Goal: Task Accomplishment & Management: Use online tool/utility

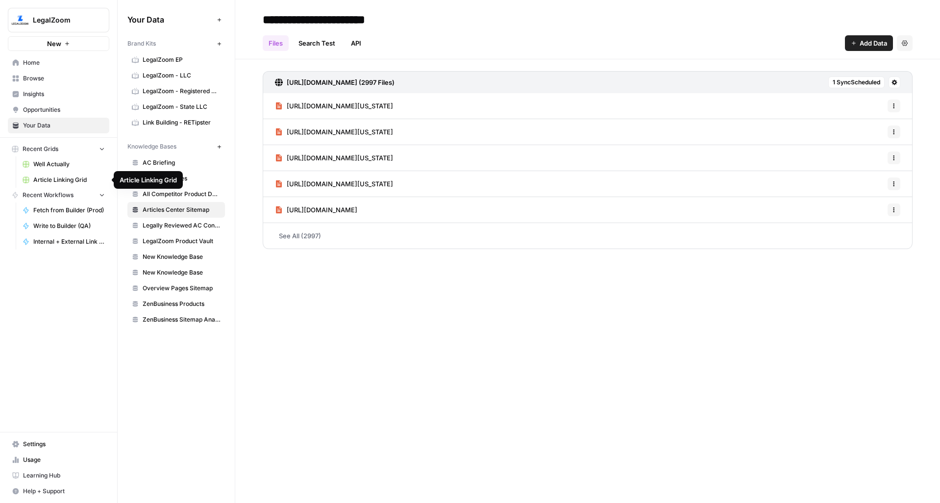
click at [70, 177] on span "Article Linking Grid" at bounding box center [69, 180] width 72 height 9
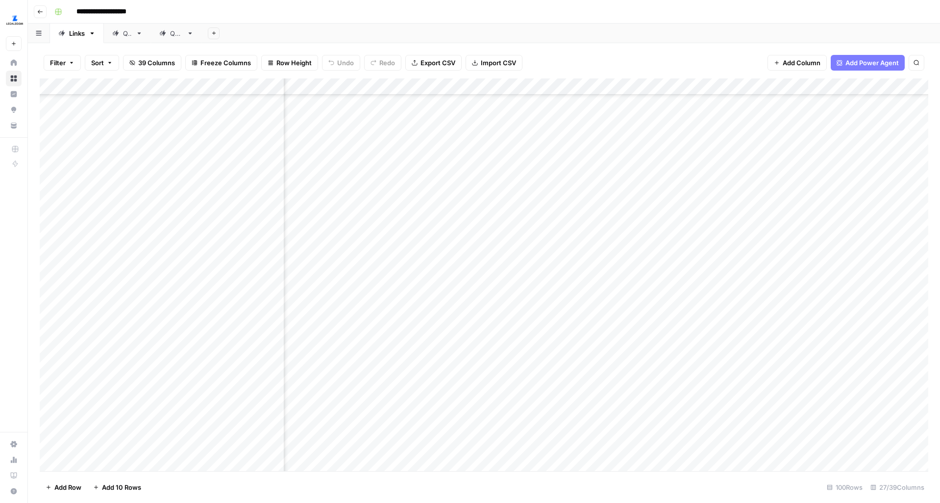
scroll to position [1552, 73]
click at [644, 180] on div "Add Column" at bounding box center [484, 274] width 889 height 393
click at [646, 210] on div "Add Column" at bounding box center [484, 274] width 889 height 393
click at [366, 315] on div "Add Column" at bounding box center [484, 274] width 889 height 393
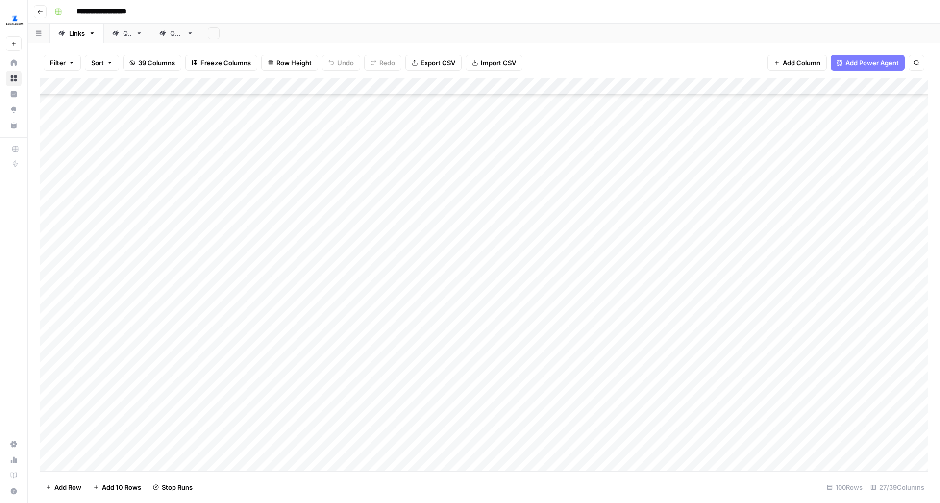
click at [358, 335] on div "Add Column" at bounding box center [484, 274] width 889 height 393
click at [350, 366] on div "Add Column" at bounding box center [484, 274] width 889 height 393
click at [351, 392] on div "Add Column" at bounding box center [484, 274] width 889 height 393
click at [351, 414] on div "Add Column" at bounding box center [484, 274] width 889 height 393
click at [351, 434] on div "Add Column" at bounding box center [484, 274] width 889 height 393
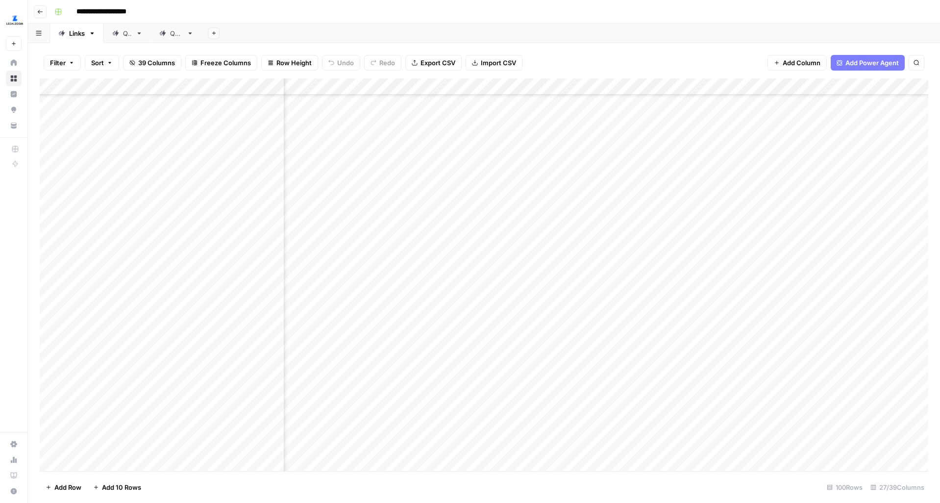
scroll to position [966, 1521]
click at [734, 190] on div "Add Column" at bounding box center [484, 274] width 889 height 393
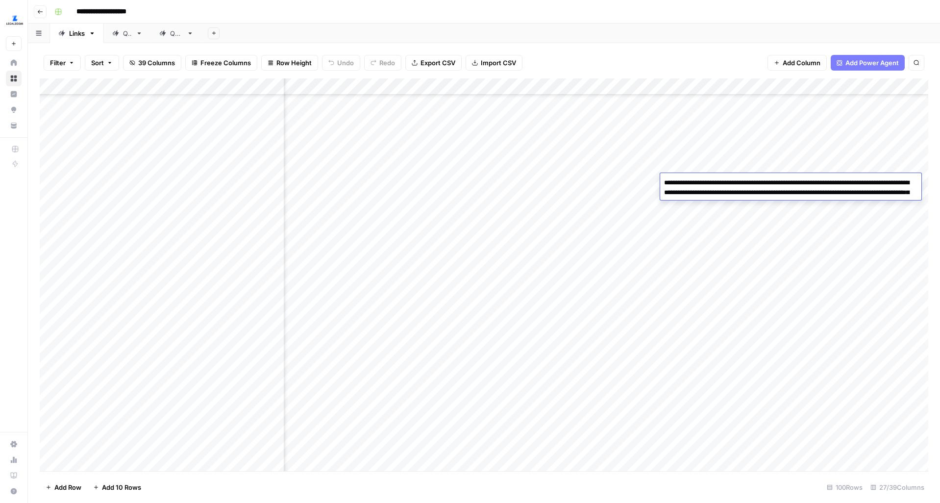
drag, startPoint x: 674, startPoint y: 192, endPoint x: 849, endPoint y: 190, distance: 175.0
click at [849, 190] on textarea "**********" at bounding box center [790, 192] width 261 height 33
click at [819, 352] on div "Add Column" at bounding box center [484, 274] width 889 height 393
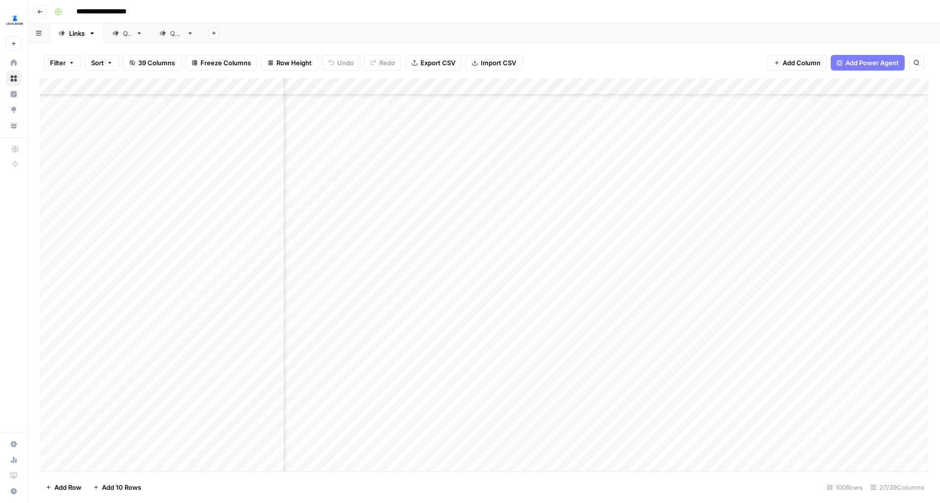
scroll to position [1025, 1290]
click at [539, 226] on div "Add Column" at bounding box center [484, 274] width 889 height 393
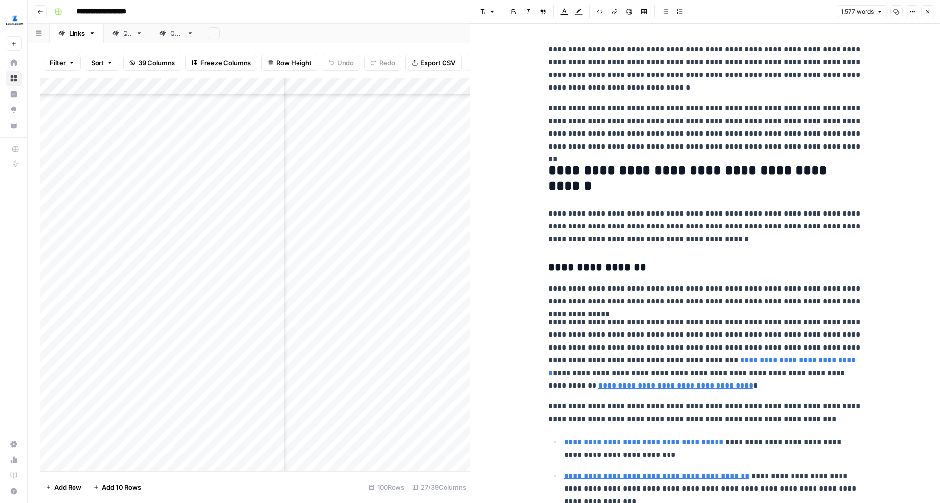
click at [913, 7] on button "Options" at bounding box center [912, 11] width 13 height 13
click at [873, 108] on span "Code" at bounding box center [882, 104] width 47 height 10
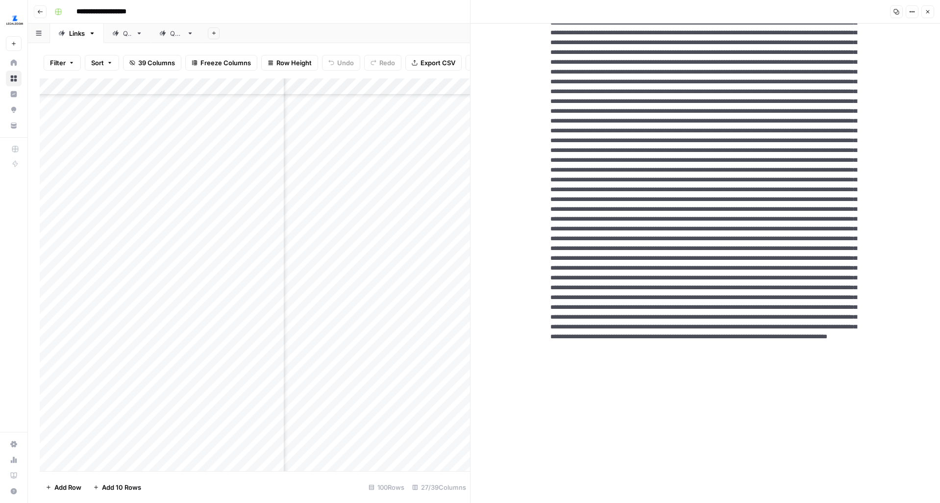
scroll to position [1181, 0]
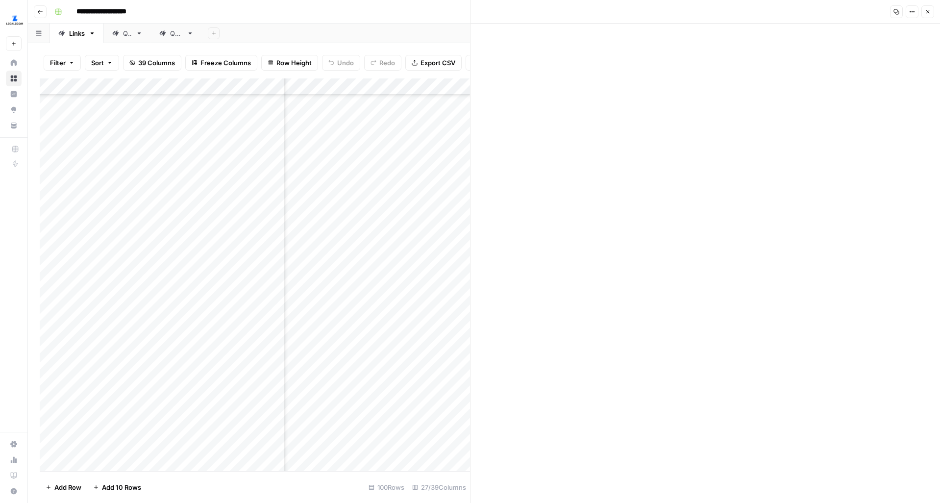
drag, startPoint x: 575, startPoint y: 263, endPoint x: 600, endPoint y: 273, distance: 27.3
click at [927, 11] on icon "button" at bounding box center [928, 11] width 3 height 3
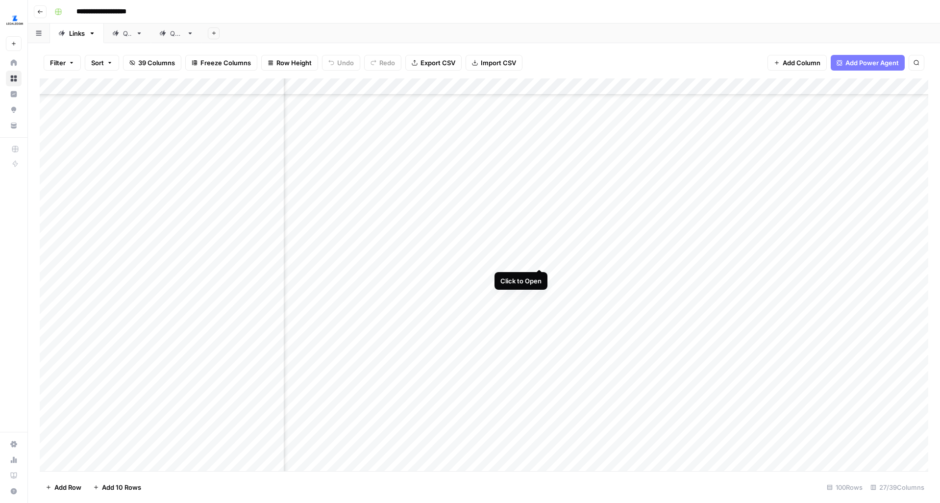
click at [538, 250] on div "Add Column" at bounding box center [484, 274] width 889 height 393
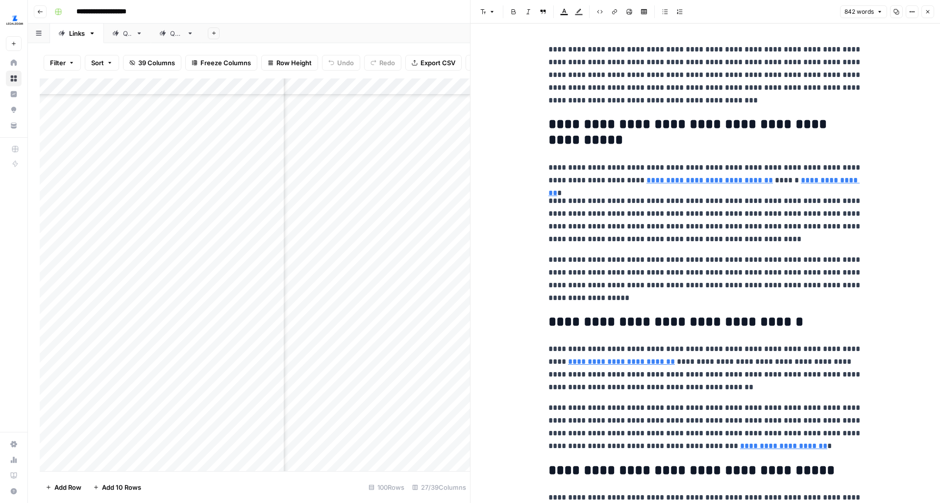
click at [905, 11] on div "842 words Copy Options Close" at bounding box center [887, 11] width 94 height 13
click at [910, 11] on icon "button" at bounding box center [912, 12] width 6 height 6
click at [863, 104] on span "Code" at bounding box center [882, 104] width 47 height 10
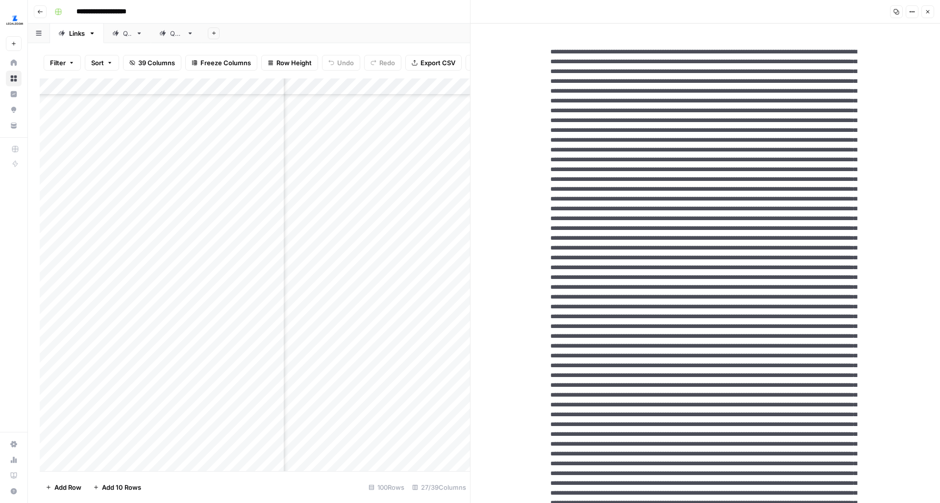
click at [811, 154] on textarea at bounding box center [706, 483] width 326 height 888
click at [923, 9] on button "Close" at bounding box center [928, 11] width 13 height 13
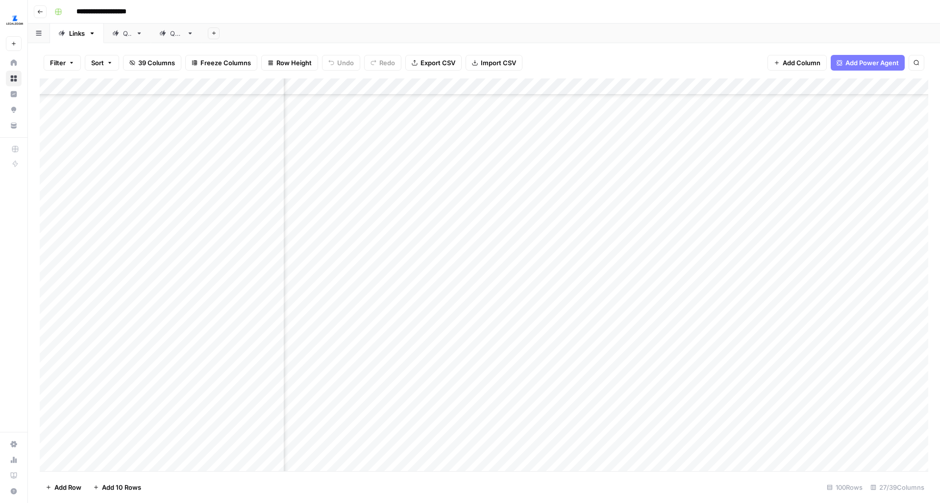
scroll to position [1025, 1353]
click at [475, 248] on div "Add Column" at bounding box center [484, 274] width 889 height 393
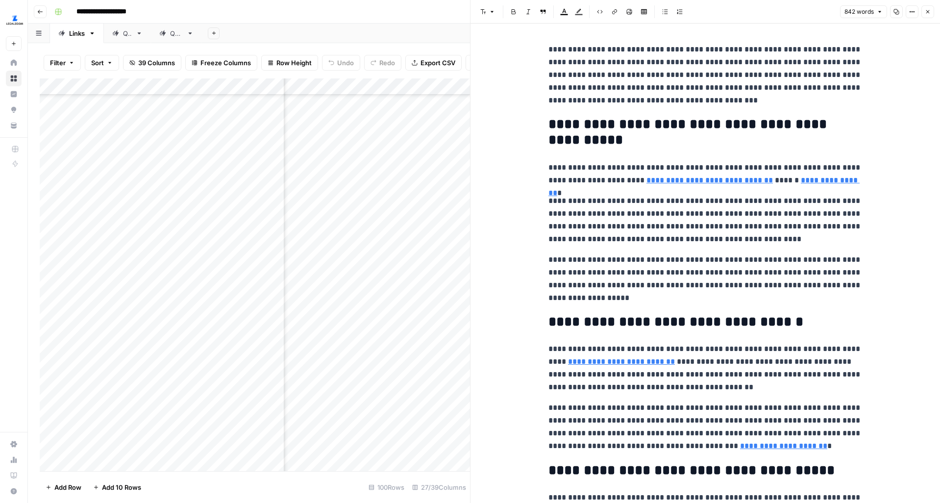
click at [908, 8] on button "Options" at bounding box center [912, 11] width 13 height 13
click at [878, 105] on span "Code" at bounding box center [882, 104] width 47 height 10
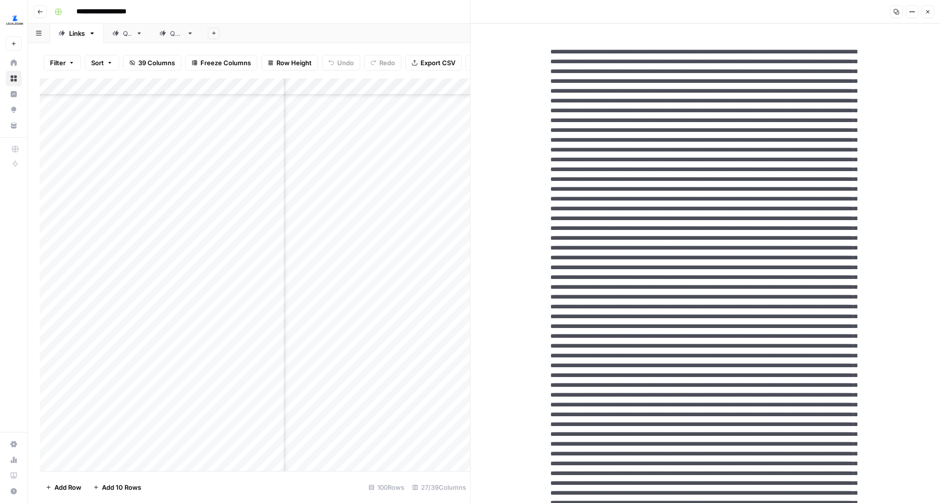
click at [831, 130] on textarea at bounding box center [706, 483] width 326 height 888
click at [925, 17] on button "Close" at bounding box center [928, 11] width 13 height 13
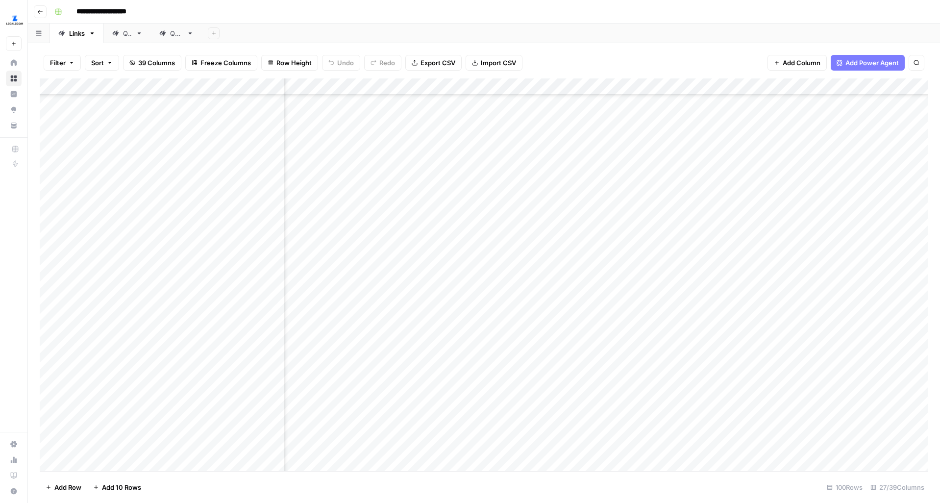
click at [478, 275] on div "Add Column" at bounding box center [484, 274] width 889 height 393
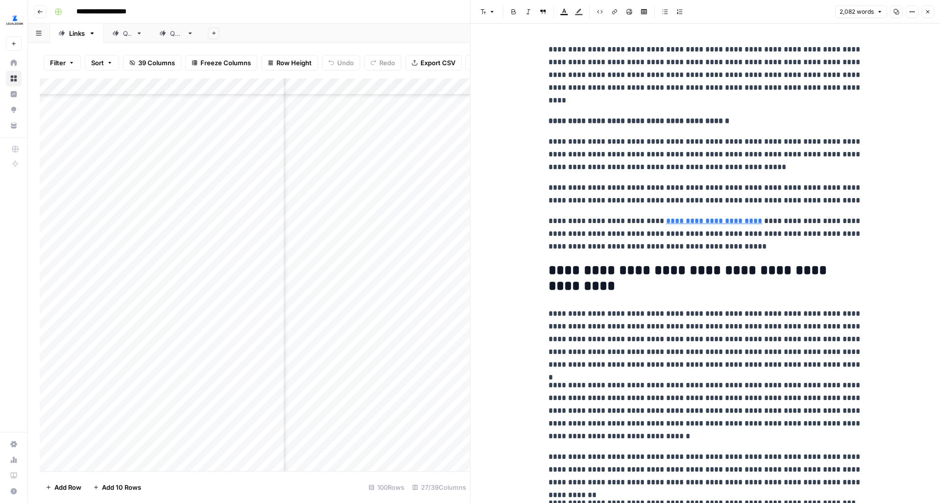
click at [910, 13] on icon "button" at bounding box center [912, 12] width 6 height 6
click at [871, 100] on span "Code" at bounding box center [882, 104] width 47 height 10
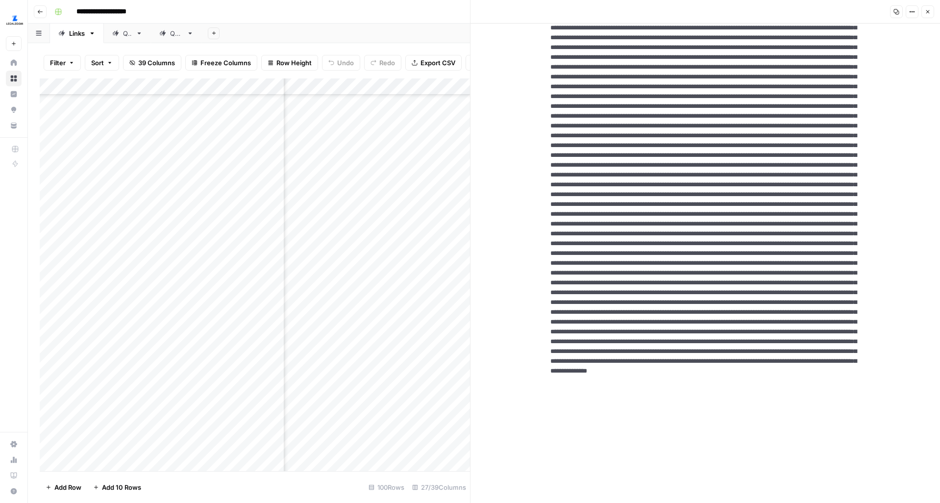
scroll to position [1975, 0]
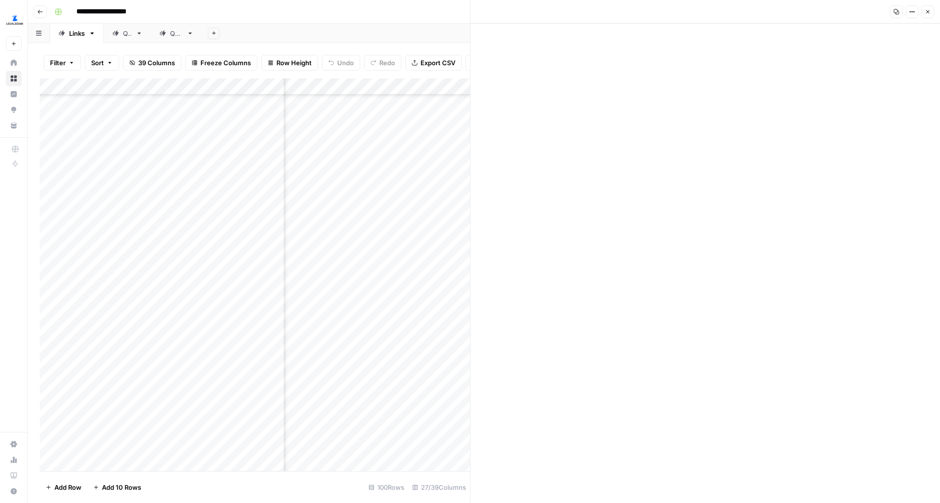
click at [930, 16] on button "Close" at bounding box center [928, 11] width 13 height 13
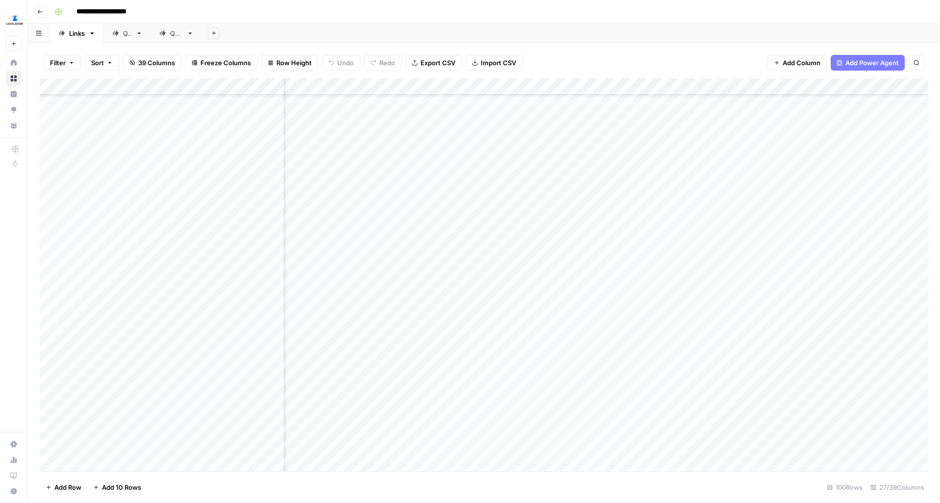
click at [477, 302] on div "Add Column" at bounding box center [484, 274] width 889 height 393
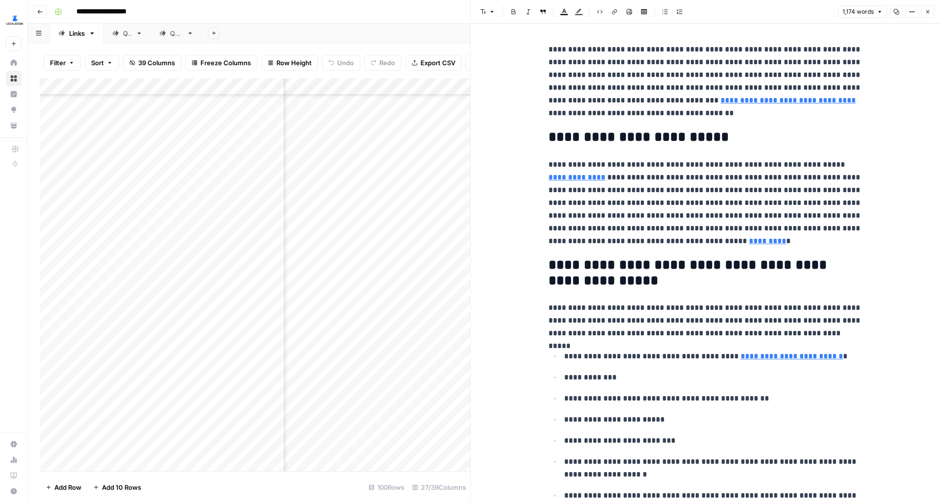
click at [912, 15] on button "Options" at bounding box center [912, 11] width 13 height 13
click at [879, 101] on span "Code" at bounding box center [882, 104] width 47 height 10
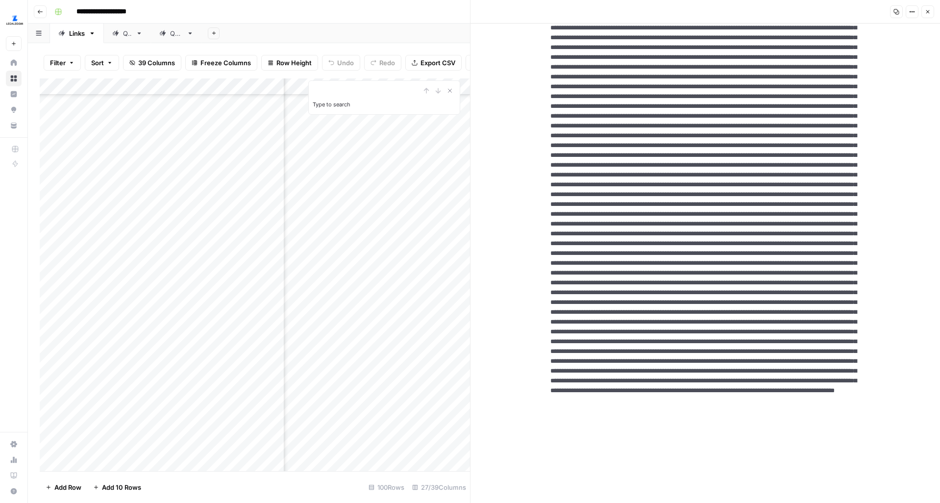
click at [930, 12] on icon "button" at bounding box center [928, 12] width 6 height 6
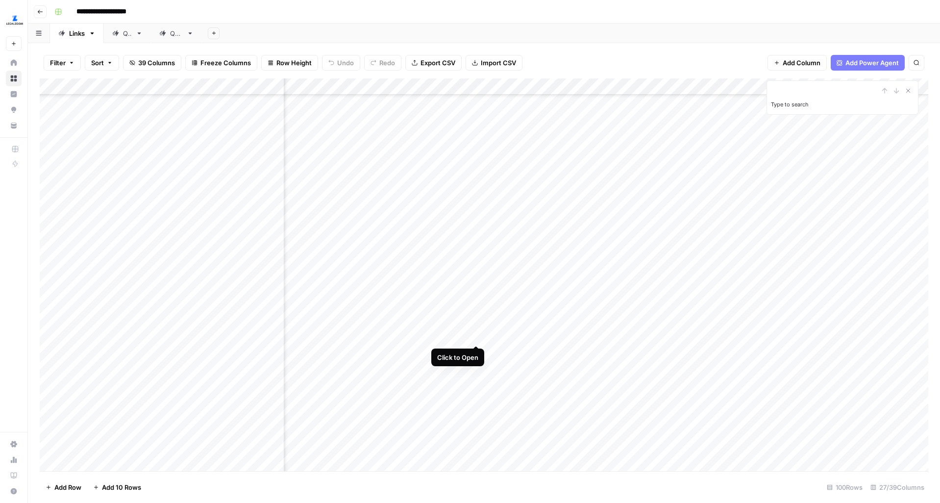
click at [477, 326] on div "Add Column" at bounding box center [484, 274] width 889 height 393
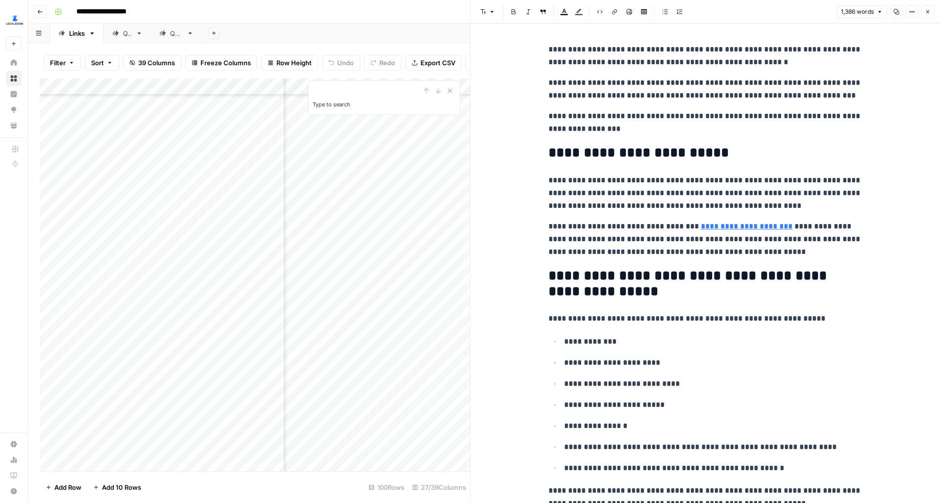
click at [916, 12] on button "Options" at bounding box center [912, 11] width 13 height 13
click at [875, 104] on span "Code" at bounding box center [882, 104] width 47 height 10
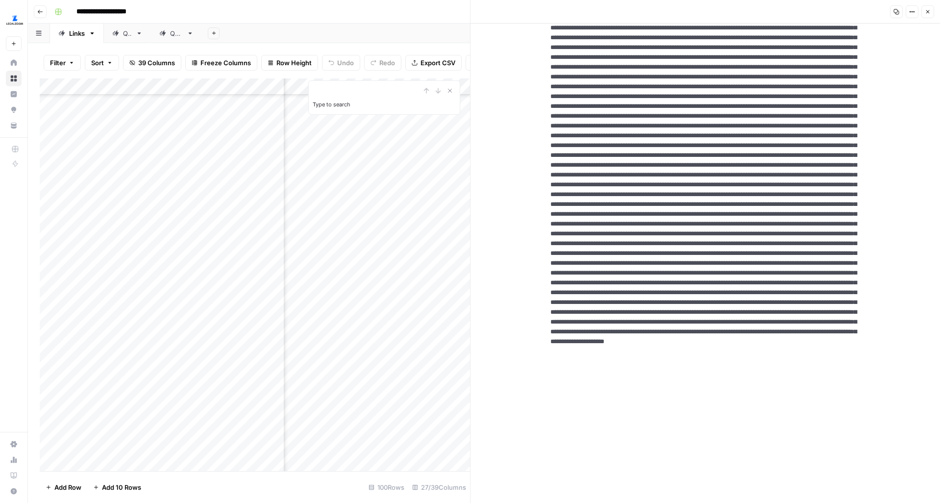
click at [930, 15] on button "Close" at bounding box center [928, 11] width 13 height 13
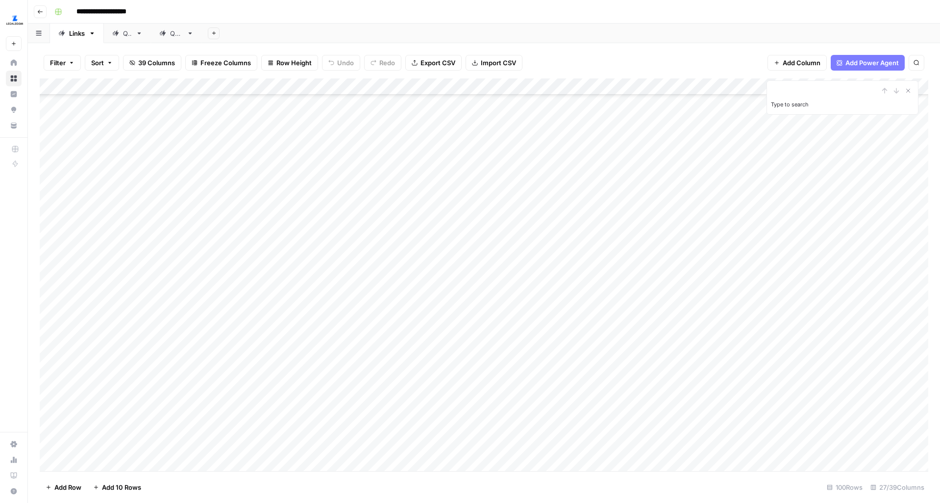
scroll to position [1781, 0]
click at [357, 235] on div "Add Column" at bounding box center [484, 274] width 889 height 393
click at [356, 264] on div "Add Column" at bounding box center [484, 274] width 889 height 393
click at [348, 287] on div "Add Column" at bounding box center [484, 274] width 889 height 393
click at [353, 318] on div "Add Column" at bounding box center [484, 274] width 889 height 393
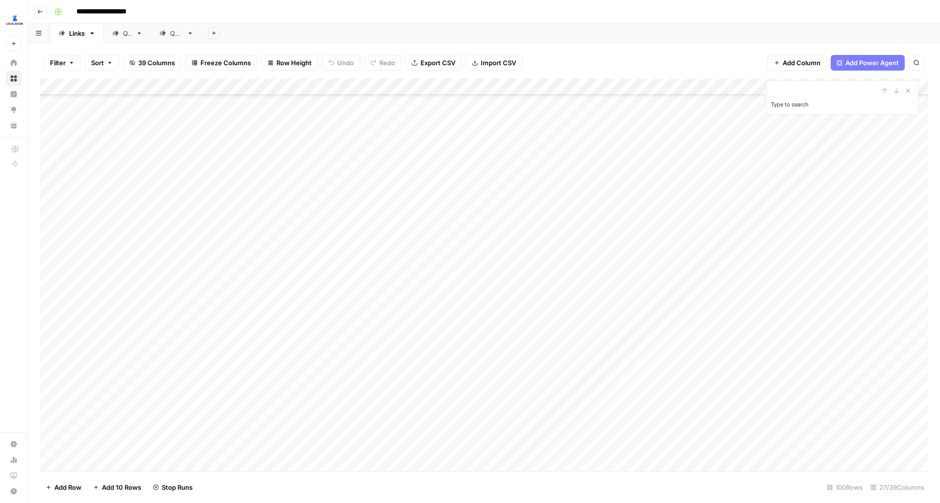
click at [353, 341] on div "Add Column" at bounding box center [484, 274] width 889 height 393
click at [351, 365] on div "Add Column" at bounding box center [484, 274] width 889 height 393
click at [354, 387] on div "Add Column" at bounding box center [484, 274] width 889 height 393
click at [612, 233] on div "Add Column" at bounding box center [484, 274] width 889 height 393
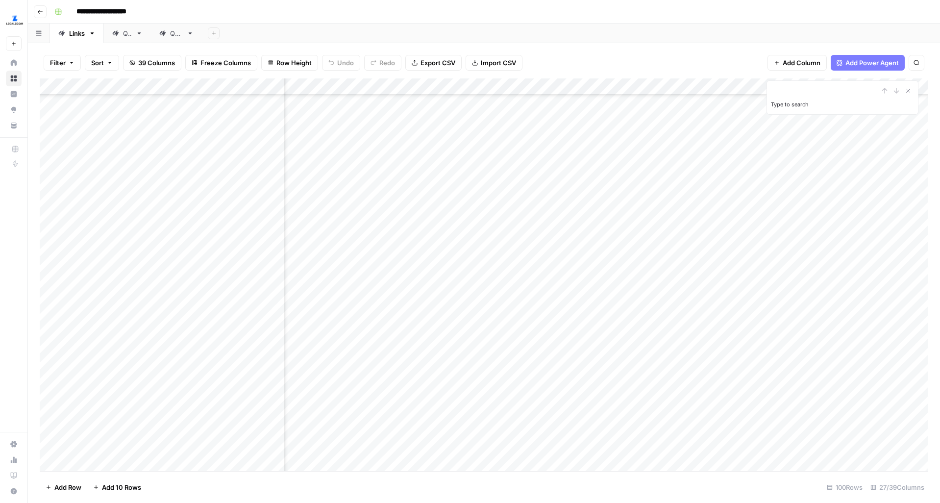
click at [602, 259] on div "Add Column" at bounding box center [484, 274] width 889 height 393
click at [603, 285] on div "Add Column" at bounding box center [484, 274] width 889 height 393
click at [601, 309] on div "Add Column" at bounding box center [484, 274] width 889 height 393
click at [610, 377] on div "Add Column" at bounding box center [484, 274] width 889 height 393
click at [610, 397] on div "Add Column" at bounding box center [484, 274] width 889 height 393
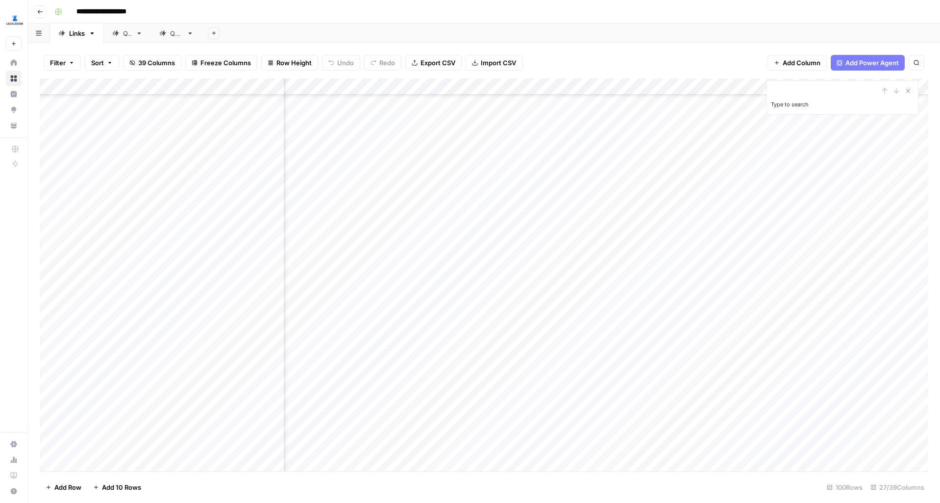
scroll to position [1507, 354]
click at [351, 228] on div "Add Column" at bounding box center [484, 274] width 889 height 393
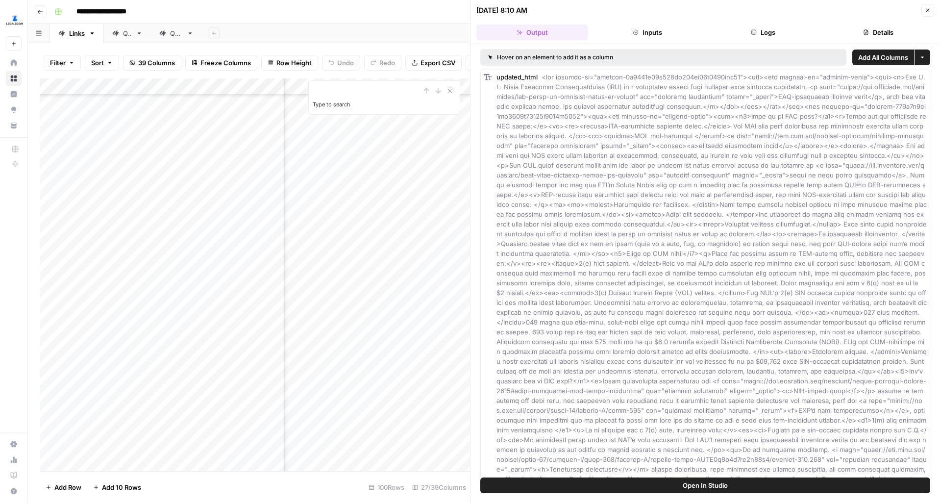
click at [782, 33] on button "Logs" at bounding box center [763, 33] width 112 height 16
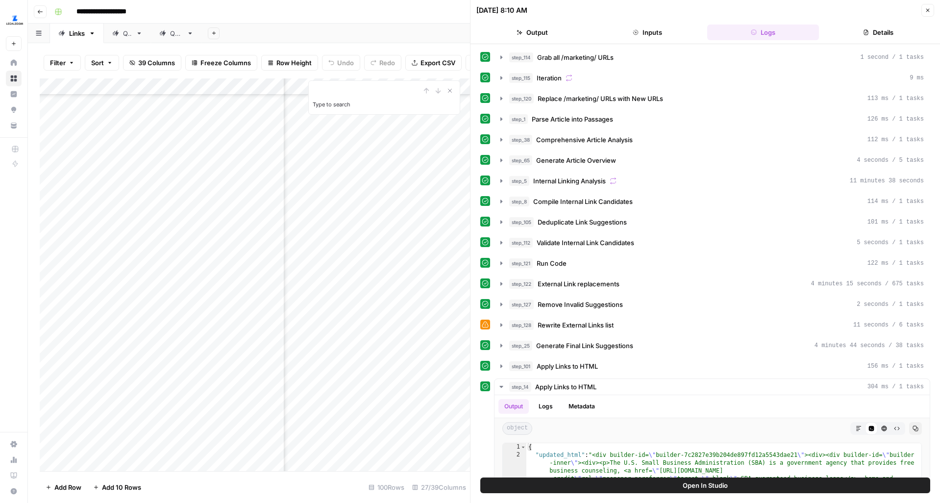
click at [524, 46] on div "step_114 Grab all /marketing/ URLs 1 second / 1 tasks step_115 Iteration 9 ms s…" at bounding box center [706, 260] width 470 height 433
click at [530, 32] on button "Output" at bounding box center [533, 33] width 112 height 16
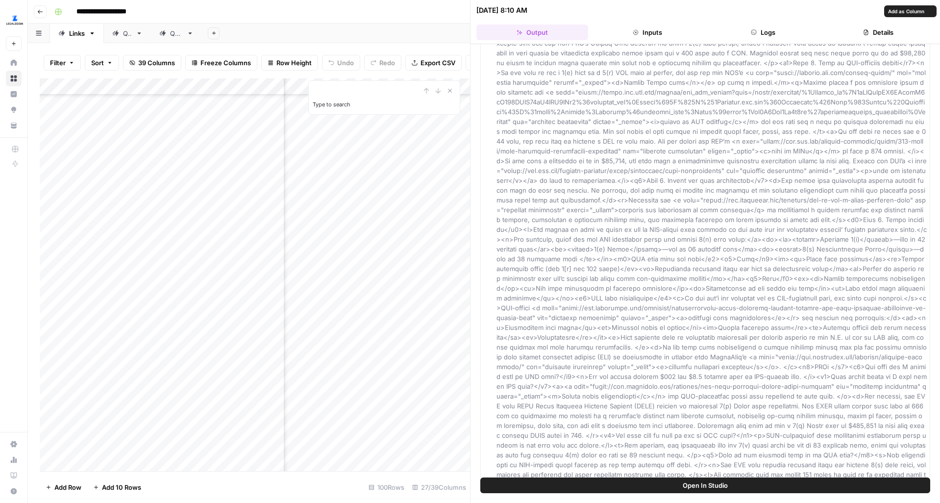
scroll to position [886, 0]
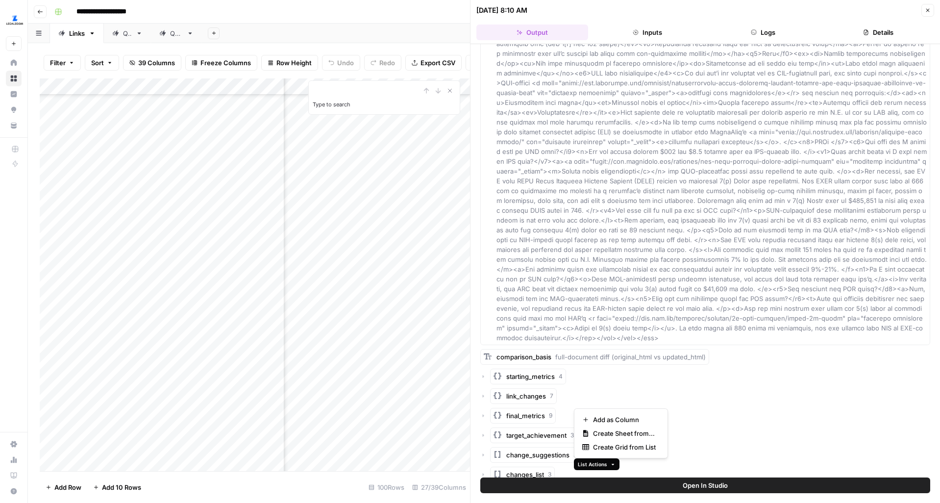
click at [580, 467] on span "List Actions" at bounding box center [592, 464] width 29 height 8
click at [612, 422] on span "Add as Column" at bounding box center [624, 420] width 63 height 10
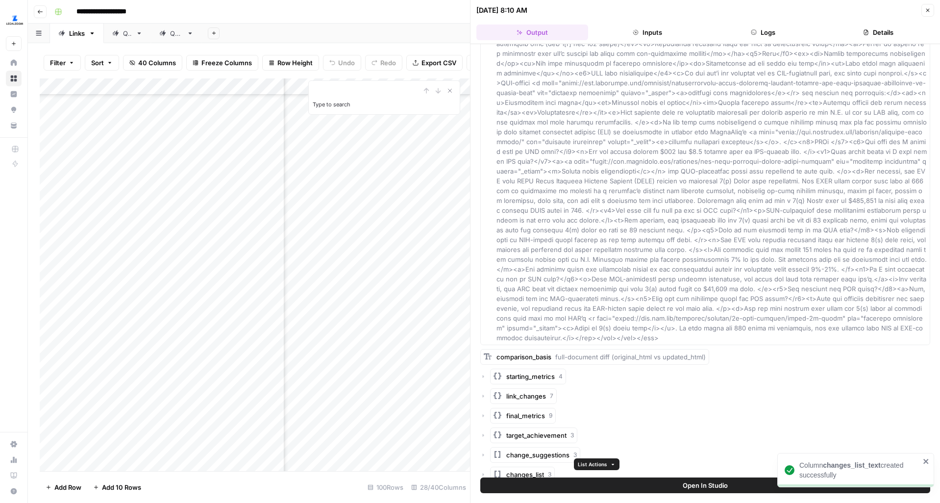
scroll to position [1507, 418]
click at [934, 10] on header "09/30/25 at 8:10 AM Close Output Inputs Logs Details" at bounding box center [706, 22] width 470 height 44
click at [929, 10] on icon "button" at bounding box center [928, 10] width 6 height 6
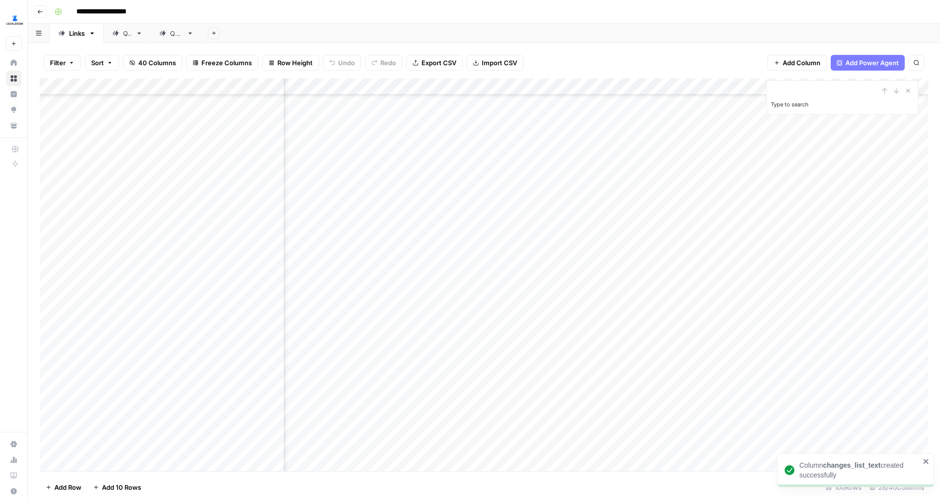
drag, startPoint x: 346, startPoint y: 87, endPoint x: 744, endPoint y: 84, distance: 398.6
click at [744, 84] on div "Add Column" at bounding box center [484, 274] width 889 height 393
click at [906, 91] on icon "Close Search" at bounding box center [909, 91] width 8 height 8
click at [791, 227] on div "Add Column" at bounding box center [484, 274] width 889 height 393
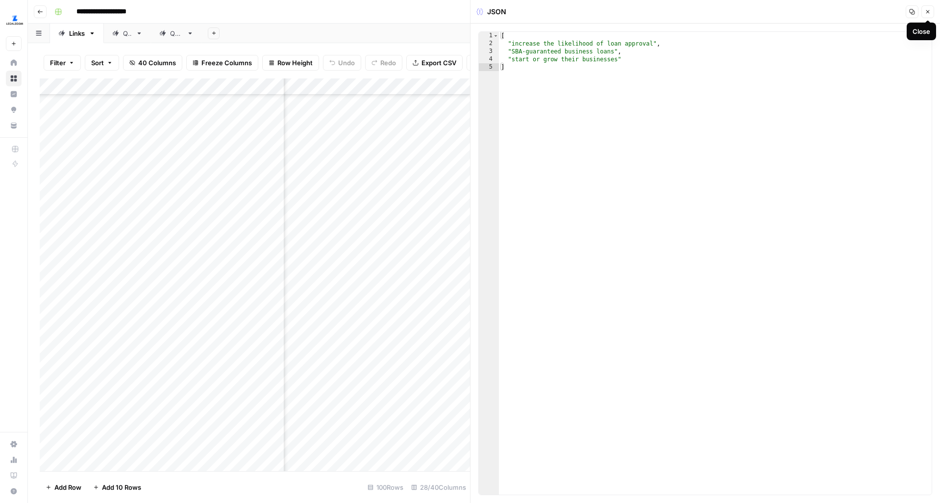
click at [925, 11] on icon "button" at bounding box center [928, 12] width 6 height 6
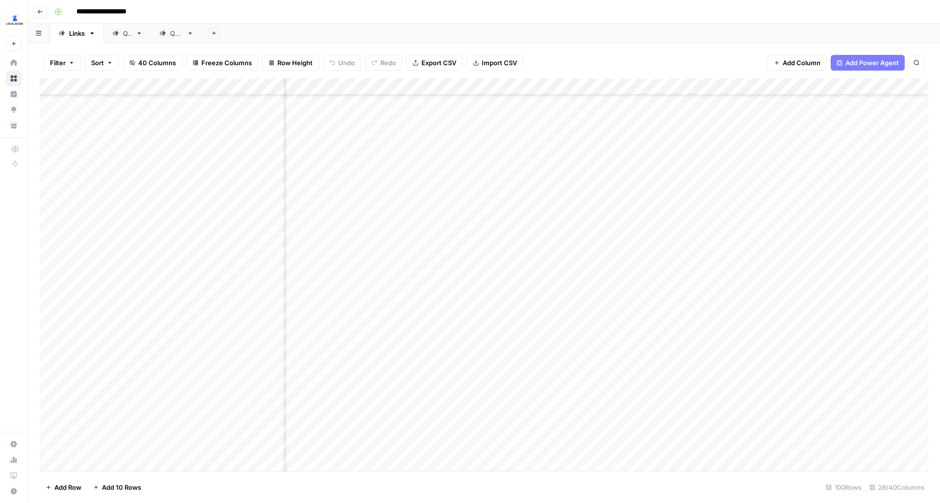
scroll to position [1506, 378]
click at [831, 228] on div "Add Column" at bounding box center [484, 274] width 889 height 393
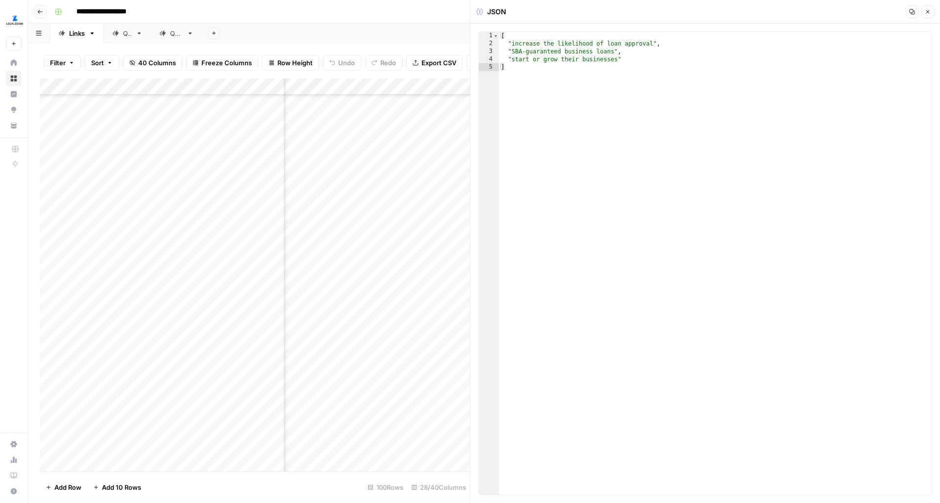
click at [930, 11] on icon "button" at bounding box center [928, 12] width 6 height 6
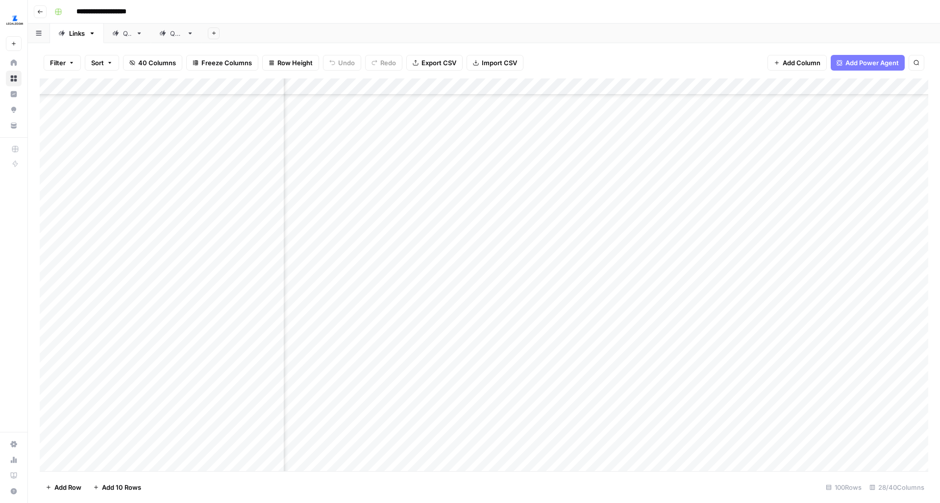
click at [829, 253] on div "Add Column" at bounding box center [484, 274] width 889 height 393
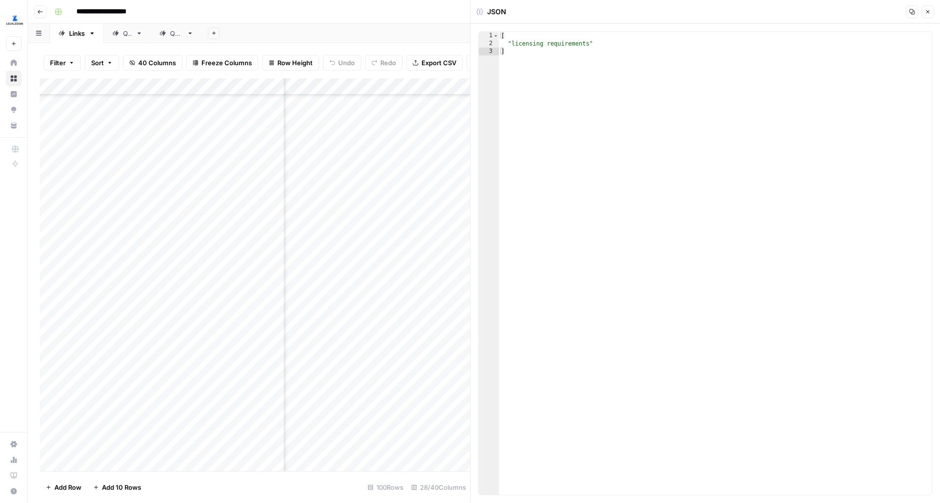
click at [927, 13] on icon "button" at bounding box center [928, 12] width 6 height 6
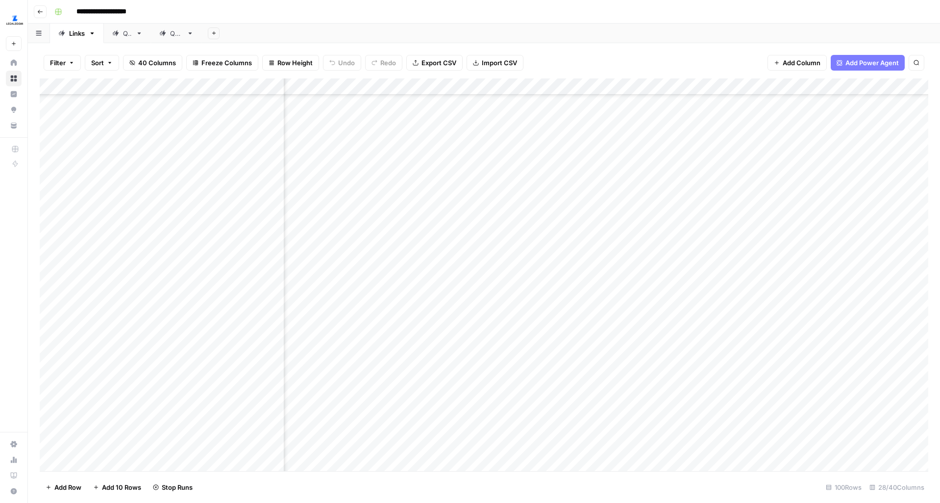
scroll to position [860, 1605]
click at [631, 260] on div "Add Column" at bounding box center [484, 274] width 889 height 393
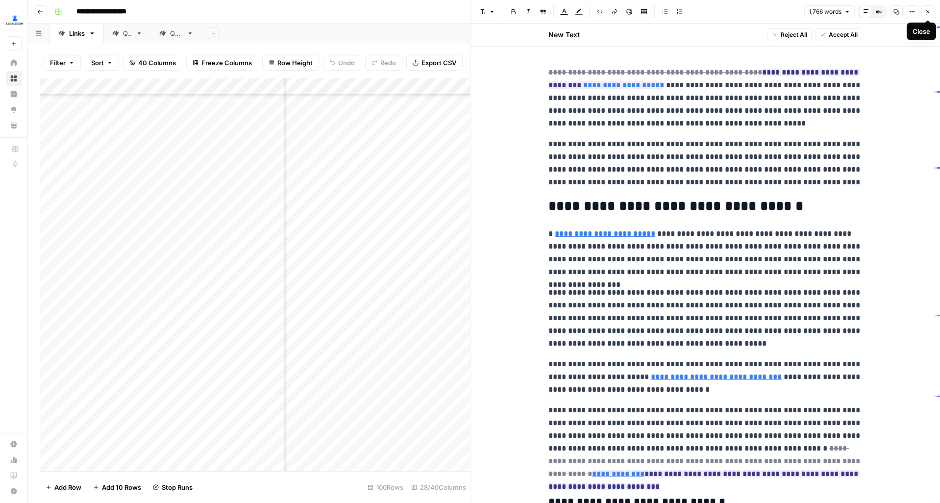
click at [930, 9] on icon "button" at bounding box center [928, 12] width 6 height 6
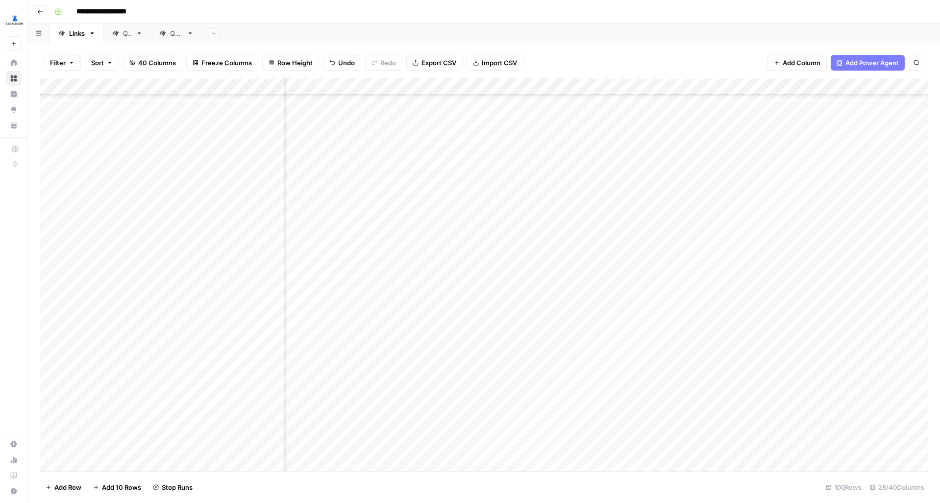
scroll to position [860, 1545]
click at [373, 261] on div "Add Column" at bounding box center [484, 274] width 889 height 393
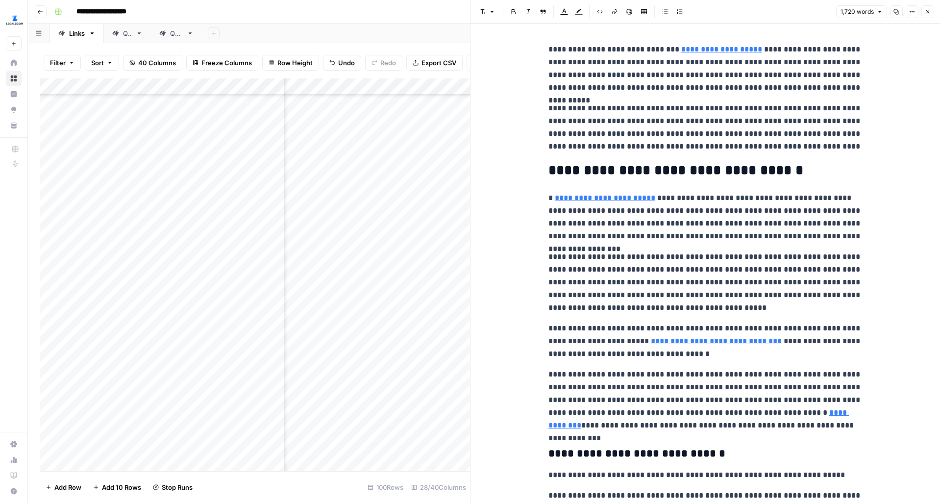
click at [928, 19] on header "Font style Bold Italic Block quote Text color Highlight color Code block Link I…" at bounding box center [706, 12] width 470 height 24
click at [931, 13] on icon "button" at bounding box center [928, 12] width 6 height 6
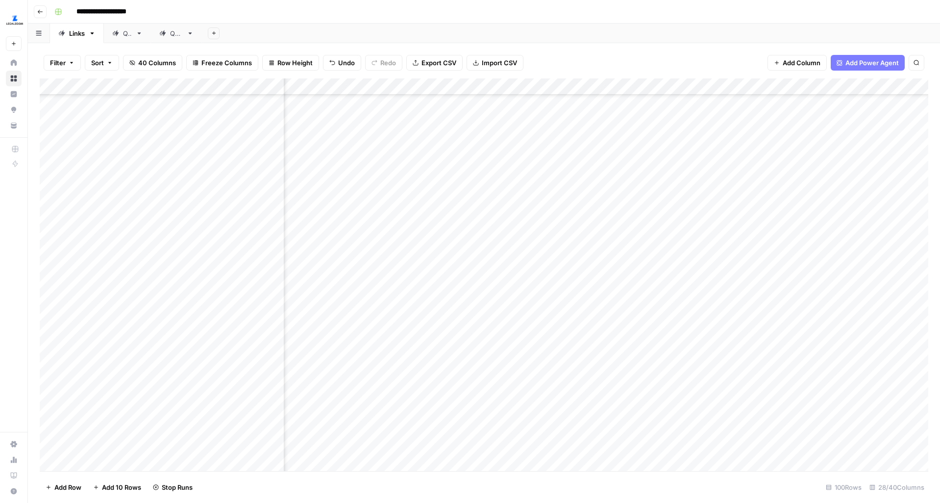
click at [692, 263] on div "Add Column" at bounding box center [484, 274] width 889 height 393
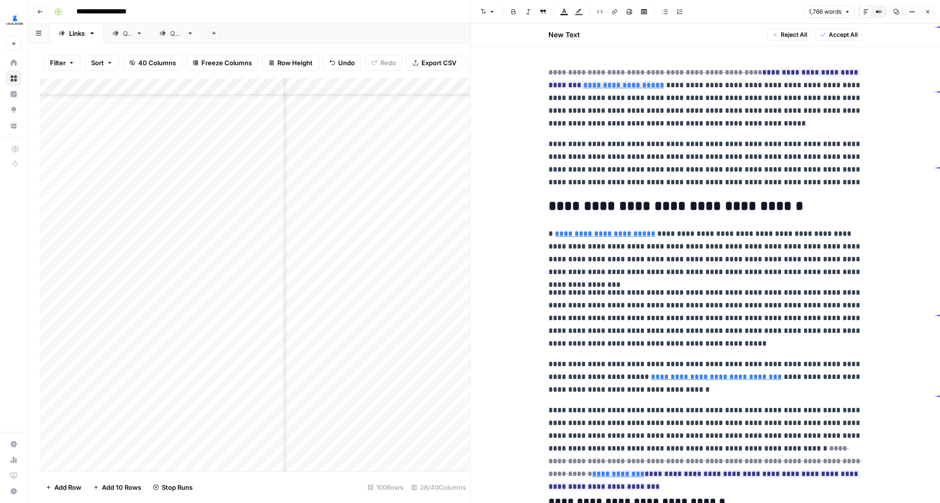
click at [928, 7] on button "Close" at bounding box center [928, 11] width 13 height 13
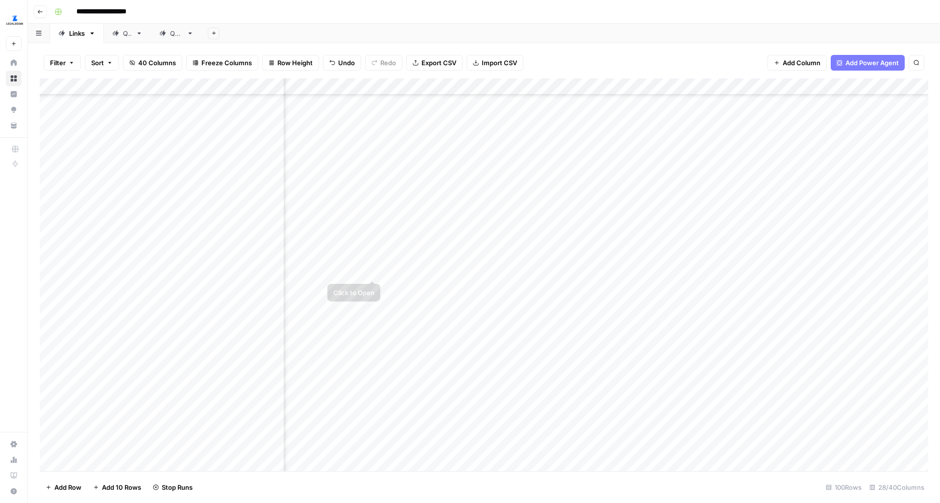
click at [372, 261] on div "Add Column" at bounding box center [484, 274] width 889 height 393
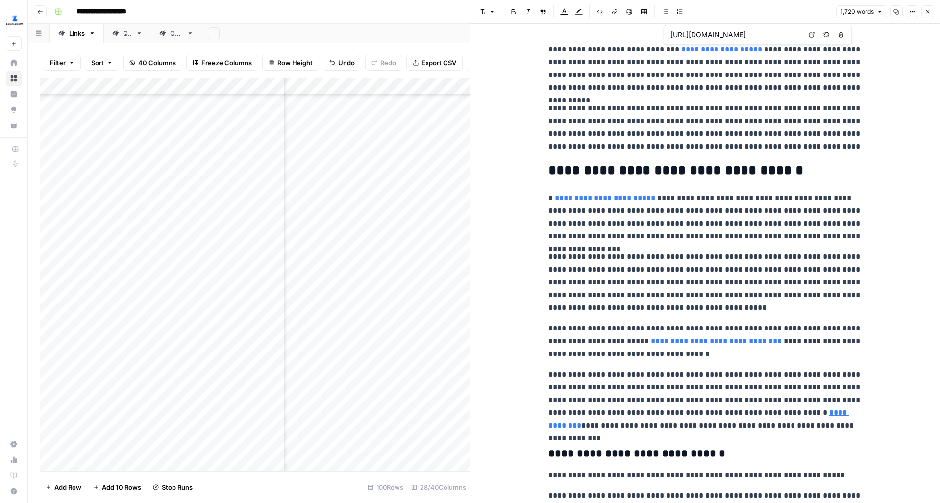
type input "https://www.legalzoom.com/articles/healthcare-power-of-attorney"
click at [929, 14] on icon "button" at bounding box center [928, 12] width 6 height 6
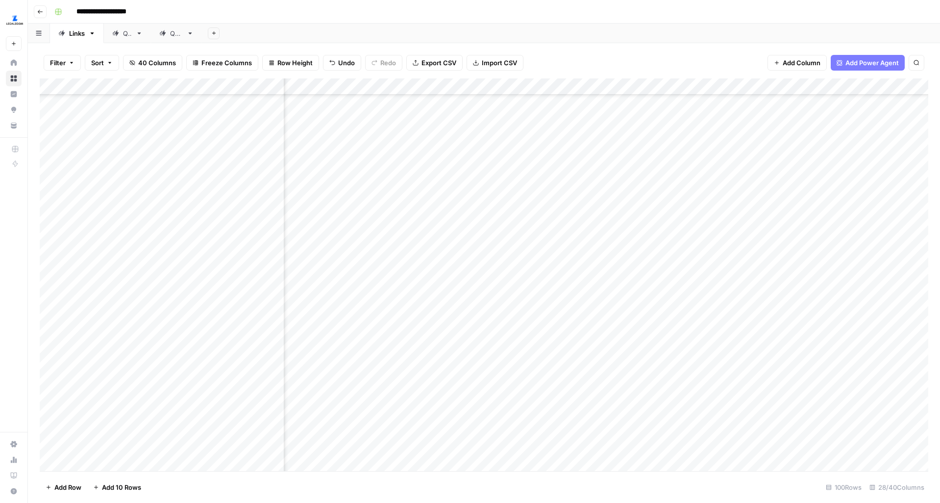
scroll to position [861, 1705]
click at [530, 262] on div "Add Column" at bounding box center [484, 274] width 889 height 393
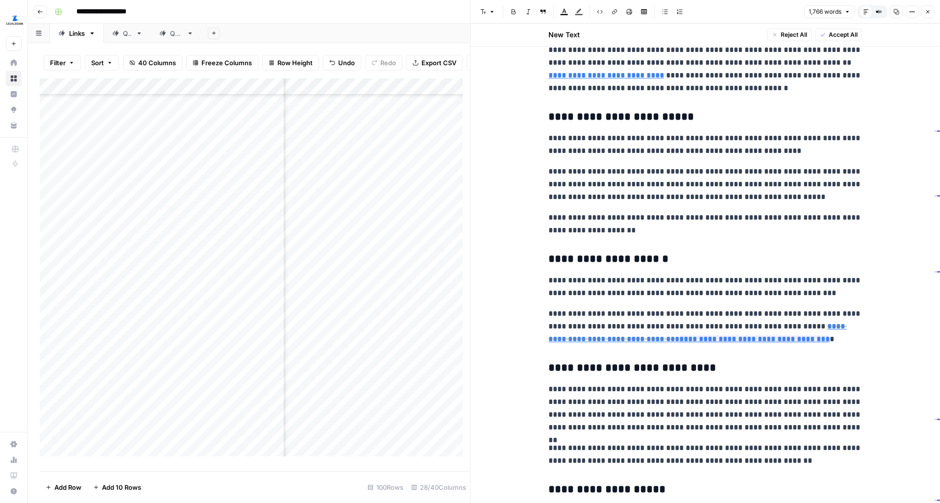
scroll to position [1427, 0]
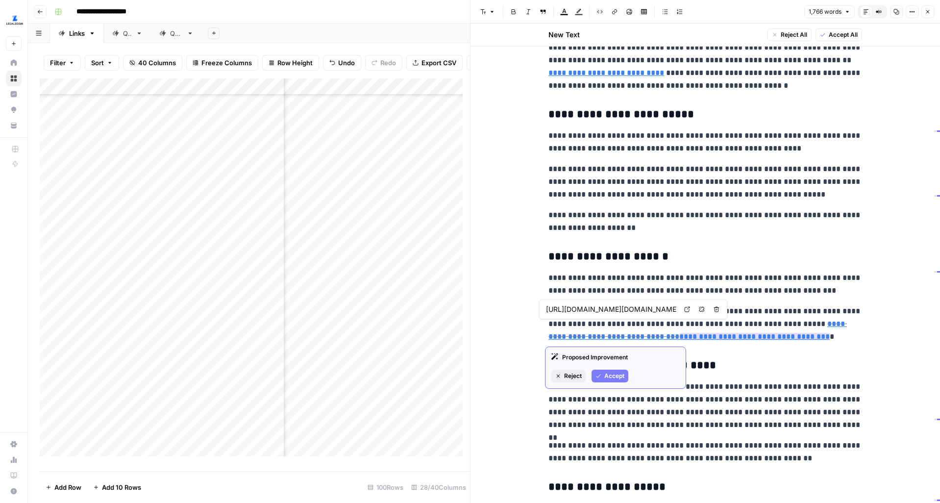
type input "https://www.legalzoom.com/personal/estate-planning/power-of-attorney-overview.h…"
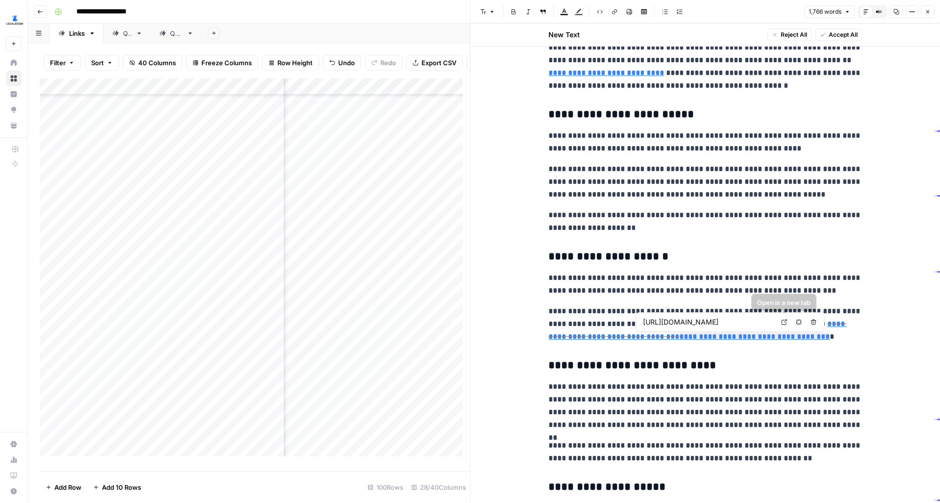
click at [784, 326] on link "Open in a new tab" at bounding box center [784, 322] width 13 height 13
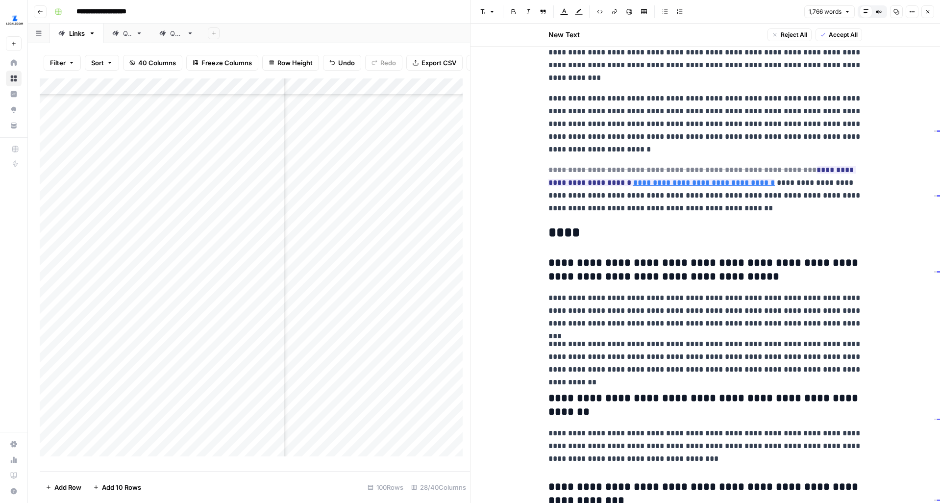
scroll to position [2051, 0]
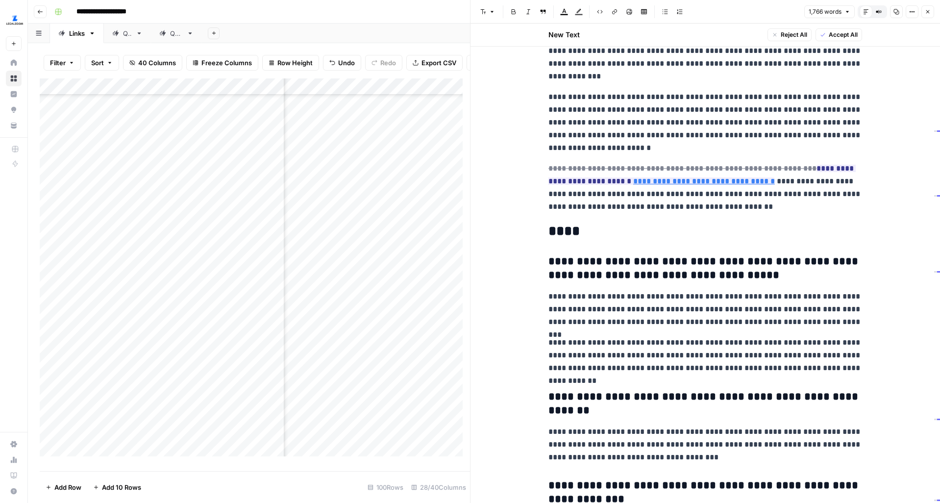
click at [929, 14] on icon "button" at bounding box center [928, 12] width 6 height 6
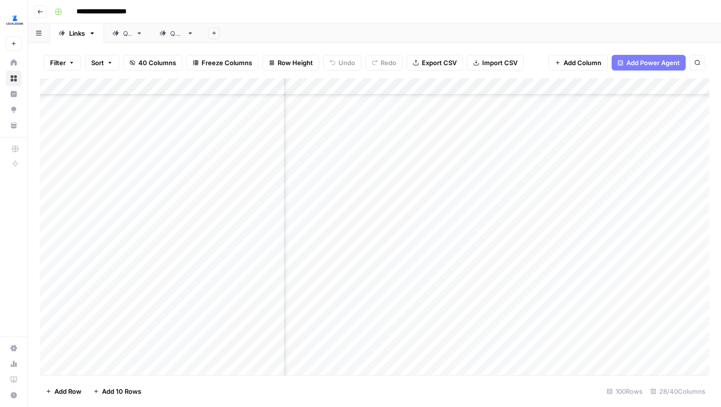
scroll to position [1588, 1422]
click at [497, 145] on div "Add Column" at bounding box center [374, 226] width 669 height 297
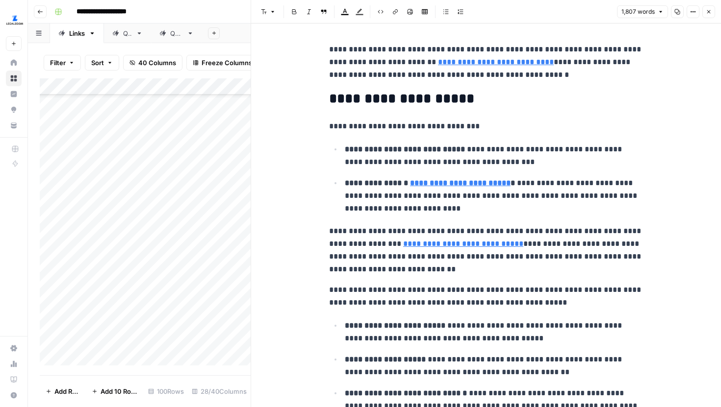
click at [575, 126] on p "**********" at bounding box center [486, 126] width 314 height 13
click at [614, 26] on button "Next Match" at bounding box center [617, 26] width 8 height 8
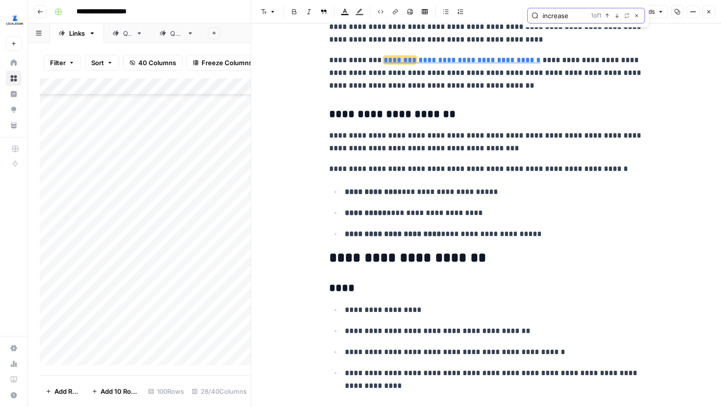
scroll to position [2137, 0]
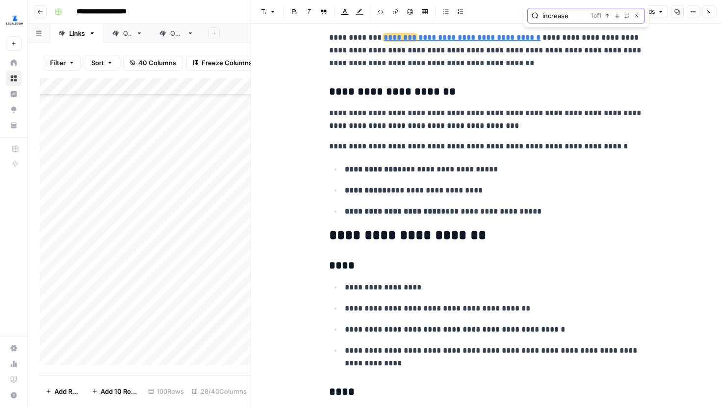
drag, startPoint x: 579, startPoint y: 14, endPoint x: 521, endPoint y: 15, distance: 57.4
click at [521, 15] on body "**********" at bounding box center [360, 203] width 721 height 407
type input "C"
click at [619, 16] on icon "button" at bounding box center [616, 15] width 5 height 5
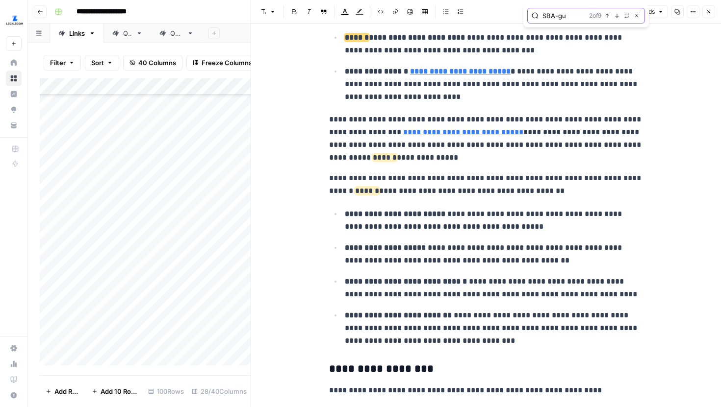
scroll to position [111, 0]
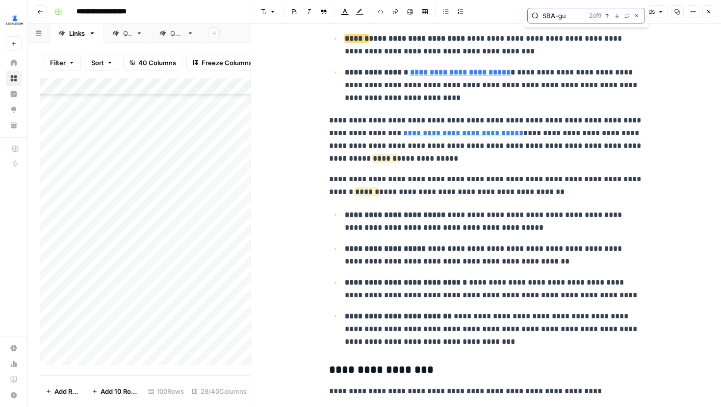
click at [570, 17] on input "SBA-gu" at bounding box center [563, 16] width 43 height 10
click at [616, 15] on icon "button" at bounding box center [616, 15] width 5 height 5
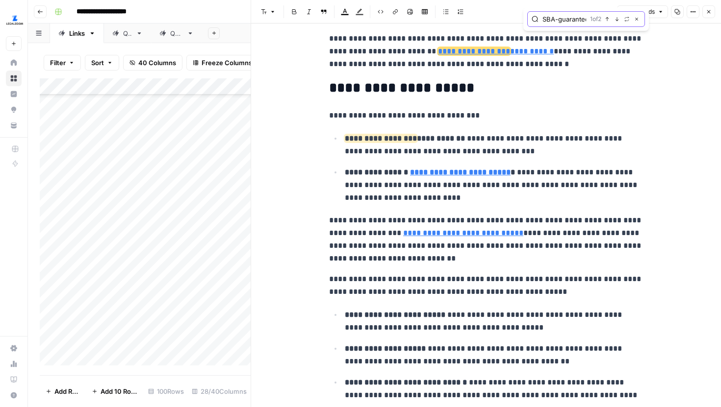
scroll to position [4, 0]
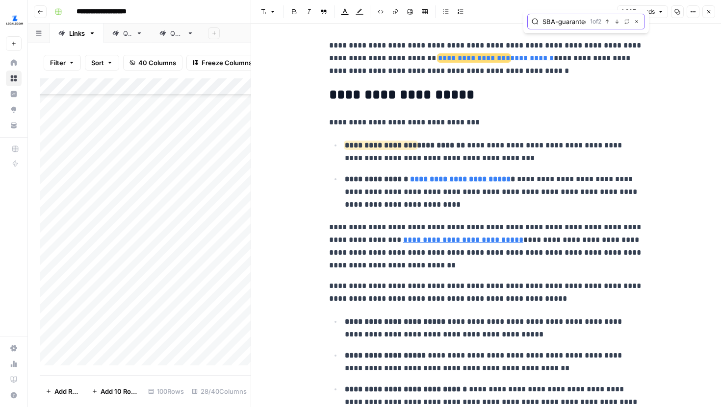
click at [579, 24] on input "SBA-guaranteed bus" at bounding box center [564, 22] width 44 height 10
click at [587, 20] on input "start and grow their" at bounding box center [570, 22] width 57 height 10
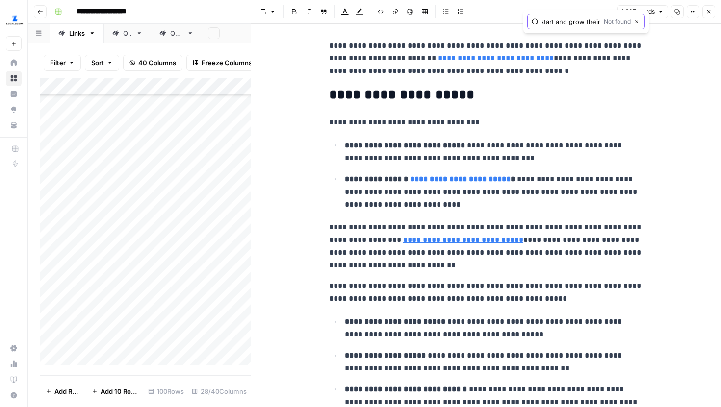
click at [587, 20] on input "start and grow their" at bounding box center [570, 22] width 57 height 10
type input "start"
click at [704, 13] on button "Close" at bounding box center [708, 11] width 13 height 13
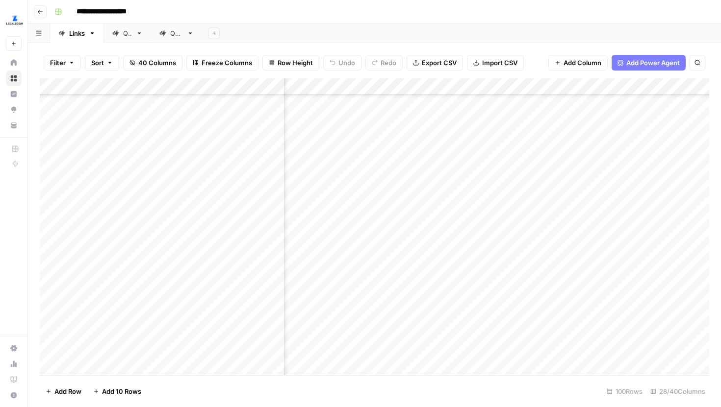
scroll to position [1588, 1403]
click at [515, 171] on div "Add Column" at bounding box center [374, 226] width 669 height 297
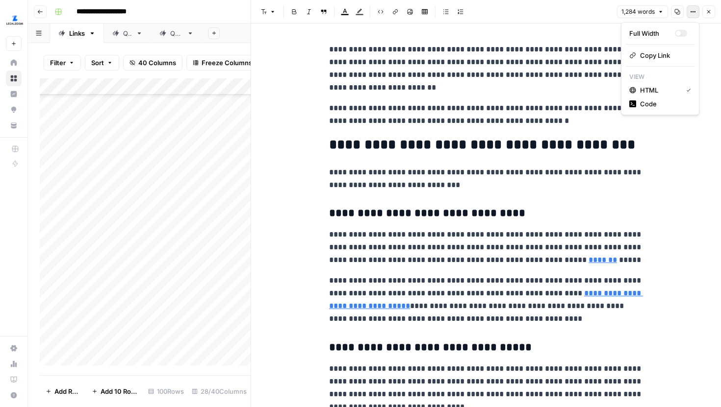
click at [694, 14] on icon "button" at bounding box center [693, 12] width 6 height 6
click at [653, 103] on span "Code" at bounding box center [663, 104] width 47 height 10
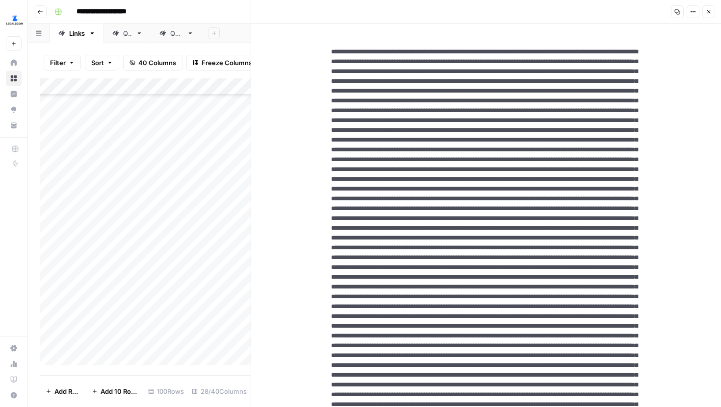
click at [689, 16] on button "Options" at bounding box center [692, 11] width 13 height 13
click at [659, 65] on span "HTML" at bounding box center [663, 68] width 47 height 10
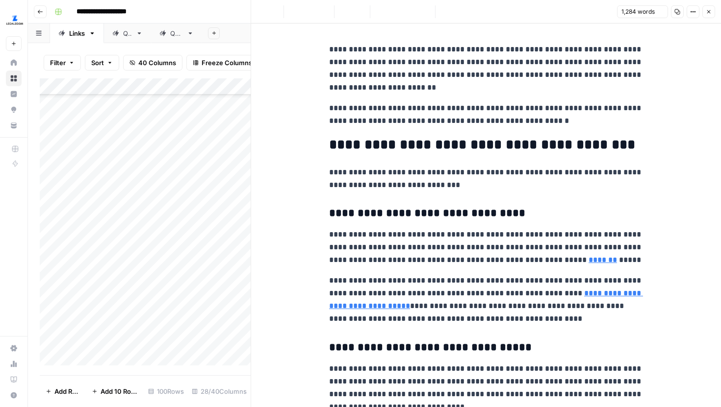
click at [630, 78] on p "**********" at bounding box center [486, 68] width 314 height 51
type input "licensing re"
click at [615, 22] on button "Next Match" at bounding box center [617, 26] width 8 height 8
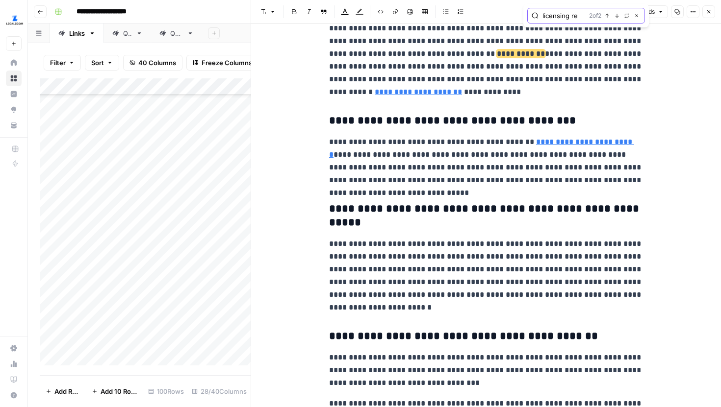
scroll to position [1565, 0]
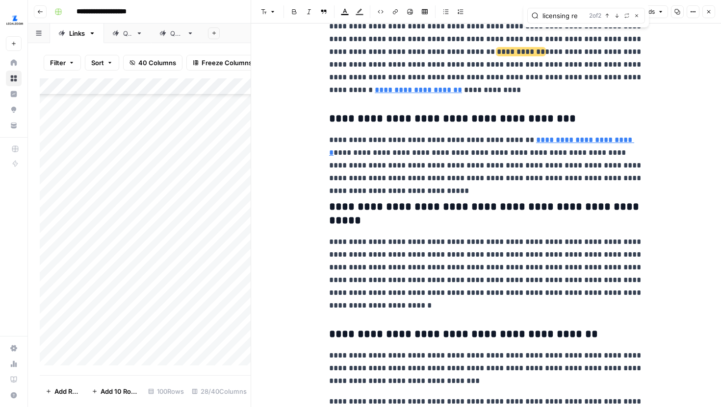
click at [615, 22] on div "licensing re 2 of 2 Previous match Next Match Replace Close" at bounding box center [586, 16] width 118 height 16
click at [615, 19] on button "Next Match" at bounding box center [617, 16] width 8 height 8
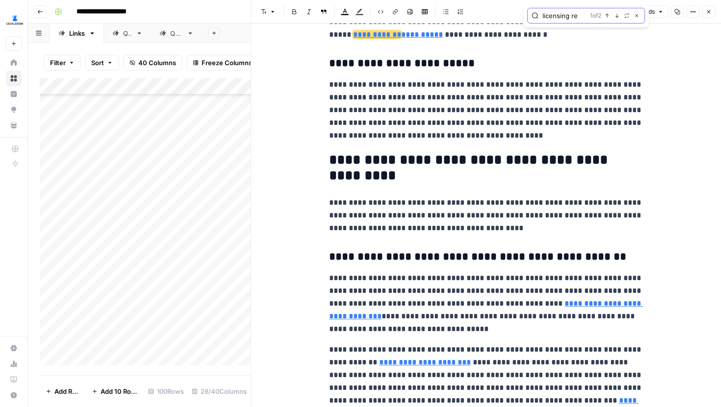
scroll to position [461, 0]
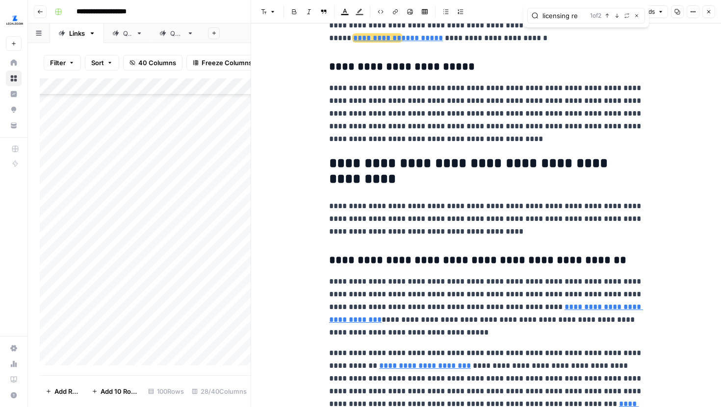
click at [711, 18] on button "Close" at bounding box center [708, 11] width 13 height 13
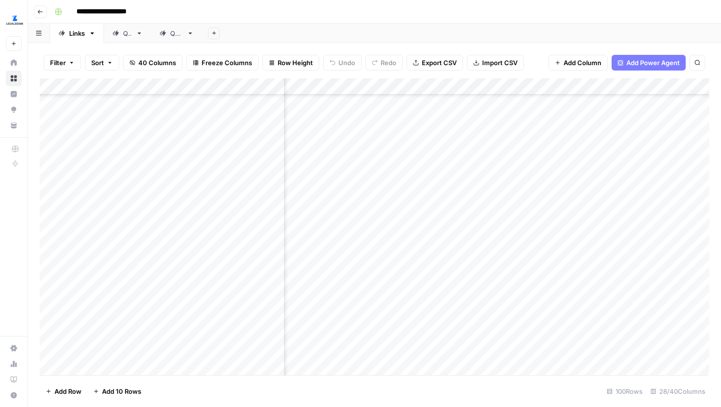
scroll to position [1586, 145]
click at [567, 200] on div "Add Column" at bounding box center [374, 226] width 669 height 297
click at [571, 221] on div "Add Column" at bounding box center [374, 226] width 669 height 297
click at [570, 246] on div "Add Column" at bounding box center [374, 226] width 669 height 297
click at [569, 278] on div "Add Column" at bounding box center [374, 226] width 669 height 297
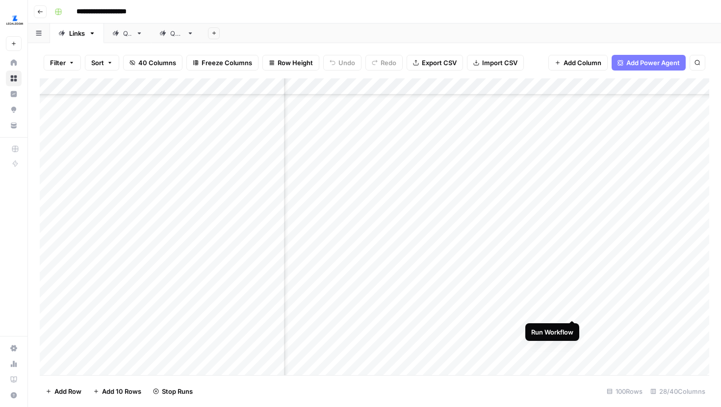
click at [573, 304] on div "Add Column" at bounding box center [374, 226] width 669 height 297
click at [573, 330] on div "Add Column" at bounding box center [374, 226] width 669 height 297
click at [573, 350] on div "Add Column" at bounding box center [374, 226] width 669 height 297
click at [573, 297] on div "Add Column" at bounding box center [374, 226] width 669 height 297
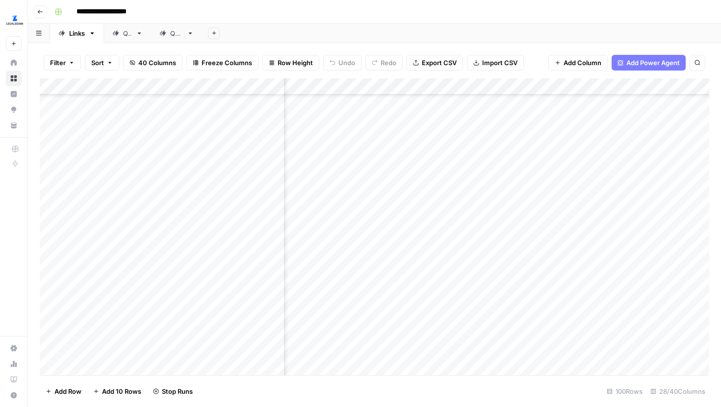
click at [571, 327] on div "Add Column" at bounding box center [374, 226] width 669 height 297
click at [436, 232] on div "Add Column" at bounding box center [374, 226] width 669 height 297
click at [433, 259] on div "Add Column" at bounding box center [374, 226] width 669 height 297
click at [432, 278] on div "Add Column" at bounding box center [374, 226] width 669 height 297
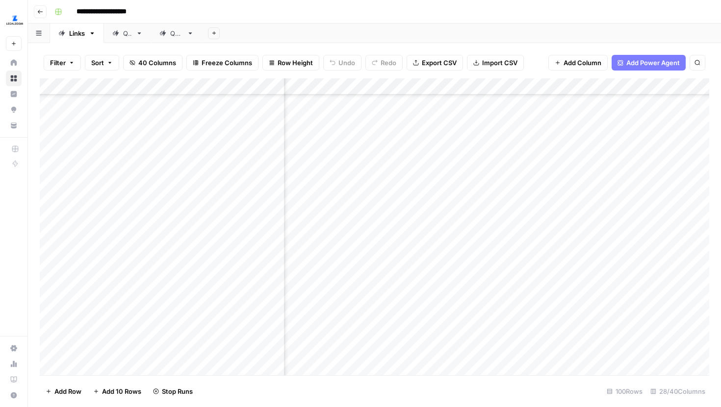
click at [432, 308] on div "Add Column" at bounding box center [374, 226] width 669 height 297
click at [432, 334] on div "Add Column" at bounding box center [374, 226] width 669 height 297
click at [439, 220] on div "Add Column" at bounding box center [374, 226] width 669 height 297
click at [437, 242] on div "Add Column" at bounding box center [374, 226] width 669 height 297
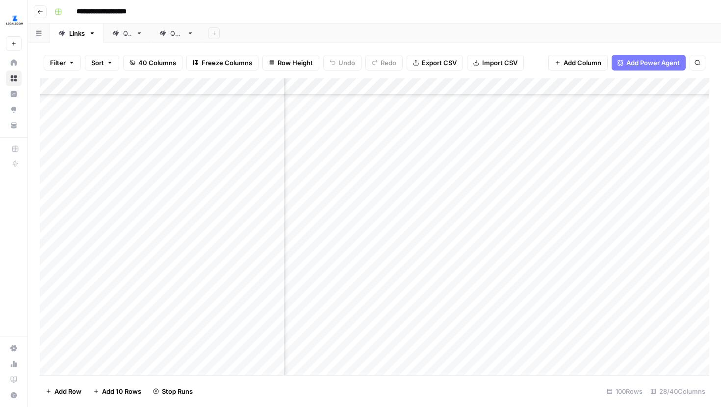
scroll to position [898, 2150]
click at [437, 229] on div "Add Column" at bounding box center [374, 226] width 669 height 297
click at [579, 223] on div "Add Column" at bounding box center [374, 226] width 669 height 297
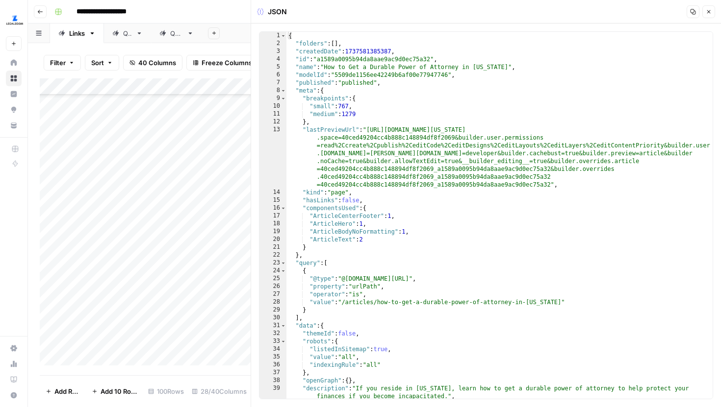
type textarea "**********"
click at [512, 217] on div "{ "folders" : [ ] , "createdDate" : 1737581385387 , "id" : "a1589a0095b94da8aae…" at bounding box center [499, 223] width 426 height 383
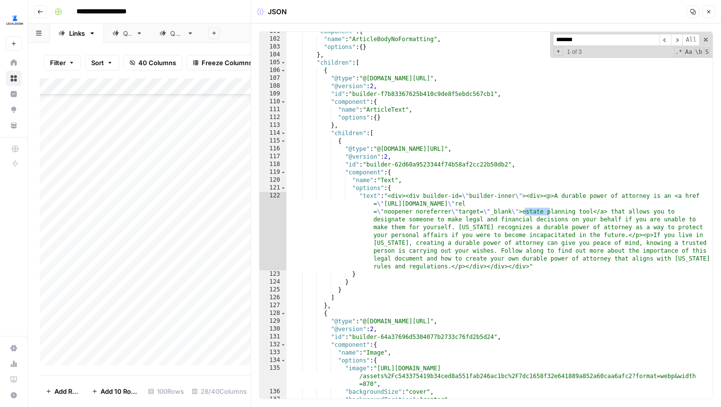
scroll to position [867, 0]
click at [605, 37] on input "**********" at bounding box center [606, 40] width 106 height 12
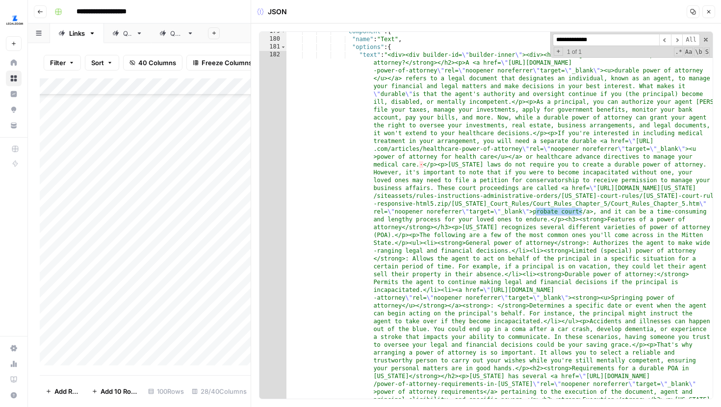
click at [602, 42] on input "**********" at bounding box center [606, 40] width 106 height 12
drag, startPoint x: 629, startPoint y: 37, endPoint x: 520, endPoint y: 37, distance: 108.4
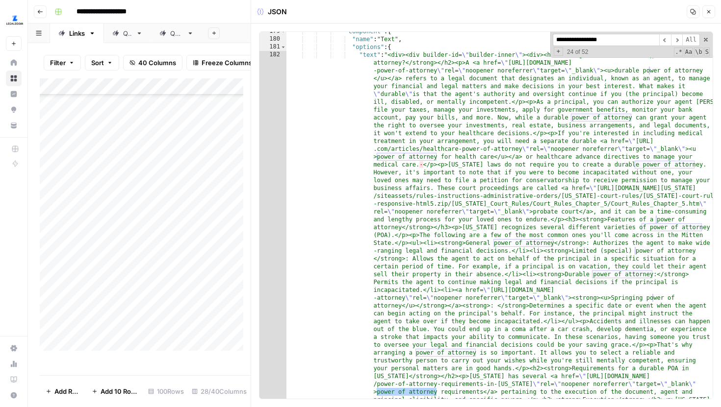
click at [520, 37] on div ""component" : { "name" : "Text" , "options" : { "text" : "<div><div builder-id=…" at bounding box center [499, 215] width 426 height 367
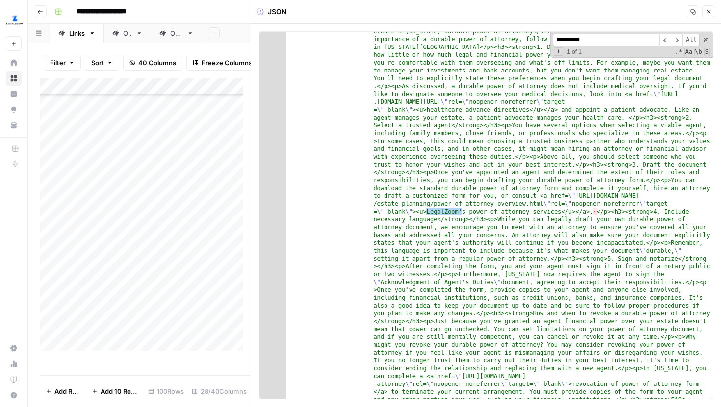
scroll to position [2075, 0]
drag, startPoint x: 622, startPoint y: 41, endPoint x: 544, endPoint y: 32, distance: 79.0
click at [544, 32] on div ""text" : "<div><div builder-id= \" builder-inner \" ><div><h2><strong>What is a…" at bounding box center [499, 215] width 426 height 367
click at [590, 48] on div "**********" at bounding box center [631, 45] width 162 height 26
click at [590, 43] on input "**********" at bounding box center [606, 40] width 106 height 12
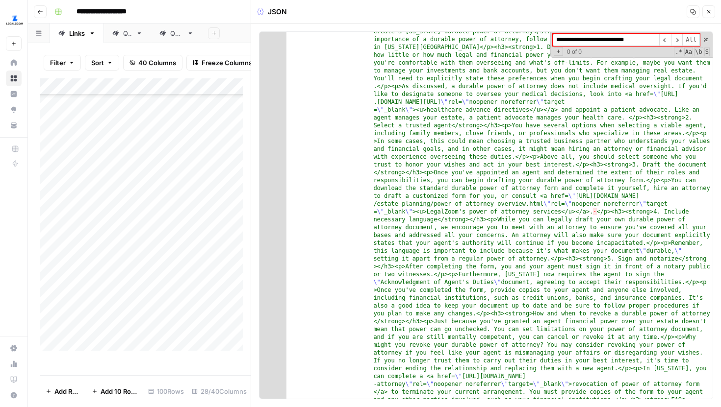
click at [590, 43] on input "**********" at bounding box center [606, 40] width 106 height 12
type input "**********"
click at [712, 14] on button "Close" at bounding box center [708, 11] width 13 height 13
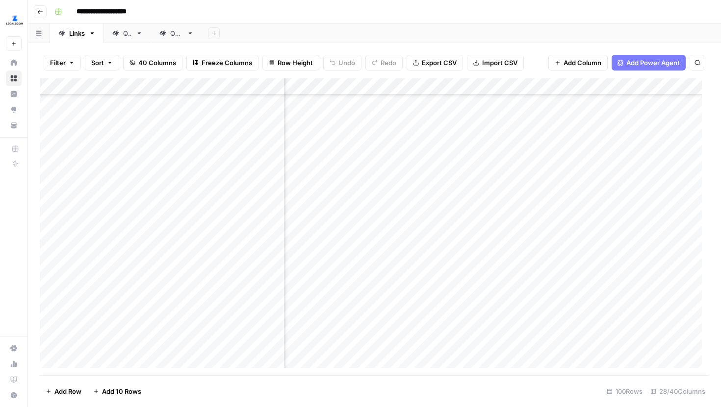
scroll to position [1478, 1535]
click at [528, 164] on div "Add Column" at bounding box center [374, 226] width 669 height 297
click at [525, 179] on div "Add Column" at bounding box center [374, 226] width 669 height 297
click at [523, 210] on div "Add Column" at bounding box center [374, 226] width 669 height 297
click at [519, 231] on div "Add Column" at bounding box center [374, 226] width 669 height 297
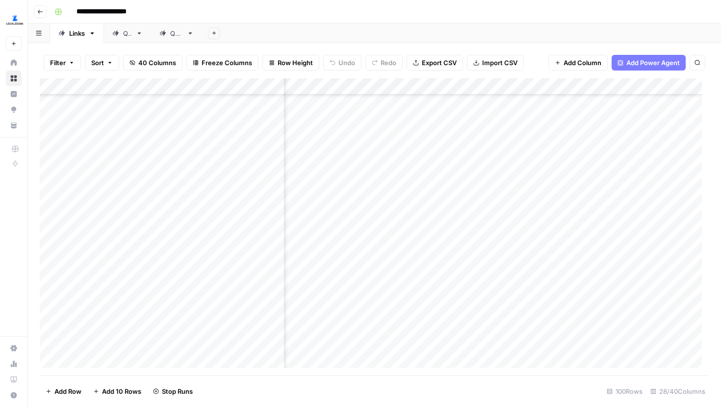
click at [519, 252] on div "Add Column" at bounding box center [374, 226] width 669 height 297
click at [521, 280] on div "Add Column" at bounding box center [374, 226] width 669 height 297
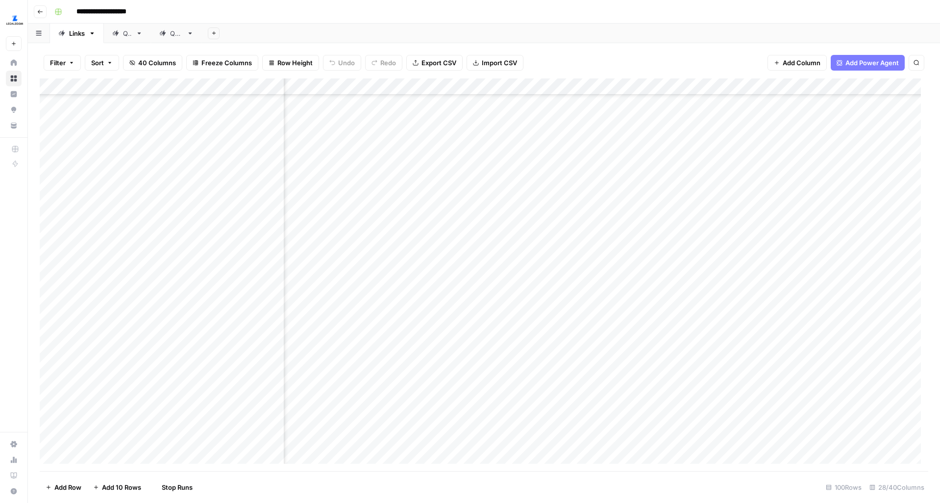
scroll to position [1488, 498]
click at [610, 225] on div "Add Column" at bounding box center [484, 274] width 889 height 393
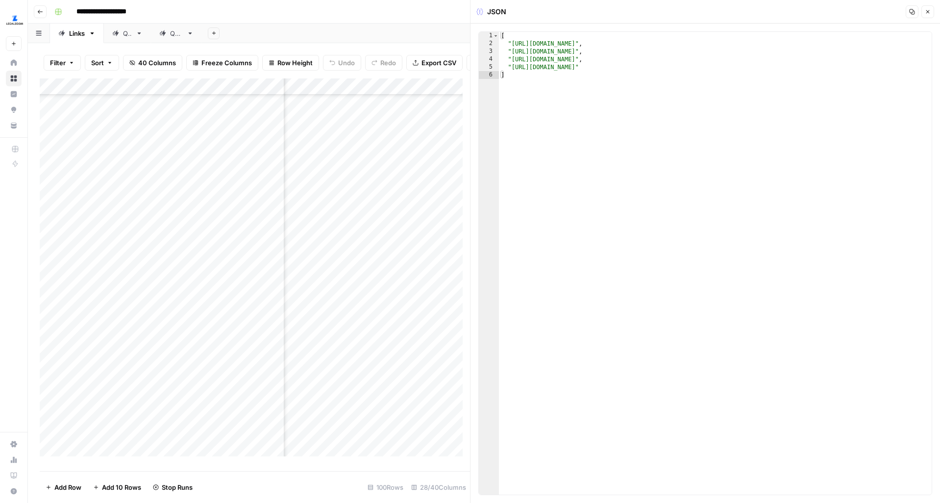
scroll to position [1488, 779]
click at [929, 9] on icon "button" at bounding box center [928, 12] width 6 height 6
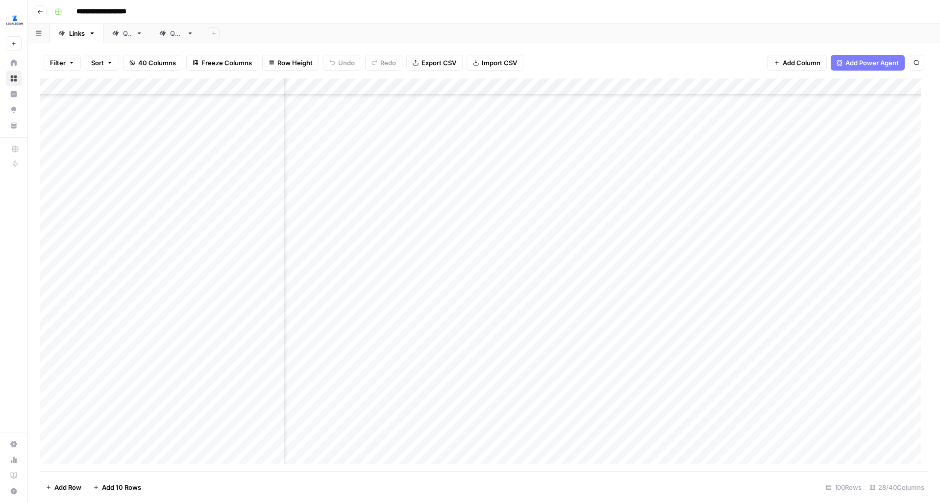
scroll to position [1488, 1573]
click at [678, 223] on div "Add Column" at bounding box center [484, 274] width 889 height 393
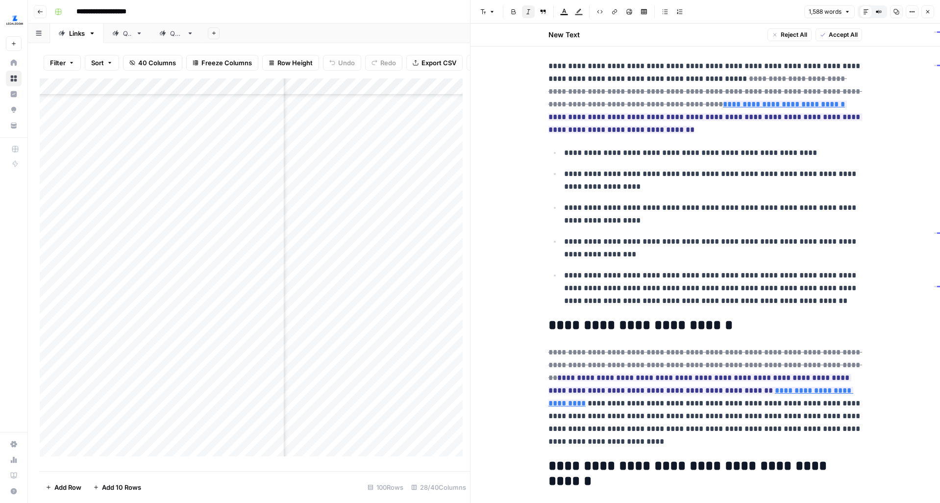
scroll to position [987, 0]
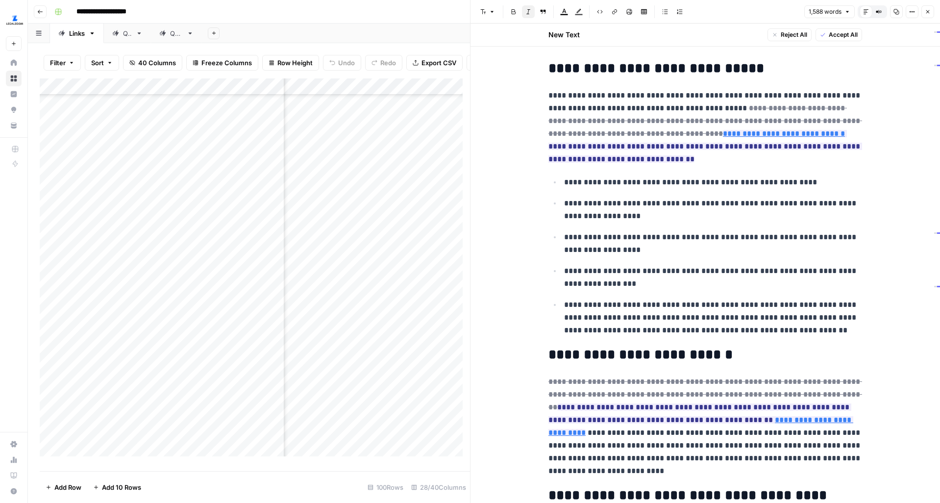
click at [930, 17] on button "Close" at bounding box center [928, 11] width 13 height 13
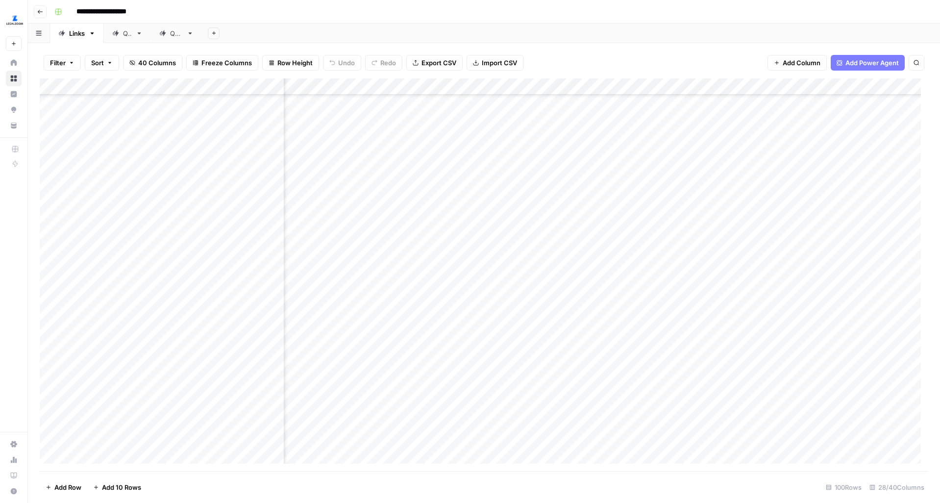
scroll to position [1488, 602]
click at [519, 218] on div "Add Column" at bounding box center [484, 274] width 889 height 393
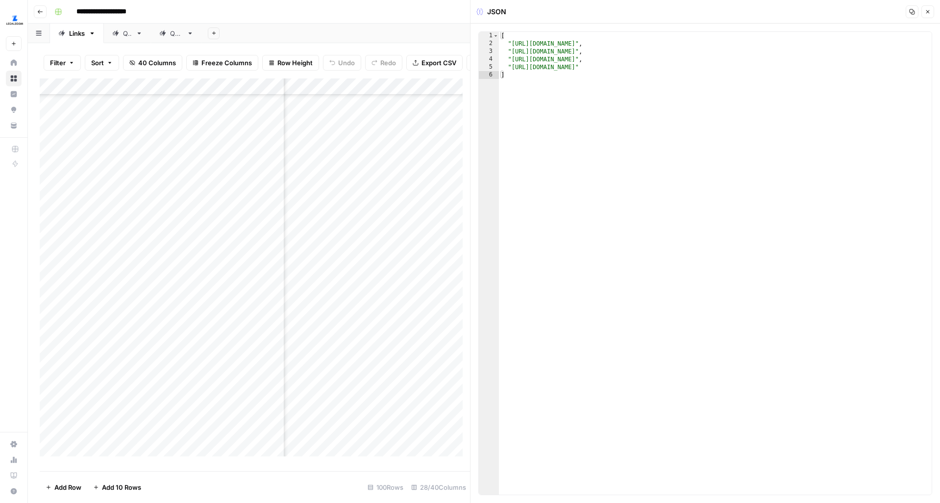
click at [926, 9] on icon "button" at bounding box center [928, 12] width 6 height 6
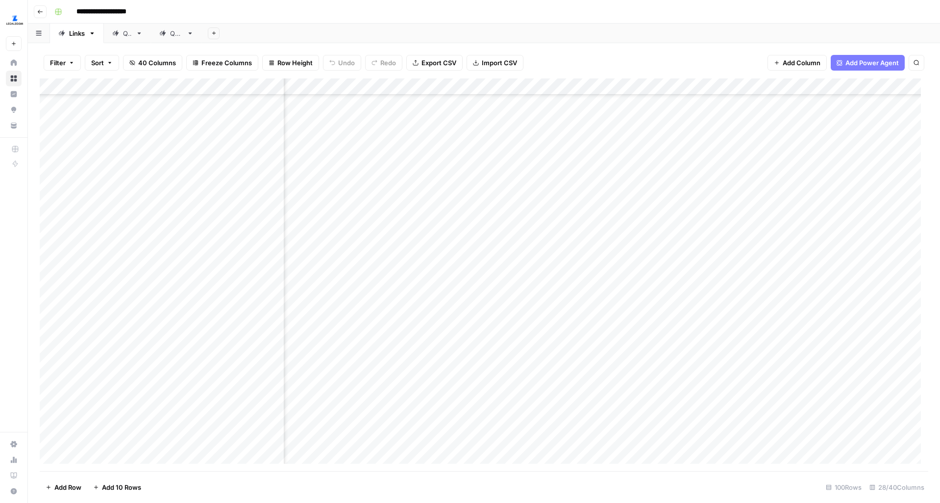
scroll to position [1488, 1513]
click at [730, 220] on div "Add Column" at bounding box center [484, 274] width 889 height 393
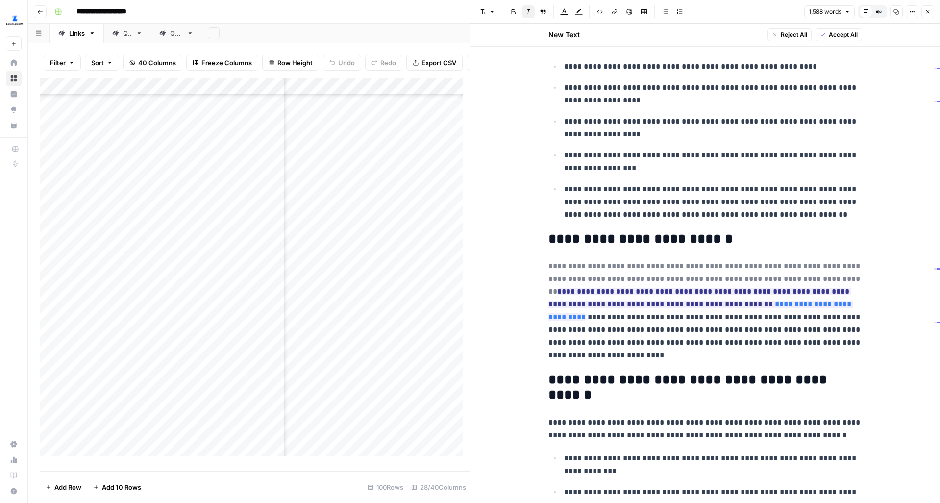
scroll to position [1110, 0]
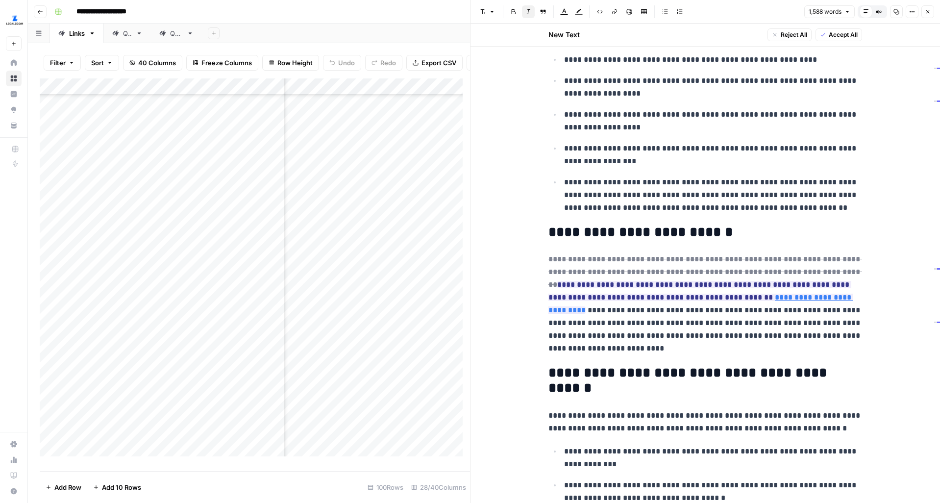
click at [929, 13] on icon "button" at bounding box center [928, 12] width 6 height 6
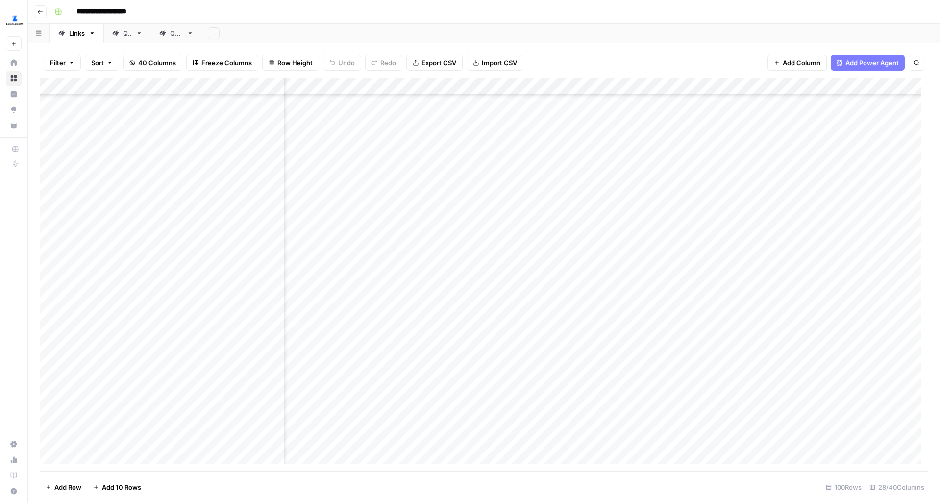
scroll to position [1488, 548]
click at [564, 227] on div "Add Column" at bounding box center [484, 274] width 889 height 393
click at [573, 218] on div "Add Column" at bounding box center [484, 274] width 889 height 393
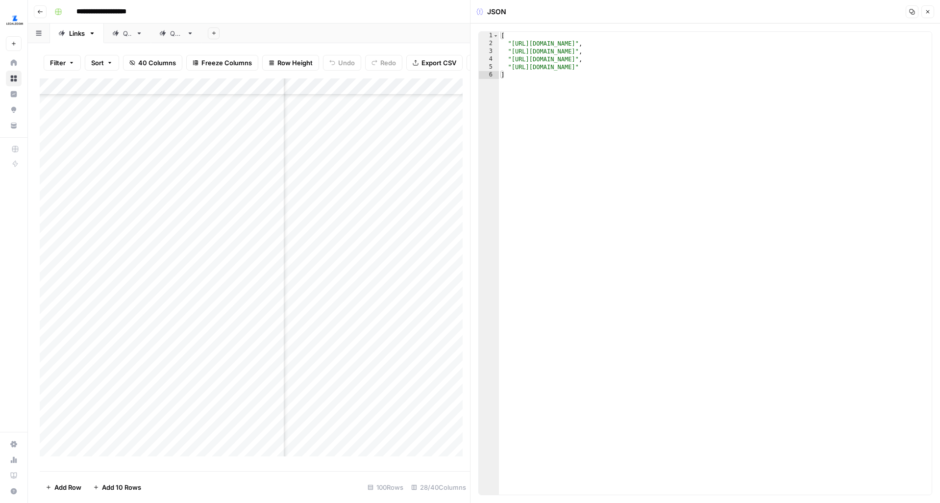
click at [925, 9] on icon "button" at bounding box center [928, 12] width 6 height 6
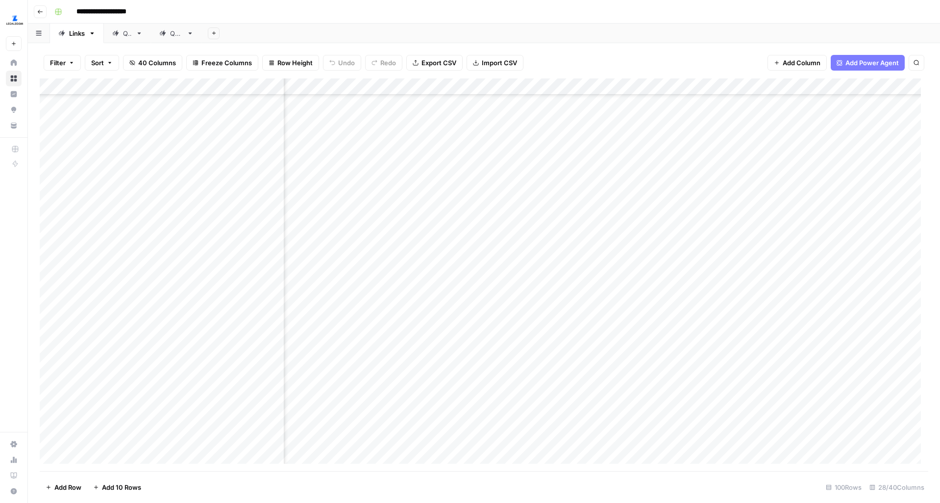
click at [619, 204] on div "Add Column" at bounding box center [484, 274] width 889 height 393
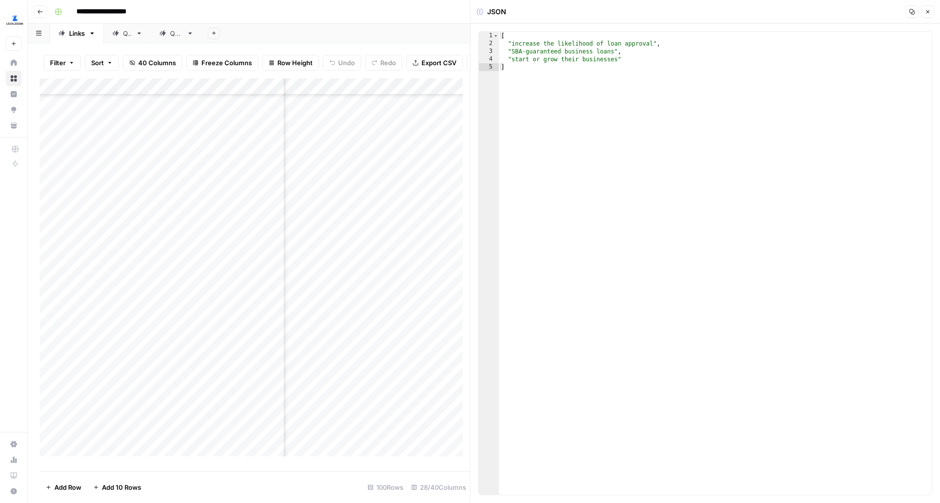
click at [923, 7] on button "Close" at bounding box center [928, 11] width 13 height 13
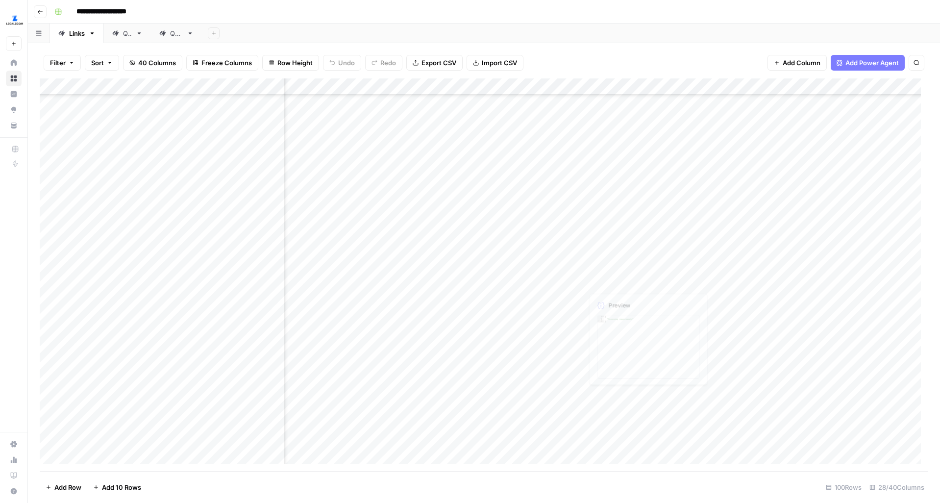
click at [619, 219] on div "Add Column" at bounding box center [484, 274] width 889 height 393
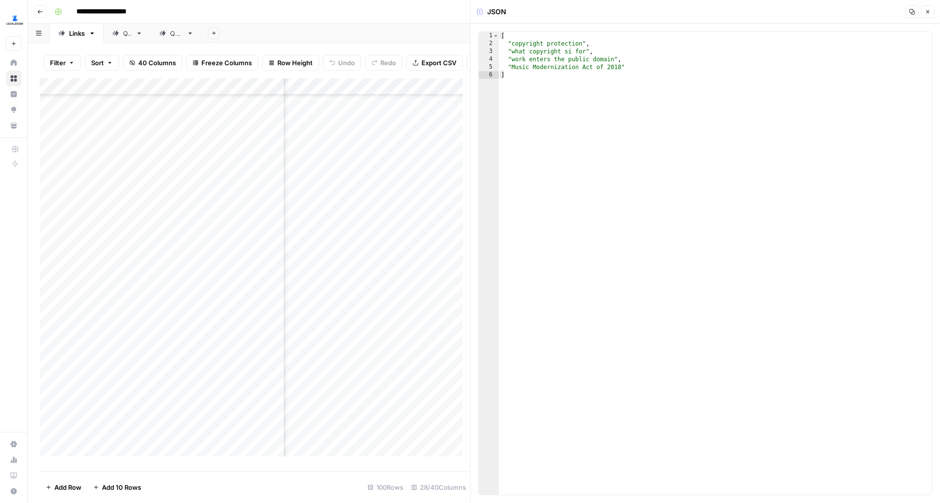
click at [927, 14] on icon "button" at bounding box center [928, 12] width 6 height 6
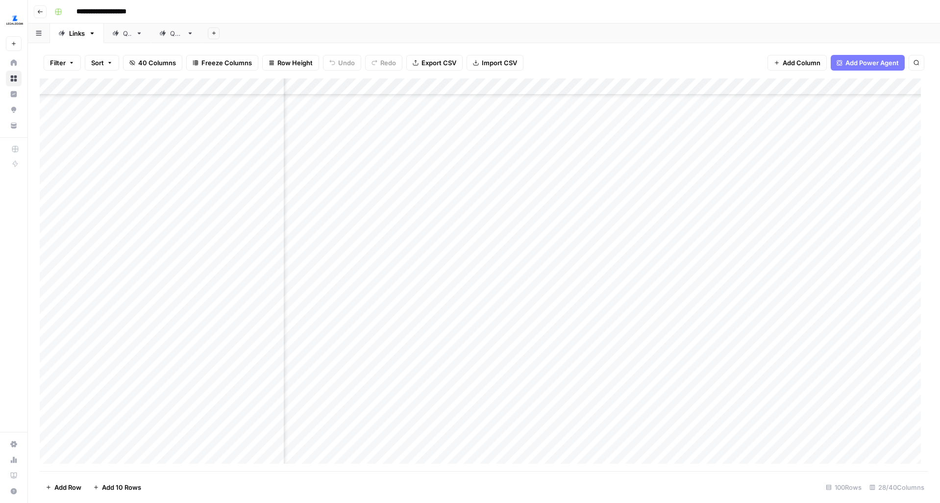
click at [631, 202] on div "Add Column" at bounding box center [484, 274] width 889 height 393
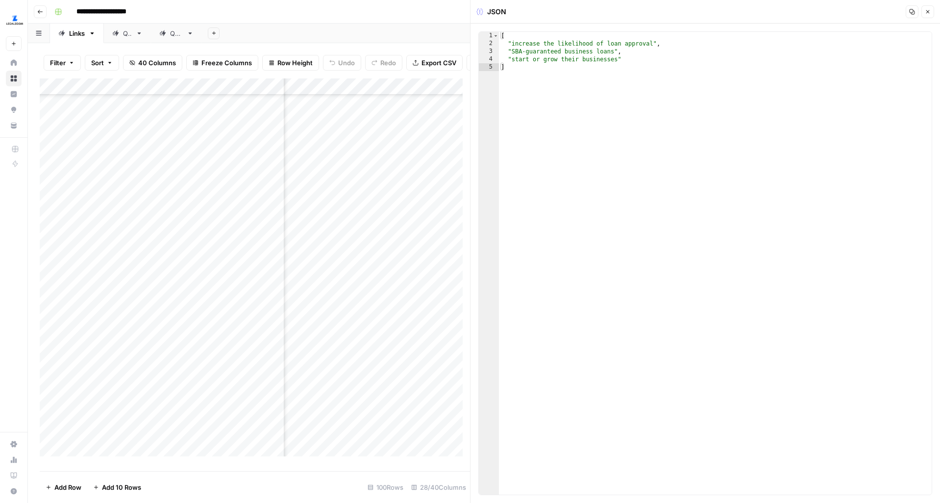
click at [931, 13] on icon "button" at bounding box center [928, 12] width 6 height 6
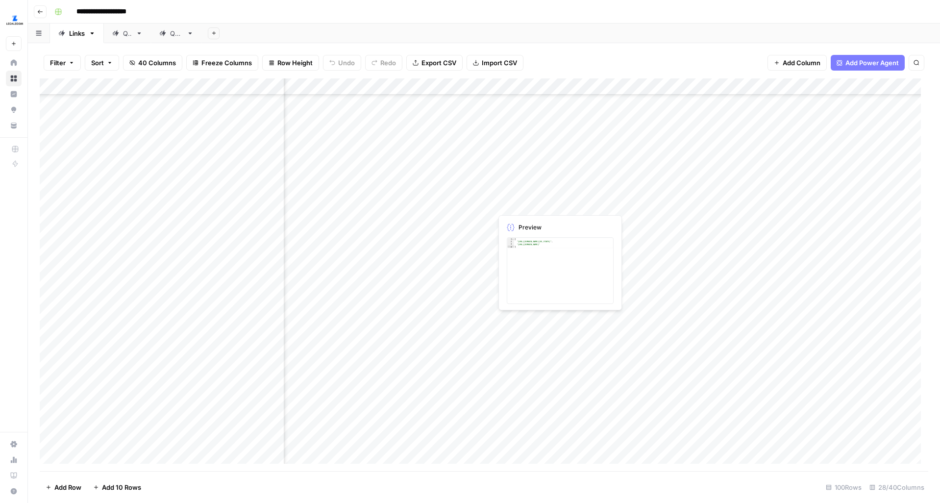
click at [555, 201] on div "Add Column" at bounding box center [484, 274] width 889 height 393
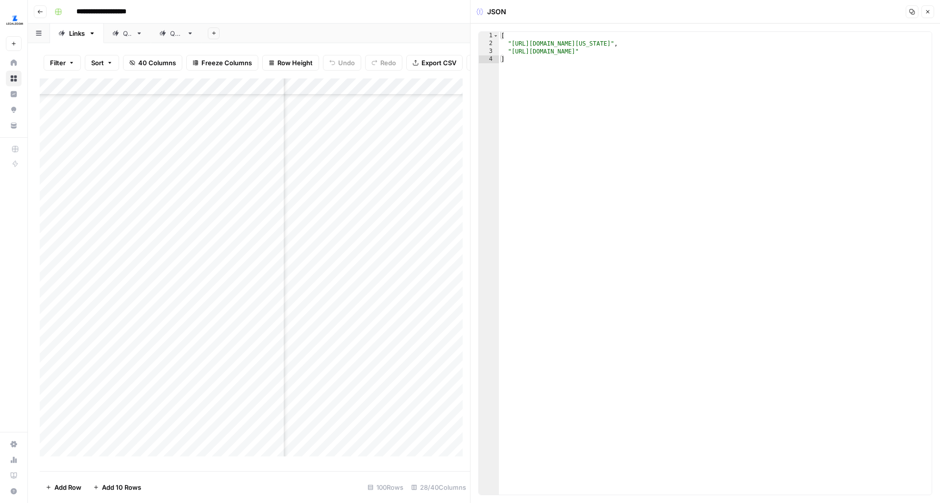
click at [933, 12] on button "Close" at bounding box center [928, 11] width 13 height 13
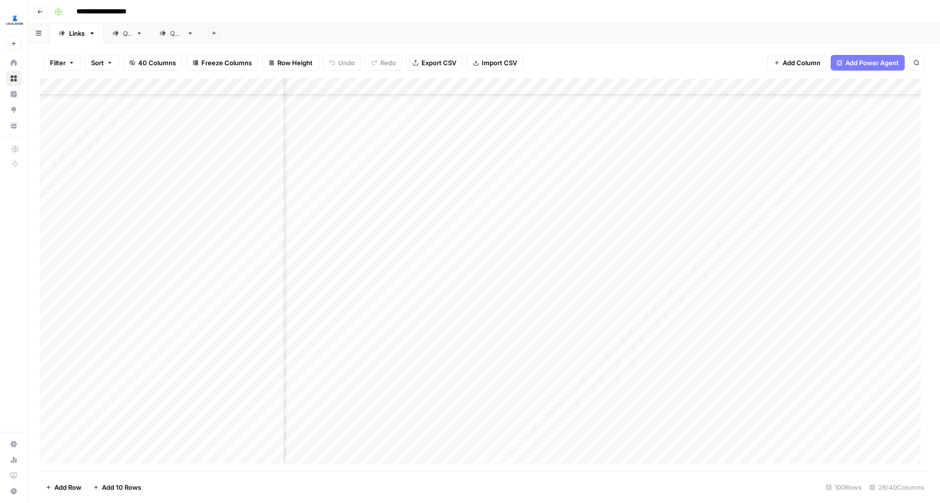
click at [612, 199] on div "Add Column" at bounding box center [484, 274] width 889 height 393
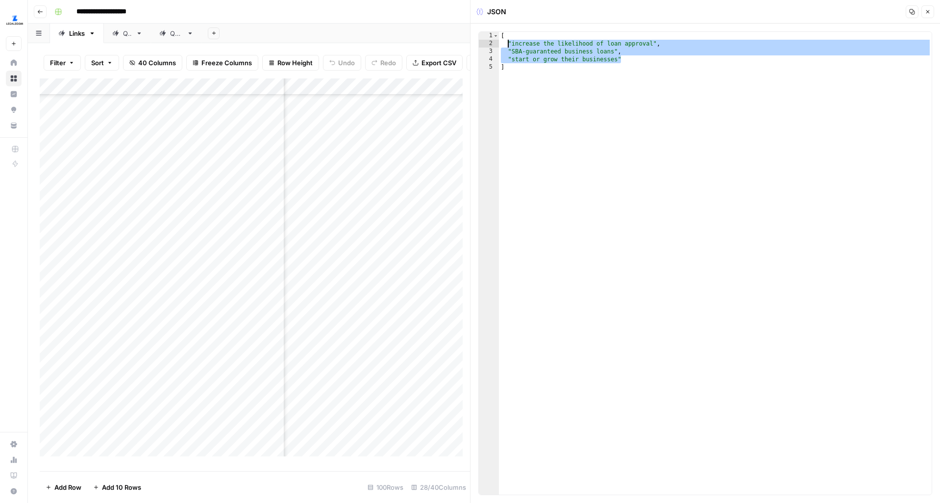
drag, startPoint x: 636, startPoint y: 60, endPoint x: 510, endPoint y: 43, distance: 127.7
click at [510, 43] on div "[ "increase the likelihood of loan approval" , "SBA-guaranteed business loans" …" at bounding box center [715, 271] width 433 height 479
type textarea "**********"
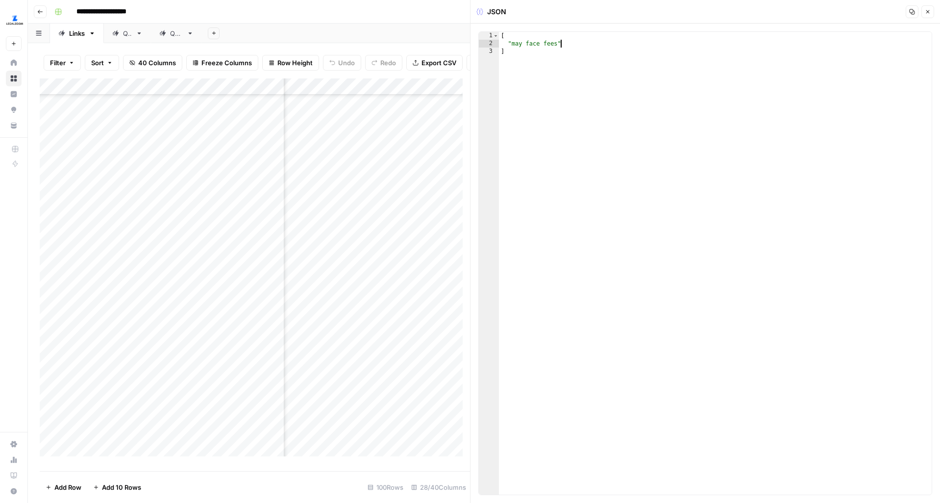
type textarea "**********"
click at [932, 12] on button "Close" at bounding box center [928, 11] width 13 height 13
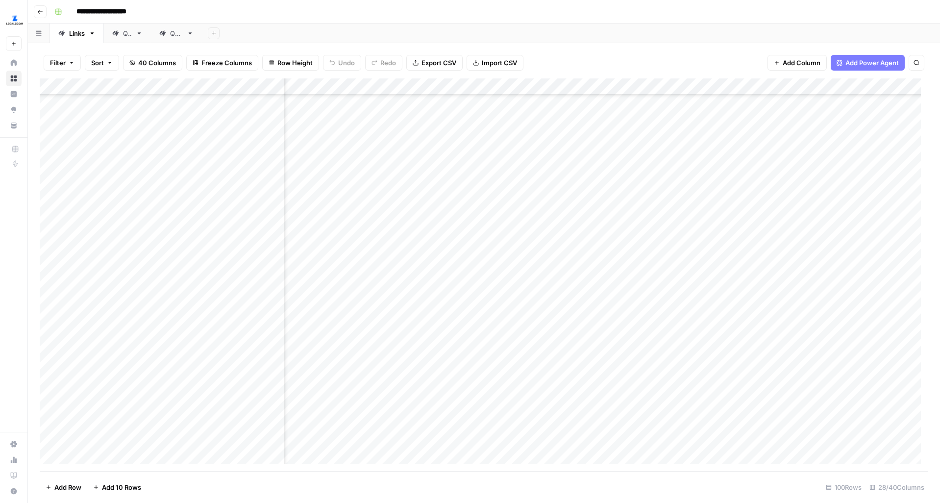
click at [570, 193] on div "Add Column" at bounding box center [484, 274] width 889 height 393
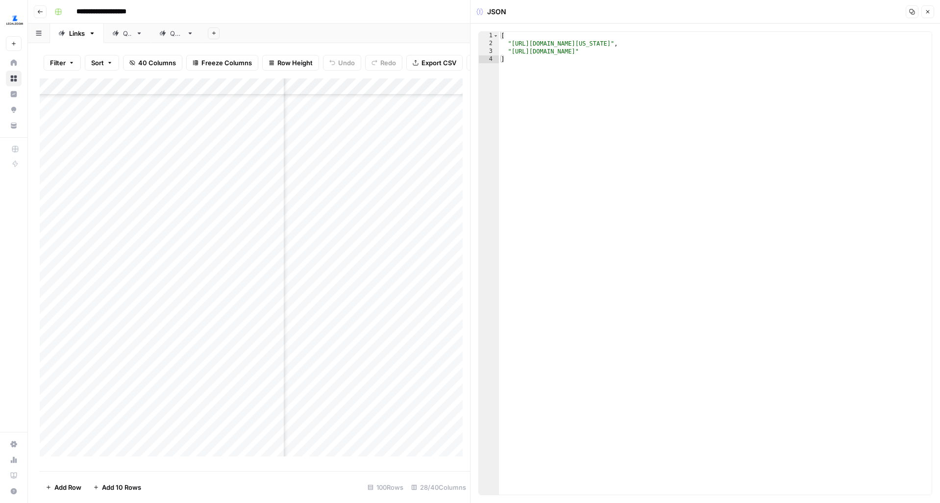
click at [927, 13] on icon "button" at bounding box center [928, 11] width 3 height 3
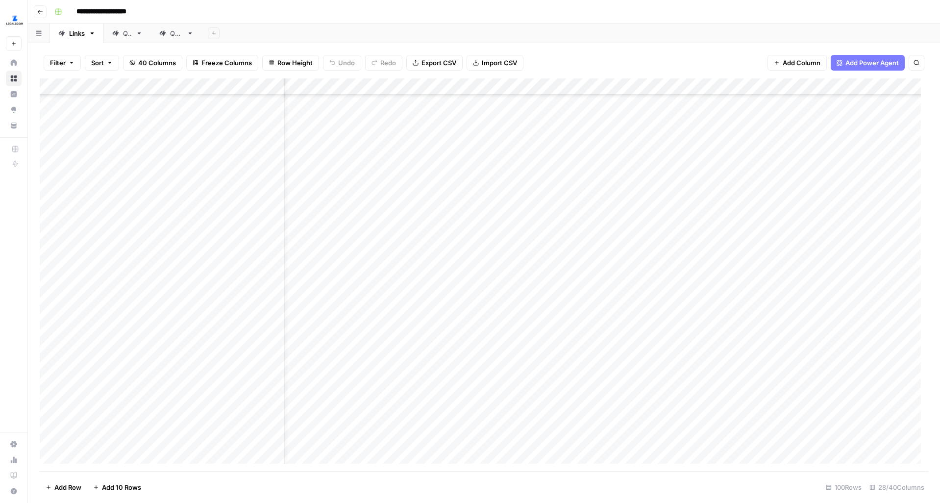
scroll to position [1488, 1425]
click at [825, 196] on div "Add Column" at bounding box center [484, 274] width 889 height 393
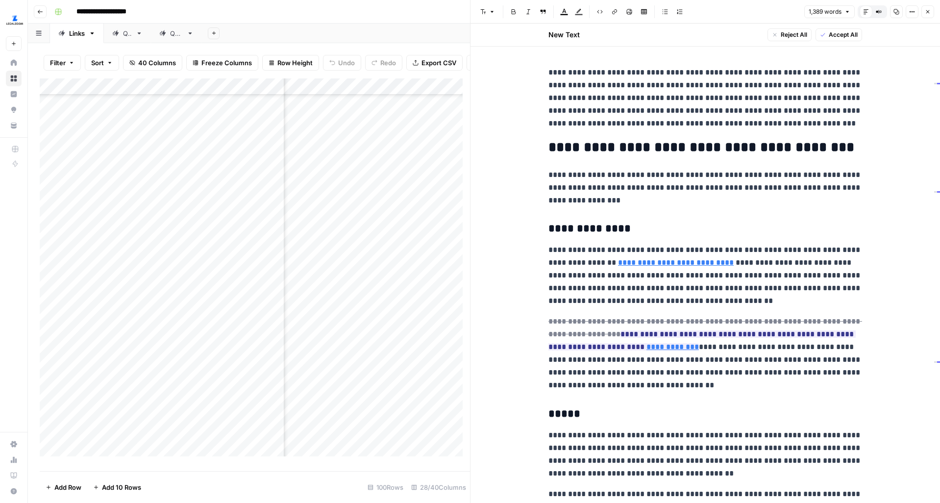
click at [910, 9] on icon "button" at bounding box center [912, 12] width 6 height 6
click at [871, 101] on span "Code" at bounding box center [882, 104] width 47 height 10
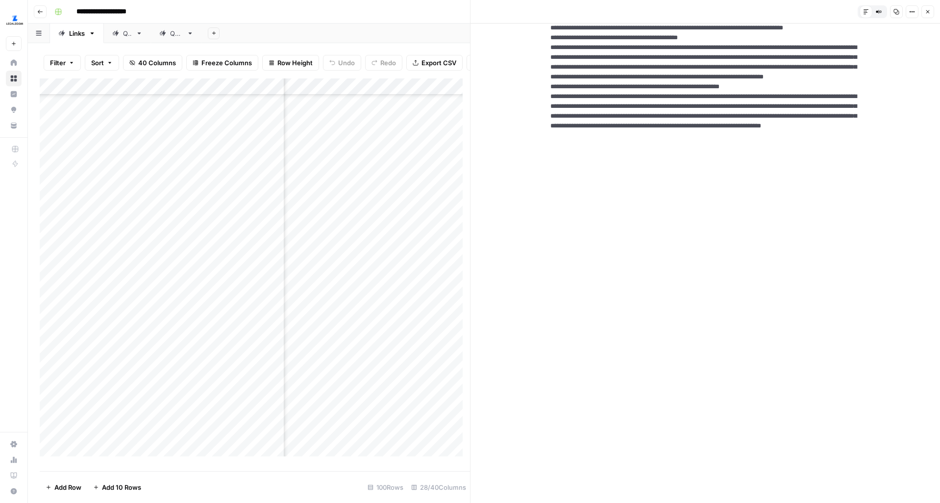
drag, startPoint x: 633, startPoint y: 253, endPoint x: 688, endPoint y: 253, distance: 54.9
click at [909, 14] on icon "button" at bounding box center [912, 12] width 6 height 6
click at [874, 63] on span "HTML" at bounding box center [882, 68] width 47 height 10
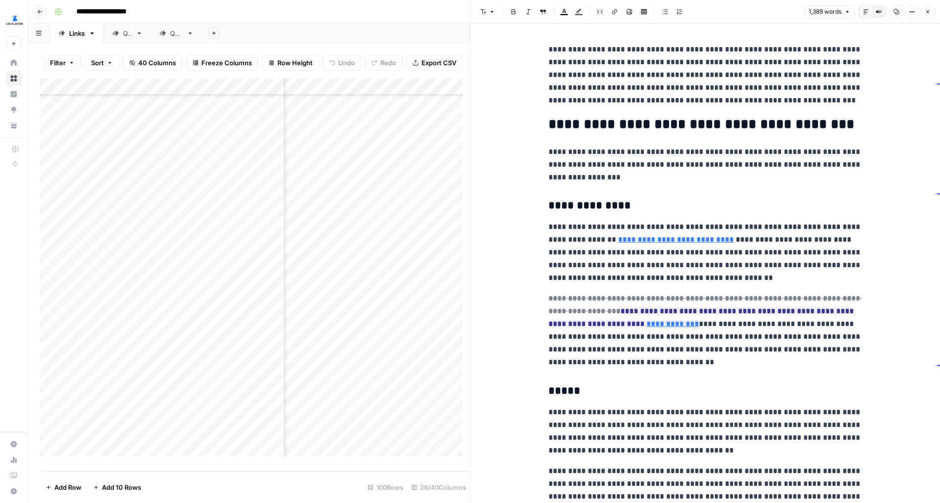
click at [786, 146] on p "**********" at bounding box center [706, 165] width 314 height 38
type input "any the license"
click at [836, 31] on div "any the license 1 of 2 Previous match Next Match Replace Close" at bounding box center [802, 26] width 118 height 16
click at [833, 28] on button "Next Match" at bounding box center [833, 26] width 8 height 8
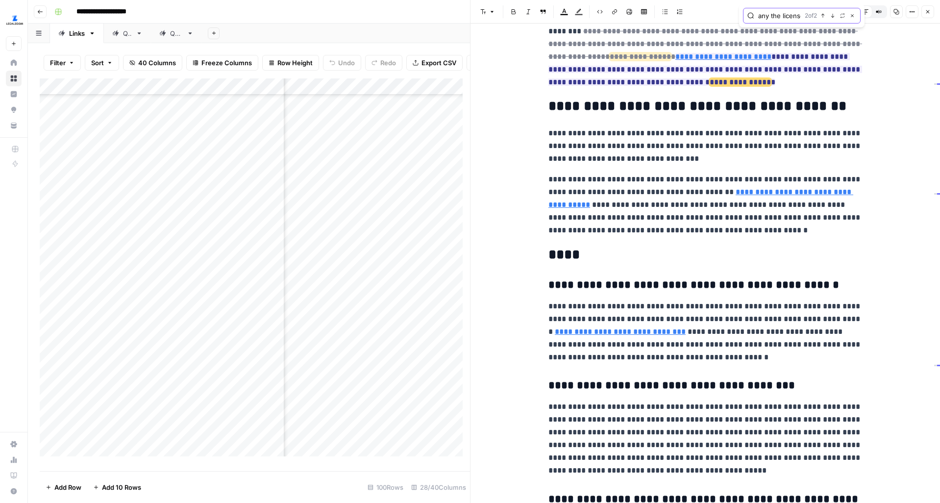
scroll to position [1522, 0]
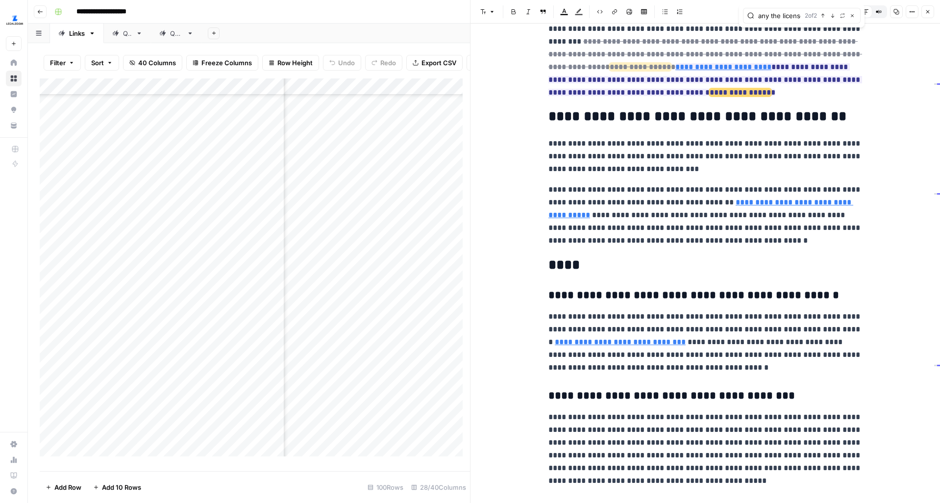
click at [692, 94] on p "**********" at bounding box center [706, 48] width 314 height 102
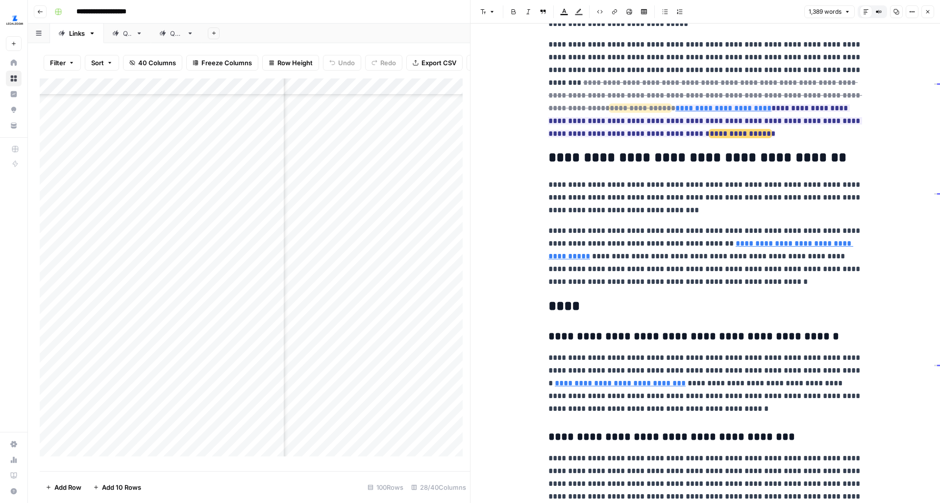
scroll to position [1475, 0]
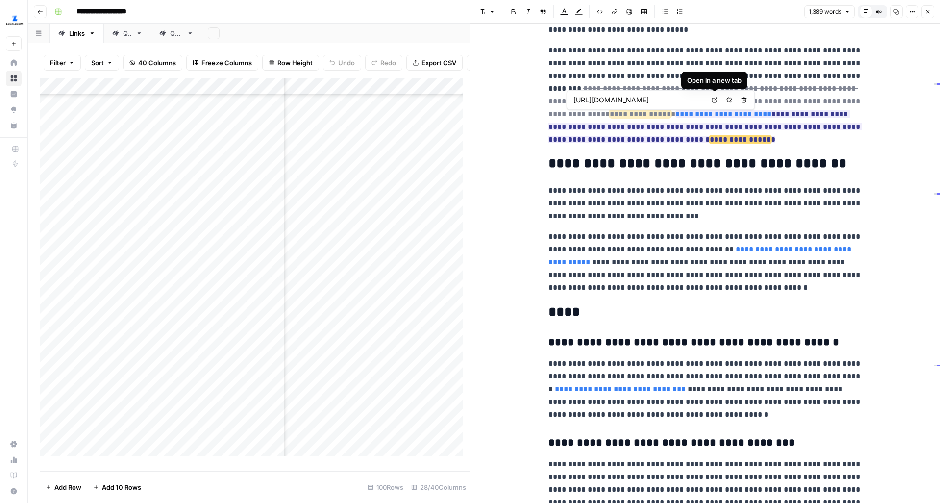
click at [715, 102] on icon at bounding box center [715, 100] width 6 height 6
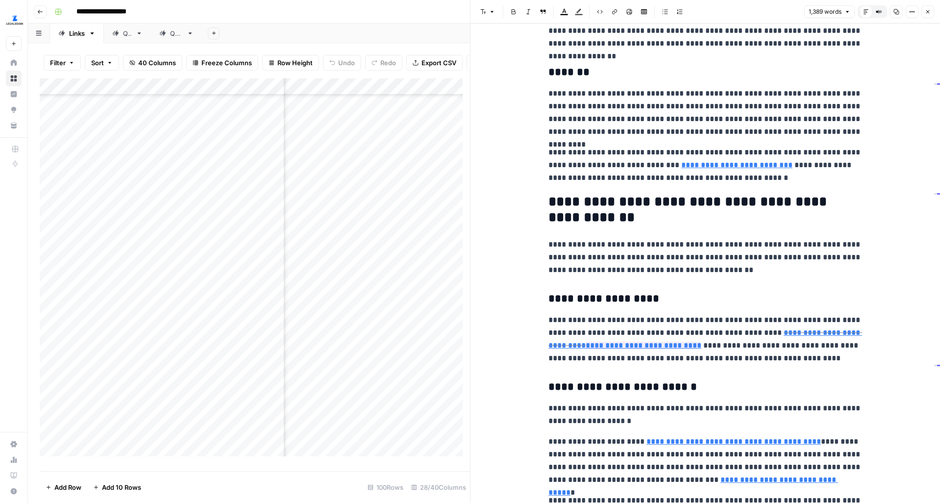
scroll to position [458, 0]
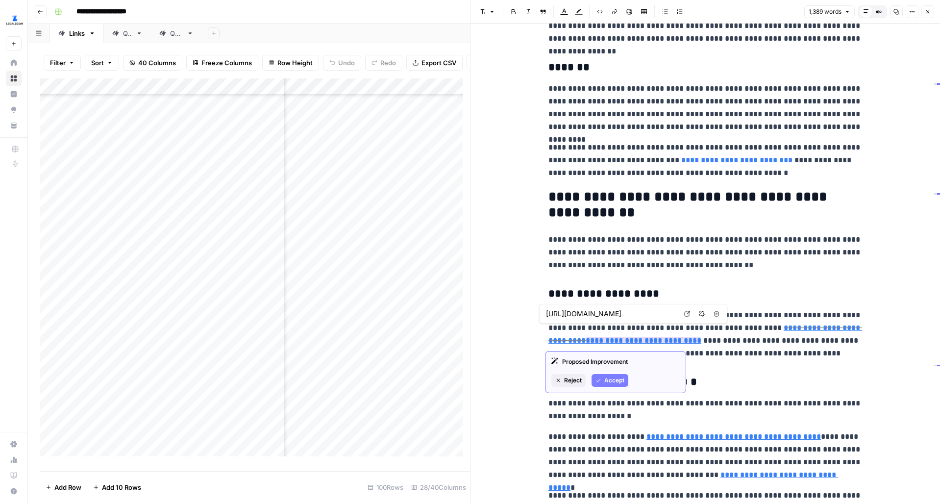
type input "https://www.legalzoom.com/business/business-formation/inc-overview.html"
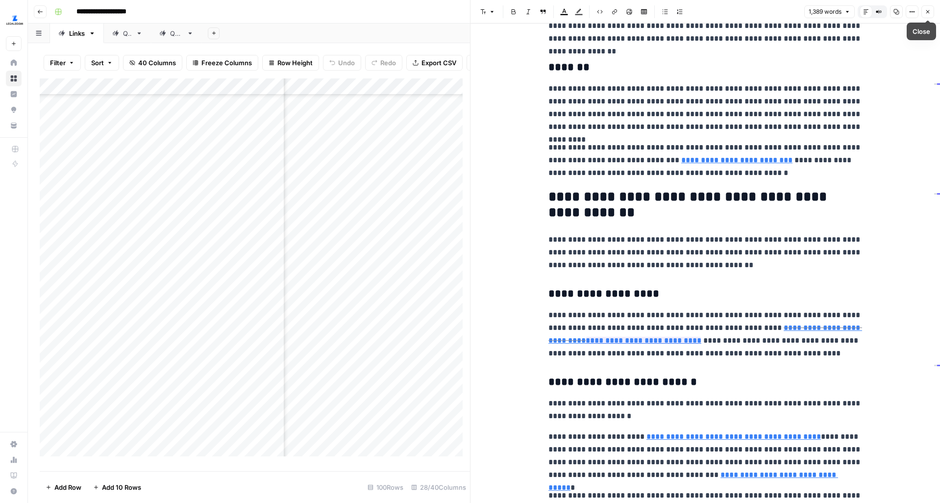
click at [931, 8] on button "Close" at bounding box center [928, 11] width 13 height 13
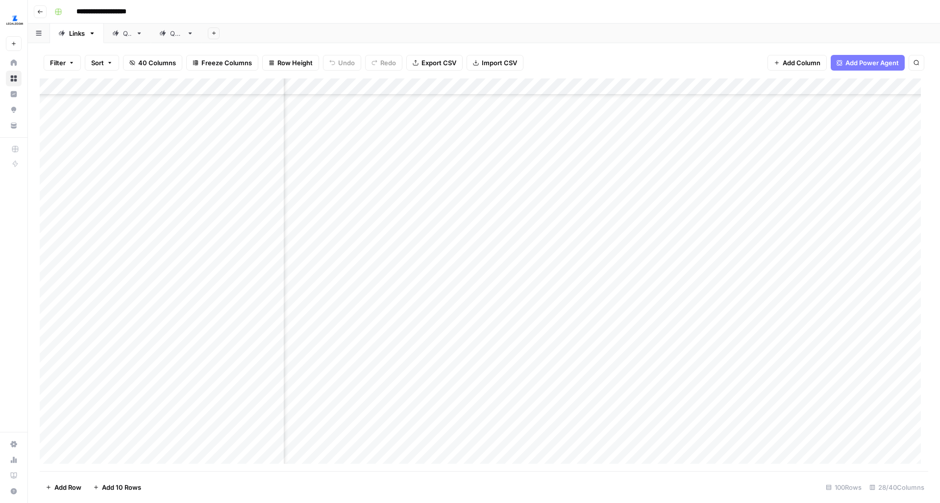
scroll to position [1488, 762]
click at [446, 167] on div "Add Column" at bounding box center [484, 274] width 889 height 393
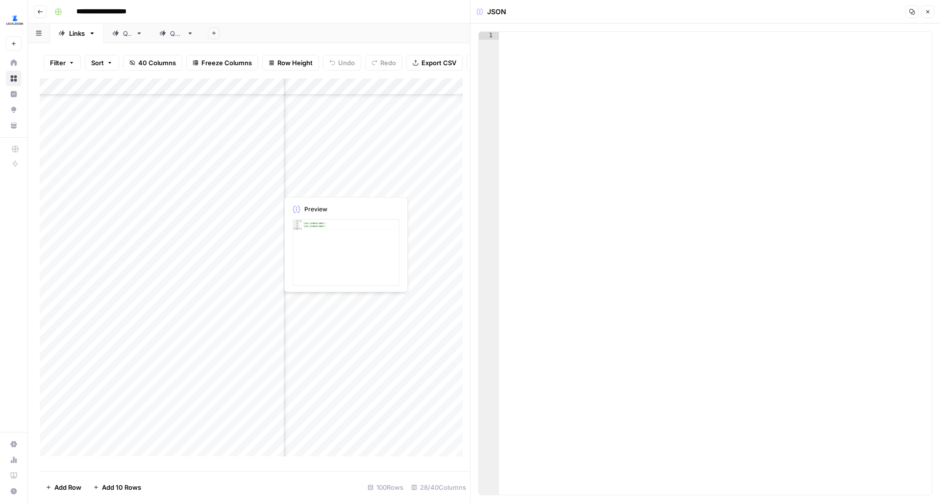
click at [354, 174] on div "Add Column" at bounding box center [255, 270] width 430 height 385
click at [926, 13] on icon "button" at bounding box center [928, 12] width 6 height 6
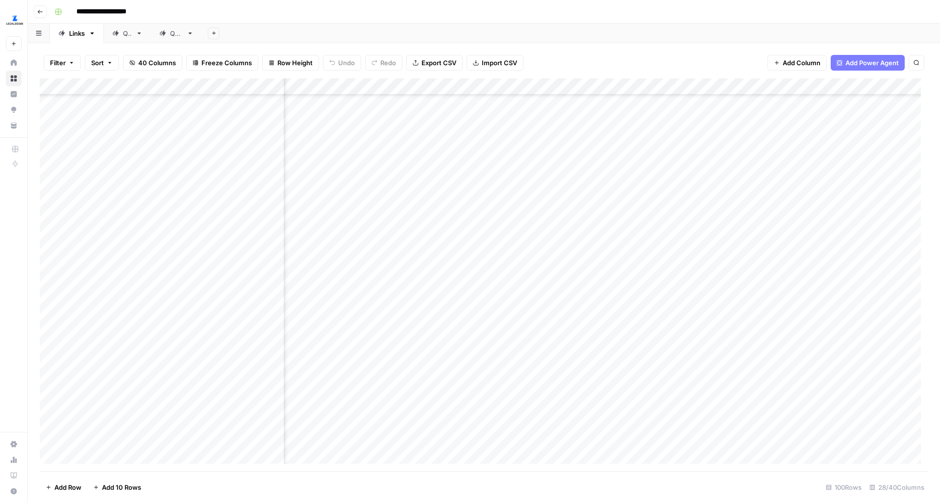
click at [434, 195] on div "Add Column" at bounding box center [484, 274] width 889 height 393
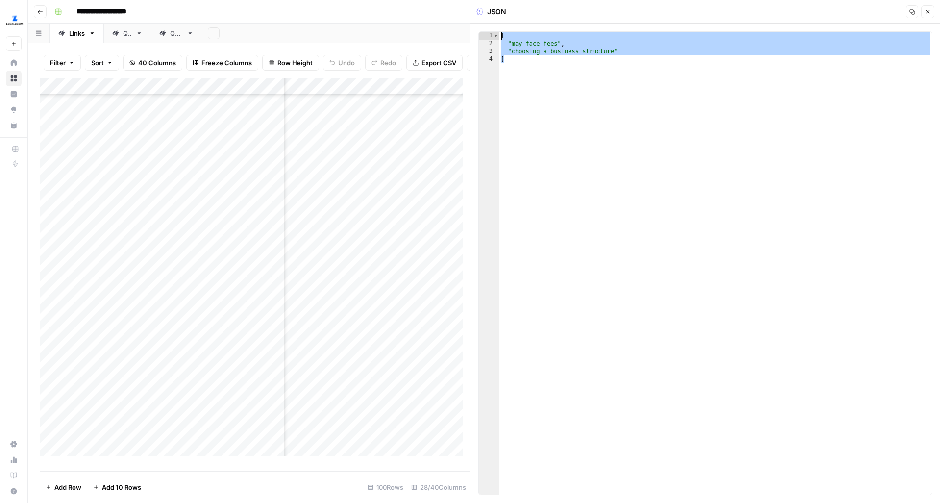
drag, startPoint x: 547, startPoint y: 60, endPoint x: 501, endPoint y: 37, distance: 51.7
click at [501, 37] on div "[ "may face fees" , "choosing a business structure" ]" at bounding box center [715, 271] width 433 height 479
click at [738, 53] on div "[ "may face fees" , "choosing a business structure" ]" at bounding box center [715, 271] width 433 height 479
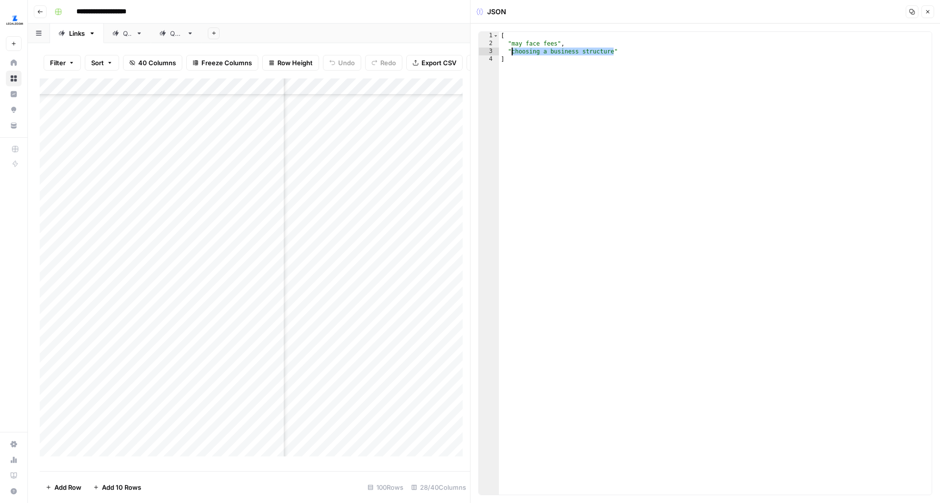
drag, startPoint x: 615, startPoint y: 52, endPoint x: 512, endPoint y: 52, distance: 103.0
click at [512, 52] on div "[ "may face fees" , "choosing a business structure" ]" at bounding box center [715, 271] width 433 height 479
type textarea "**********"
click at [925, 10] on icon "button" at bounding box center [928, 12] width 6 height 6
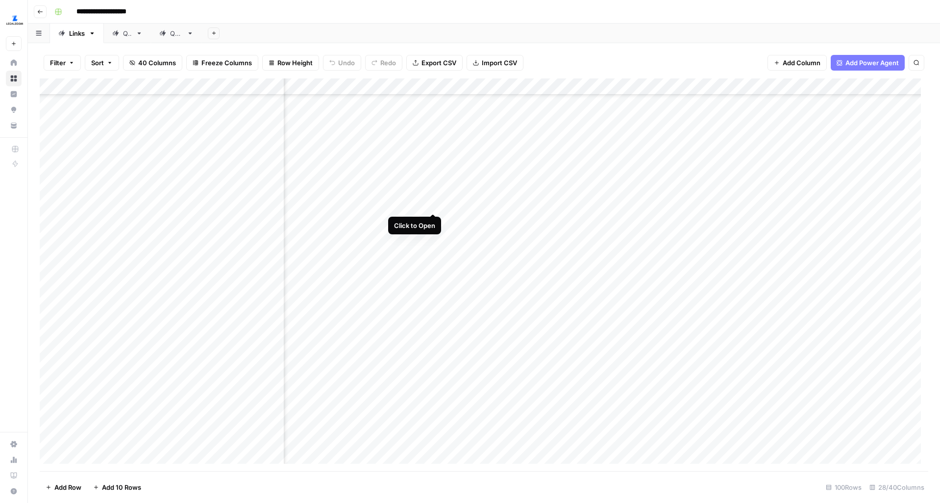
click at [429, 197] on div "Add Column" at bounding box center [484, 274] width 889 height 393
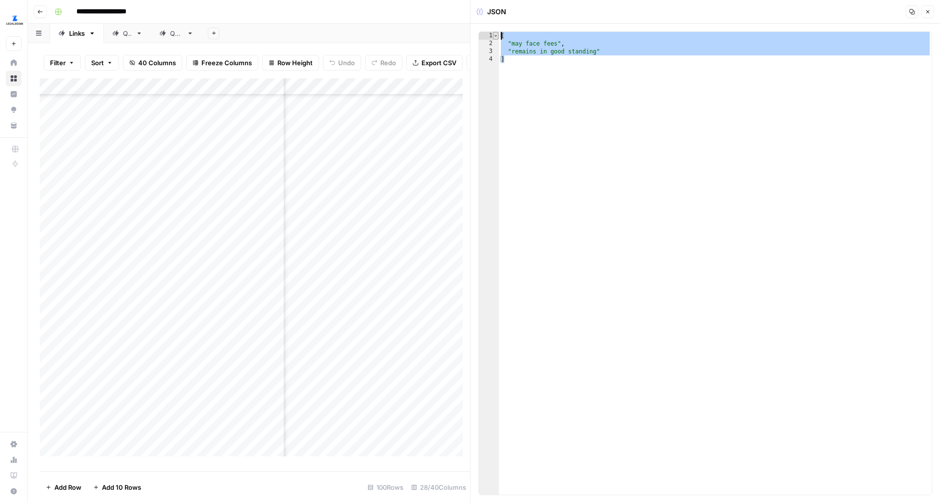
drag, startPoint x: 577, startPoint y: 74, endPoint x: 497, endPoint y: 35, distance: 89.0
click at [497, 35] on div "* 1 2 3 4 [ "may face fees" , "remains in good standing" ] XXXXXXXXXXXXXXXXXXXX…" at bounding box center [706, 263] width 454 height 464
type textarea "**********"
click at [926, 12] on icon "button" at bounding box center [928, 12] width 6 height 6
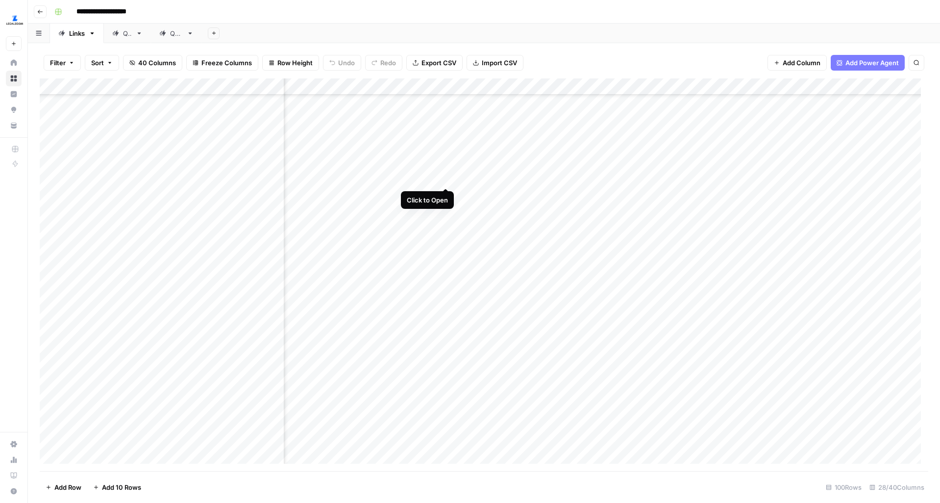
click at [444, 169] on div "Add Column" at bounding box center [484, 274] width 889 height 393
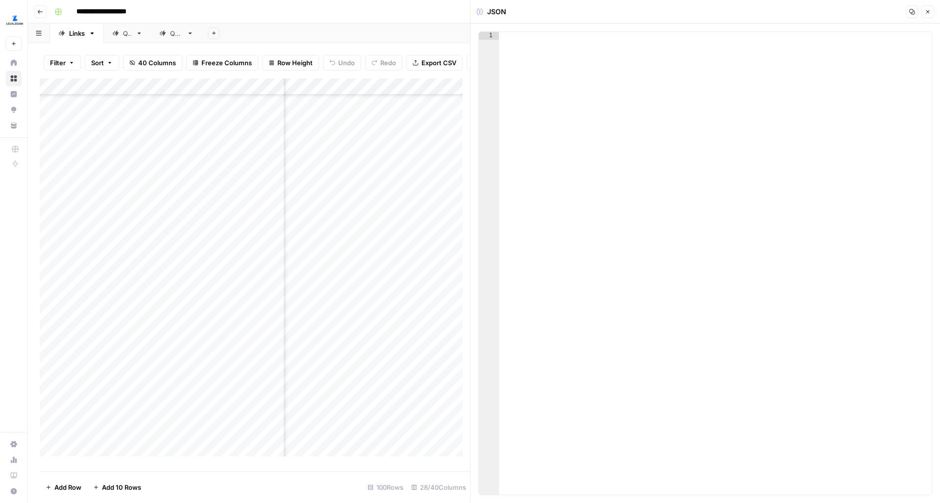
click at [544, 38] on div at bounding box center [715, 271] width 433 height 479
paste textarea "*"
drag, startPoint x: 557, startPoint y: 43, endPoint x: 515, endPoint y: 43, distance: 42.7
click at [515, 43] on div "[ "may face fees" , "remains in good standing" ]" at bounding box center [715, 271] width 433 height 479
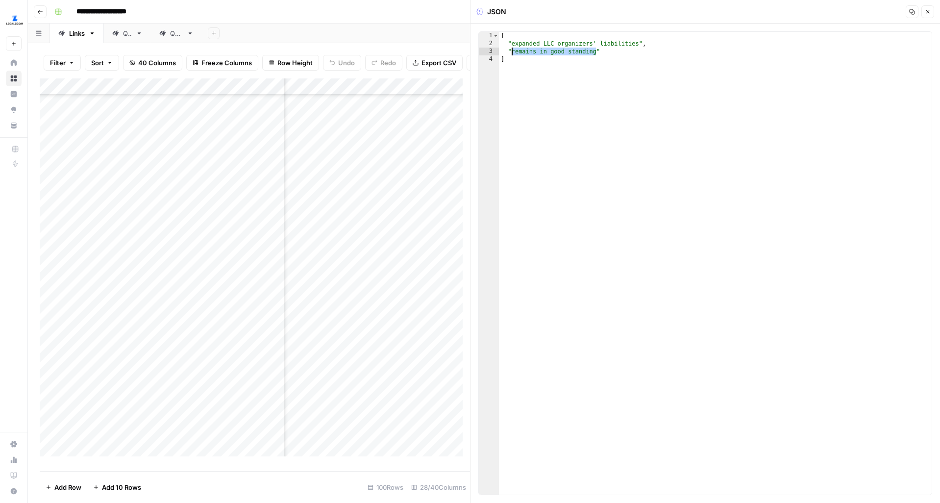
drag, startPoint x: 598, startPoint y: 53, endPoint x: 512, endPoint y: 54, distance: 85.8
click at [512, 54] on div "[ "expanded LLC organizers' liabilities" , "remains in good standing" ]" at bounding box center [715, 271] width 433 height 479
type textarea "**********"
click at [927, 11] on icon "button" at bounding box center [928, 12] width 6 height 6
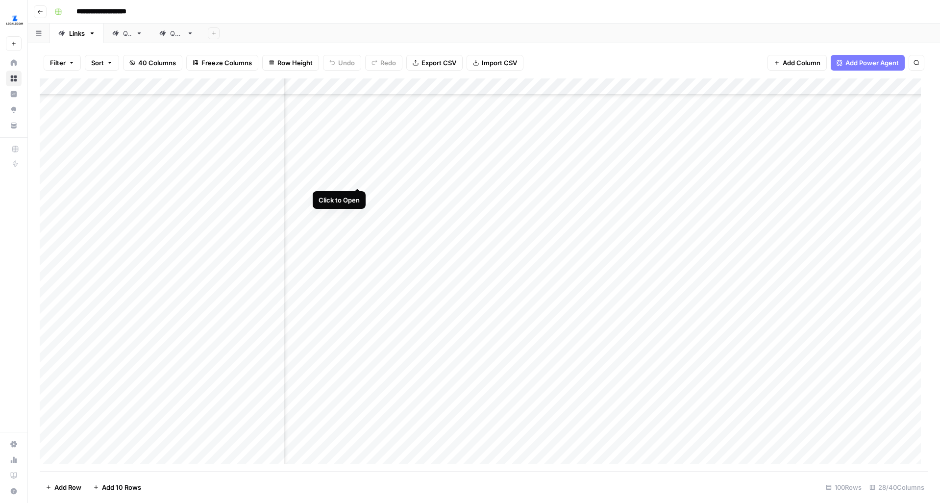
click at [355, 168] on div "Add Column" at bounding box center [484, 274] width 889 height 393
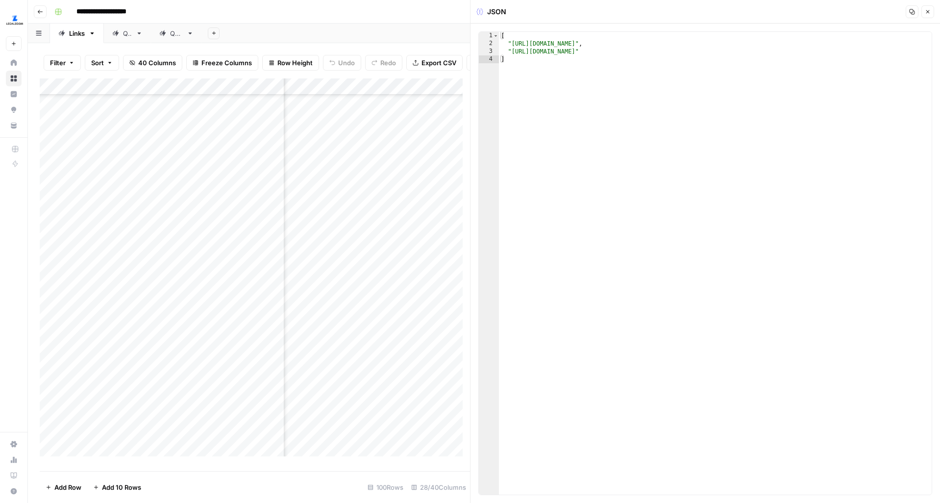
click at [930, 13] on icon "button" at bounding box center [928, 12] width 6 height 6
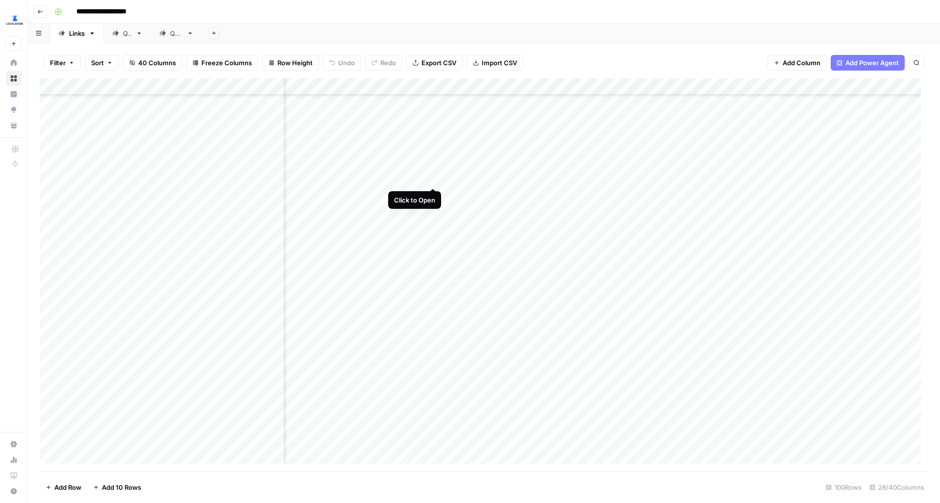
click at [432, 171] on div "Add Column" at bounding box center [484, 274] width 889 height 393
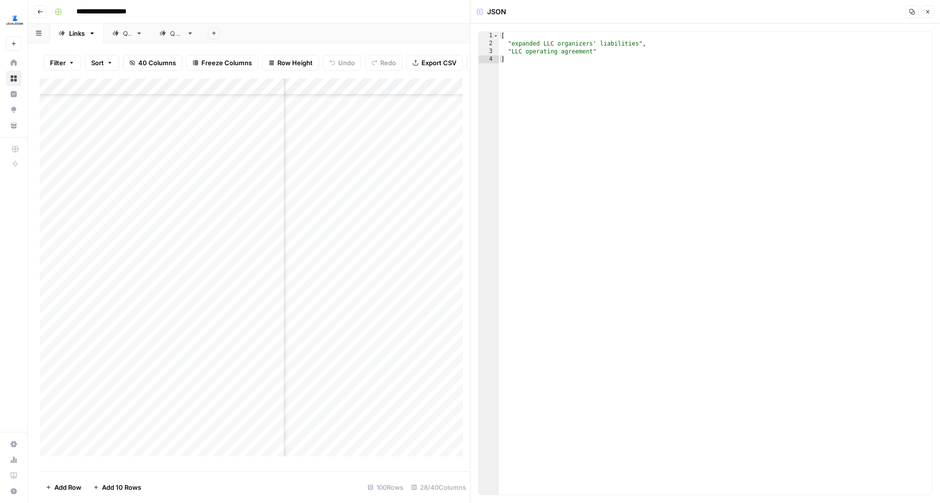
click at [931, 10] on icon "button" at bounding box center [928, 12] width 6 height 6
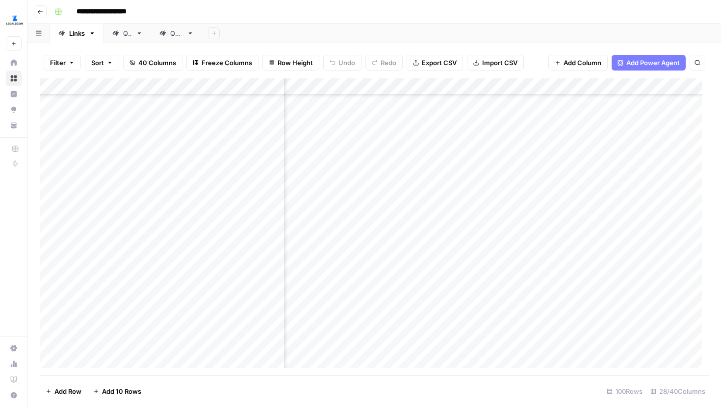
scroll to position [1540, 1586]
click at [492, 247] on div "Add Column" at bounding box center [374, 226] width 669 height 297
click at [422, 177] on div "Add Column" at bounding box center [374, 226] width 669 height 297
click at [478, 176] on div "Add Column" at bounding box center [374, 226] width 669 height 297
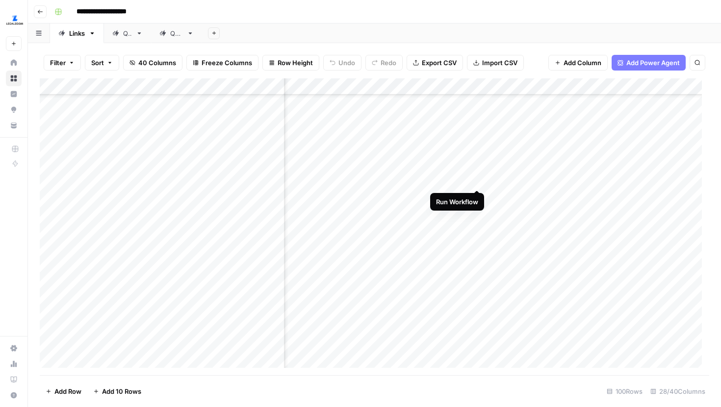
click at [478, 187] on div "Add Column" at bounding box center [374, 226] width 669 height 297
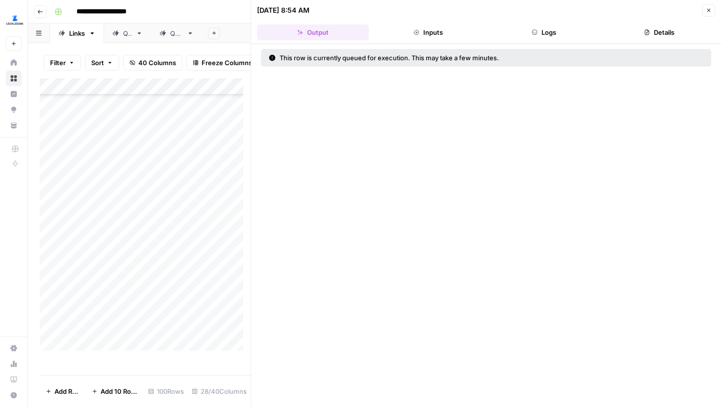
click at [708, 10] on icon "button" at bounding box center [708, 10] width 3 height 3
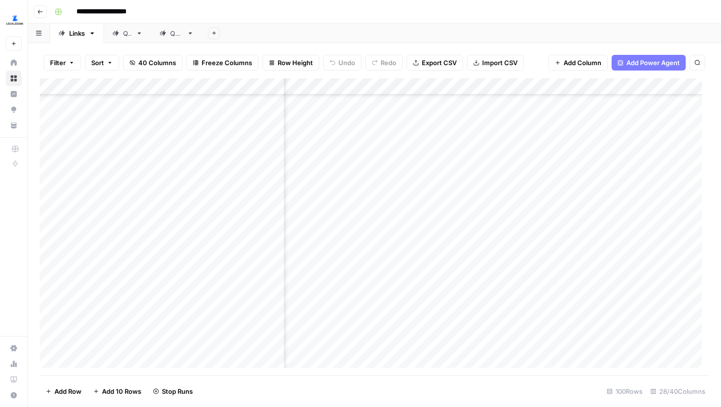
click at [478, 193] on div "Add Column" at bounding box center [374, 226] width 669 height 297
click at [476, 226] on div "Add Column" at bounding box center [374, 226] width 669 height 297
click at [478, 244] on div "Add Column" at bounding box center [374, 226] width 669 height 297
click at [474, 272] on div "Add Column" at bounding box center [374, 226] width 669 height 297
click at [478, 298] on div "Add Column" at bounding box center [374, 226] width 669 height 297
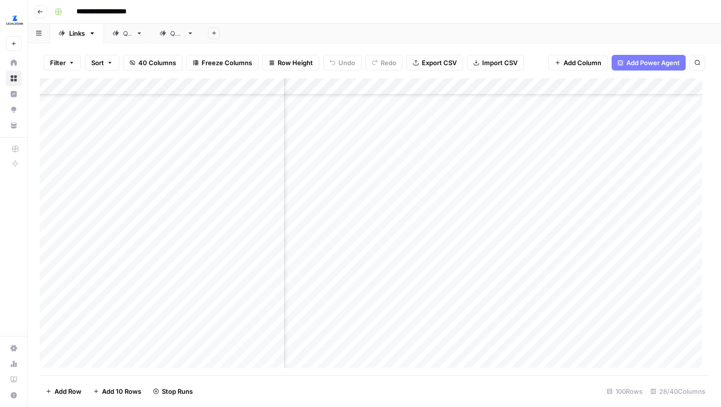
scroll to position [1854, 240]
click at [479, 310] on div "Add Column" at bounding box center [374, 226] width 669 height 297
click at [484, 215] on div "Add Column" at bounding box center [374, 226] width 669 height 297
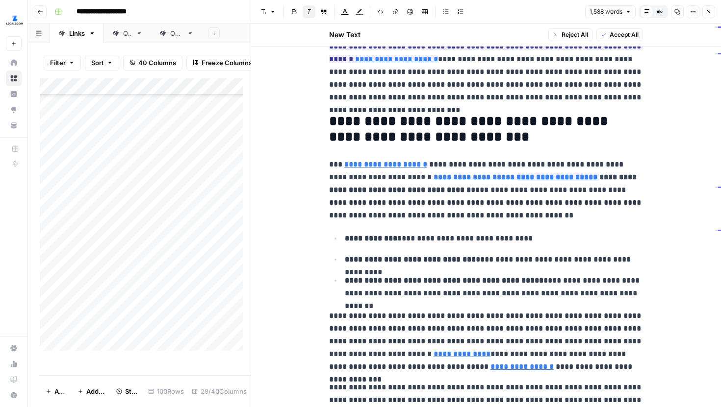
scroll to position [74, 0]
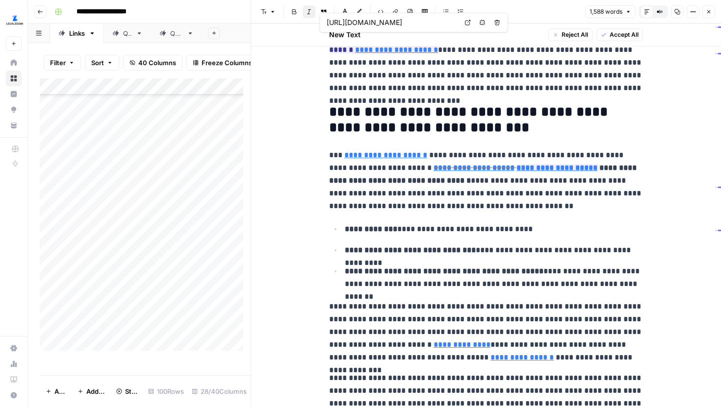
click at [466, 21] on icon at bounding box center [468, 23] width 6 height 6
type input "https://www.legalzoom.com/articles/understanding-the-copyright-registration-pro…"
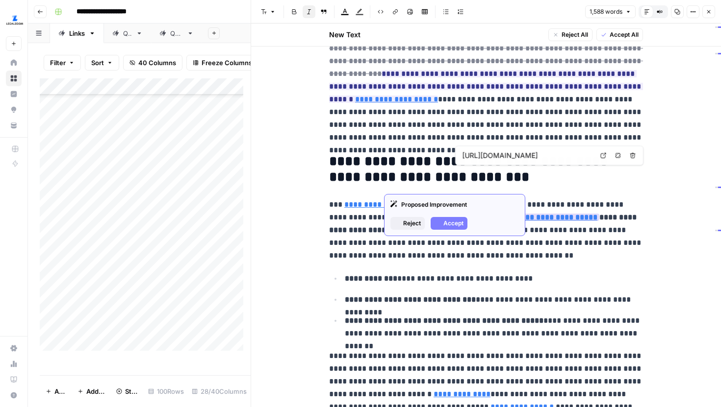
scroll to position [0, 0]
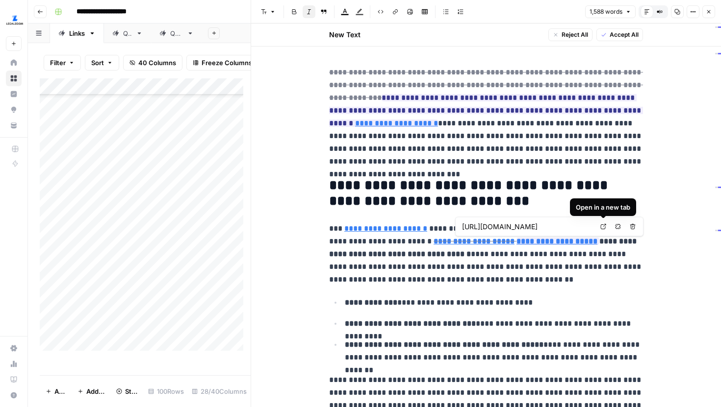
click at [600, 225] on icon at bounding box center [603, 227] width 6 height 6
click at [706, 10] on icon "button" at bounding box center [709, 12] width 6 height 6
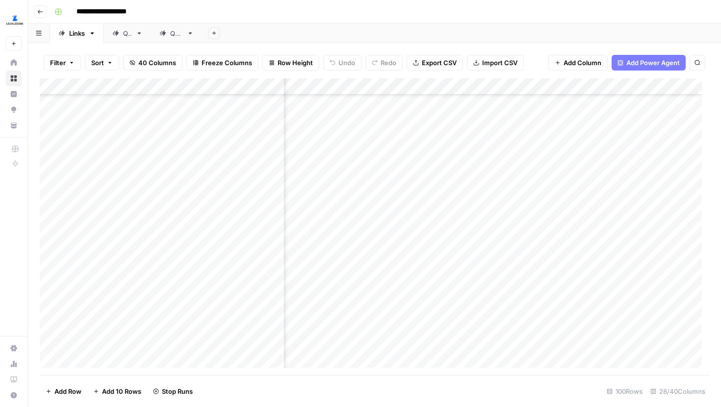
scroll to position [1494, 725]
click at [464, 225] on div "Add Column" at bounding box center [374, 226] width 669 height 297
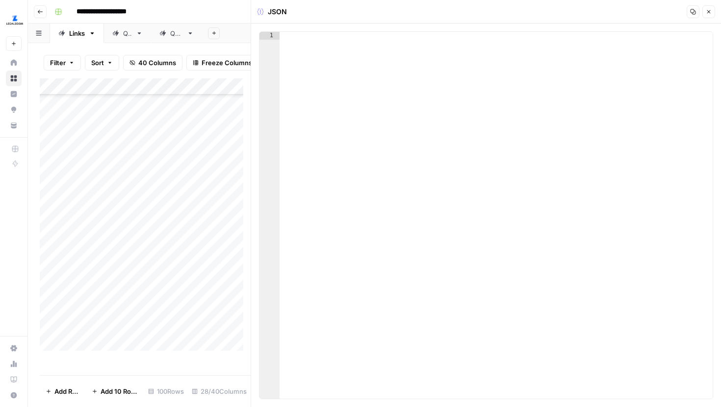
click at [708, 3] on header "JSON Copy Close" at bounding box center [486, 12] width 470 height 24
click at [708, 6] on button "Close" at bounding box center [708, 11] width 13 height 13
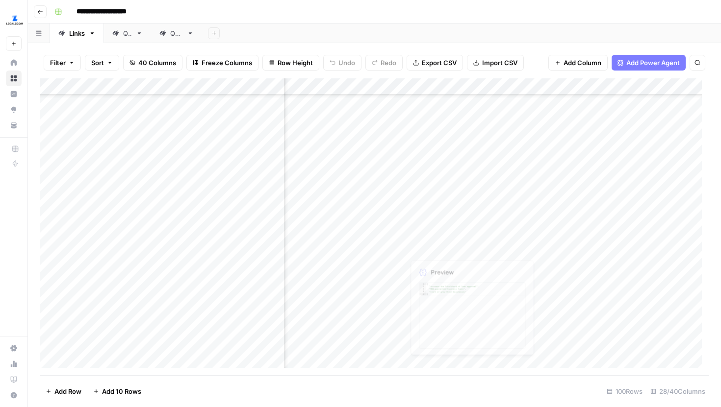
click at [458, 248] on div "Add Column" at bounding box center [374, 226] width 669 height 297
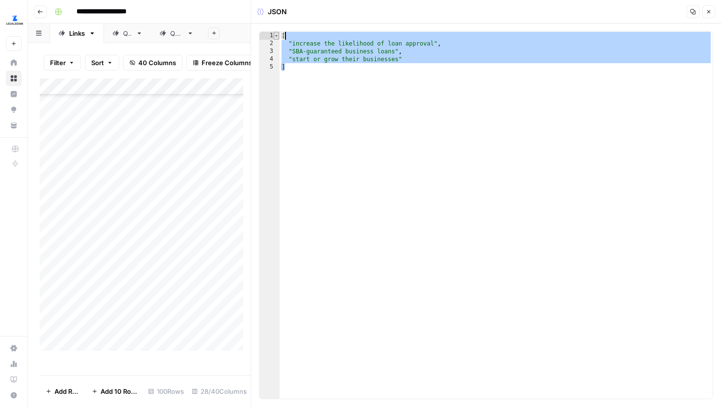
drag, startPoint x: 469, startPoint y: 83, endPoint x: 276, endPoint y: 37, distance: 198.7
click at [276, 36] on div "* 1 2 3 4 5 [ "increase the likelihood of loan approval" , "SBA-guaranteed busi…" at bounding box center [486, 215] width 454 height 368
type textarea "**********"
click at [707, 13] on icon "button" at bounding box center [709, 12] width 6 height 6
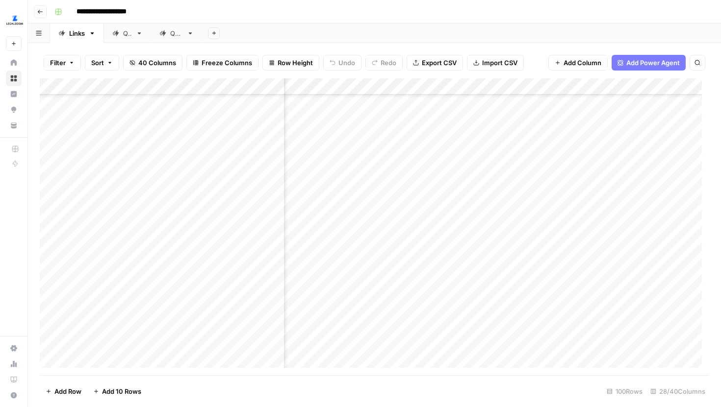
click at [450, 212] on div "Add Column" at bounding box center [374, 226] width 669 height 297
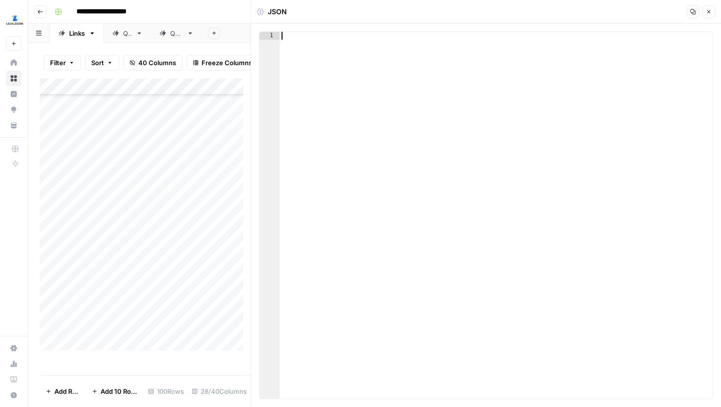
click at [350, 47] on div at bounding box center [495, 223] width 433 height 383
click at [708, 12] on icon "button" at bounding box center [708, 11] width 3 height 3
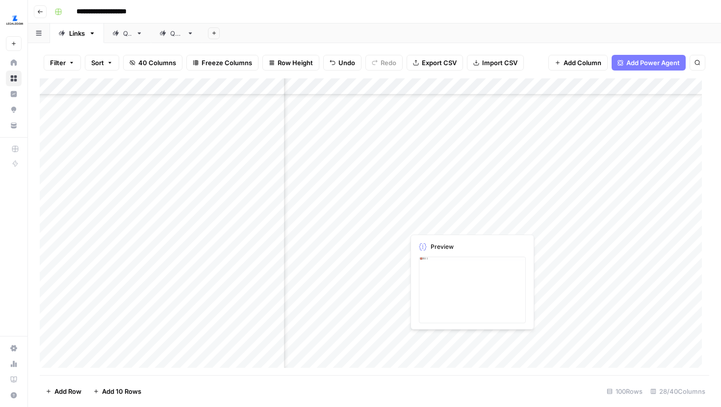
click at [438, 202] on div "Add Column" at bounding box center [374, 226] width 669 height 297
click at [433, 217] on div "Add Column" at bounding box center [374, 226] width 669 height 297
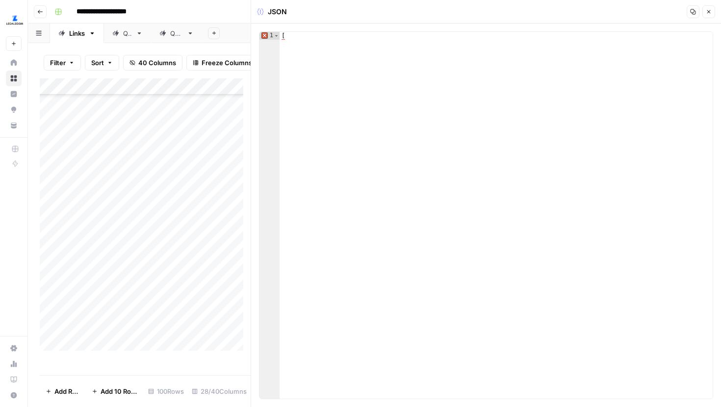
type textarea "*"
click at [341, 39] on div "[" at bounding box center [495, 223] width 433 height 383
paste textarea "*"
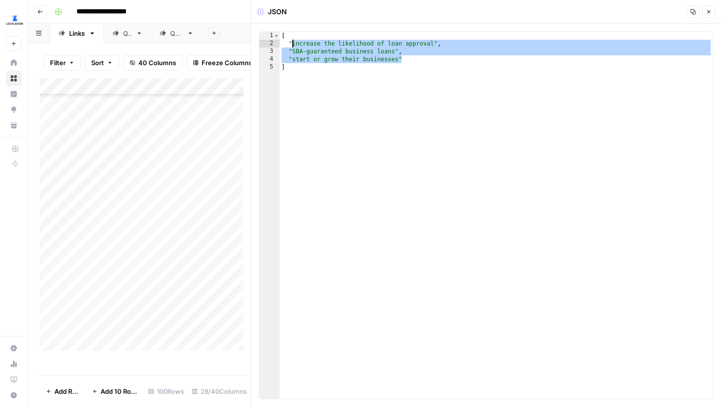
drag, startPoint x: 411, startPoint y: 58, endPoint x: 292, endPoint y: 47, distance: 120.2
click at [292, 47] on div "[ "increase the likelihood of loan approval" , "SBA-guaranteed business loans" …" at bounding box center [495, 223] width 433 height 383
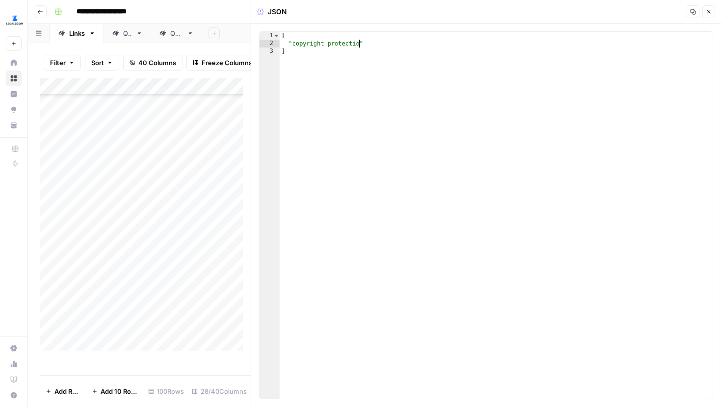
scroll to position [0, 6]
type textarea "**********"
type textarea "*"
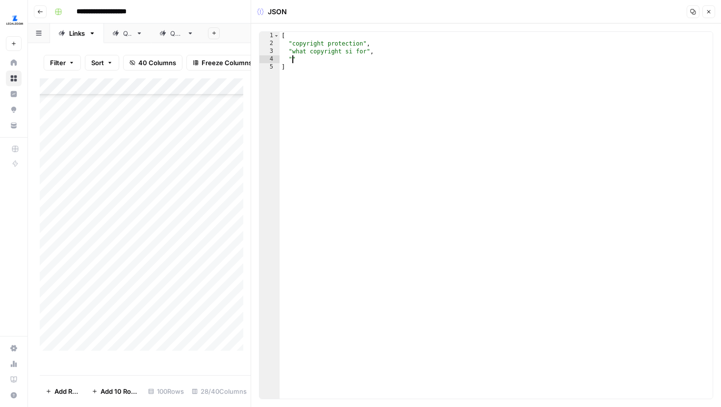
scroll to position [0, 0]
click at [292, 59] on div "[ "copyright protection" , "what copyright si for" , "" ]" at bounding box center [495, 223] width 433 height 383
click at [303, 57] on div "[ "copyright protection" , "what copyright si for" , "" ]" at bounding box center [495, 223] width 433 height 383
type textarea "***"
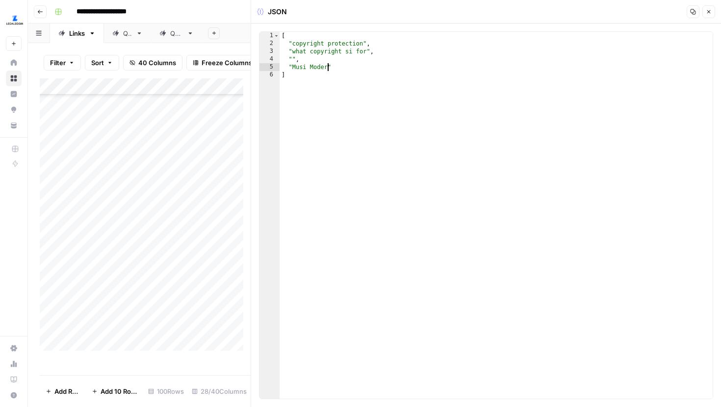
click at [303, 63] on div "[ "copyright protection" , "what copyright si for" , "" , "Musi Moder" ]" at bounding box center [495, 223] width 433 height 383
click at [331, 67] on div "[ "copyright protection" , "what copyright si for" , "" , "Music Moder" ]" at bounding box center [495, 223] width 433 height 383
click at [290, 60] on div "[ "copyright protection" , "what copyright si for" , "" , "Music Modernization …" at bounding box center [495, 223] width 433 height 383
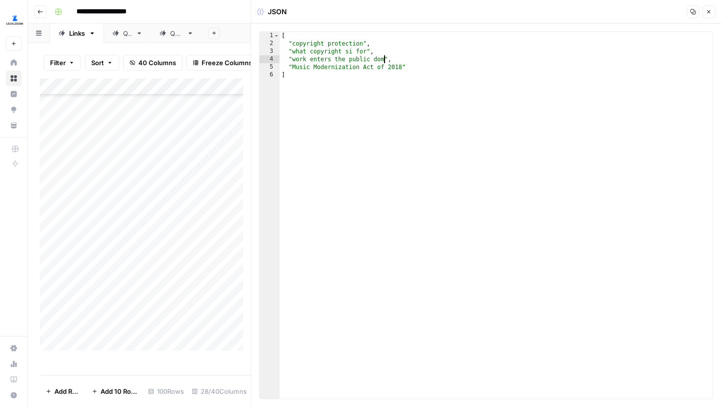
scroll to position [0, 9]
click at [337, 80] on div "[ "copyright protection" , "what copyright si for" , "work enters the public do…" at bounding box center [495, 223] width 433 height 383
type textarea "*"
click at [710, 14] on icon "button" at bounding box center [709, 12] width 6 height 6
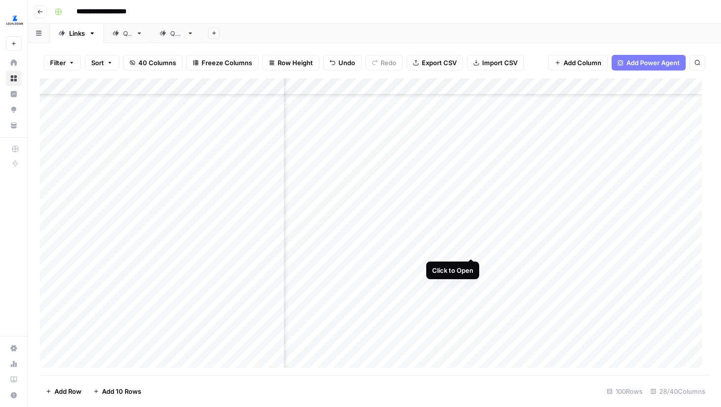
click at [469, 240] on div "Add Column" at bounding box center [374, 226] width 669 height 297
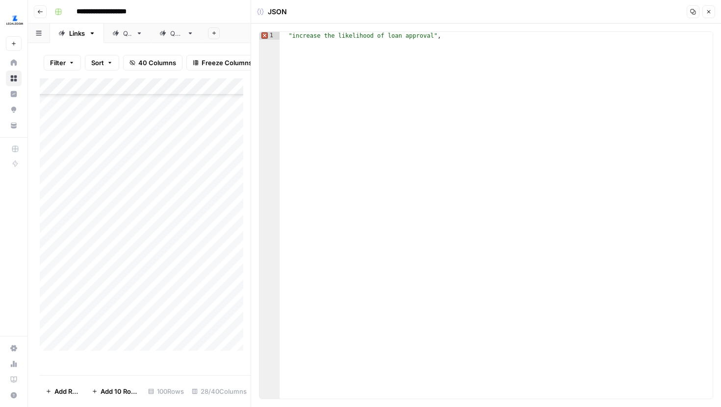
click at [704, 11] on button "Close" at bounding box center [708, 11] width 13 height 13
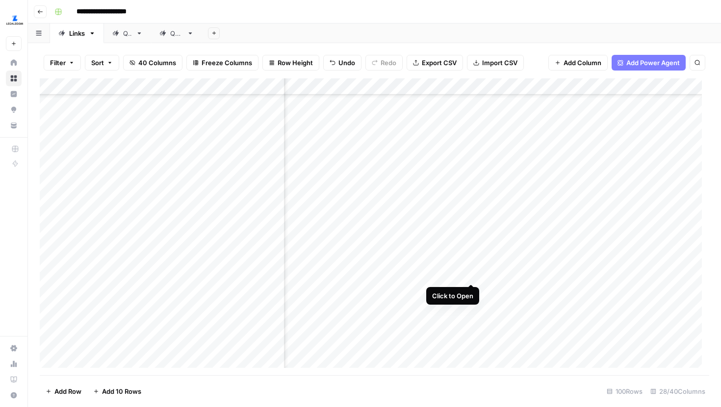
click at [469, 267] on div "Add Column" at bounding box center [374, 226] width 669 height 297
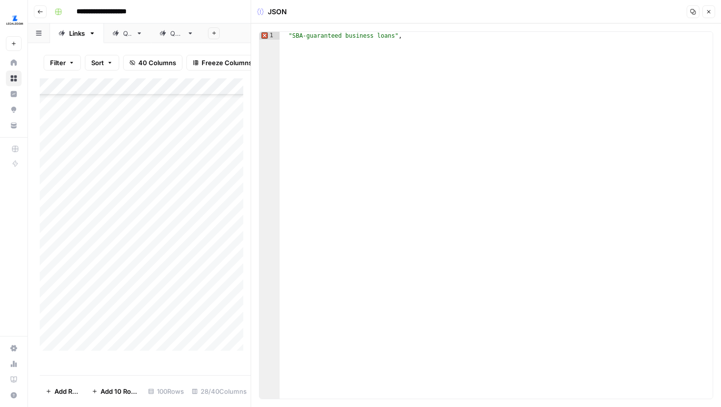
click at [709, 10] on icon "button" at bounding box center [709, 12] width 6 height 6
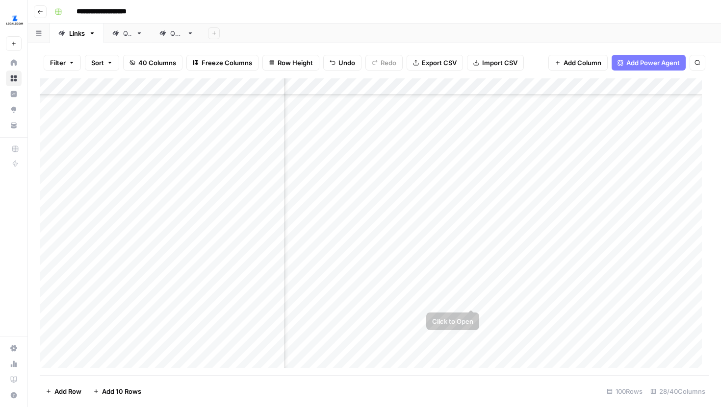
click at [472, 291] on div "Add Column" at bounding box center [374, 226] width 669 height 297
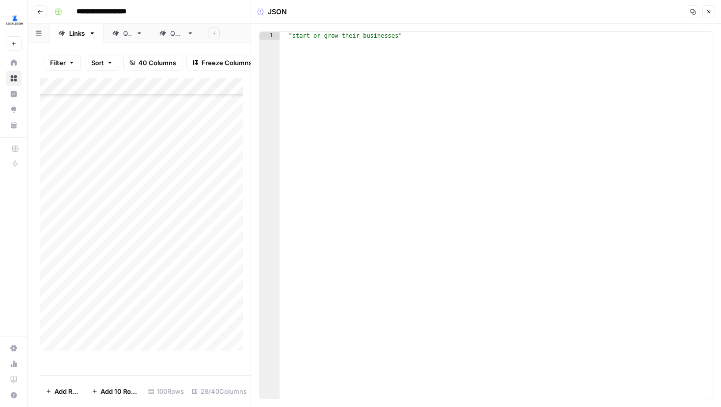
click at [710, 9] on icon "button" at bounding box center [709, 12] width 6 height 6
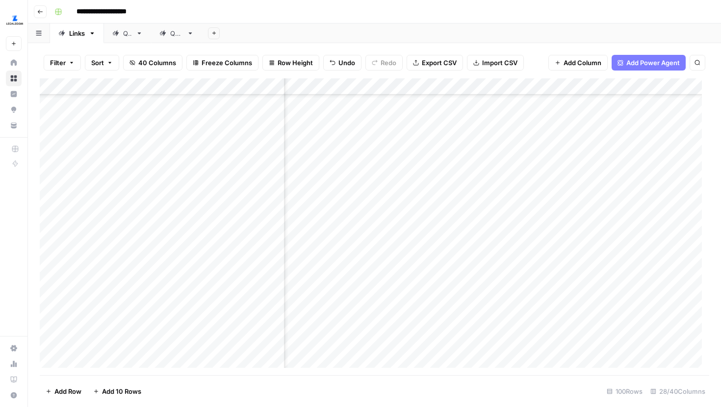
scroll to position [1646, 725]
click at [481, 215] on div "Add Column" at bounding box center [374, 226] width 669 height 297
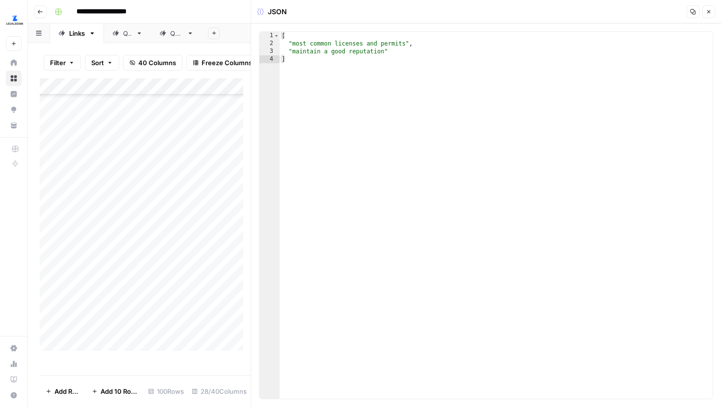
click at [702, 15] on button "Close" at bounding box center [708, 11] width 13 height 13
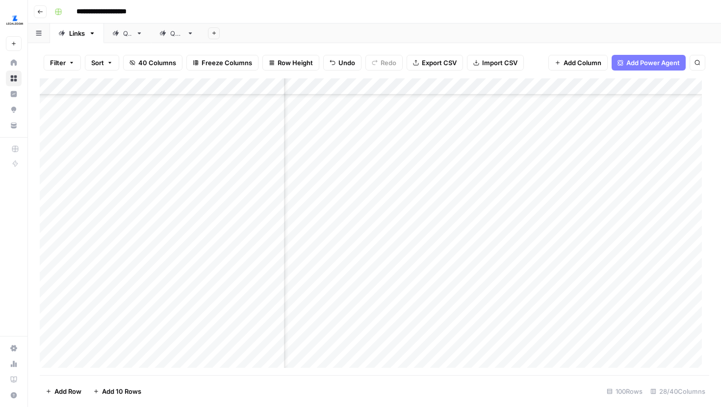
scroll to position [1612, 725]
click at [482, 200] on div "Add Column" at bounding box center [374, 226] width 669 height 297
click at [484, 174] on div "Add Column" at bounding box center [374, 226] width 669 height 297
click at [484, 147] on div "Add Column" at bounding box center [374, 226] width 669 height 297
click at [484, 125] on div "Add Column" at bounding box center [374, 226] width 669 height 297
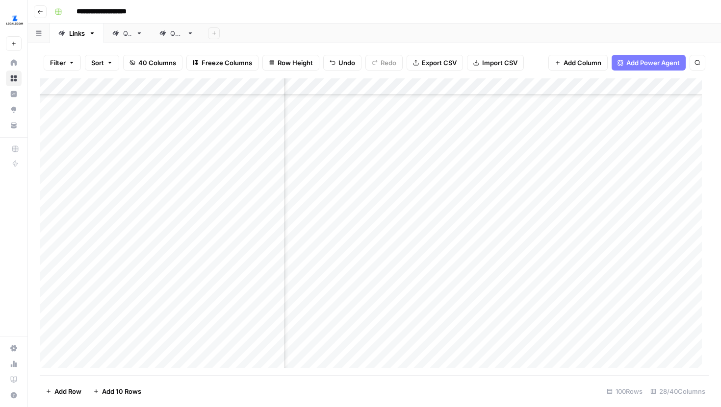
scroll to position [1563, 725]
click at [484, 172] on div "Add Column" at bounding box center [374, 226] width 669 height 297
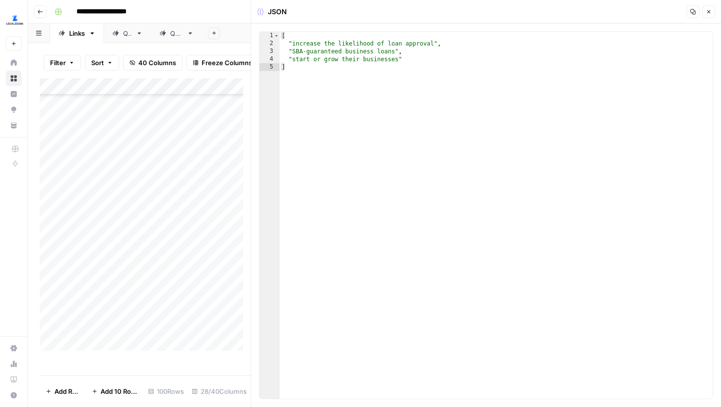
click at [704, 12] on button "Close" at bounding box center [708, 11] width 13 height 13
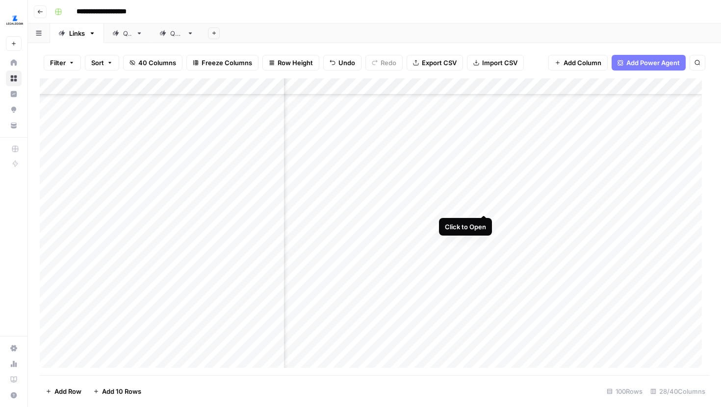
click at [484, 195] on div "Add Column" at bounding box center [374, 226] width 669 height 297
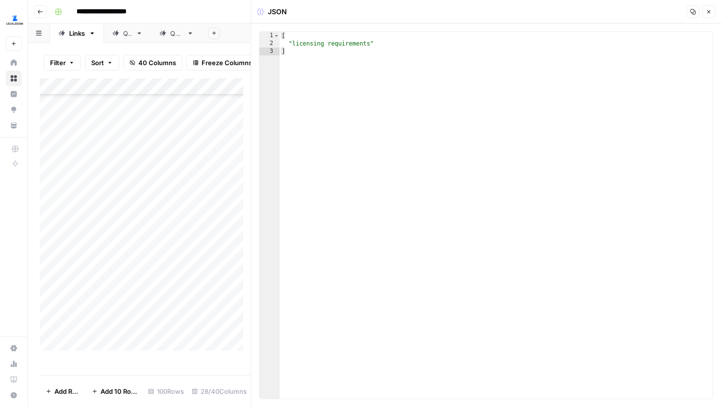
click at [706, 11] on icon "button" at bounding box center [709, 12] width 6 height 6
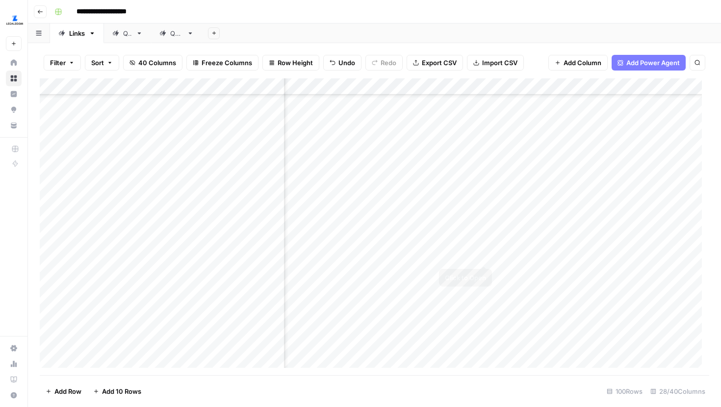
click at [486, 246] on div "Add Column" at bounding box center [374, 226] width 669 height 297
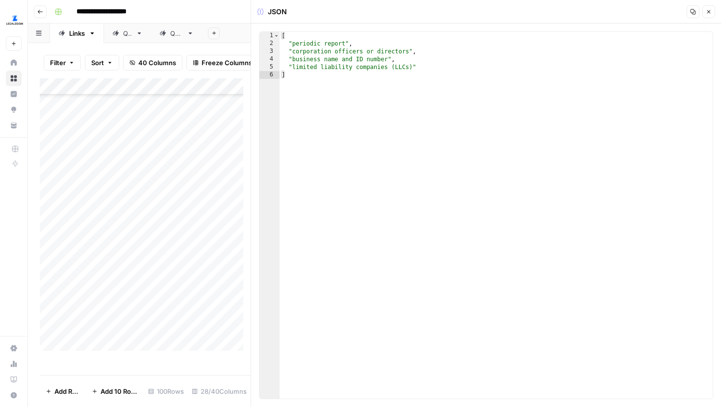
click at [706, 16] on button "Close" at bounding box center [708, 11] width 13 height 13
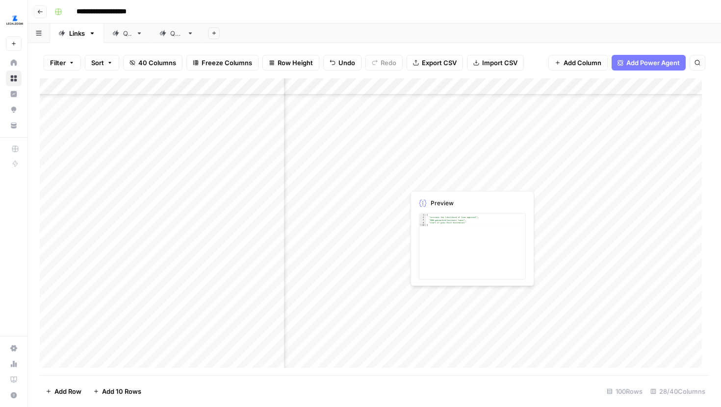
scroll to position [1533, 725]
click at [472, 176] on div "Add Column" at bounding box center [374, 226] width 669 height 297
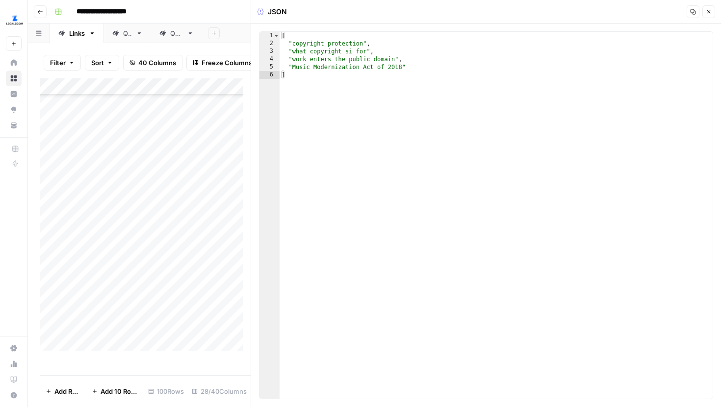
click at [706, 11] on icon "button" at bounding box center [709, 12] width 6 height 6
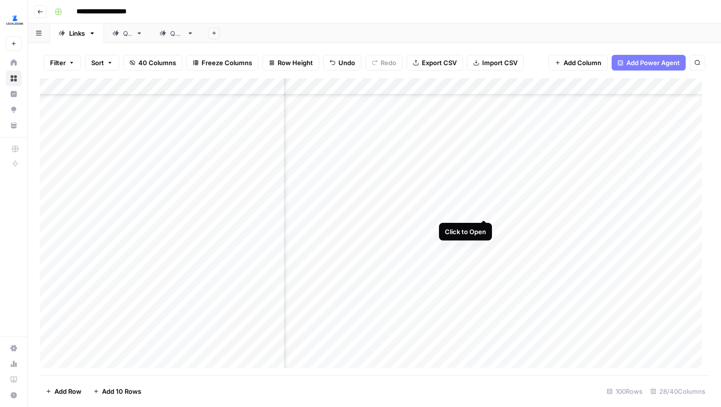
click at [482, 201] on div "Add Column" at bounding box center [374, 226] width 669 height 297
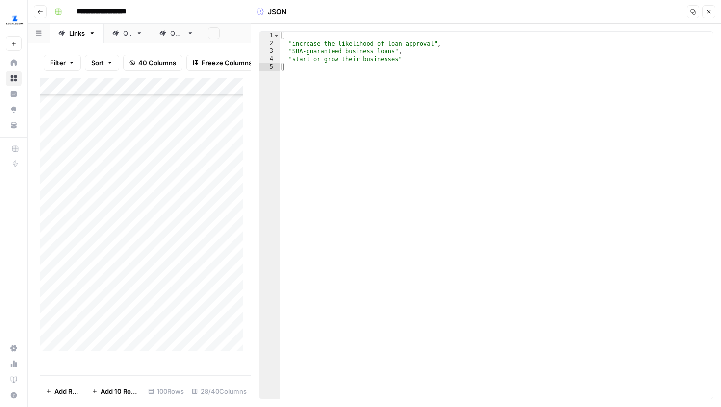
type textarea "**********"
click at [288, 46] on div "[ "increase the likelihood of loan approval" , "SBA-guaranteed business loans" …" at bounding box center [495, 223] width 433 height 383
click at [704, 16] on button "Close" at bounding box center [708, 11] width 13 height 13
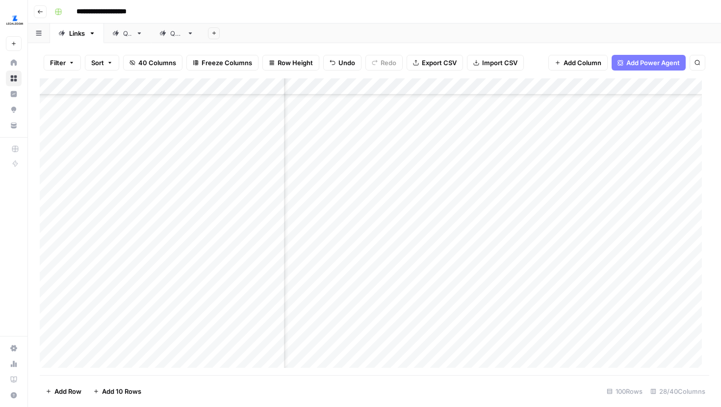
click at [472, 174] on div "Add Column" at bounding box center [374, 226] width 669 height 297
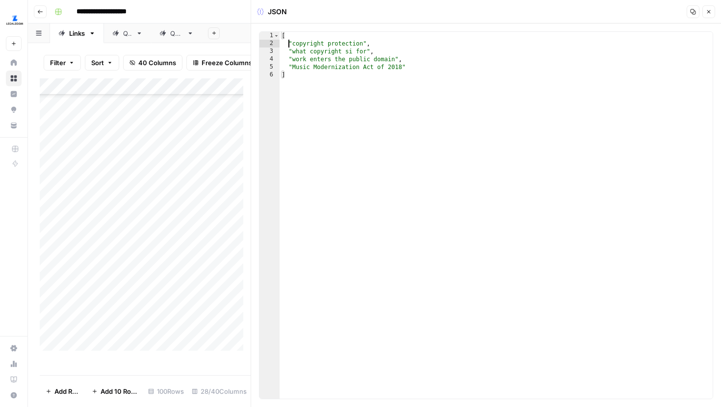
click at [287, 44] on div "[ "copyright protection" , "what copyright si for" , "work enters the public do…" at bounding box center [495, 223] width 433 height 383
type textarea "**********"
click at [707, 11] on icon "button" at bounding box center [708, 11] width 3 height 3
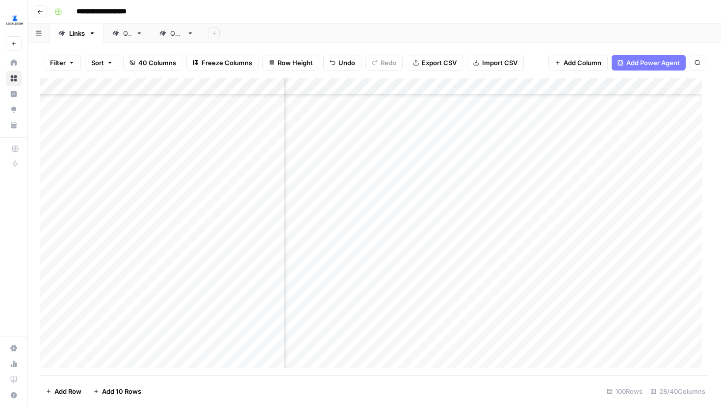
scroll to position [1578, 725]
click at [483, 308] on div "Add Column" at bounding box center [374, 226] width 669 height 297
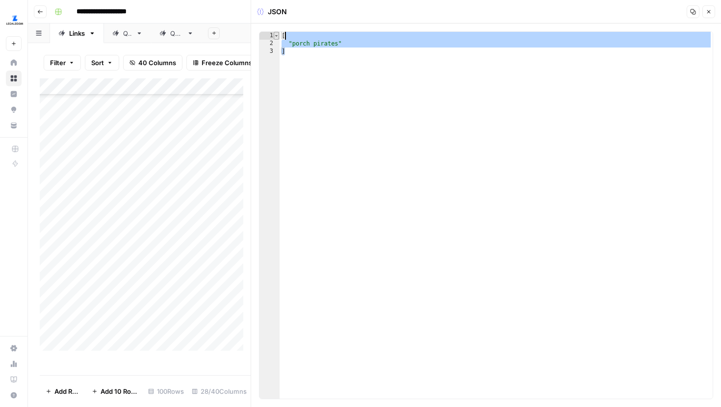
drag, startPoint x: 343, startPoint y: 58, endPoint x: 278, endPoint y: 34, distance: 69.0
click at [278, 34] on div "* 1 2 3 [ "porch pirates" ] XXXXXXXXXXXXXXXXXXXXXXXXXXXXXXXXXXXXXXXXXXXXXXXXXXX…" at bounding box center [486, 215] width 454 height 368
type textarea "**********"
click at [712, 12] on button "Close" at bounding box center [708, 11] width 13 height 13
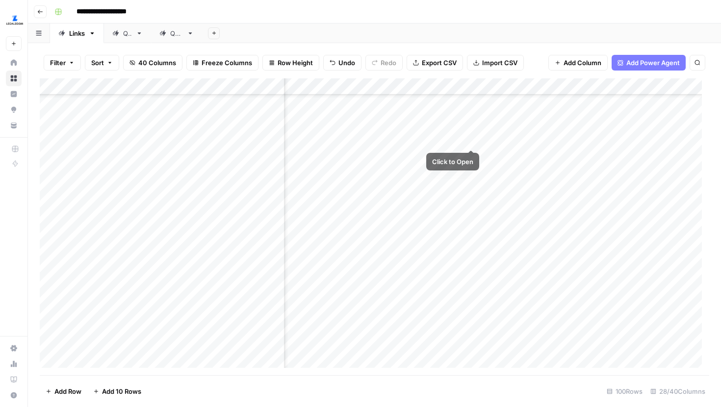
click at [472, 131] on div "Add Column" at bounding box center [374, 226] width 669 height 297
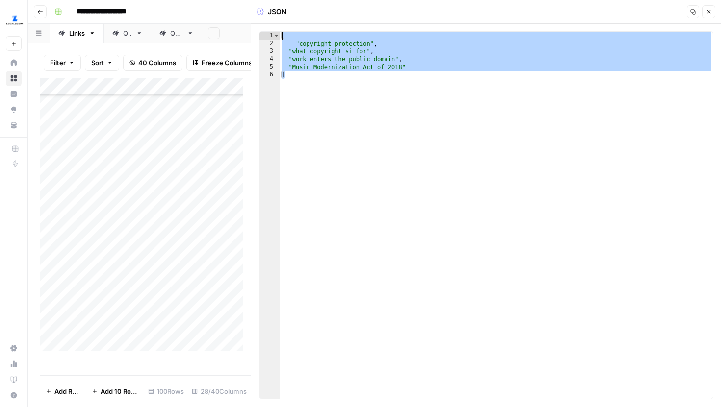
drag, startPoint x: 450, startPoint y: 114, endPoint x: 273, endPoint y: 30, distance: 196.3
click at [273, 30] on div "* 1 2 3 4 5 6 [ "copyright protection" , "what copyright si for" , "work enters…" at bounding box center [486, 216] width 470 height 384
paste textarea
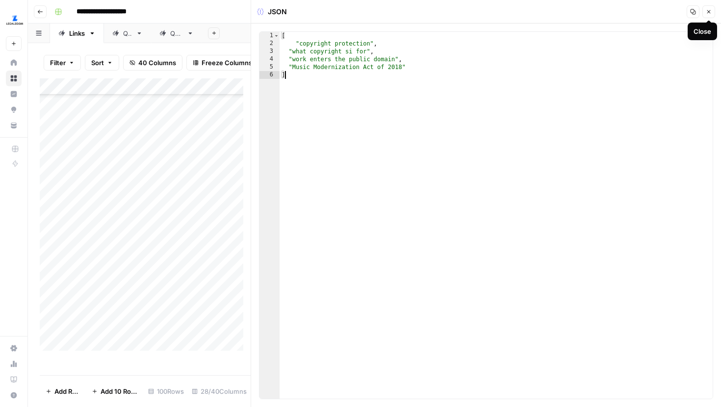
click at [371, 85] on div "[ "copyright protection" , "what copyright si for" , "work enters the public do…" at bounding box center [495, 223] width 433 height 383
click at [282, 38] on div "[ "copyright protection" , "what copyright si for" , "work enters the public do…" at bounding box center [495, 223] width 433 height 383
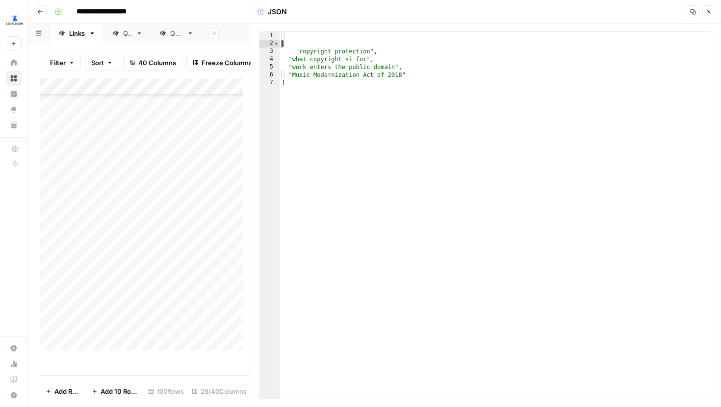
type textarea "*"
click at [283, 37] on div "[ "copyright protection" , "what copyright si for" , "work enters the public do…" at bounding box center [495, 223] width 433 height 383
paste textarea "*"
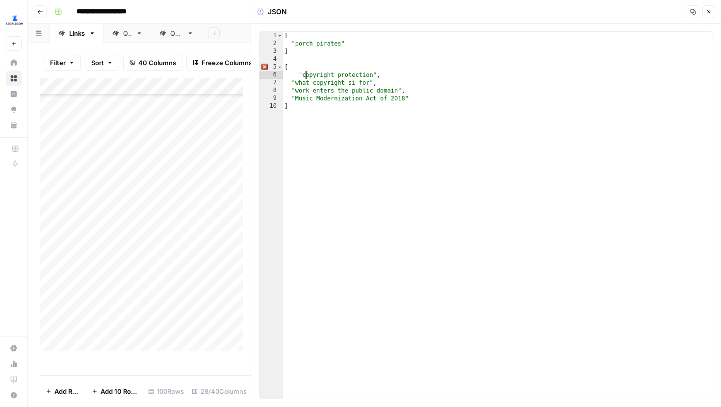
click at [307, 71] on div "[ "porch pirates" ] [ "copyright protection" , "what copyright si for" , "work …" at bounding box center [497, 223] width 430 height 383
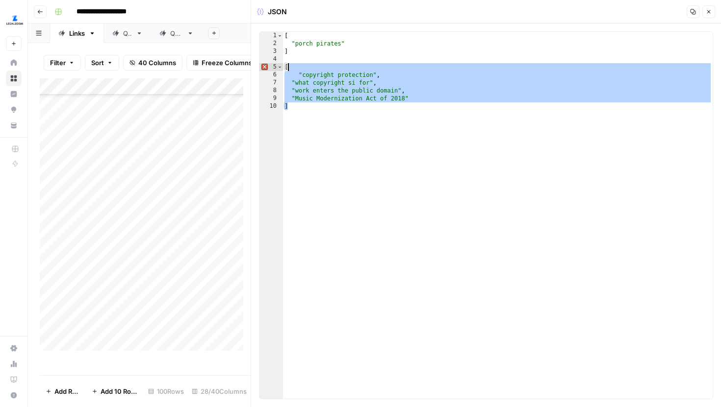
drag, startPoint x: 308, startPoint y: 112, endPoint x: 284, endPoint y: 69, distance: 49.6
click at [284, 69] on div "[ "porch pirates" ] [ "copyright protection" , "what copyright si for" , "work …" at bounding box center [497, 223] width 430 height 383
type textarea "**********"
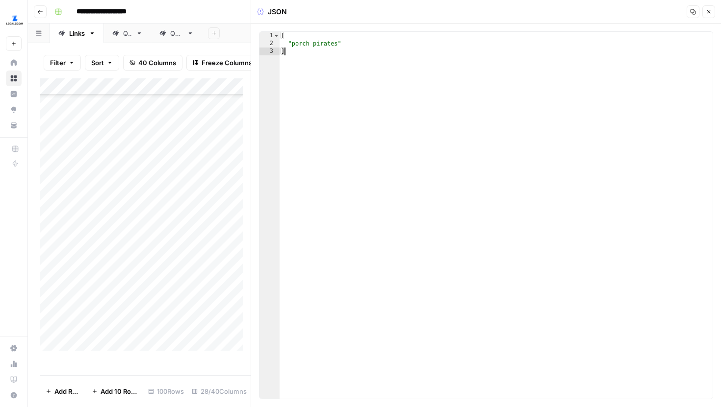
type textarea "*"
click at [712, 7] on button "Close" at bounding box center [708, 11] width 13 height 13
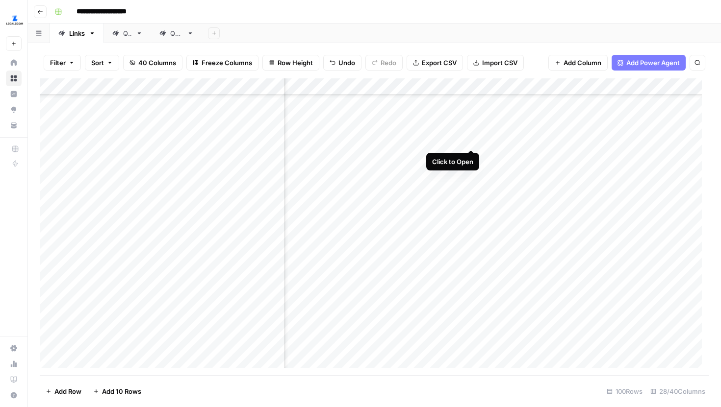
click at [472, 131] on div "Add Column" at bounding box center [374, 226] width 669 height 297
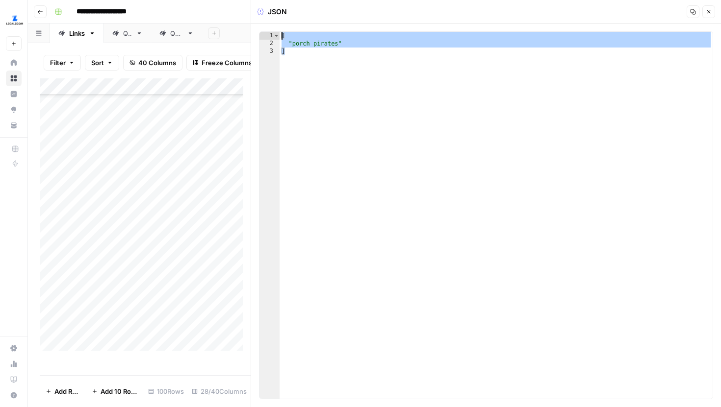
drag, startPoint x: 347, startPoint y: 107, endPoint x: 277, endPoint y: 23, distance: 109.3
click at [277, 24] on div "* 1 2 3 [ "porch pirates" ] XXXXXXXXXXXXXXXXXXXXXXXXXXXXXXXXXXXXXXXXXXXXXXXXXXX…" at bounding box center [486, 216] width 470 height 384
paste textarea
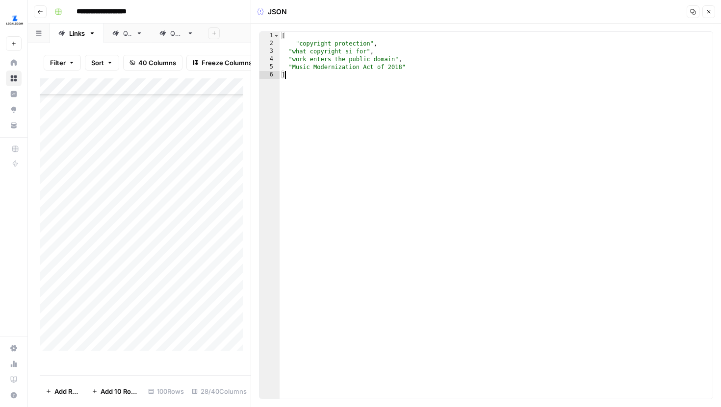
click at [295, 47] on div "[ "copyright protection" , "what copyright si for" , "work enters the public do…" at bounding box center [495, 223] width 433 height 383
click at [335, 76] on div "[ "copyright protection" , "what copyright si for" , "work enters the public do…" at bounding box center [495, 223] width 433 height 383
type textarea "*"
click at [711, 17] on button "Close" at bounding box center [708, 11] width 13 height 13
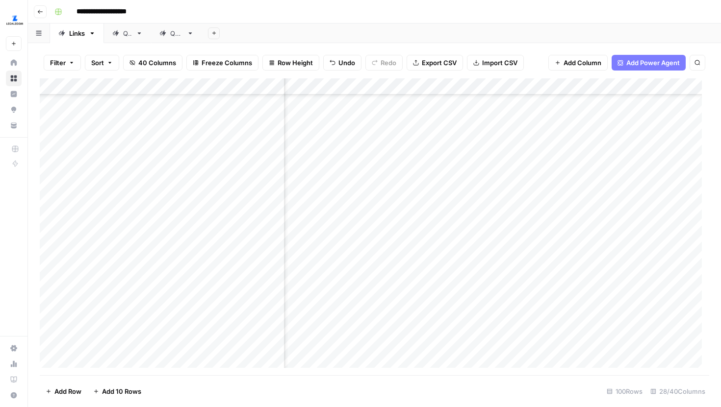
scroll to position [1553, 725]
click at [481, 182] on div "Add Column" at bounding box center [374, 226] width 669 height 297
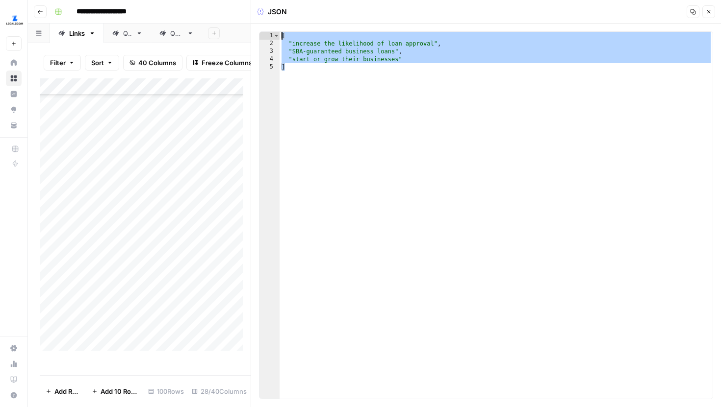
drag, startPoint x: 454, startPoint y: 137, endPoint x: 264, endPoint y: 21, distance: 222.3
click at [264, 21] on div "JSON Copy Close * 1 2 3 4 5 [ "increase the likelihood of loan approval" , "SBA…" at bounding box center [486, 203] width 470 height 407
type textarea "**********"
click at [706, 9] on icon "button" at bounding box center [709, 12] width 6 height 6
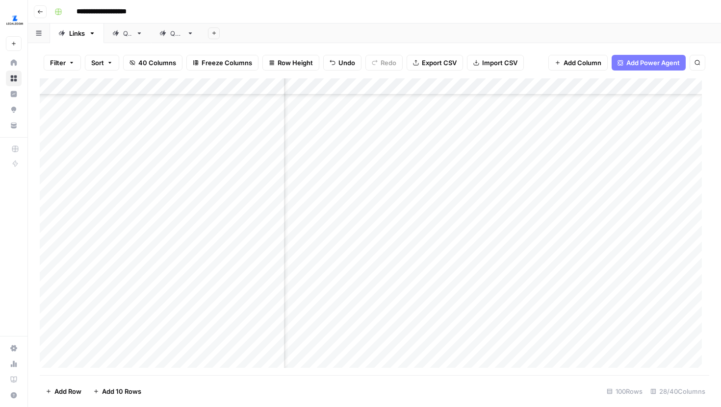
scroll to position [1496, 725]
click at [481, 185] on div "Add Column" at bounding box center [374, 226] width 669 height 297
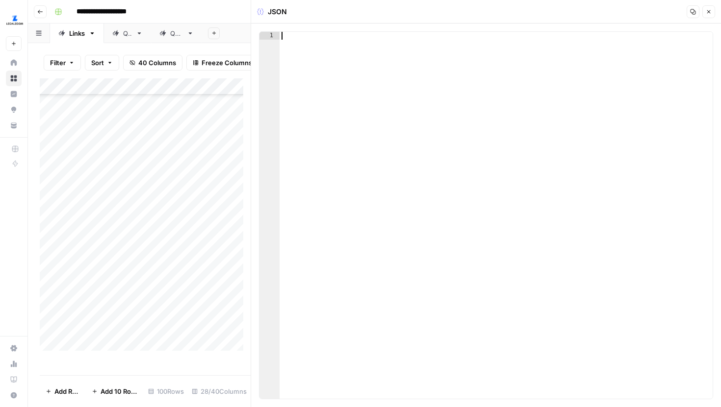
click at [442, 121] on div at bounding box center [495, 223] width 433 height 383
paste textarea "*"
type textarea "*"
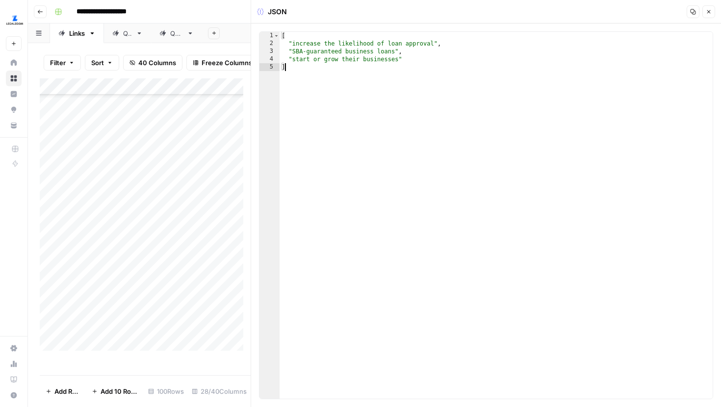
click at [705, 18] on button "Close" at bounding box center [708, 11] width 13 height 13
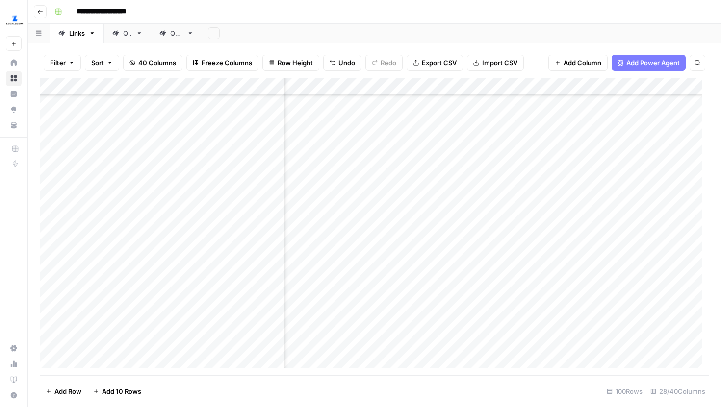
scroll to position [1496, 1713]
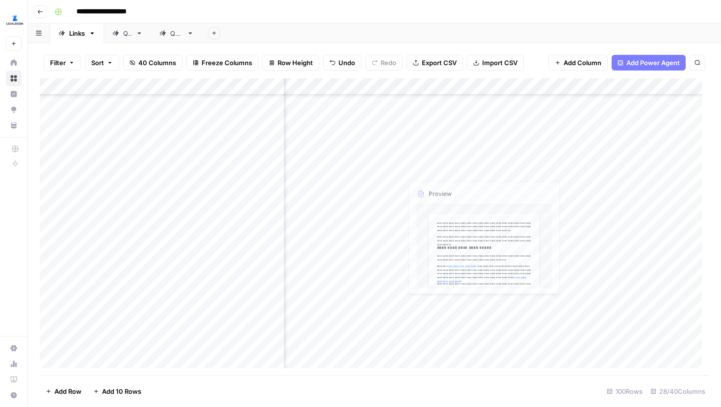
click at [533, 186] on div "Add Column" at bounding box center [374, 226] width 669 height 297
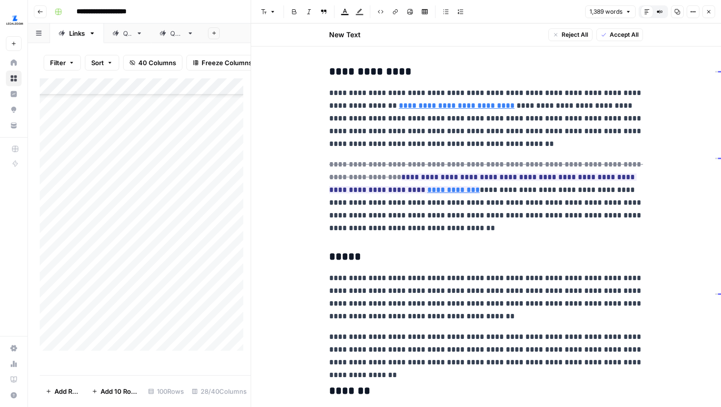
scroll to position [166, 0]
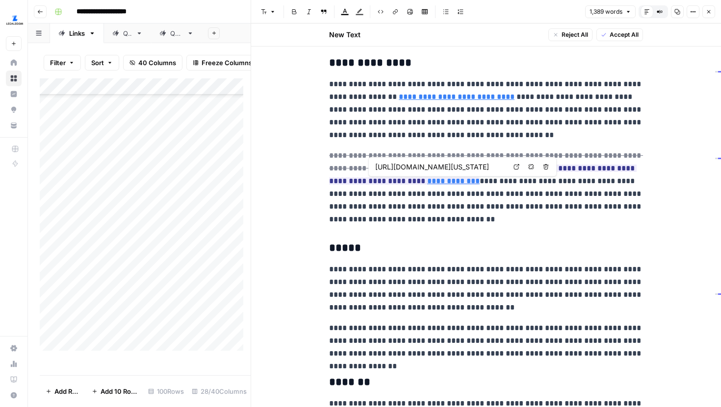
click at [510, 166] on link "Open in a new tab" at bounding box center [516, 167] width 13 height 13
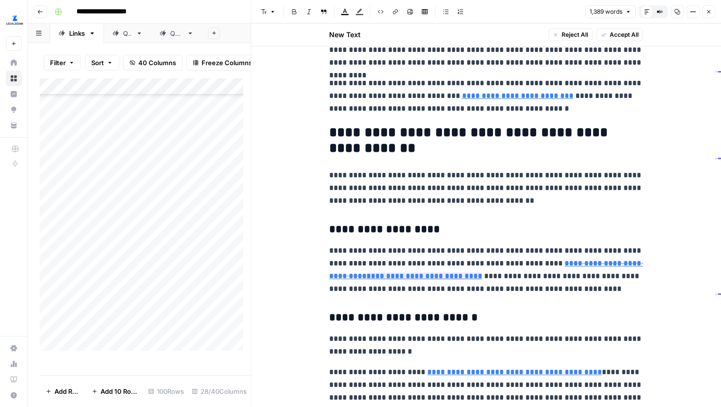
scroll to position [585, 0]
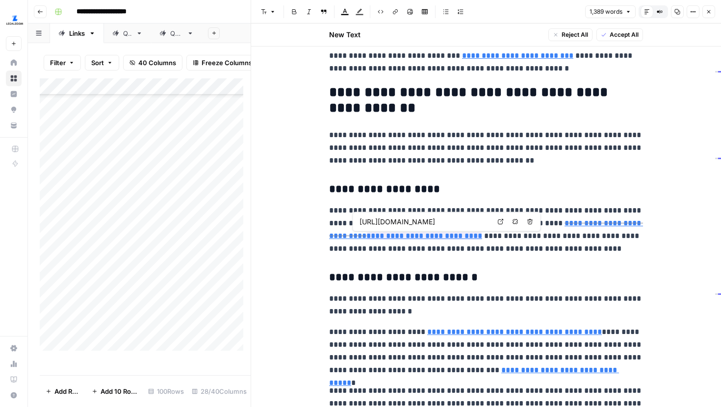
click at [495, 222] on link "Open in a new tab" at bounding box center [500, 222] width 13 height 13
click at [705, 11] on button "Close" at bounding box center [708, 11] width 13 height 13
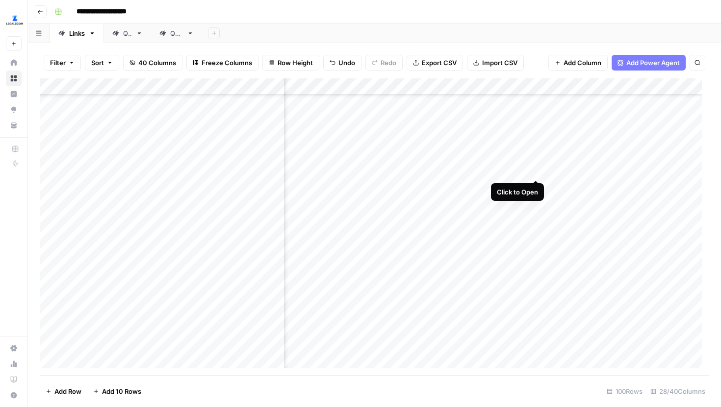
click at [534, 162] on div "Add Column" at bounding box center [374, 226] width 669 height 297
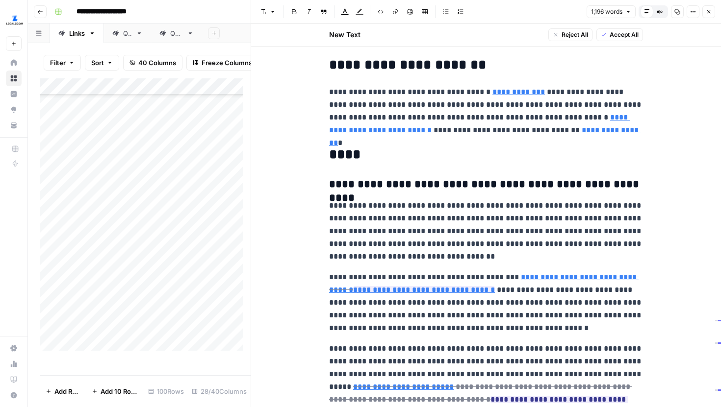
scroll to position [1205, 0]
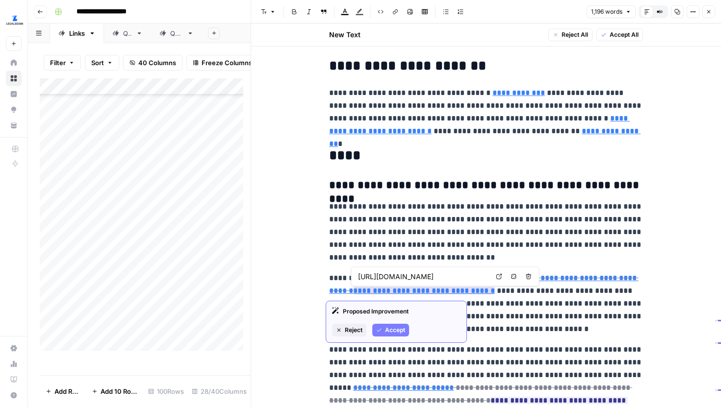
type input "https://www.legalzoom.com/business/business-operations/"
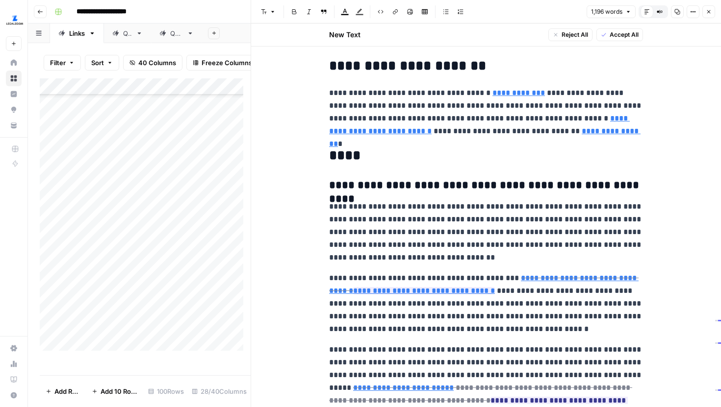
click at [709, 15] on button "Close" at bounding box center [708, 11] width 13 height 13
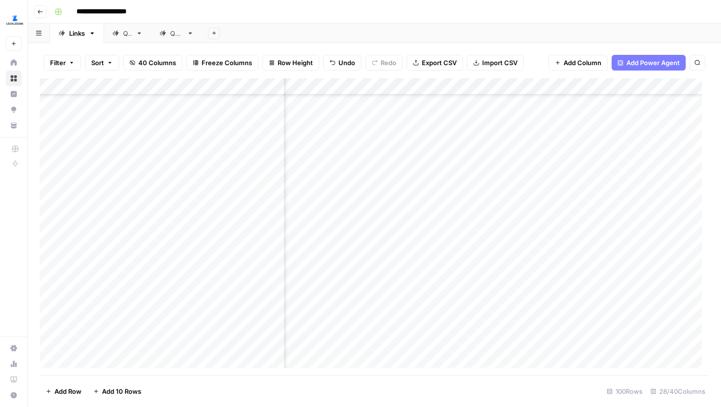
click at [533, 187] on div "Add Column" at bounding box center [374, 226] width 669 height 297
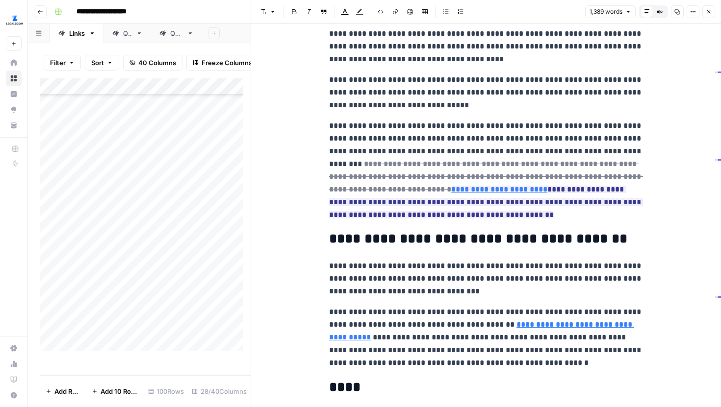
scroll to position [1399, 0]
click at [706, 9] on icon "button" at bounding box center [709, 12] width 6 height 6
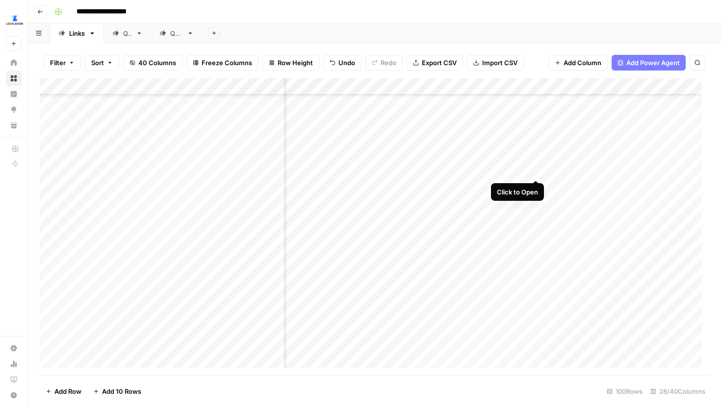
click at [536, 160] on div "Add Column" at bounding box center [374, 226] width 669 height 297
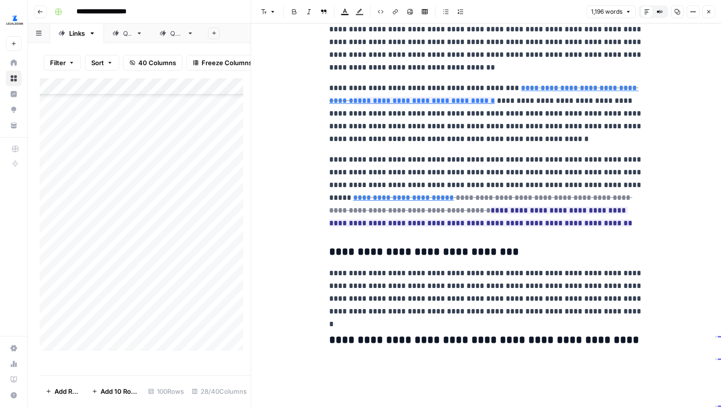
scroll to position [1263, 0]
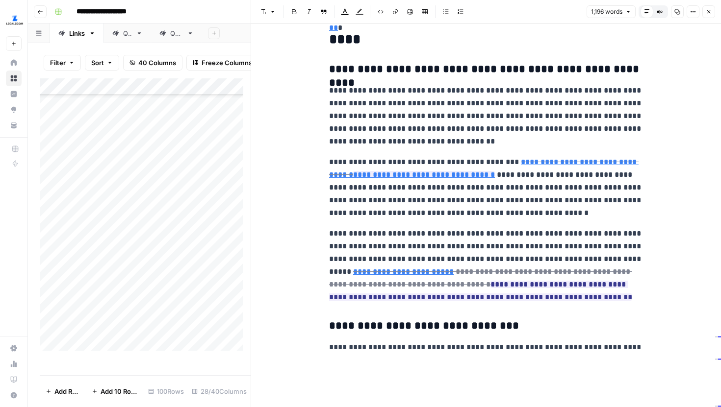
scroll to position [1467, 0]
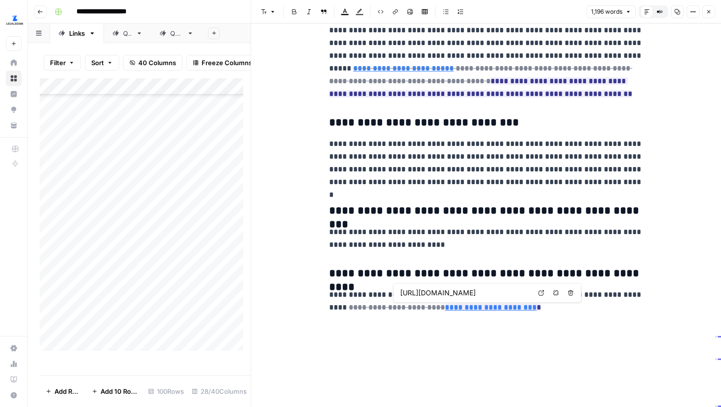
click at [544, 290] on icon at bounding box center [541, 293] width 6 height 6
click at [707, 11] on icon "button" at bounding box center [708, 11] width 3 height 3
click at [707, 11] on div "Font style Bold Italic Block quote Text color Highlight color Code block Link I…" at bounding box center [486, 11] width 458 height 13
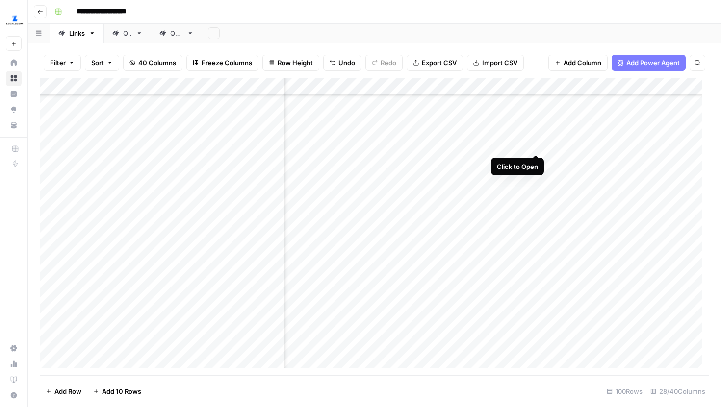
click at [532, 136] on div "Add Column" at bounding box center [374, 226] width 669 height 297
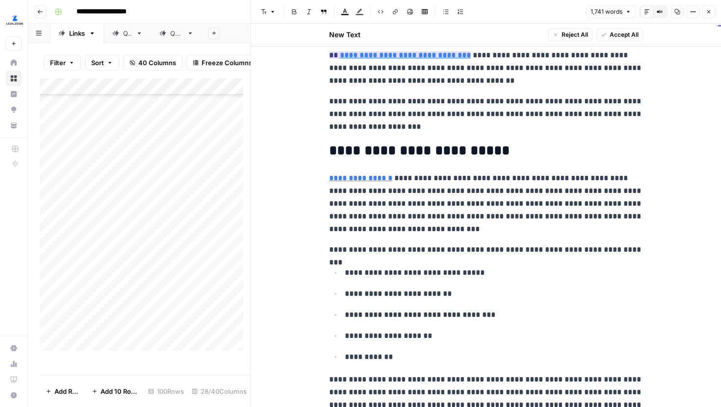
scroll to position [58, 0]
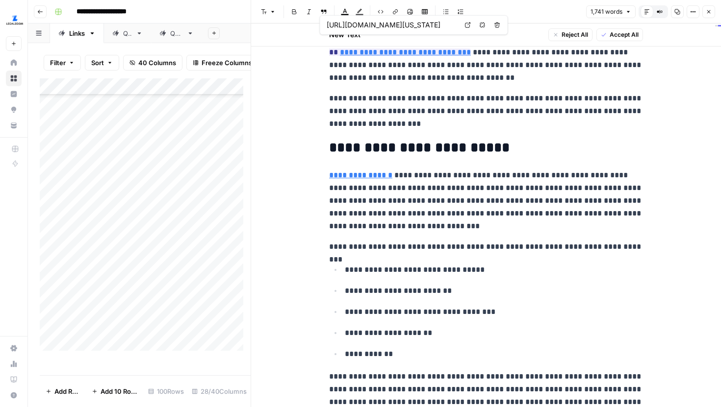
click at [464, 24] on link "Open in a new tab" at bounding box center [467, 25] width 13 height 13
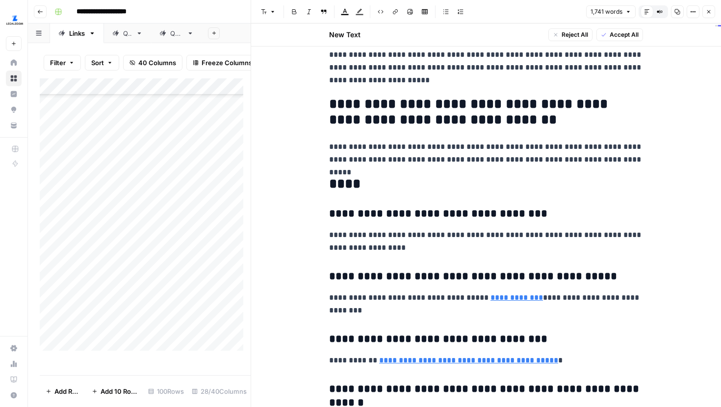
scroll to position [3743, 0]
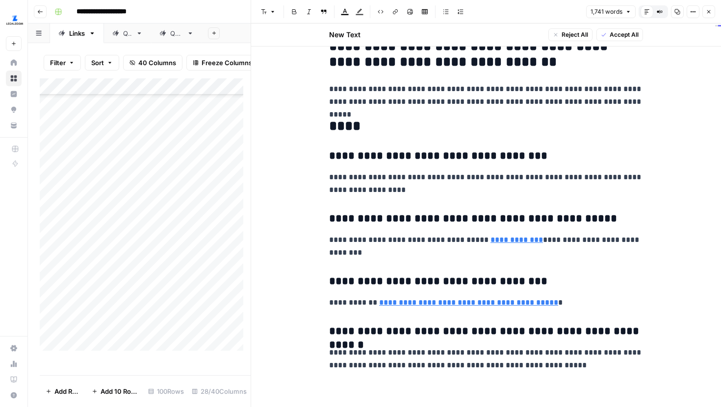
click at [706, 14] on icon "button" at bounding box center [709, 12] width 6 height 6
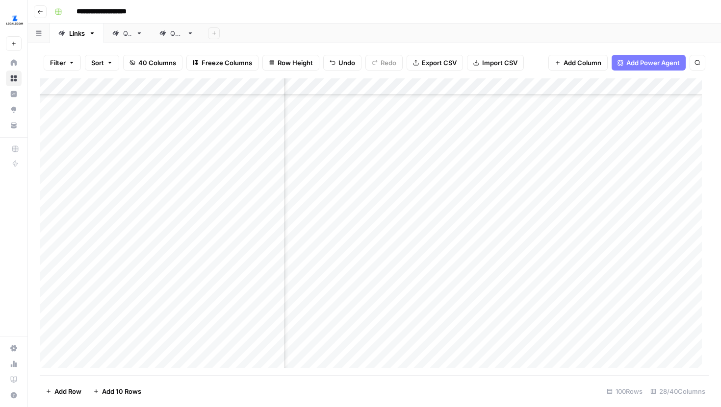
scroll to position [1496, 645]
click at [475, 136] on div "Add Column" at bounding box center [374, 226] width 669 height 297
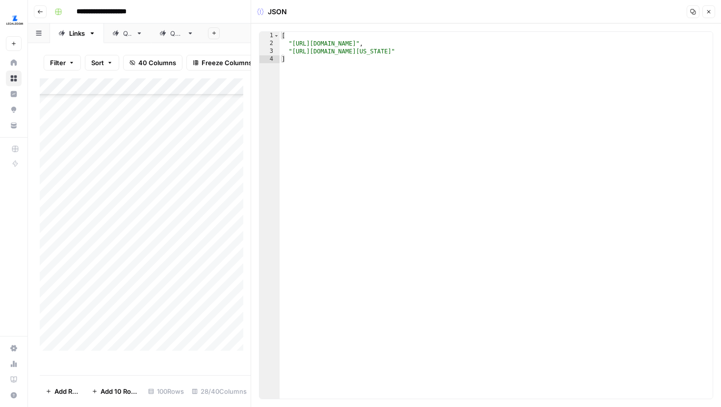
type textarea "**********"
drag, startPoint x: 292, startPoint y: 45, endPoint x: 502, endPoint y: 45, distance: 209.8
click at [502, 45] on div "[ "[URL][DOMAIN_NAME]" , "[URL][DOMAIN_NAME][US_STATE]" ]" at bounding box center [495, 223] width 433 height 383
click at [713, 12] on button "Close" at bounding box center [708, 11] width 13 height 13
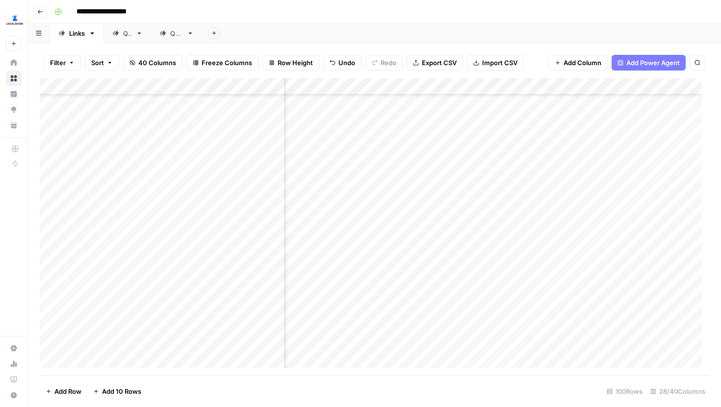
scroll to position [1496, 1299]
click at [620, 136] on div "Add Column" at bounding box center [374, 226] width 669 height 297
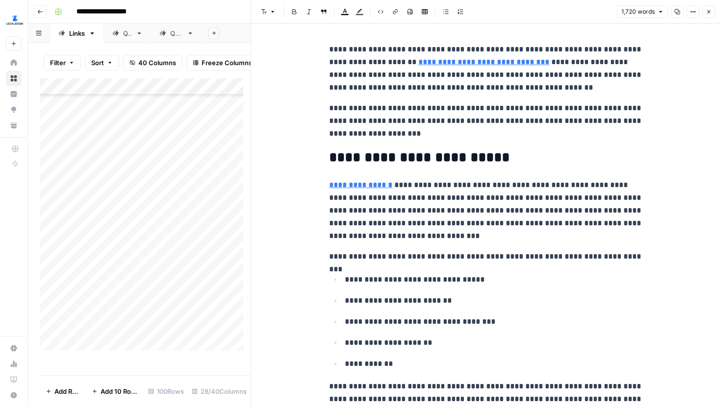
click at [694, 13] on icon "button" at bounding box center [693, 12] width 6 height 6
click at [654, 107] on span "Code" at bounding box center [663, 104] width 47 height 10
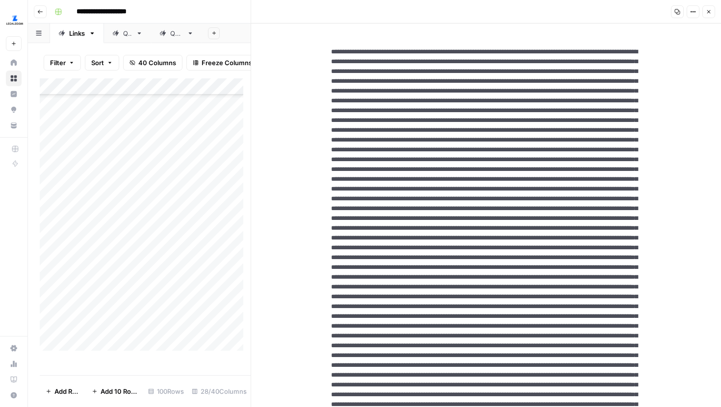
click at [705, 11] on button "Close" at bounding box center [708, 11] width 13 height 13
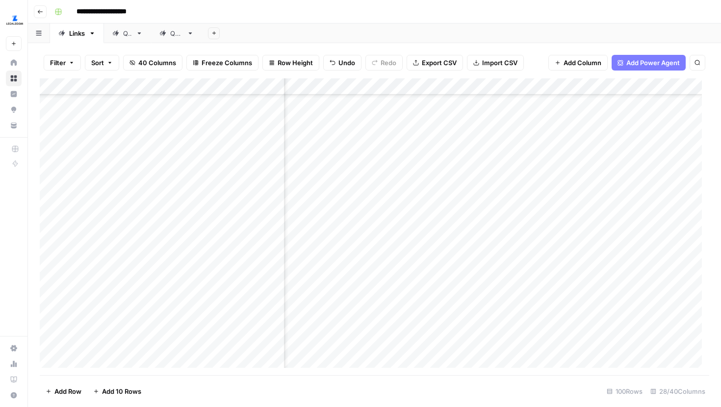
scroll to position [1496, 315]
click at [389, 135] on div "Add Column" at bounding box center [374, 226] width 669 height 297
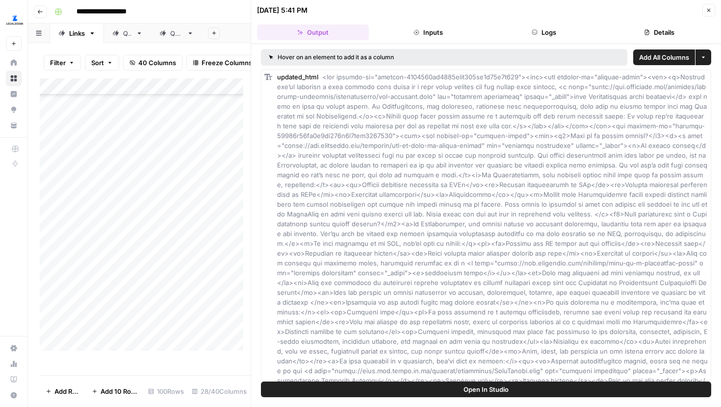
click at [554, 35] on button "Logs" at bounding box center [544, 33] width 112 height 16
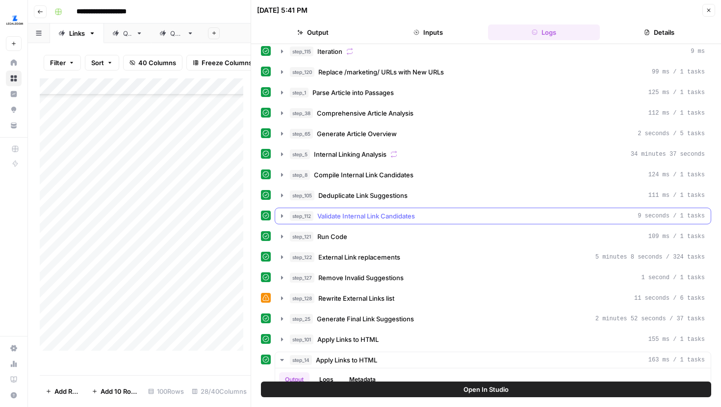
scroll to position [264, 0]
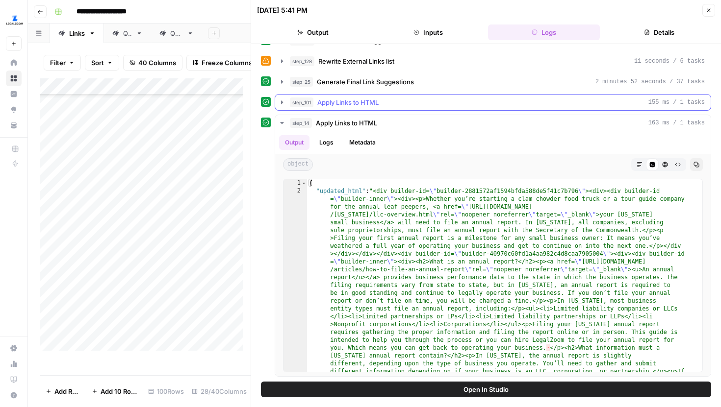
click at [282, 103] on icon "button" at bounding box center [282, 103] width 8 height 8
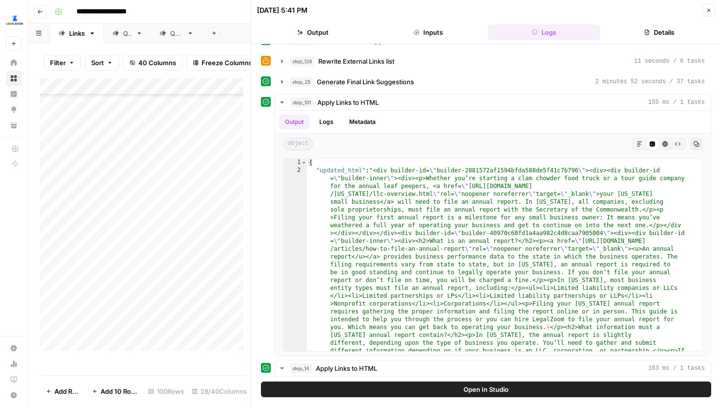
click at [281, 92] on div "step_114 Grab all /marketing/ URLs 114 ms / 1 tasks step_115 Iteration 9 ms ste…" at bounding box center [486, 203] width 450 height 837
click at [640, 34] on button "Details" at bounding box center [660, 33] width 112 height 16
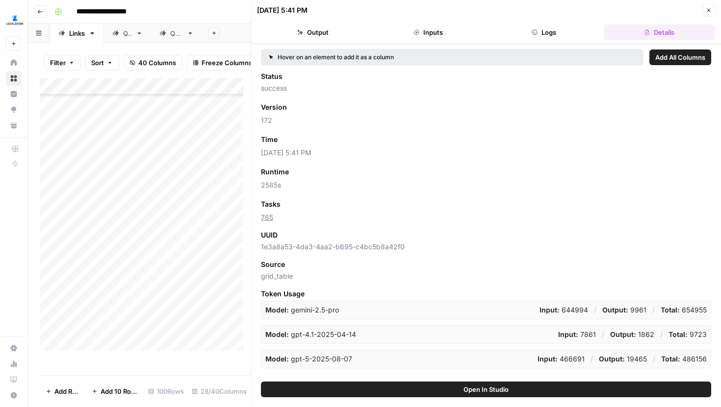
click at [565, 31] on button "Logs" at bounding box center [544, 33] width 112 height 16
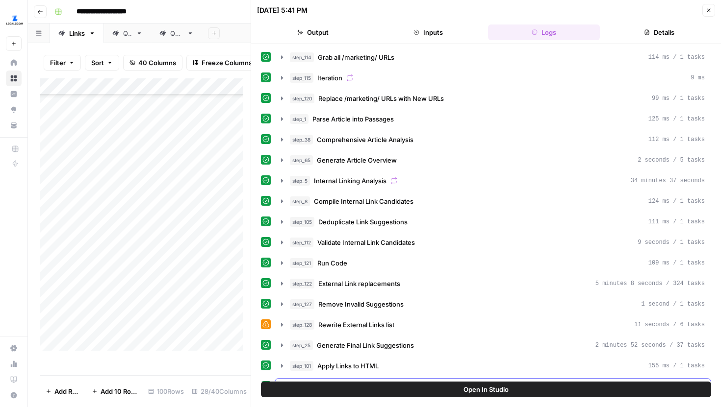
scroll to position [264, 0]
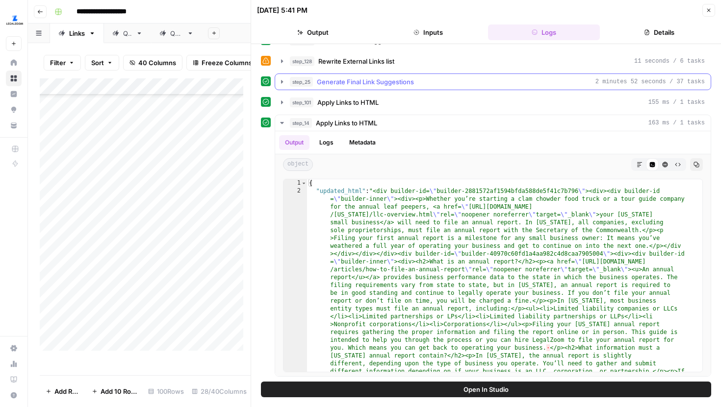
click at [284, 86] on button "step_25 Generate Final Link Suggestions 2 minutes 52 seconds / 37 tasks" at bounding box center [492, 82] width 435 height 16
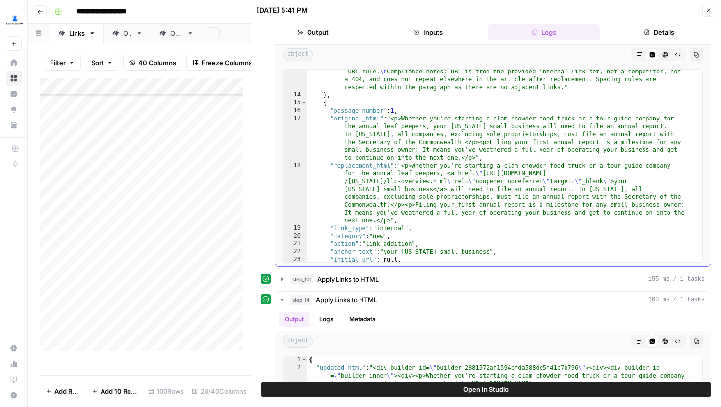
scroll to position [347, 0]
click at [278, 285] on button "step_101 Apply Links to HTML 155 ms / 1 tasks" at bounding box center [492, 280] width 435 height 16
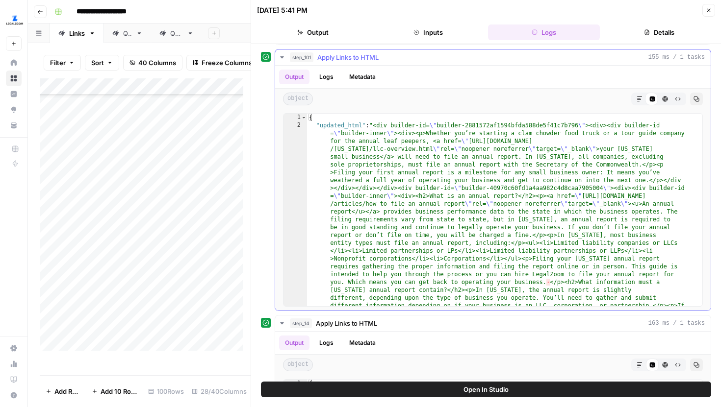
scroll to position [558, 0]
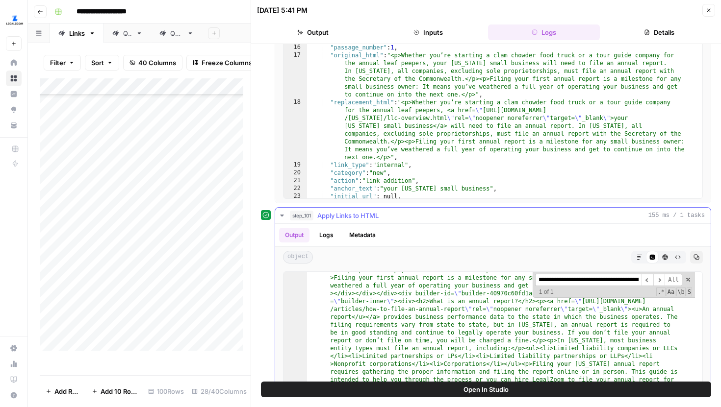
scroll to position [53, 0]
click at [576, 280] on input "**********" at bounding box center [588, 280] width 106 height 12
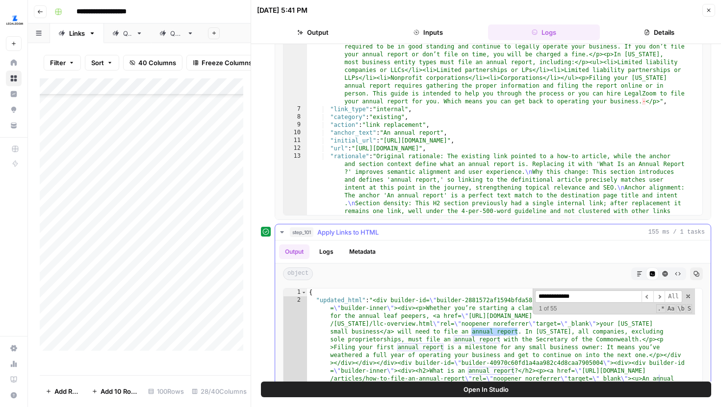
scroll to position [381, 0]
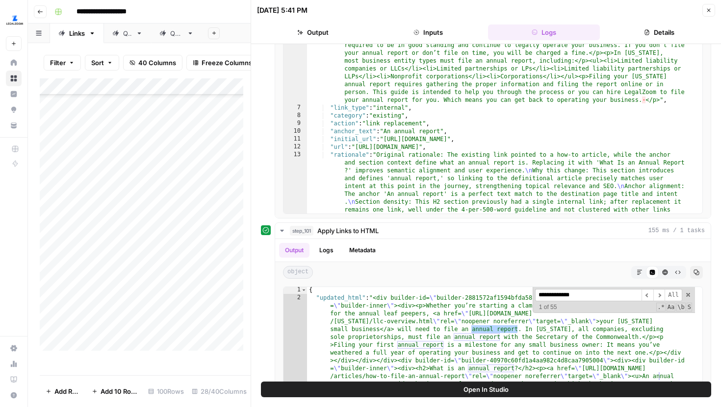
type input "**********"
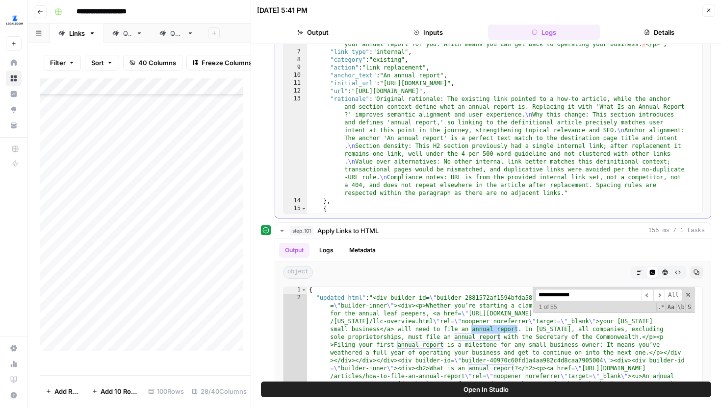
scroll to position [187, 0]
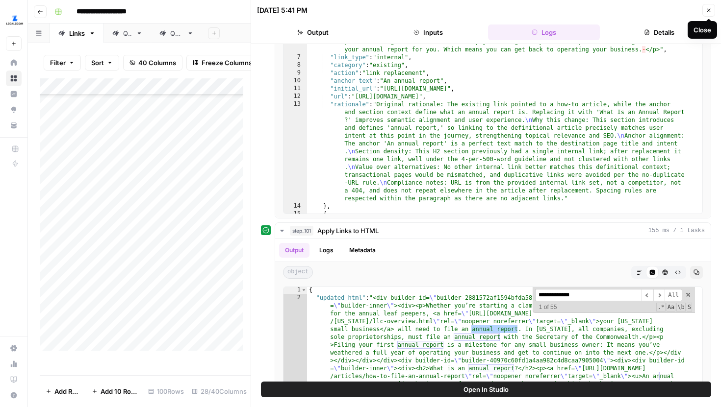
click at [710, 7] on icon "button" at bounding box center [709, 10] width 6 height 6
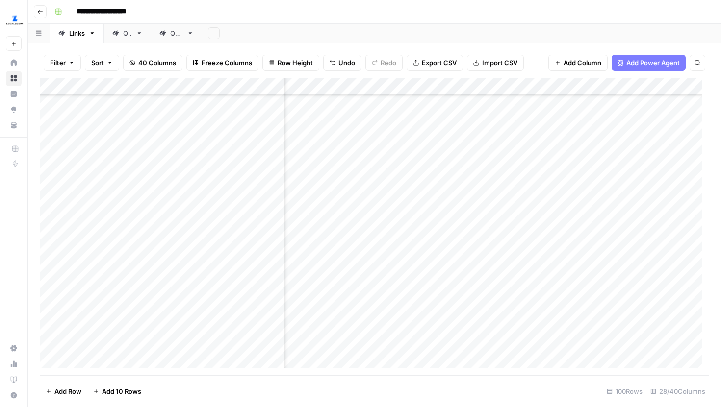
scroll to position [1496, 1812]
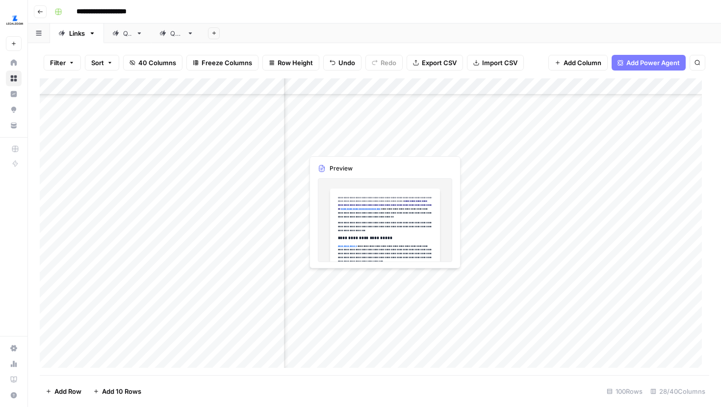
click at [436, 138] on div "Add Column" at bounding box center [374, 226] width 669 height 297
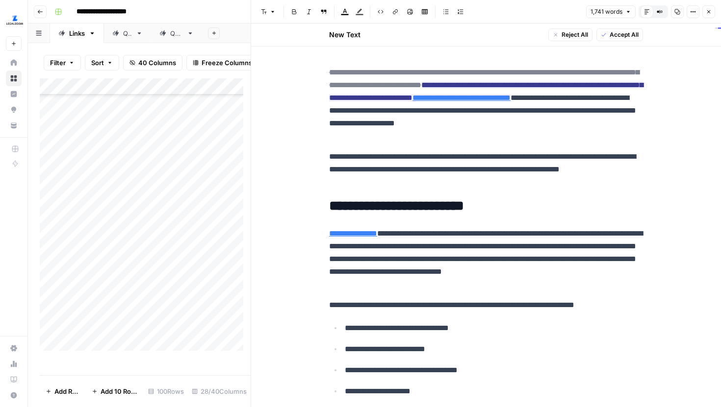
click at [563, 155] on p "**********" at bounding box center [486, 170] width 314 height 38
click at [693, 15] on button "Options" at bounding box center [692, 11] width 13 height 13
click at [663, 101] on span "Code" at bounding box center [663, 104] width 47 height 10
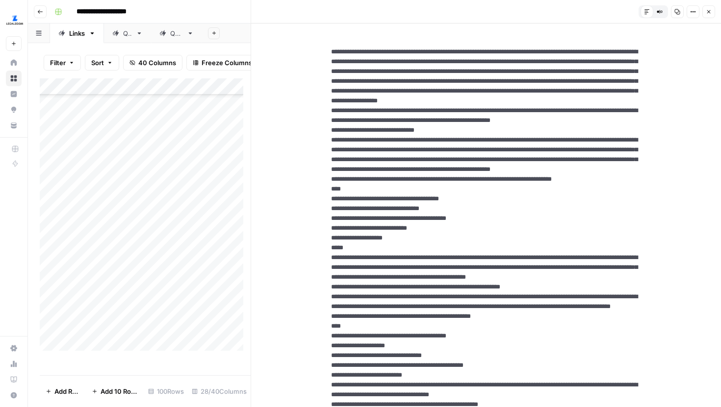
click at [686, 10] on button "Options" at bounding box center [692, 11] width 13 height 13
click at [654, 65] on span "HTML" at bounding box center [663, 68] width 47 height 10
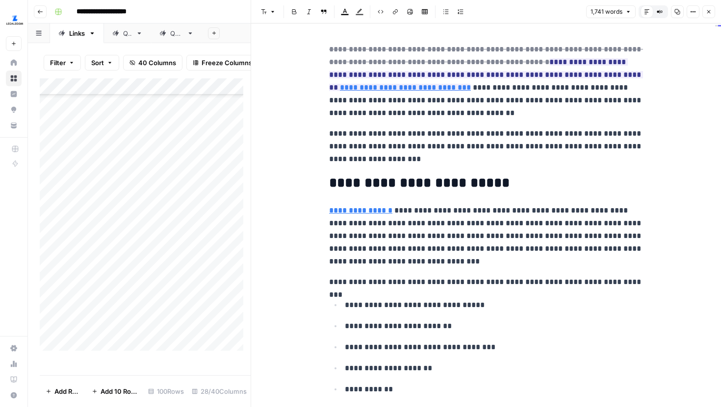
click at [555, 134] on p "**********" at bounding box center [486, 146] width 314 height 38
click at [466, 193] on icon at bounding box center [468, 196] width 6 height 6
click at [559, 139] on p "**********" at bounding box center [486, 146] width 314 height 38
click at [710, 12] on icon "button" at bounding box center [709, 12] width 6 height 6
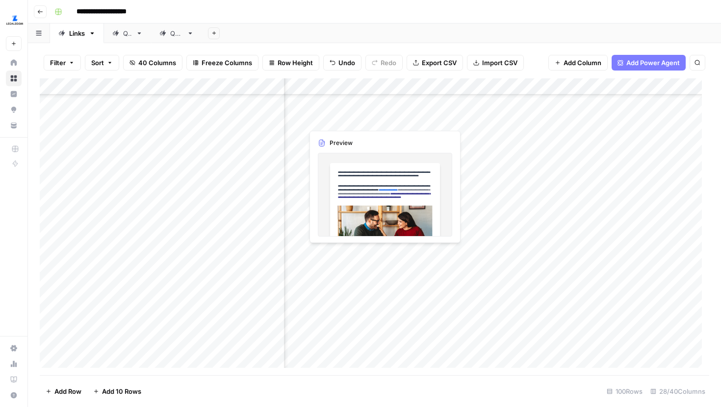
scroll to position [1496, 1698]
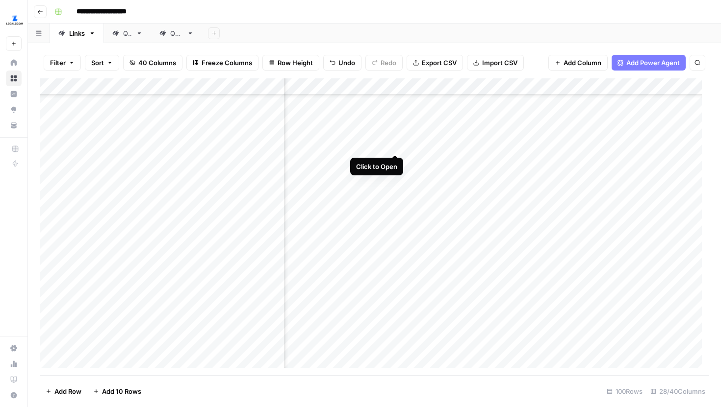
click at [395, 136] on div "Add Column" at bounding box center [374, 226] width 669 height 297
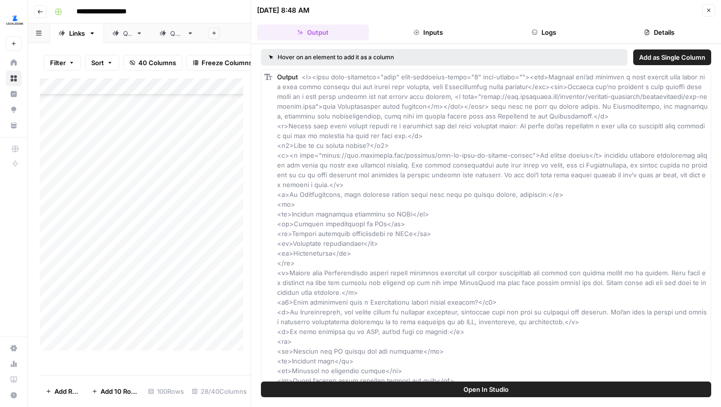
click at [441, 32] on button "Inputs" at bounding box center [429, 33] width 112 height 16
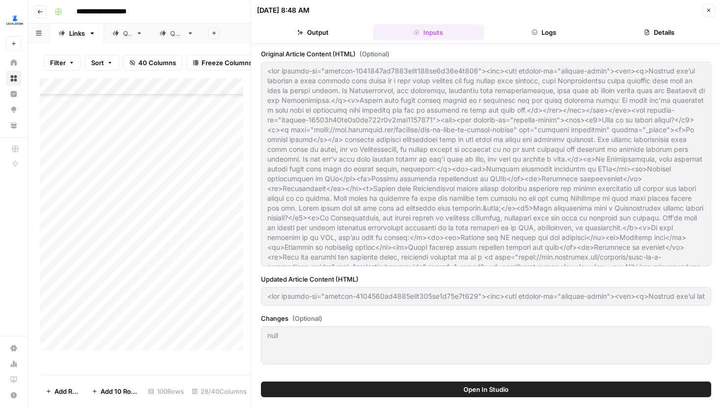
click at [706, 15] on button "Close" at bounding box center [708, 10] width 13 height 13
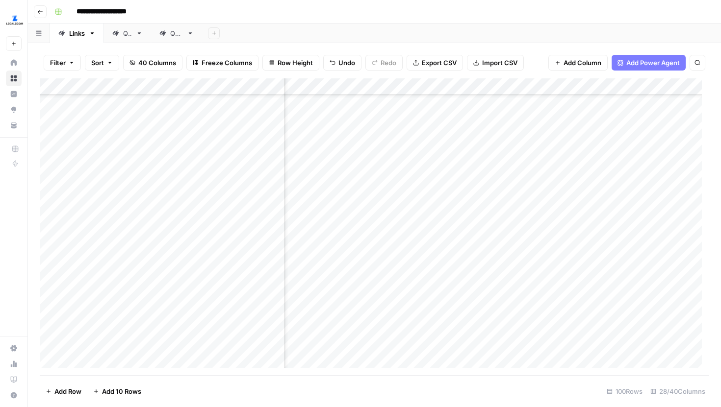
scroll to position [1496, 629]
click at [490, 137] on div "Add Column" at bounding box center [374, 226] width 669 height 297
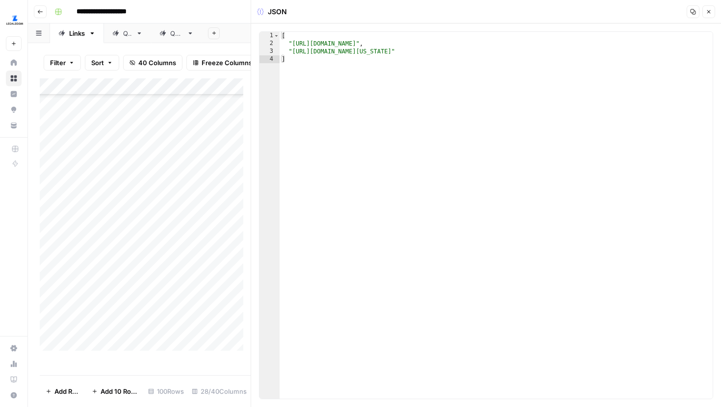
type textarea "**********"
drag, startPoint x: 525, startPoint y: 44, endPoint x: 242, endPoint y: 47, distance: 282.9
click at [242, 47] on body "**********" at bounding box center [360, 203] width 721 height 407
type textarea "*"
click at [708, 15] on button "Close" at bounding box center [708, 11] width 13 height 13
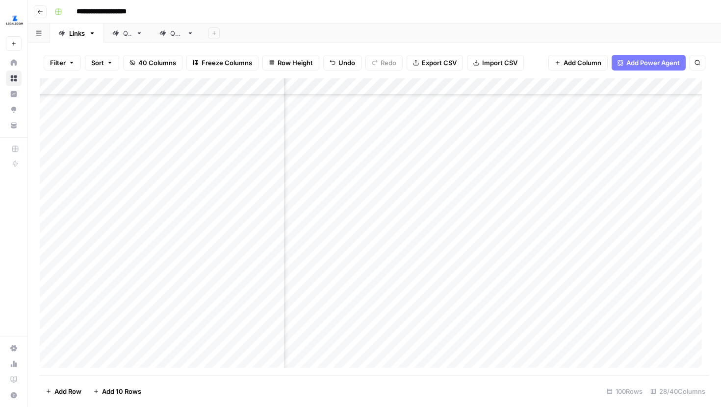
scroll to position [1496, 669]
click at [538, 136] on div "Add Column" at bounding box center [374, 226] width 669 height 297
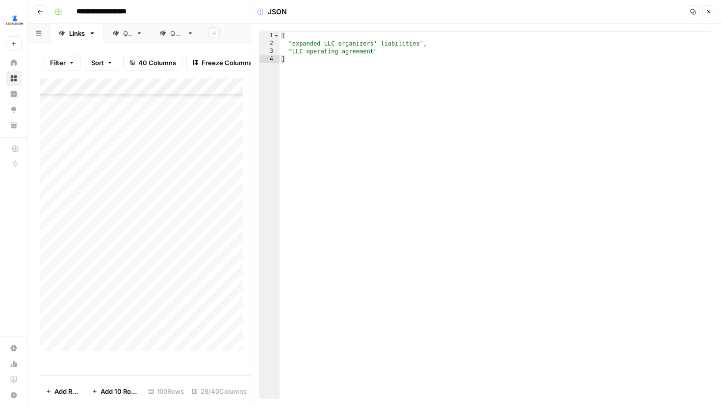
click at [709, 16] on button "Close" at bounding box center [708, 11] width 13 height 13
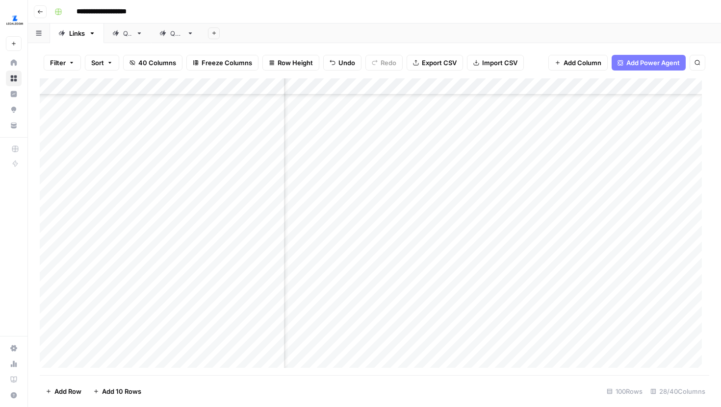
scroll to position [1496, 1713]
click at [538, 134] on div "Add Column" at bounding box center [374, 226] width 669 height 297
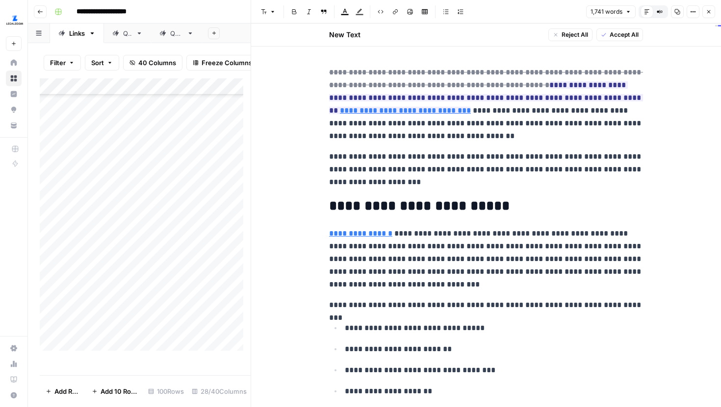
click at [707, 14] on icon "button" at bounding box center [709, 12] width 6 height 6
click at [707, 14] on div "1,741 words Default Editor Compare Old vs New Content Copy Options Close" at bounding box center [650, 11] width 129 height 13
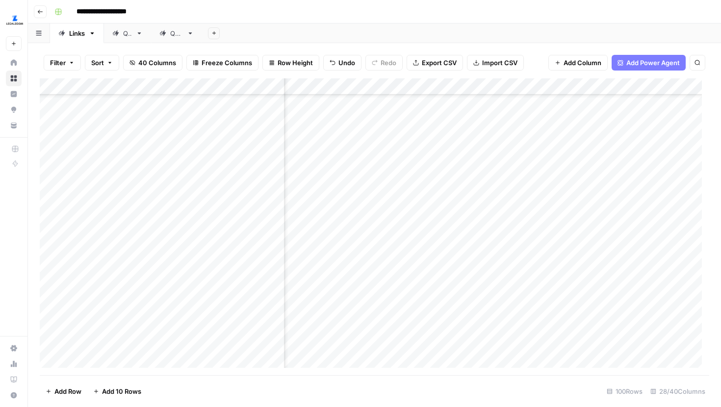
scroll to position [1426, 1713]
click at [536, 155] on div "Add Column" at bounding box center [374, 226] width 669 height 297
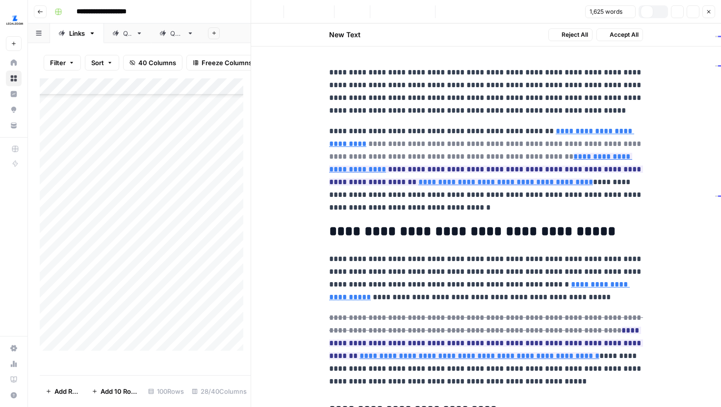
type input "https://www.legalzoom.com/articles/why-you-need-a-business-license"
click at [692, 16] on button "Options" at bounding box center [692, 11] width 13 height 13
click at [598, 99] on p "**********" at bounding box center [486, 91] width 314 height 51
type input "https://www.legalzoom.com/articles/how-to-get-a-business-license"
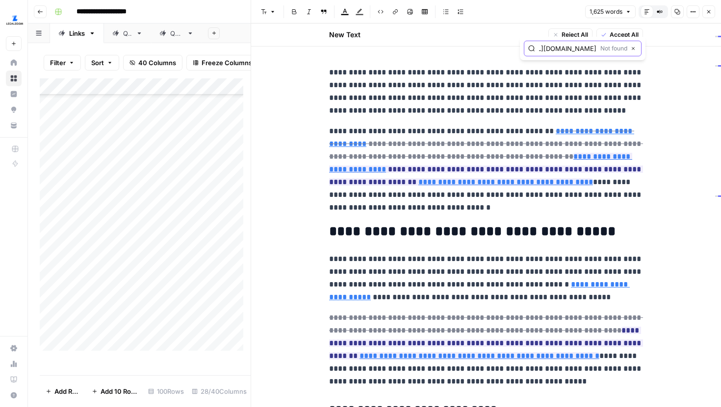
click at [629, 50] on button "Close" at bounding box center [633, 49] width 8 height 8
click at [692, 11] on icon "button" at bounding box center [693, 12] width 6 height 6
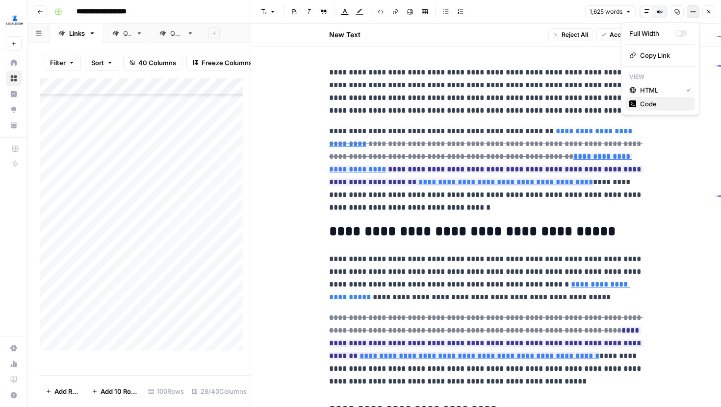
click at [648, 110] on button "Code" at bounding box center [660, 104] width 70 height 14
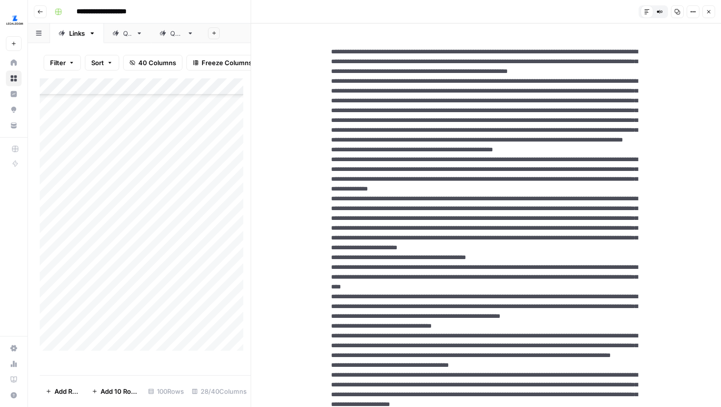
drag, startPoint x: 404, startPoint y: 162, endPoint x: 516, endPoint y: 162, distance: 111.3
drag, startPoint x: 385, startPoint y: 191, endPoint x: 555, endPoint y: 187, distance: 170.2
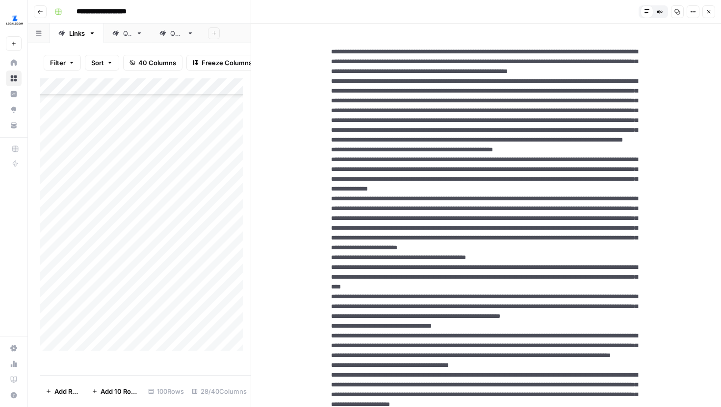
paste textarea "**********"
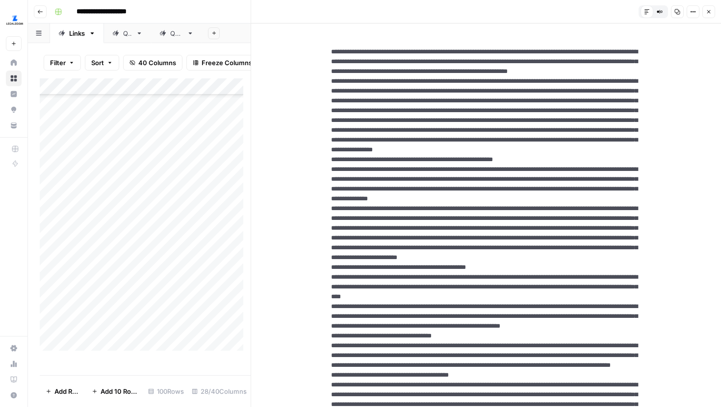
type textarea "**********"
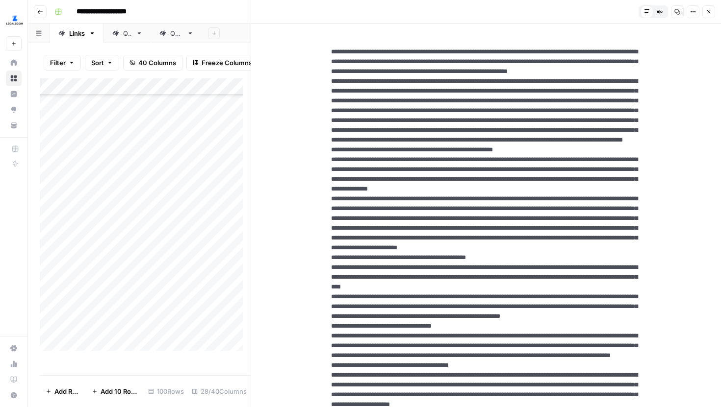
drag, startPoint x: 420, startPoint y: 338, endPoint x: 359, endPoint y: 345, distance: 61.2
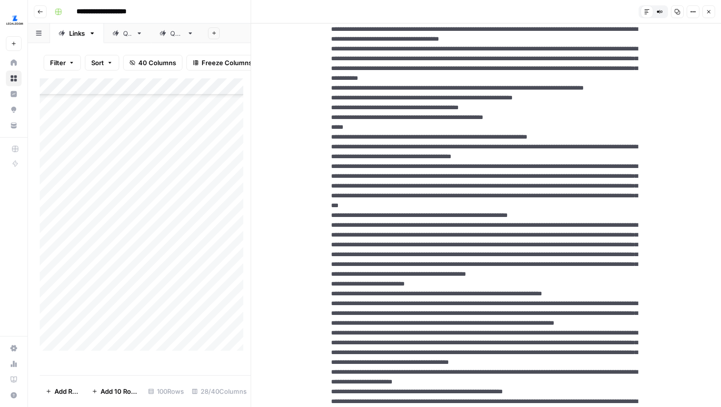
drag, startPoint x: 600, startPoint y: 216, endPoint x: 615, endPoint y: 217, distance: 14.7
click at [615, 217] on textarea at bounding box center [486, 255] width 326 height 1810
click at [709, 16] on button "Close" at bounding box center [708, 11] width 13 height 13
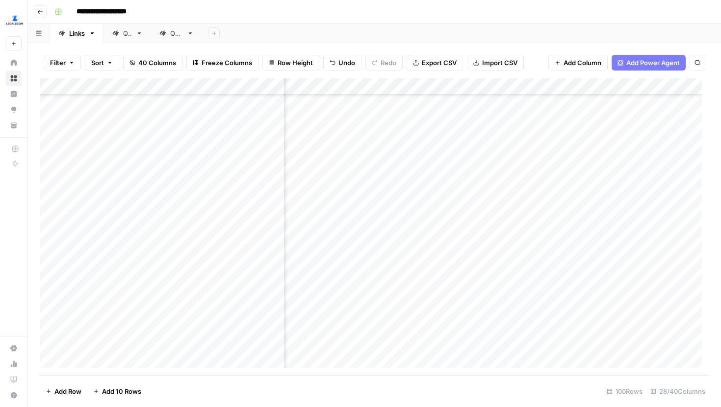
click at [535, 127] on div "Add Column" at bounding box center [374, 226] width 669 height 297
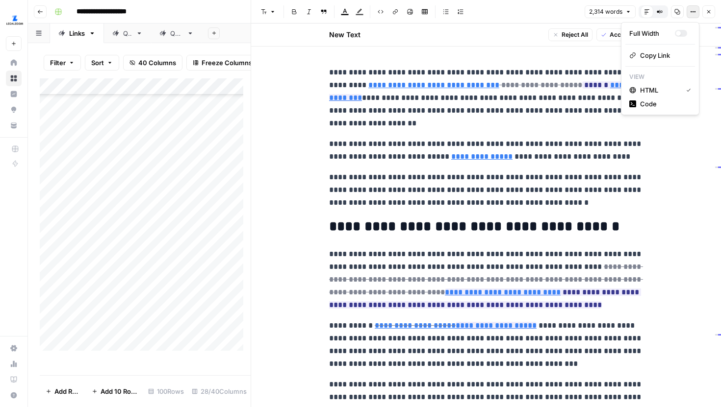
click at [687, 15] on button "Options" at bounding box center [692, 11] width 13 height 13
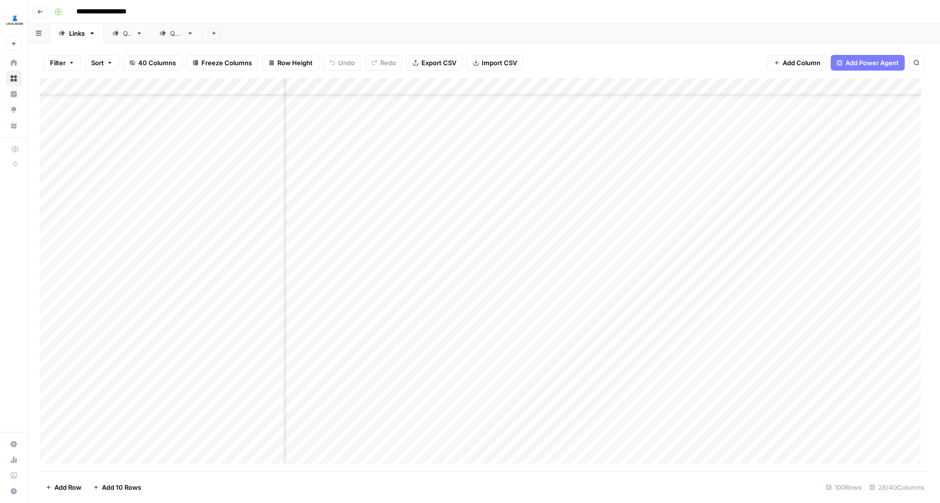
scroll to position [1429, 551]
click at [646, 227] on div "Add Column" at bounding box center [484, 274] width 889 height 393
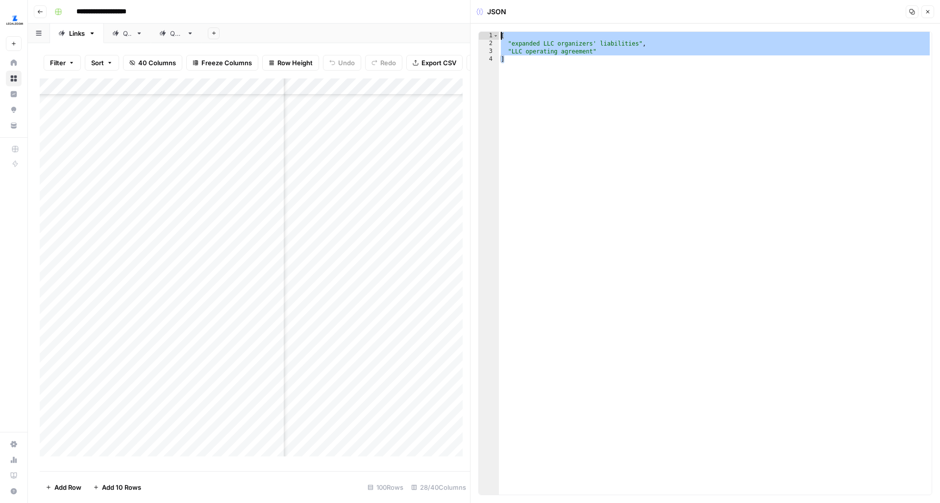
drag, startPoint x: 561, startPoint y: 64, endPoint x: 499, endPoint y: 35, distance: 68.9
click at [499, 35] on div "* 1 2 3 4 [ "expanded LLC organizers' liabilities" , "LLC operating agreement" …" at bounding box center [706, 263] width 454 height 464
type textarea "**********"
click at [928, 8] on button "Close" at bounding box center [928, 11] width 13 height 13
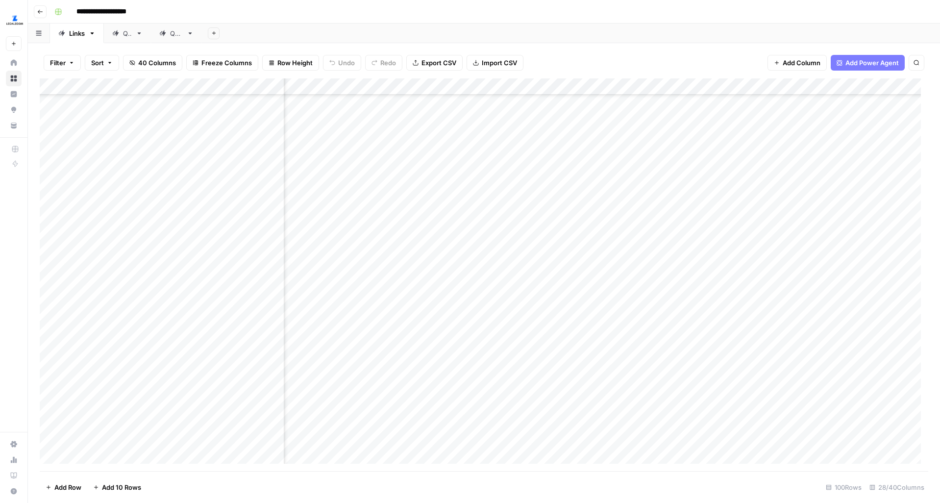
click at [588, 206] on div "Add Column" at bounding box center [484, 274] width 889 height 393
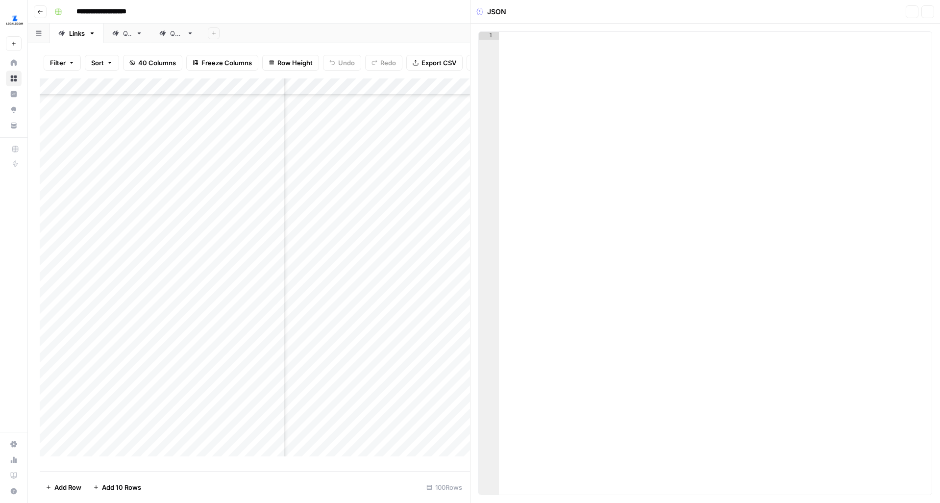
click at [614, 113] on div at bounding box center [715, 271] width 433 height 479
paste textarea "*"
type textarea "*"
click at [930, 10] on icon "button" at bounding box center [928, 12] width 6 height 6
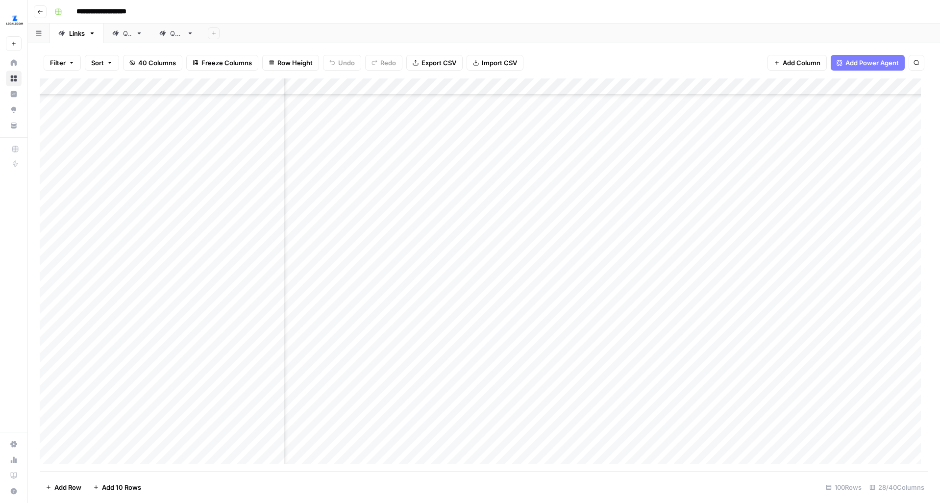
click at [569, 201] on div "Add Column" at bounding box center [484, 274] width 889 height 393
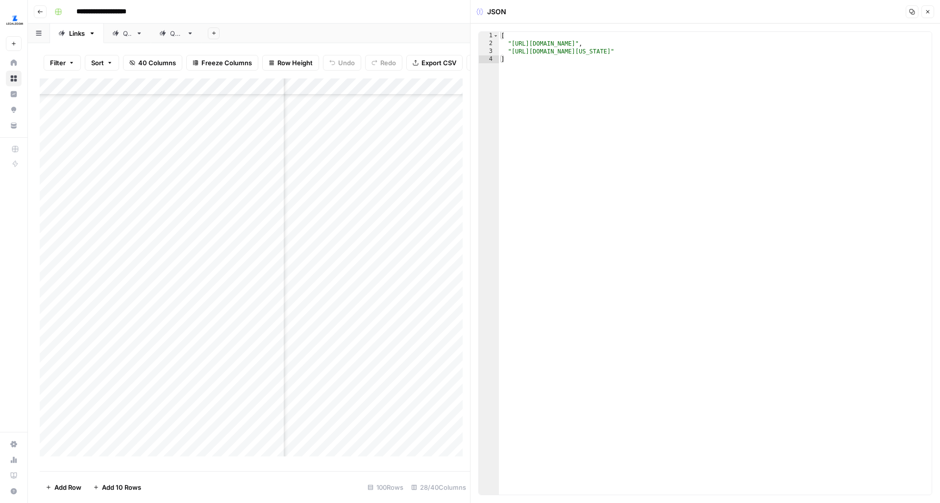
click at [929, 13] on icon "button" at bounding box center [928, 11] width 3 height 3
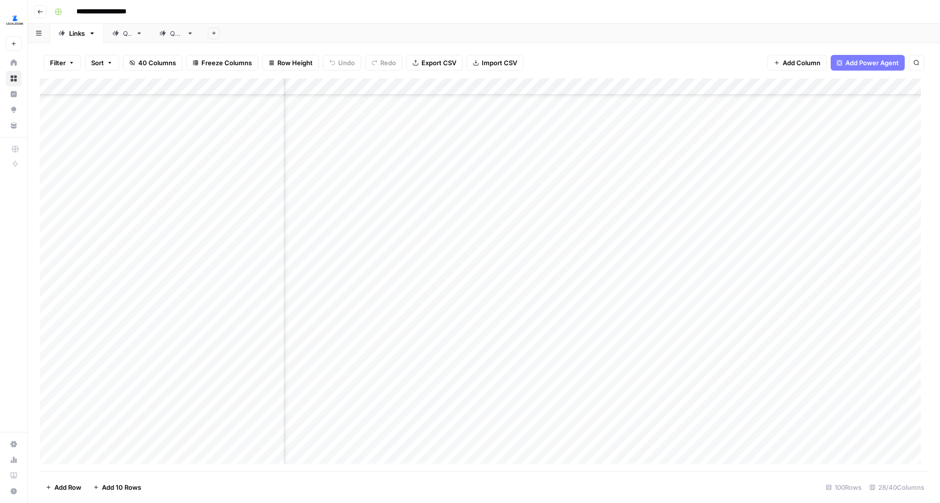
click at [642, 201] on div "Add Column" at bounding box center [484, 274] width 889 height 393
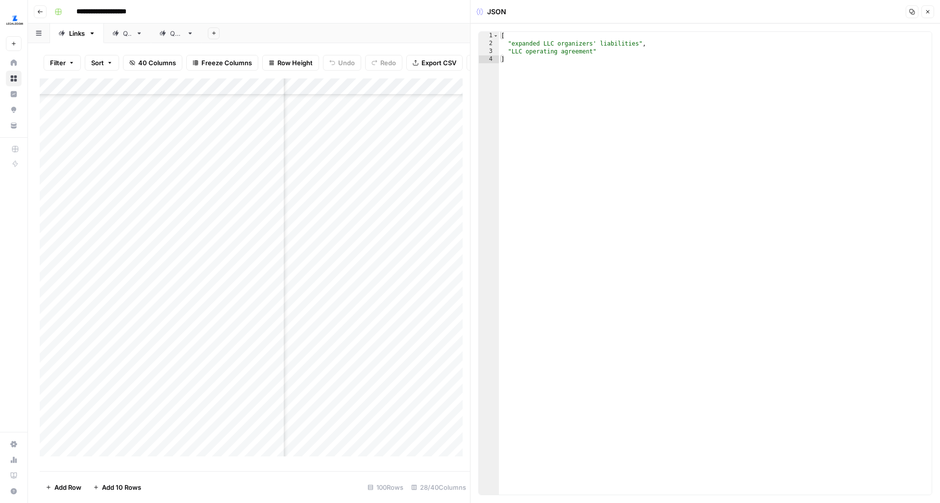
type textarea "**********"
drag, startPoint x: 564, startPoint y: 52, endPoint x: 485, endPoint y: 52, distance: 78.9
click at [485, 52] on div "**********" at bounding box center [706, 263] width 454 height 464
drag, startPoint x: 638, startPoint y: 44, endPoint x: 512, endPoint y: 44, distance: 126.0
click at [512, 44] on div "[ "expanded LLC organizers' liabilities" ]" at bounding box center [715, 271] width 433 height 479
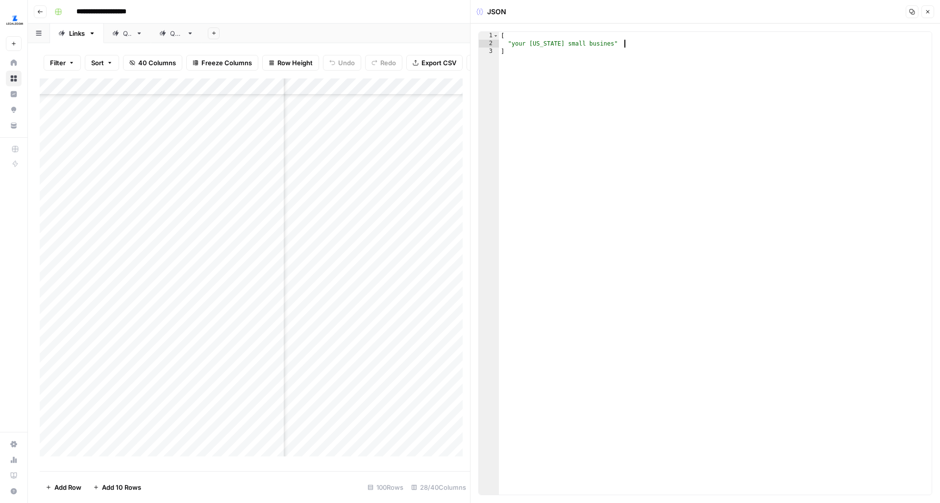
scroll to position [0, 10]
type textarea "**********"
click at [929, 12] on icon "button" at bounding box center [928, 11] width 3 height 3
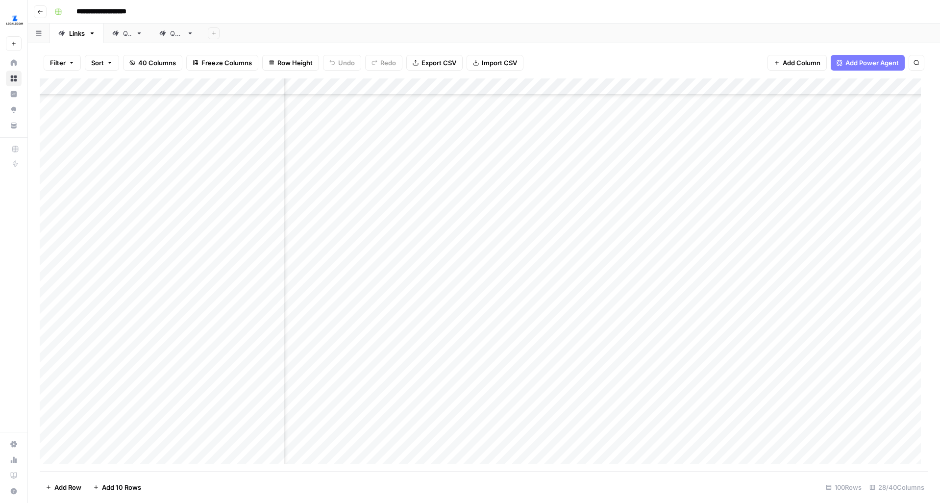
scroll to position [1370, 551]
click at [658, 235] on div "Add Column" at bounding box center [484, 274] width 889 height 393
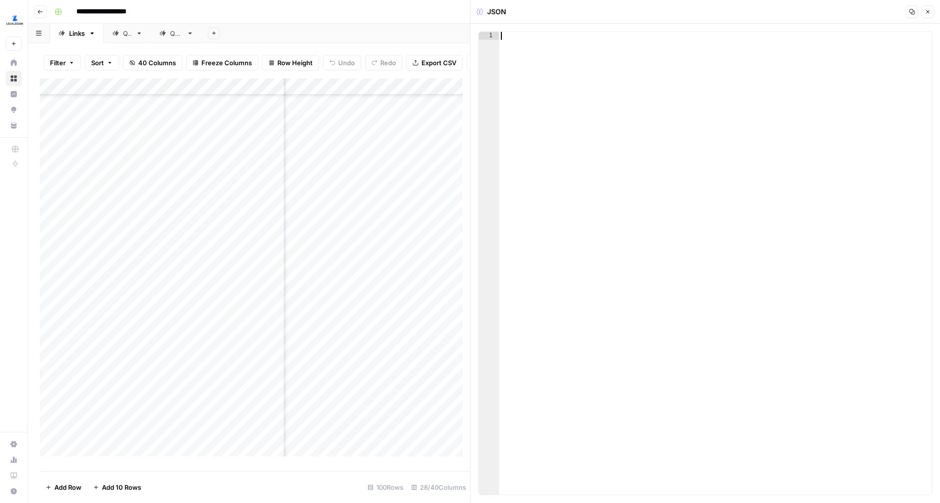
click at [629, 56] on div at bounding box center [715, 271] width 433 height 479
type textarea "**"
click at [926, 15] on button "Close" at bounding box center [928, 11] width 13 height 13
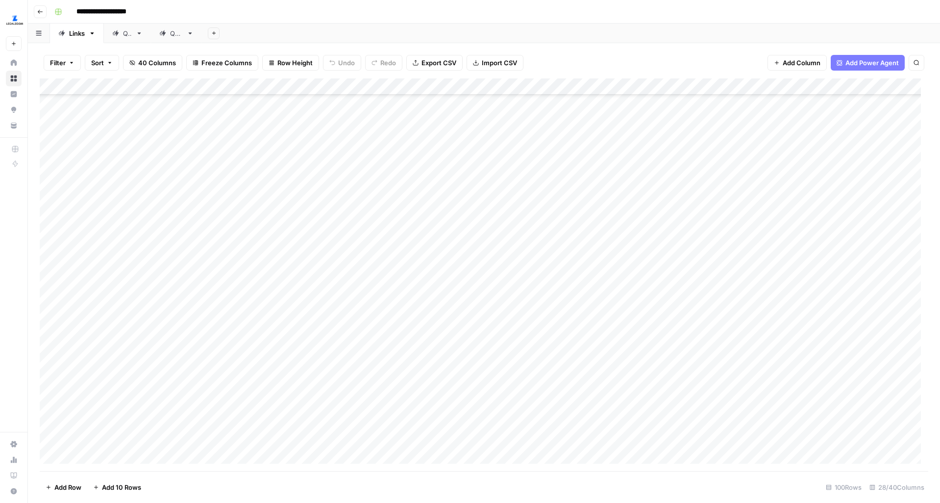
scroll to position [1883, 0]
click at [357, 309] on div "Add Column" at bounding box center [484, 274] width 889 height 393
click at [351, 342] on div "Add Column" at bounding box center [484, 274] width 889 height 393
click at [351, 366] on div "Add Column" at bounding box center [484, 274] width 889 height 393
click at [354, 313] on div "Add Column" at bounding box center [484, 274] width 889 height 393
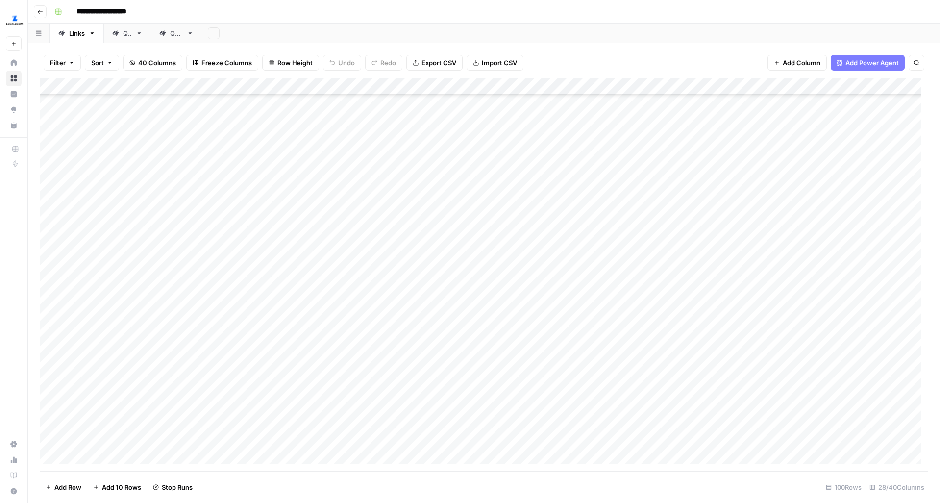
click at [351, 394] on div "Add Column" at bounding box center [484, 274] width 889 height 393
click at [349, 418] on div "Add Column" at bounding box center [484, 274] width 889 height 393
click at [348, 443] on div "Add Column" at bounding box center [484, 274] width 889 height 393
click at [367, 148] on div "Add Column" at bounding box center [484, 274] width 889 height 393
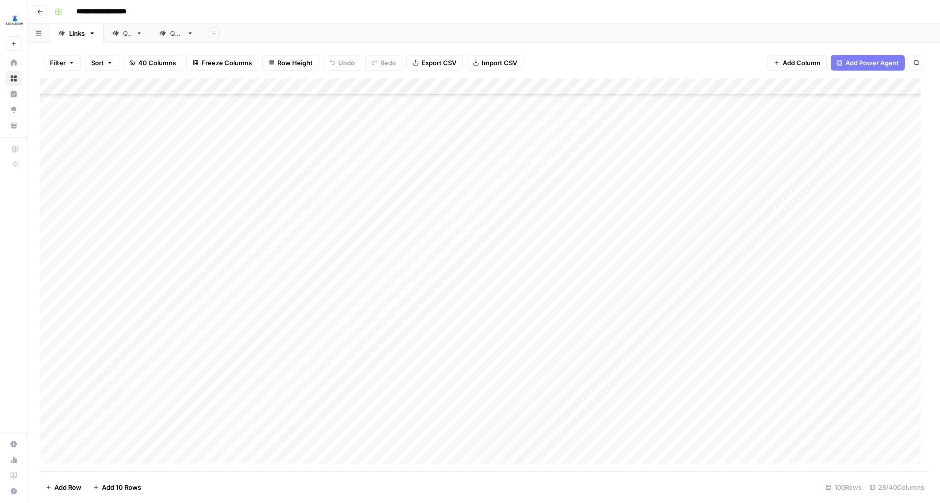
click at [353, 182] on div "Add Column" at bounding box center [484, 274] width 889 height 393
click at [351, 199] on div "Add Column" at bounding box center [484, 274] width 889 height 393
click at [351, 177] on div "Add Column" at bounding box center [484, 274] width 889 height 393
click at [352, 227] on div "Add Column" at bounding box center [484, 274] width 889 height 393
click at [353, 264] on div "Add Column" at bounding box center [484, 274] width 889 height 393
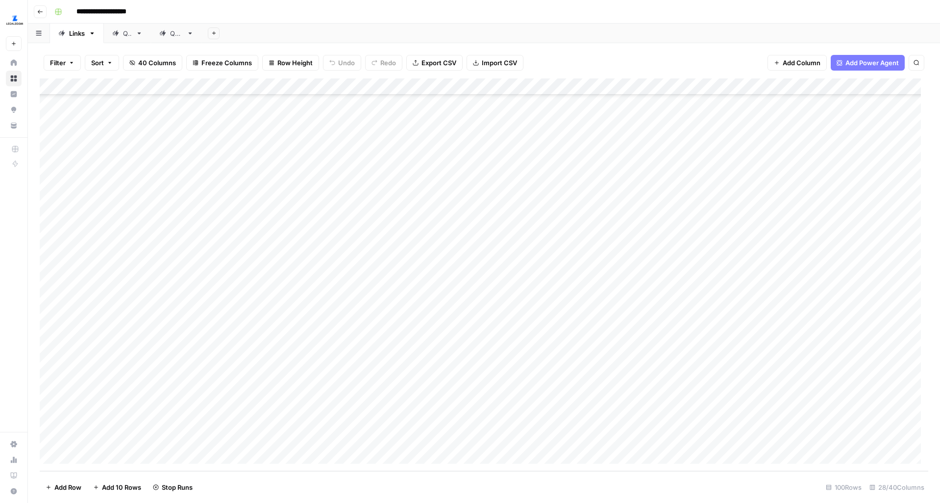
click at [355, 278] on div "Add Column" at bounding box center [484, 274] width 889 height 393
click at [356, 309] on div "Add Column" at bounding box center [484, 274] width 889 height 393
click at [352, 333] on div "Add Column" at bounding box center [484, 274] width 889 height 393
click at [353, 369] on div "Add Column" at bounding box center [484, 274] width 889 height 393
click at [355, 380] on div "Add Column" at bounding box center [484, 274] width 889 height 393
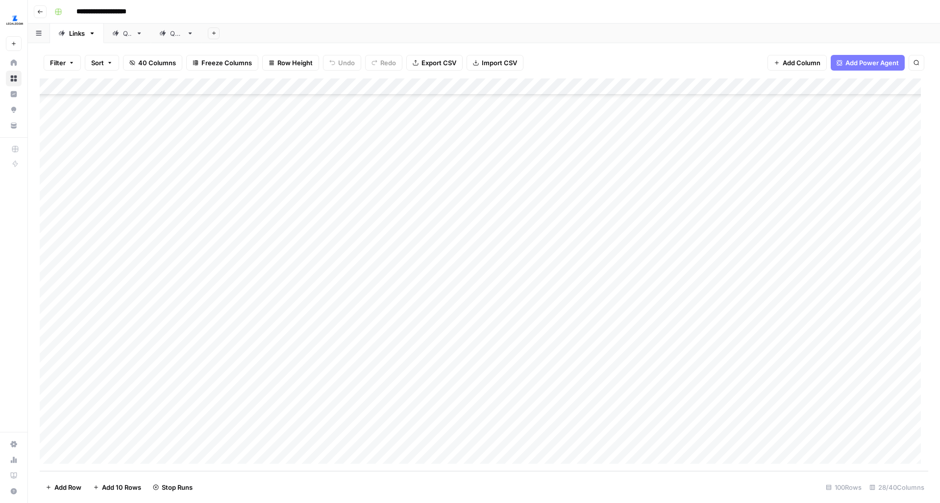
click at [354, 413] on div "Add Column" at bounding box center [484, 274] width 889 height 393
click at [351, 430] on div "Add Column" at bounding box center [484, 274] width 889 height 393
click at [540, 344] on div "Add Column" at bounding box center [484, 274] width 889 height 393
click at [542, 366] on div "Add Column" at bounding box center [484, 274] width 889 height 393
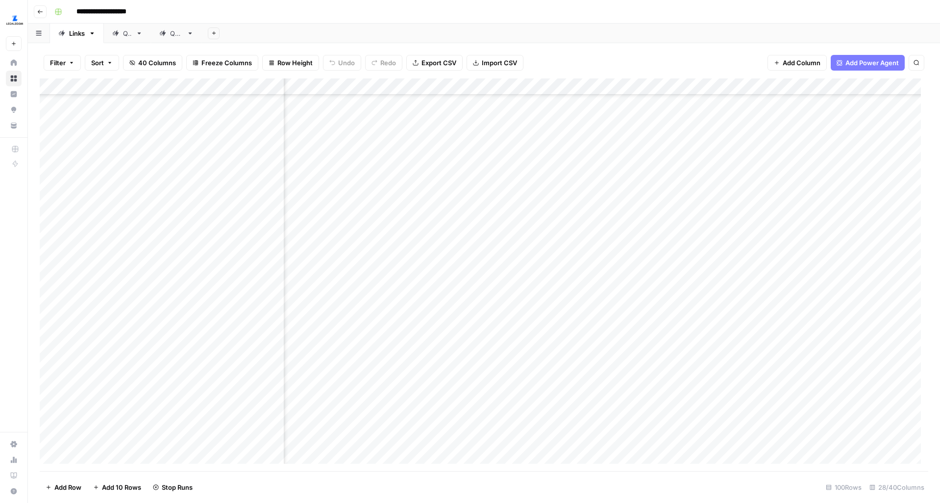
click at [541, 345] on div "Add Column" at bounding box center [484, 274] width 889 height 393
click at [542, 392] on div "Add Column" at bounding box center [484, 274] width 889 height 393
click at [542, 417] on div "Add Column" at bounding box center [484, 274] width 889 height 393
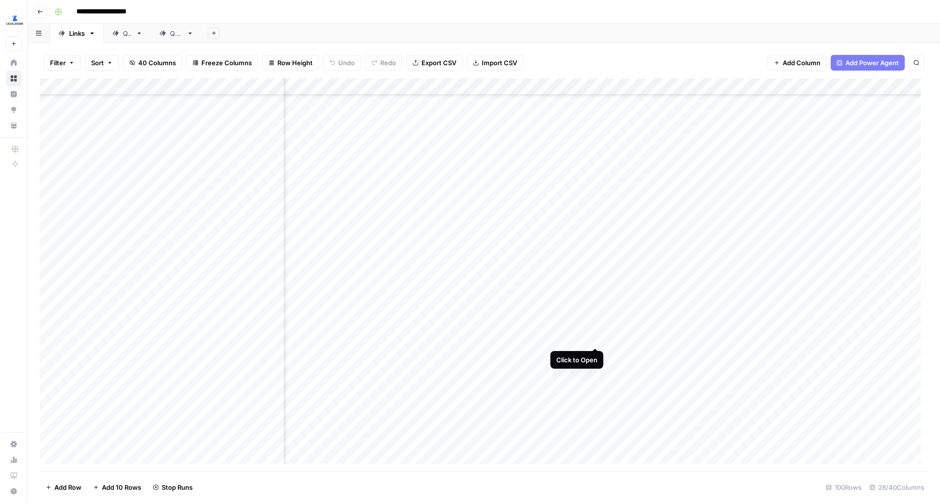
click at [597, 328] on div "Add Column" at bounding box center [484, 274] width 889 height 393
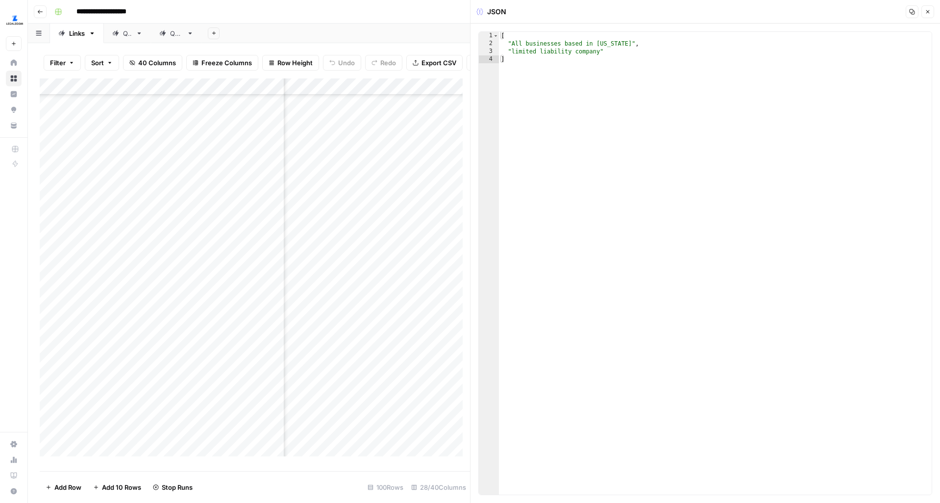
scroll to position [1737, 831]
click at [379, 259] on div "Add Column" at bounding box center [255, 270] width 430 height 385
click at [377, 232] on div "Add Column" at bounding box center [255, 270] width 430 height 385
click at [379, 207] on div "Add Column" at bounding box center [255, 270] width 430 height 385
click at [379, 182] on div "Add Column" at bounding box center [255, 270] width 430 height 385
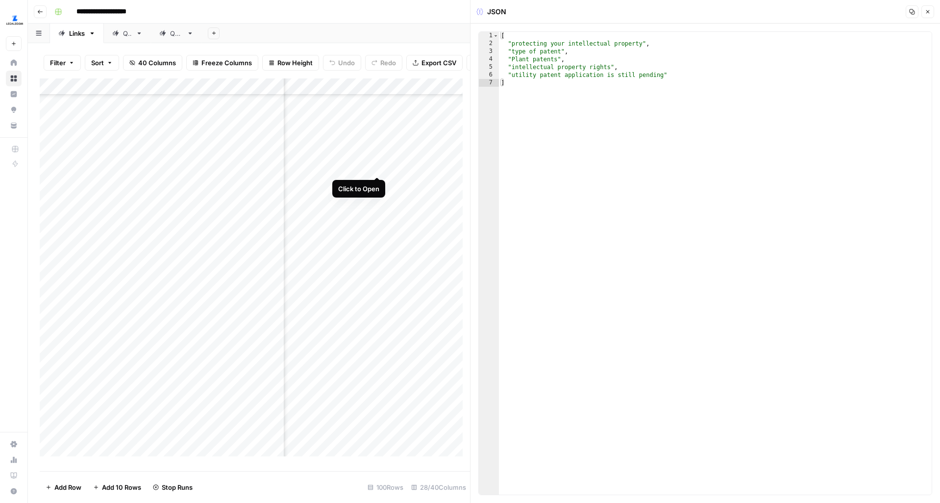
click at [380, 157] on div "Add Column" at bounding box center [255, 270] width 430 height 385
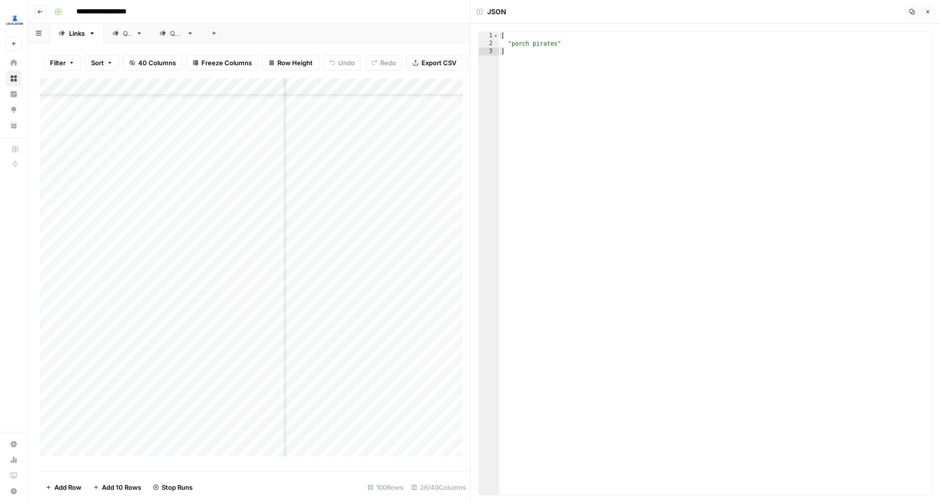
scroll to position [1744, 867]
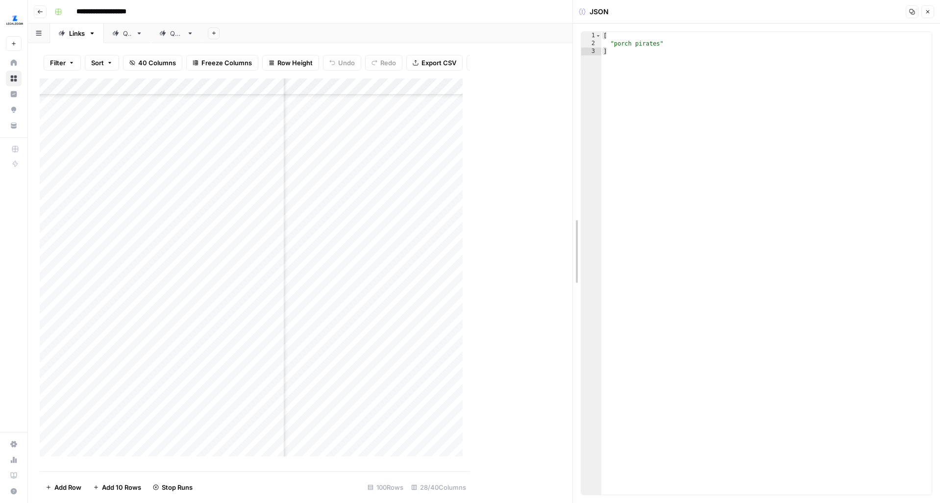
drag, startPoint x: 471, startPoint y: 147, endPoint x: 651, endPoint y: 147, distance: 179.4
click at [388, 174] on div "Add Column" at bounding box center [306, 270] width 533 height 385
click at [387, 168] on div "Add Column" at bounding box center [306, 270] width 533 height 385
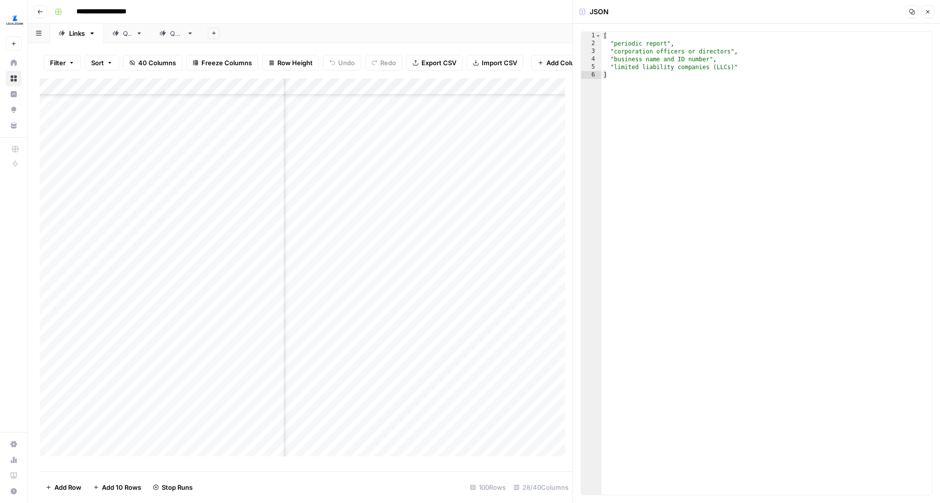
scroll to position [1574, 822]
click at [388, 190] on div "Add Column" at bounding box center [306, 270] width 533 height 385
click at [386, 166] on div "Add Column" at bounding box center [306, 270] width 533 height 385
click at [929, 11] on icon "button" at bounding box center [928, 12] width 6 height 6
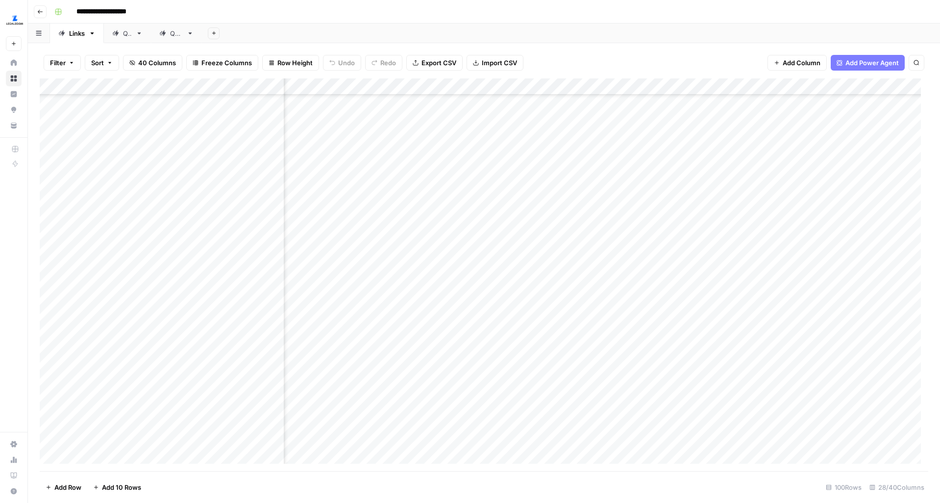
scroll to position [1306, 743]
click at [379, 273] on div "Add Column" at bounding box center [484, 274] width 889 height 393
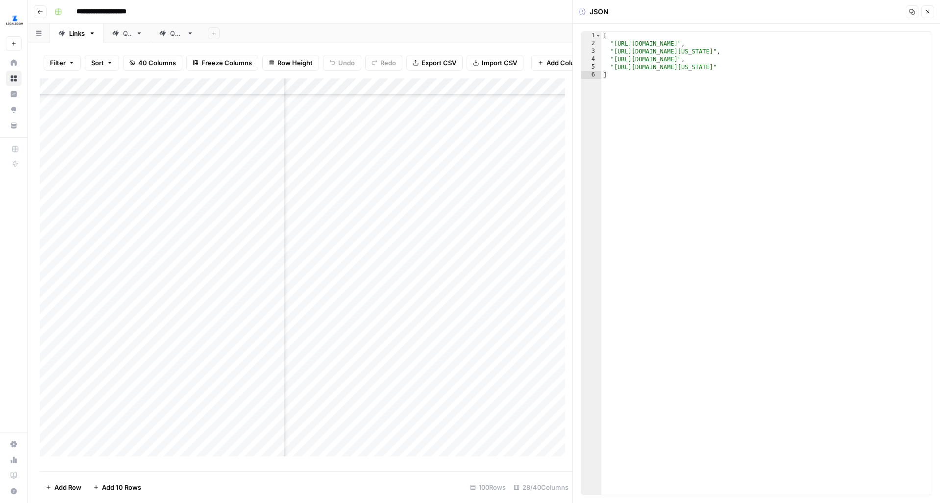
type textarea "**********"
drag, startPoint x: 615, startPoint y: 45, endPoint x: 841, endPoint y: 45, distance: 226.5
click at [841, 45] on div "[ "[URL][DOMAIN_NAME]" , "[URL][DOMAIN_NAME][US_STATE]" , "[URL][DOMAIN_NAME]" …" at bounding box center [767, 271] width 330 height 479
click at [451, 336] on div "Add Column" at bounding box center [306, 270] width 533 height 385
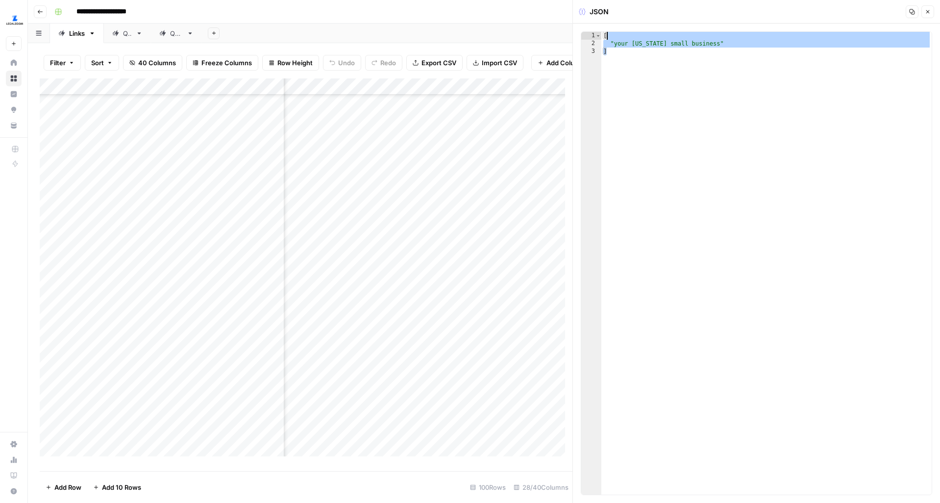
drag, startPoint x: 651, startPoint y: 51, endPoint x: 604, endPoint y: 33, distance: 50.9
click at [604, 33] on div "[ "your [US_STATE] small business" ]" at bounding box center [767, 271] width 330 height 479
type textarea "**********"
click at [925, 10] on icon "button" at bounding box center [928, 12] width 6 height 6
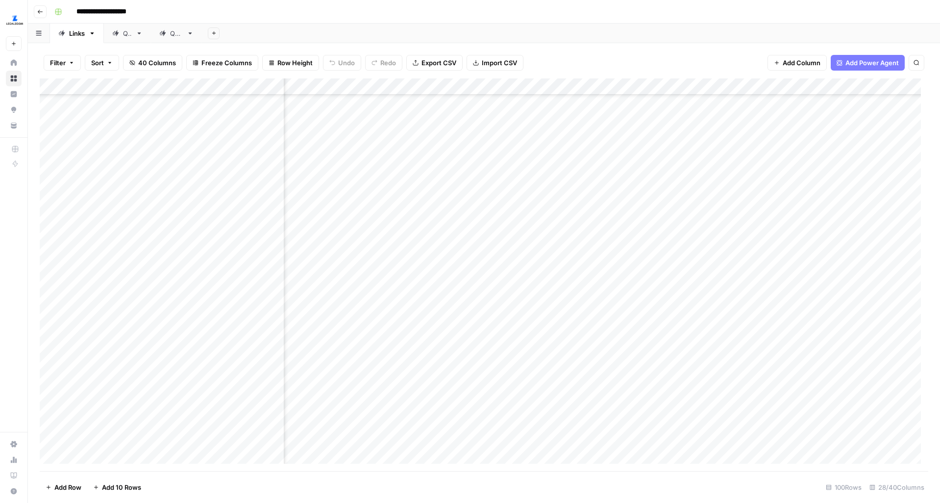
click at [465, 274] on div "Add Column" at bounding box center [484, 274] width 889 height 393
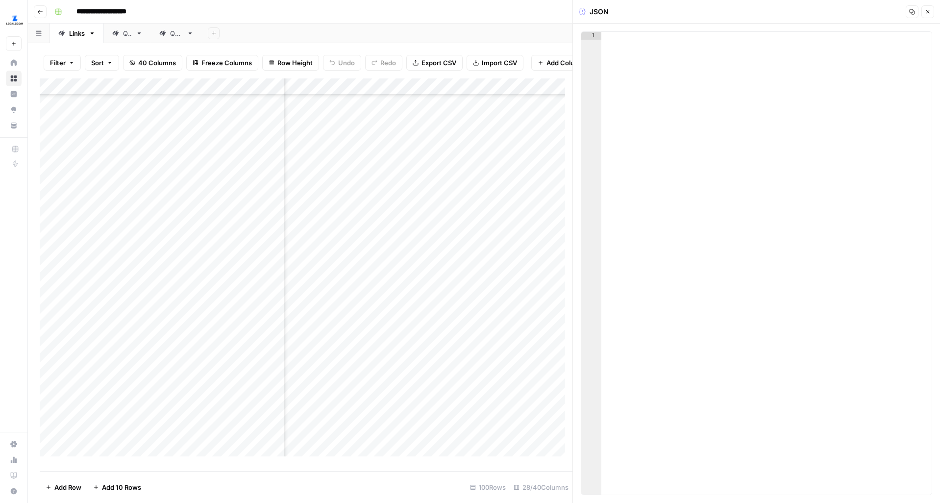
click at [646, 74] on div at bounding box center [767, 271] width 330 height 479
paste textarea "*"
drag, startPoint x: 731, startPoint y: 45, endPoint x: 614, endPoint y: 46, distance: 116.7
click at [614, 46] on div "[ "your Massachusetts small business" ]" at bounding box center [767, 271] width 330 height 479
paste textarea
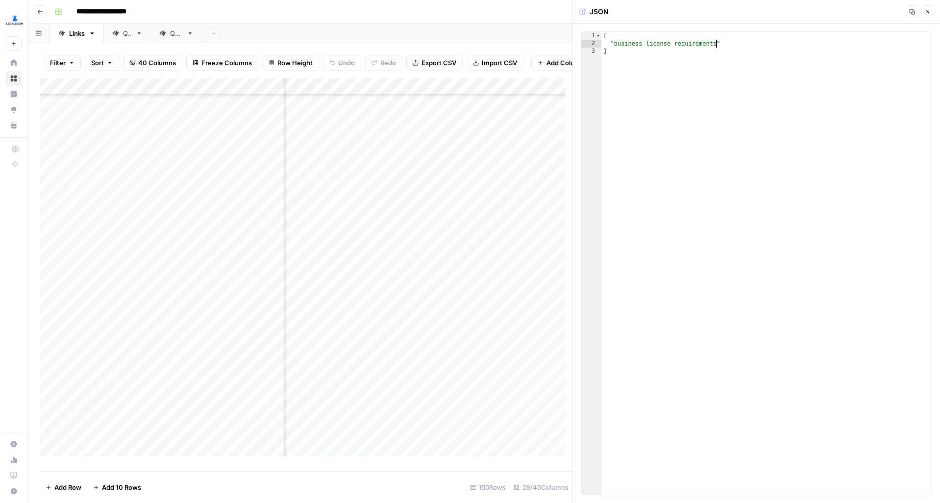
click at [725, 41] on div "[ "business license requirements" ]" at bounding box center [767, 271] width 330 height 479
type textarea "**********"
click at [375, 282] on div "Add Column" at bounding box center [306, 270] width 533 height 385
type textarea "**********"
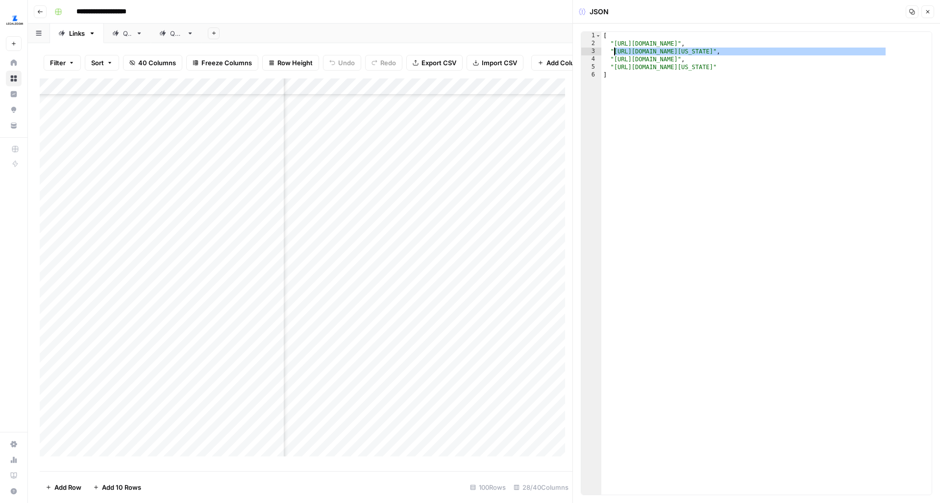
drag, startPoint x: 886, startPoint y: 52, endPoint x: 615, endPoint y: 51, distance: 271.1
click at [615, 51] on div "[ "https://www.legalzoom.com/articles/how-to-get-a-business-license" , "https:/…" at bounding box center [767, 271] width 330 height 479
click at [924, 13] on button "Close" at bounding box center [928, 11] width 13 height 13
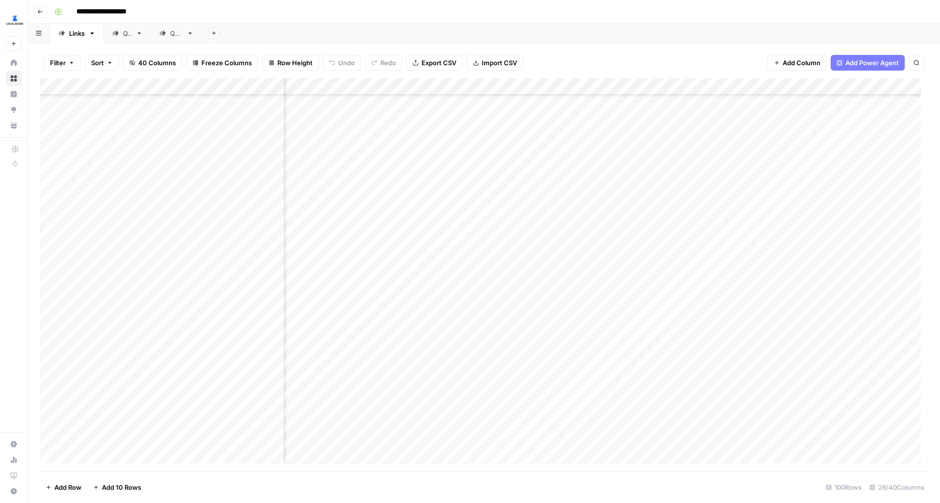
click at [451, 275] on div "Add Column" at bounding box center [484, 274] width 889 height 393
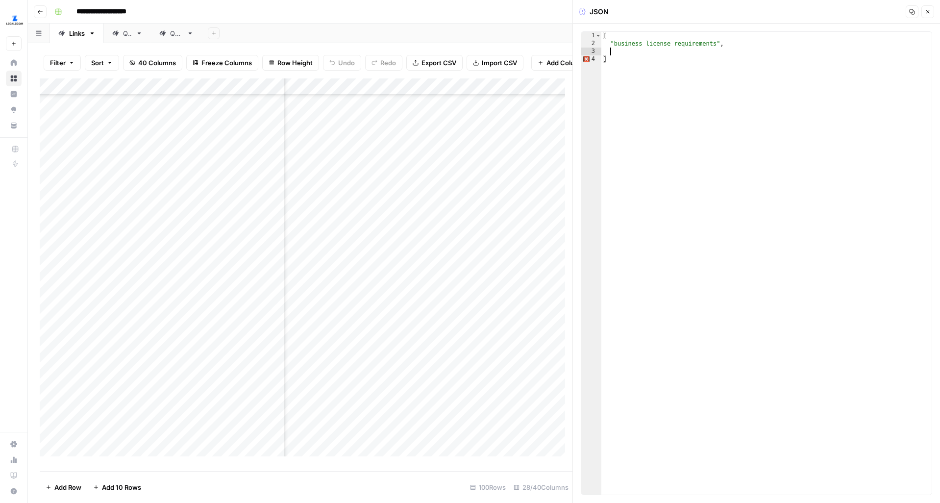
click at [644, 52] on div "[ "business license requirements" , ]" at bounding box center [767, 271] width 330 height 479
paste textarea "**********"
type textarea "**********"
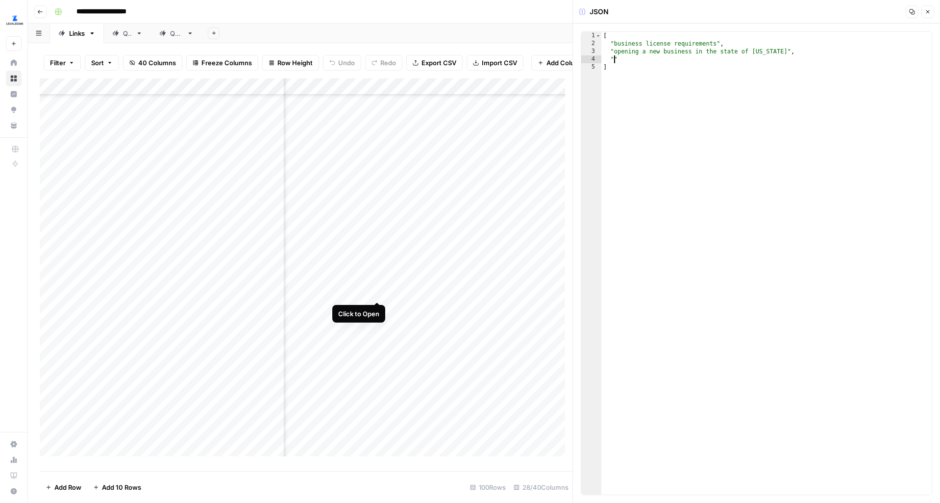
type textarea "*"
click at [375, 283] on div "Add Column" at bounding box center [306, 270] width 533 height 385
type textarea "**********"
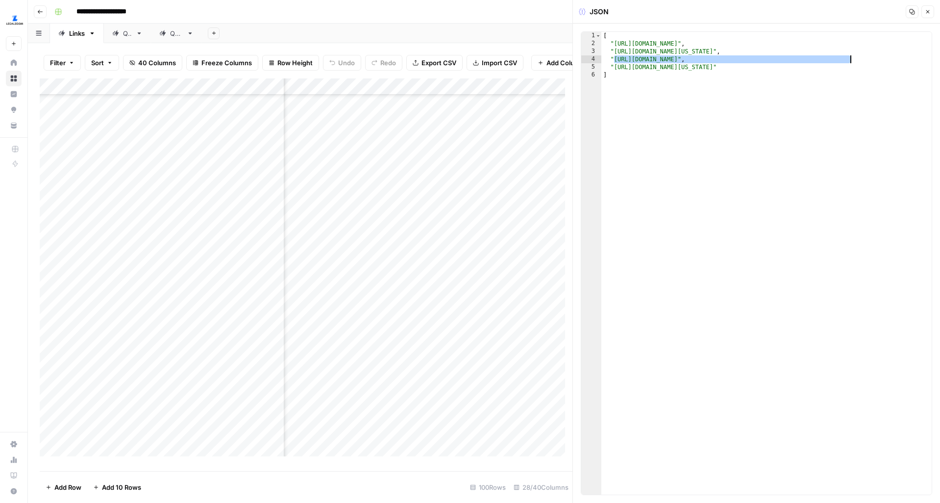
drag, startPoint x: 614, startPoint y: 59, endPoint x: 849, endPoint y: 57, distance: 235.3
click at [849, 57] on div "[ "https://www.legalzoom.com/articles/how-to-get-a-business-license" , "https:/…" at bounding box center [767, 271] width 330 height 479
click at [927, 10] on icon "button" at bounding box center [928, 12] width 6 height 6
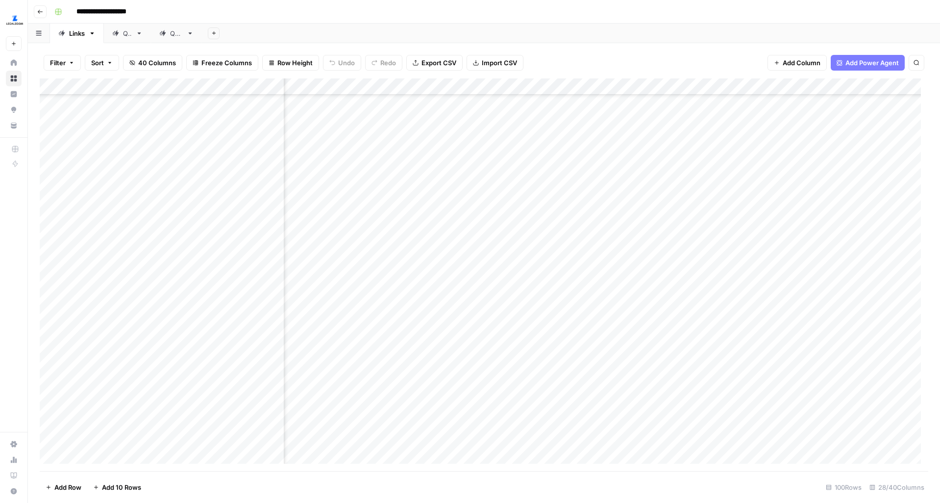
click at [451, 274] on div "Add Column" at bounding box center [484, 274] width 889 height 393
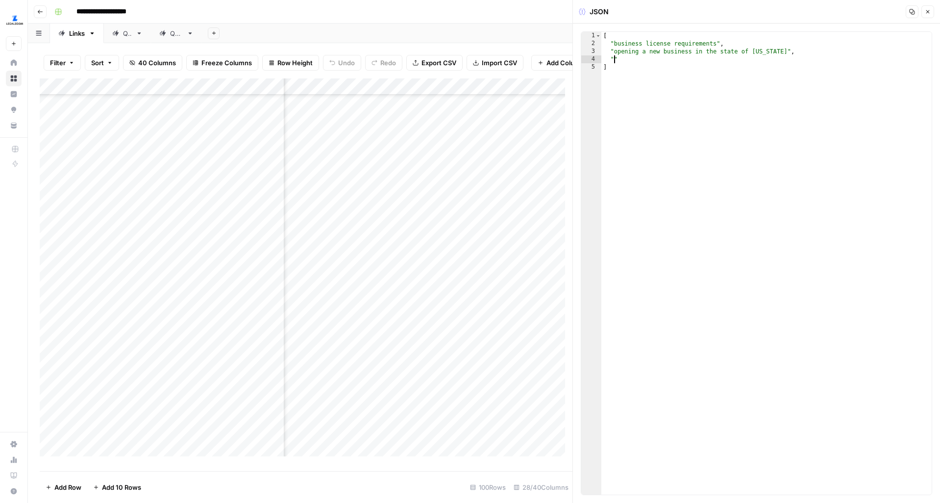
click at [614, 57] on div "[ "business license requirements" , "opening a new business in the state of Ida…" at bounding box center [767, 271] width 330 height 479
paste textarea "**********"
type textarea "**********"
type textarea "*"
click at [382, 277] on div "Add Column" at bounding box center [306, 270] width 533 height 385
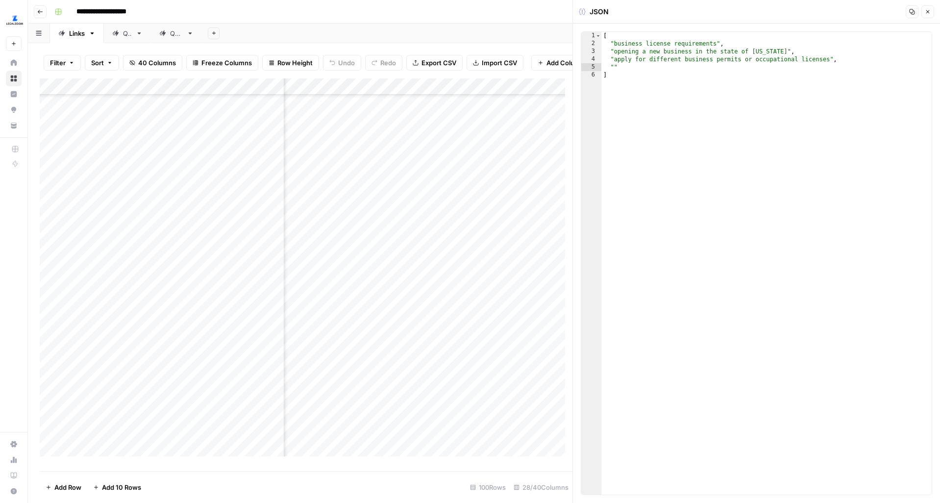
click at [378, 280] on div "Add Column" at bounding box center [306, 270] width 533 height 385
type textarea "**********"
drag, startPoint x: 836, startPoint y: 67, endPoint x: 614, endPoint y: 67, distance: 222.1
click at [614, 67] on div "[ "https://www.legalzoom.com/articles/how-to-get-a-business-license" , "https:/…" at bounding box center [767, 271] width 330 height 479
click at [926, 9] on icon "button" at bounding box center [928, 12] width 6 height 6
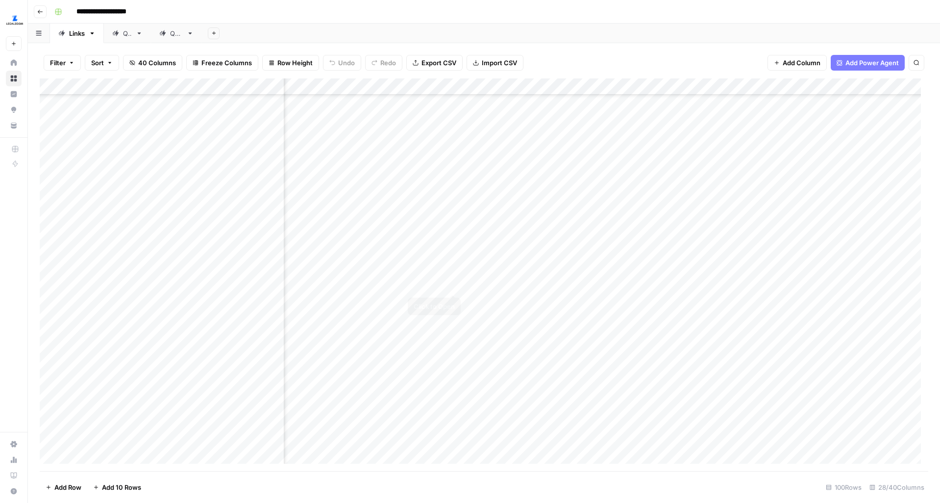
click at [450, 275] on div "Add Column" at bounding box center [484, 274] width 889 height 393
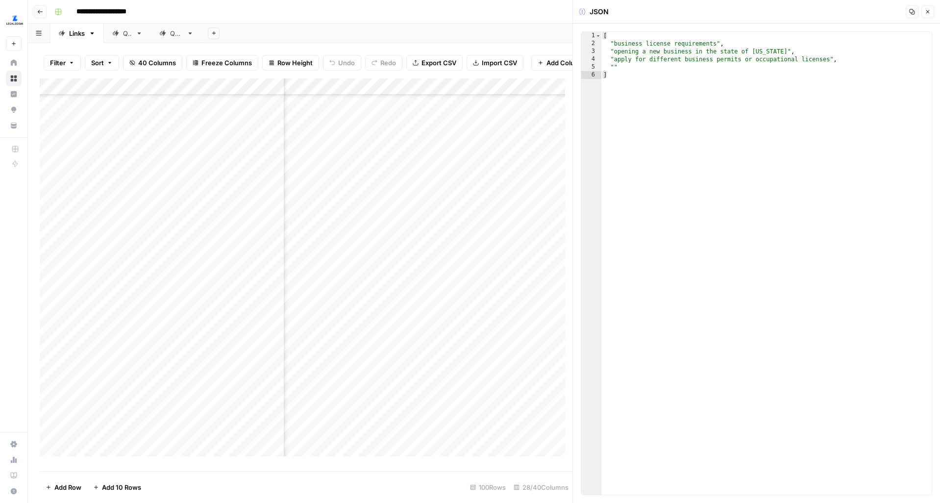
click at [614, 69] on div "[ "business license requirements" , "opening a new business in the state of Ida…" at bounding box center [767, 271] width 330 height 479
paste textarea "****"
click at [650, 78] on div "[ "business license requirements" , "opening a new business in the state of Ida…" at bounding box center [767, 271] width 330 height 479
type textarea "*"
click at [928, 9] on icon "button" at bounding box center [928, 12] width 6 height 6
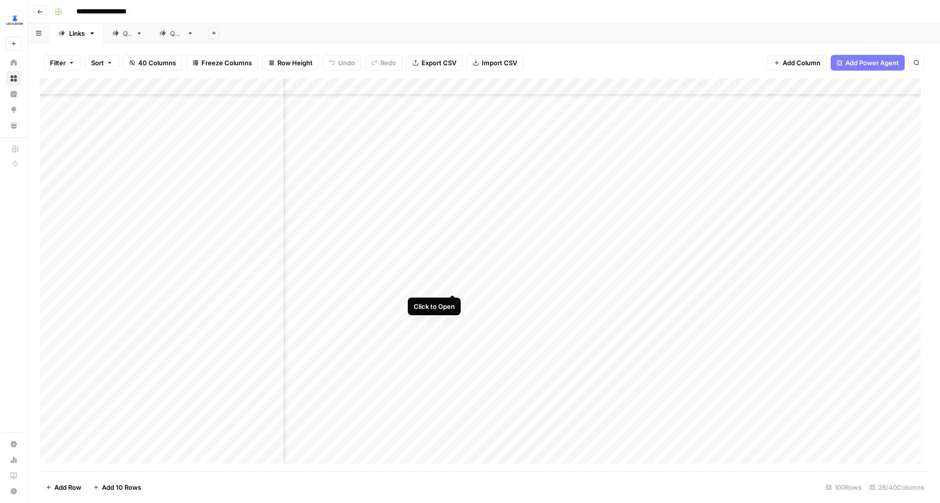
click at [455, 277] on div "Add Column" at bounding box center [484, 274] width 889 height 393
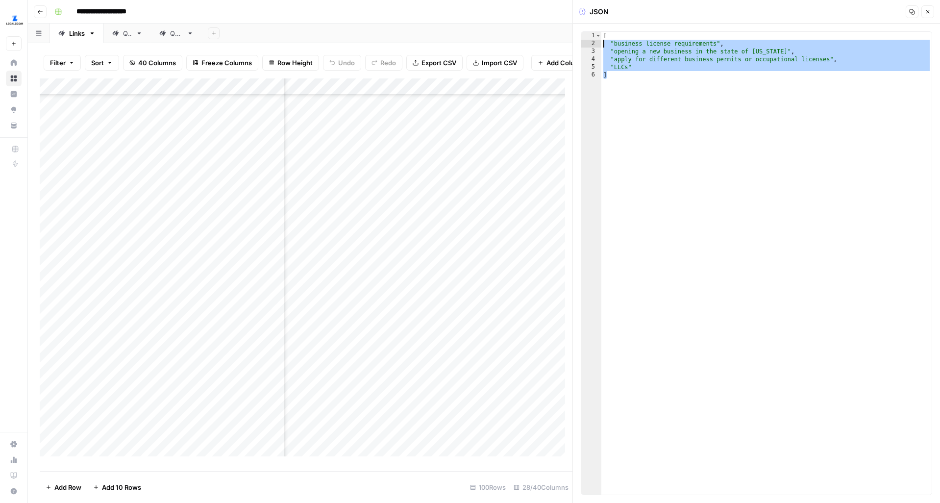
drag, startPoint x: 620, startPoint y: 78, endPoint x: 603, endPoint y: 36, distance: 45.3
click at [603, 36] on div "[ "business license requirements" , "opening a new business in the state of Ida…" at bounding box center [767, 271] width 330 height 479
type textarea "**********"
click at [926, 8] on button "Close" at bounding box center [928, 11] width 13 height 13
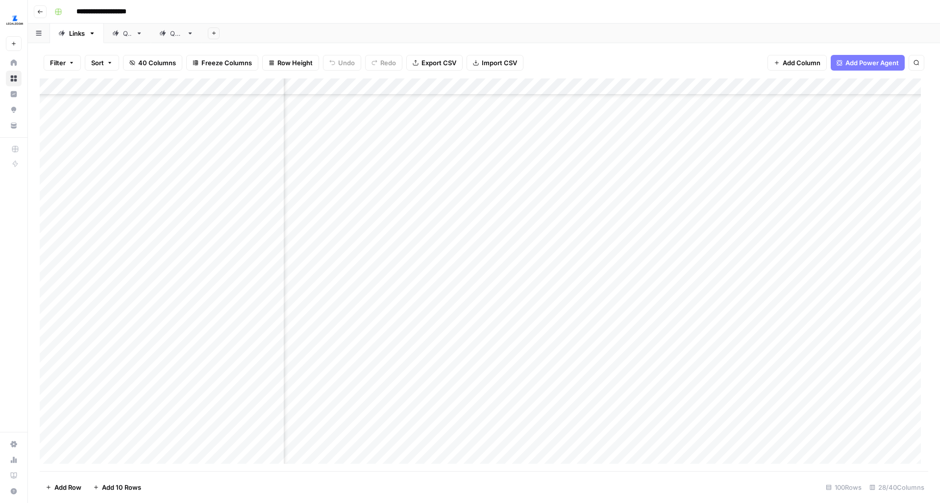
click at [465, 250] on div "Add Column" at bounding box center [484, 274] width 889 height 393
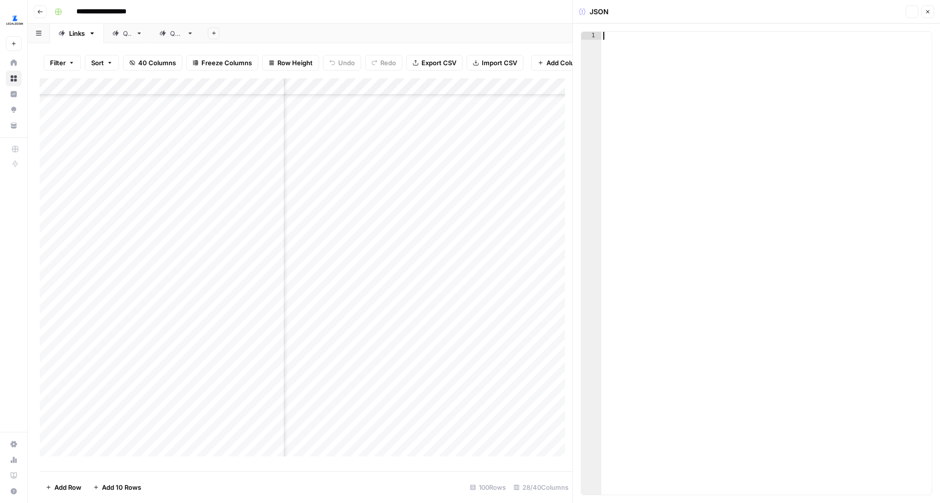
click at [643, 36] on div at bounding box center [767, 271] width 330 height 479
type textarea "*"
click at [378, 257] on div "Add Column" at bounding box center [306, 270] width 533 height 385
type textarea "**********"
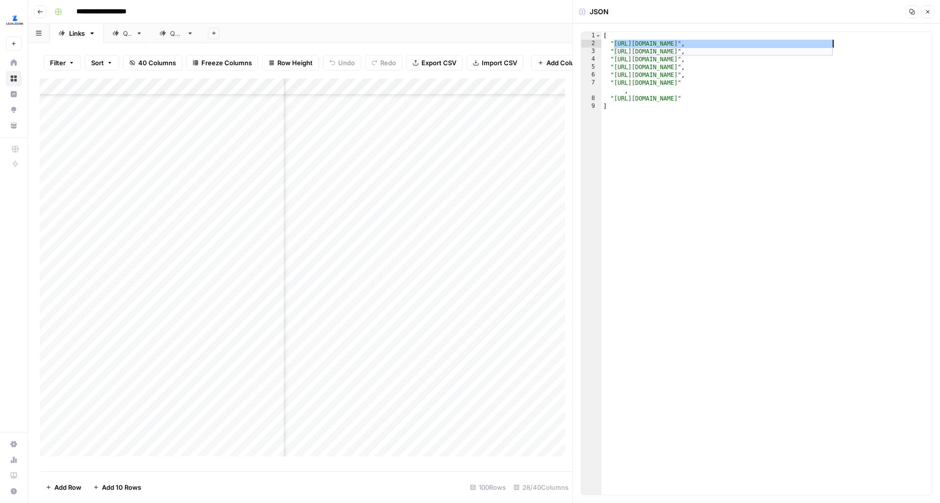
drag, startPoint x: 614, startPoint y: 44, endPoint x: 835, endPoint y: 44, distance: 220.6
click at [835, 44] on div "[ "https://www.legalzoom.com/articles/how-to-get-a-small-business-loan" , "http…" at bounding box center [767, 271] width 330 height 479
click at [926, 9] on icon "button" at bounding box center [928, 12] width 6 height 6
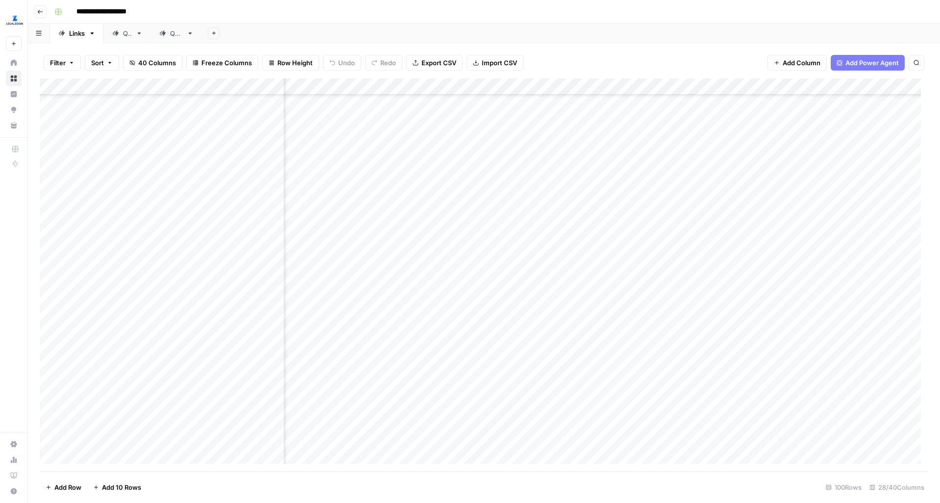
click at [455, 247] on div "Add Column" at bounding box center [484, 274] width 889 height 393
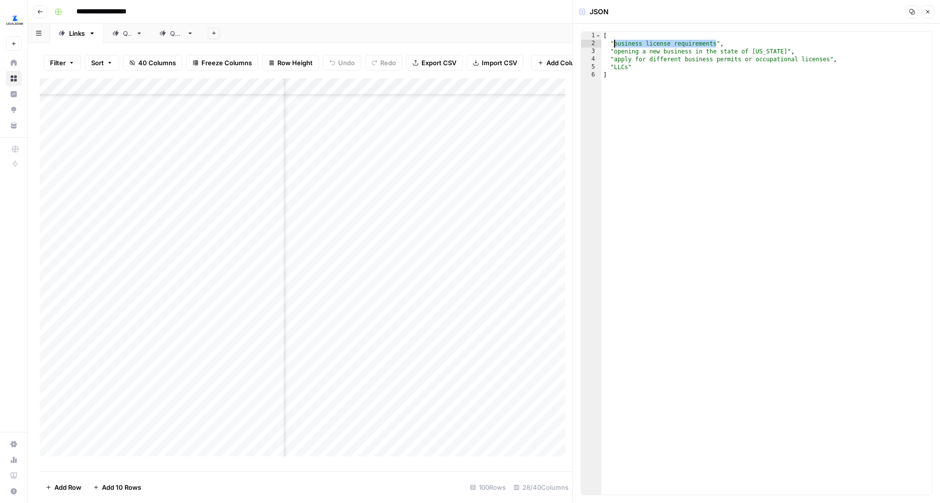
drag, startPoint x: 715, startPoint y: 43, endPoint x: 616, endPoint y: 44, distance: 99.5
click at [616, 44] on div "[ "business license requirements" , "opening a new business in the state of Ida…" at bounding box center [767, 271] width 330 height 479
paste textarea
type textarea "**********"
click at [375, 253] on div "Add Column" at bounding box center [306, 270] width 533 height 385
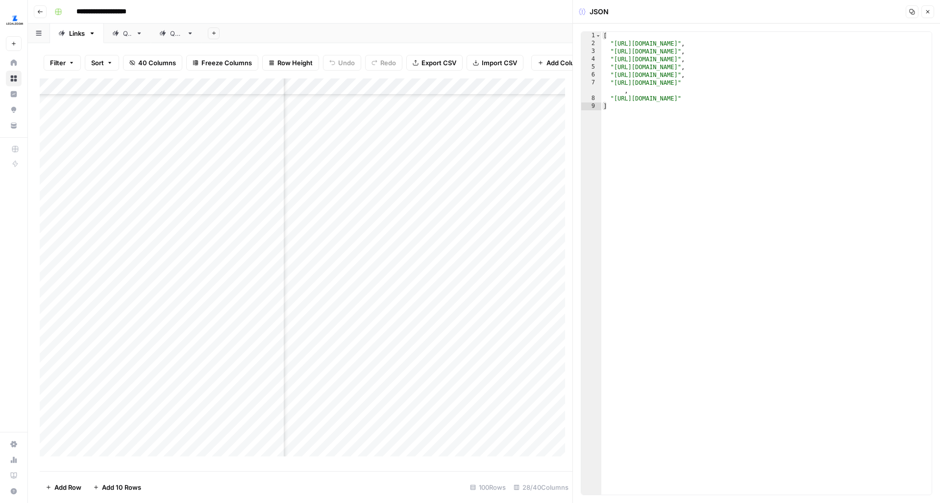
click at [930, 9] on icon "button" at bounding box center [928, 12] width 6 height 6
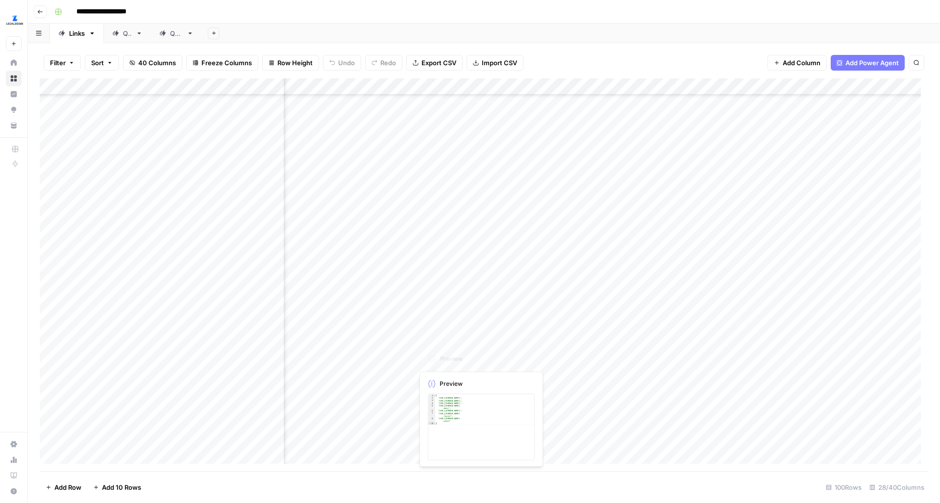
scroll to position [1205, 668]
click at [454, 324] on div "Add Column" at bounding box center [484, 274] width 889 height 393
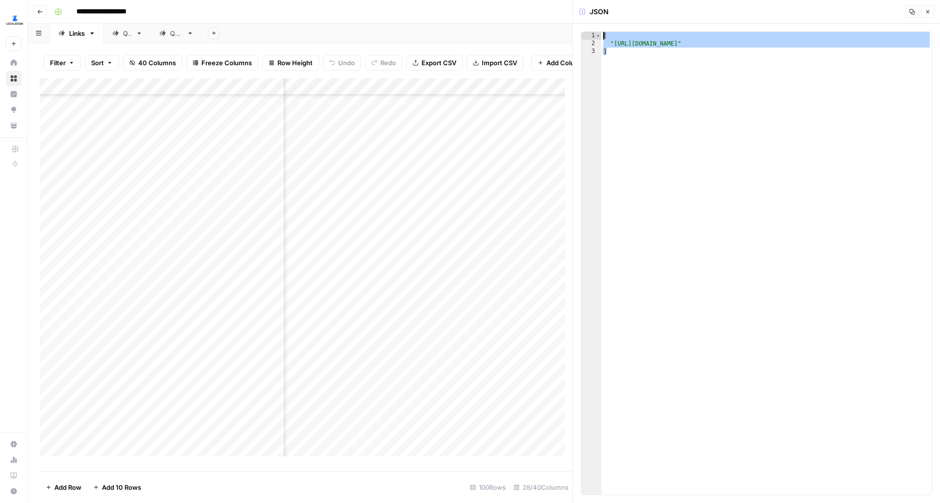
drag, startPoint x: 619, startPoint y: 52, endPoint x: 603, endPoint y: 35, distance: 23.3
click at [603, 35] on div "[ "https://www.legalzoom.com/business/business-formation/north-carolina/llc-ove…" at bounding box center [767, 271] width 330 height 479
type textarea "**********"
click at [929, 13] on icon "button" at bounding box center [928, 11] width 3 height 3
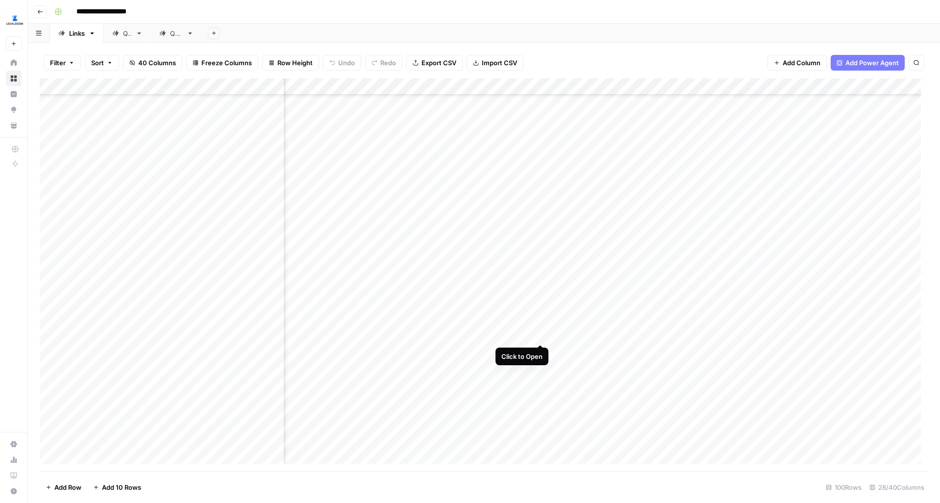
click at [540, 324] on div "Add Column" at bounding box center [484, 274] width 889 height 393
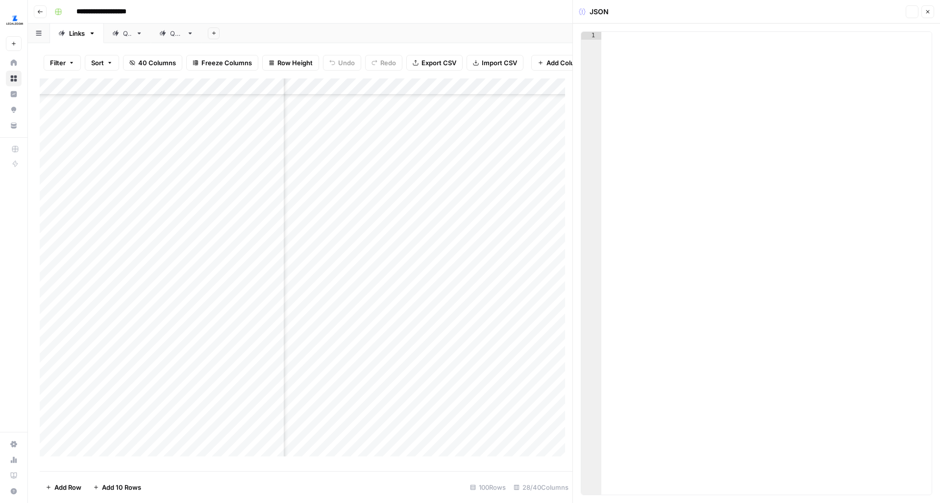
click at [675, 48] on div at bounding box center [767, 271] width 330 height 479
paste textarea "*"
type textarea "*"
click at [923, 14] on button "Close" at bounding box center [928, 11] width 13 height 13
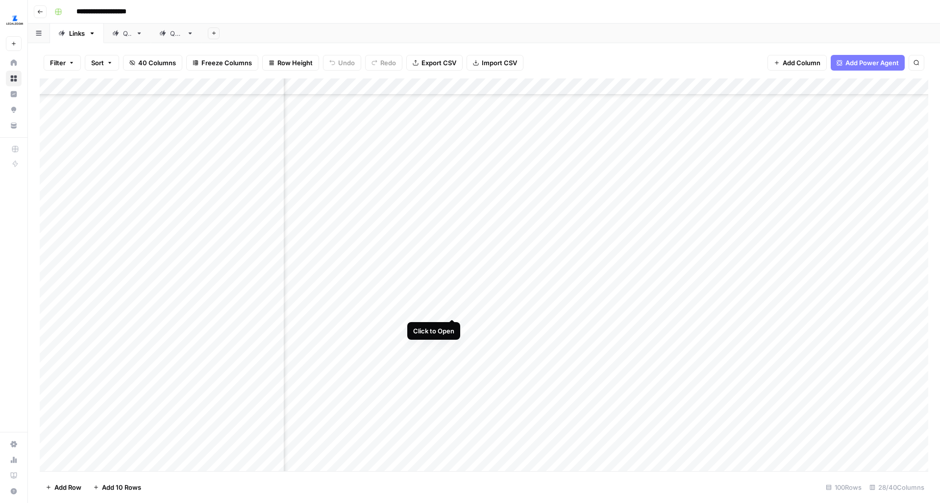
click at [454, 298] on div "Add Column" at bounding box center [484, 274] width 889 height 393
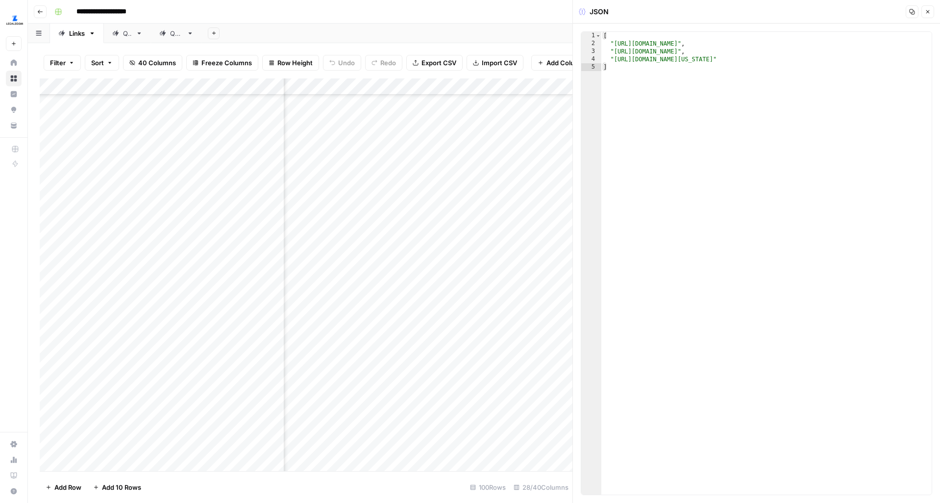
type textarea "**********"
drag, startPoint x: 614, startPoint y: 44, endPoint x: 823, endPoint y: 43, distance: 208.4
click at [823, 43] on div "[ "https://www.legalzoom.com/articles/what-is-an-annual-report" , "https://www.…" at bounding box center [767, 271] width 330 height 479
drag, startPoint x: 837, startPoint y: 46, endPoint x: 596, endPoint y: 47, distance: 240.7
click at [596, 47] on div "**********" at bounding box center [757, 263] width 352 height 464
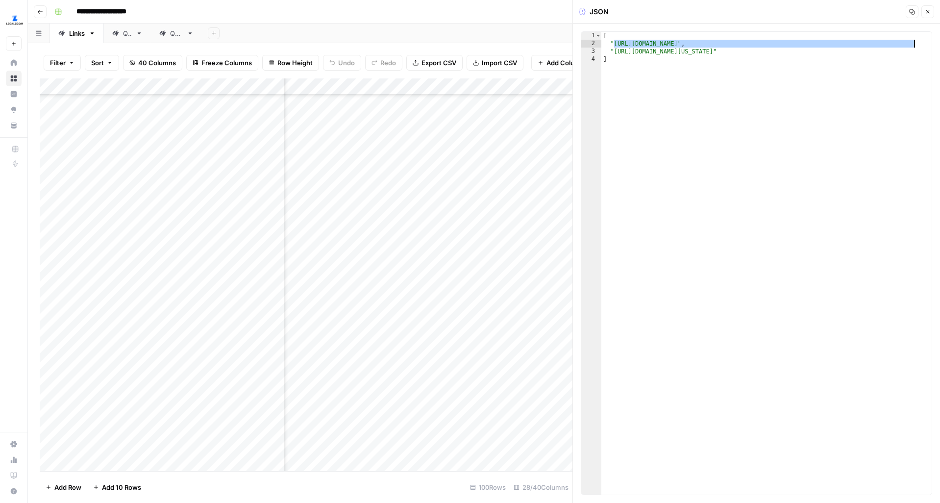
drag, startPoint x: 615, startPoint y: 42, endPoint x: 915, endPoint y: 45, distance: 300.1
click at [915, 45] on div "[ "https://www.legalzoom.com/business/business-operations/registered-agent-over…" at bounding box center [767, 271] width 330 height 479
type textarea "**********"
click at [540, 300] on div "Add Column" at bounding box center [306, 274] width 533 height 393
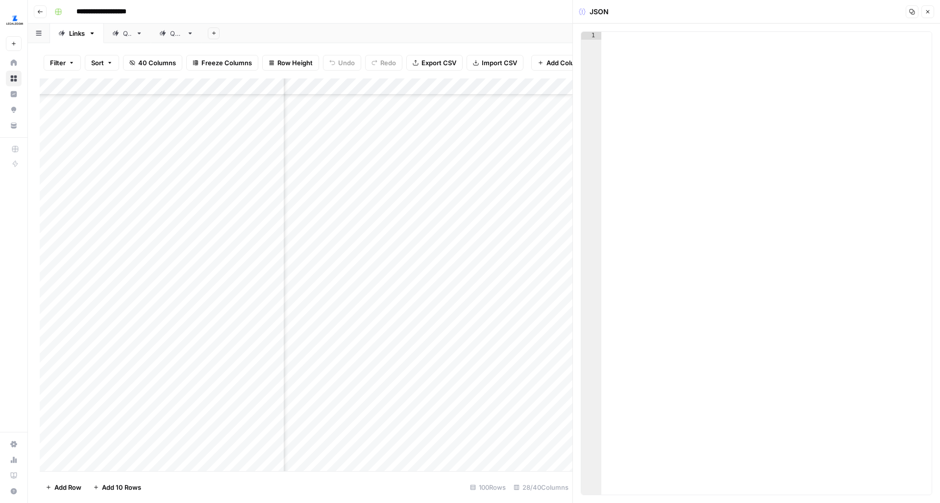
click at [635, 32] on div at bounding box center [767, 271] width 330 height 479
click at [639, 39] on div "[ ]" at bounding box center [767, 271] width 330 height 479
type textarea "*"
click at [632, 47] on div "[ ]" at bounding box center [767, 271] width 330 height 479
paste textarea "**********"
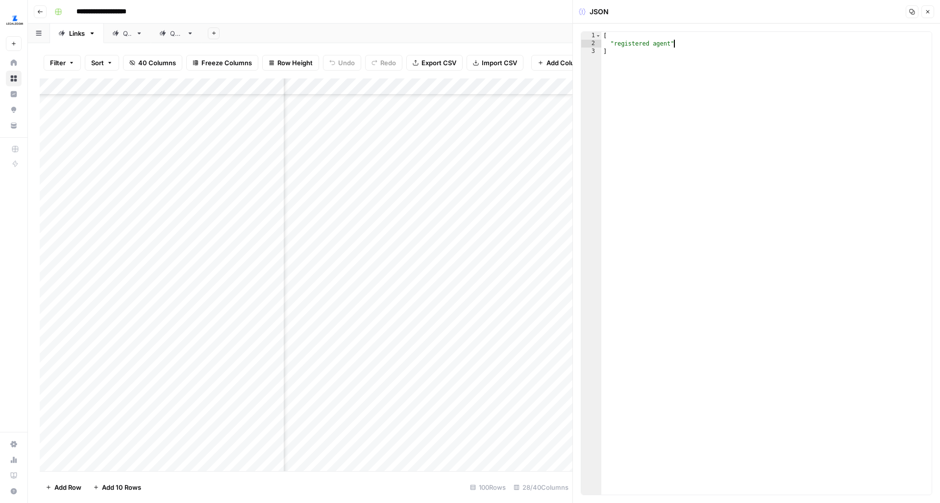
type textarea "**********"
click at [440, 299] on div "Add Column" at bounding box center [306, 274] width 533 height 393
type textarea "**********"
drag, startPoint x: 613, startPoint y: 51, endPoint x: 882, endPoint y: 50, distance: 269.2
click at [882, 50] on div "[ "https://www.legalzoom.com/business/business-operations/registered-agent-over…" at bounding box center [767, 271] width 330 height 479
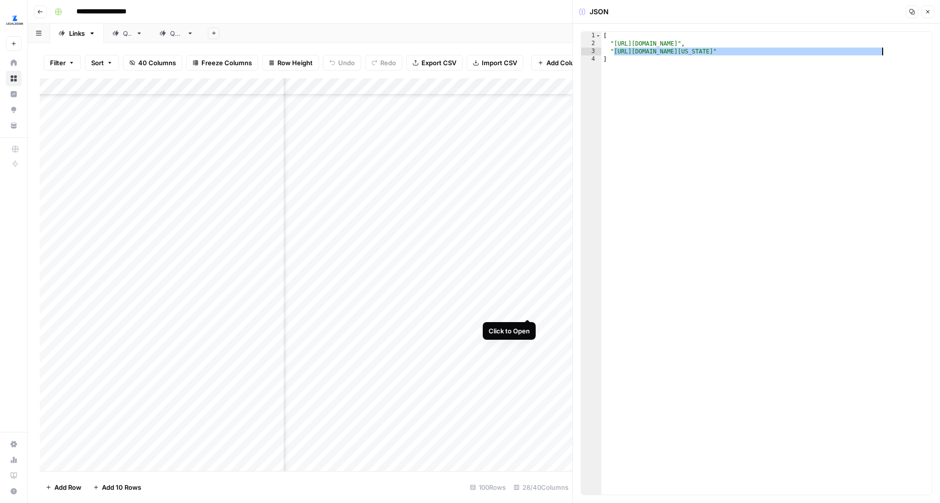
click at [528, 299] on div "Add Column" at bounding box center [306, 274] width 533 height 393
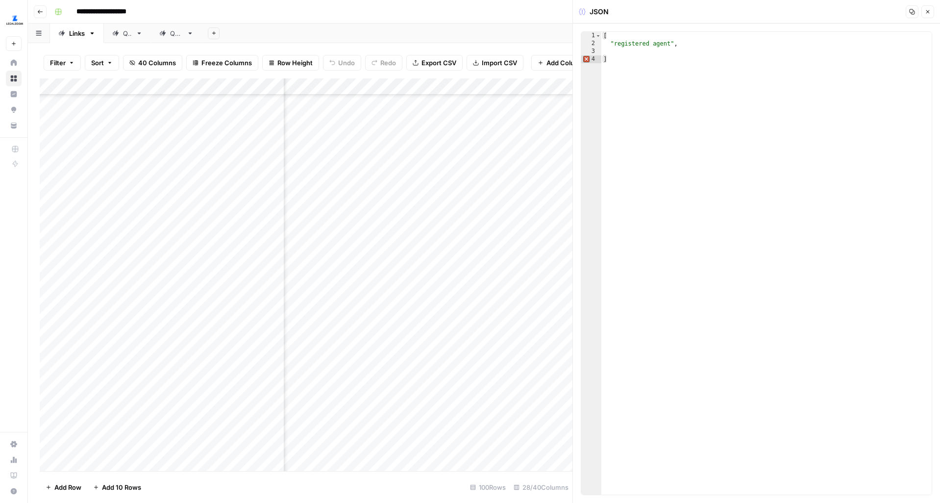
type textarea "**********"
click at [666, 46] on div "[ "registered agent" , ]" at bounding box center [767, 271] width 330 height 479
click at [663, 53] on div "[ "registered agent" , ]" at bounding box center [767, 271] width 330 height 479
paste textarea "**********"
type textarea "**********"
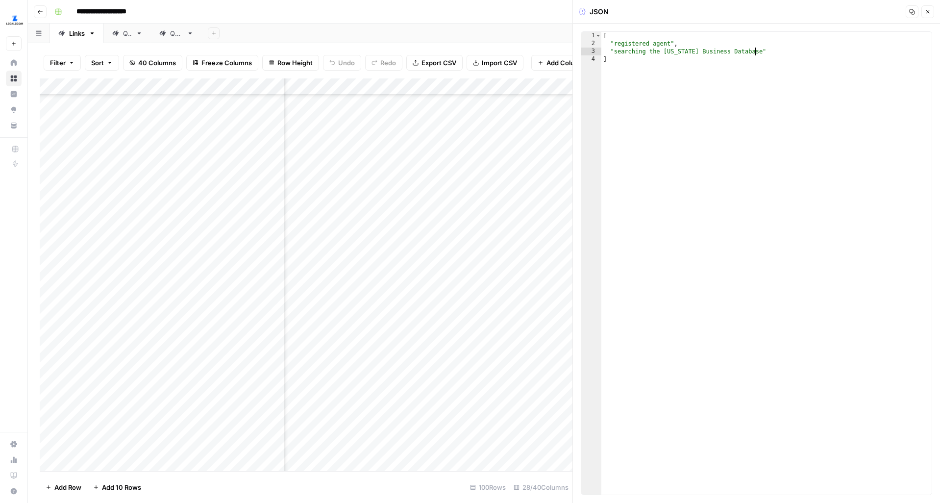
click at [929, 7] on button "Close" at bounding box center [928, 11] width 13 height 13
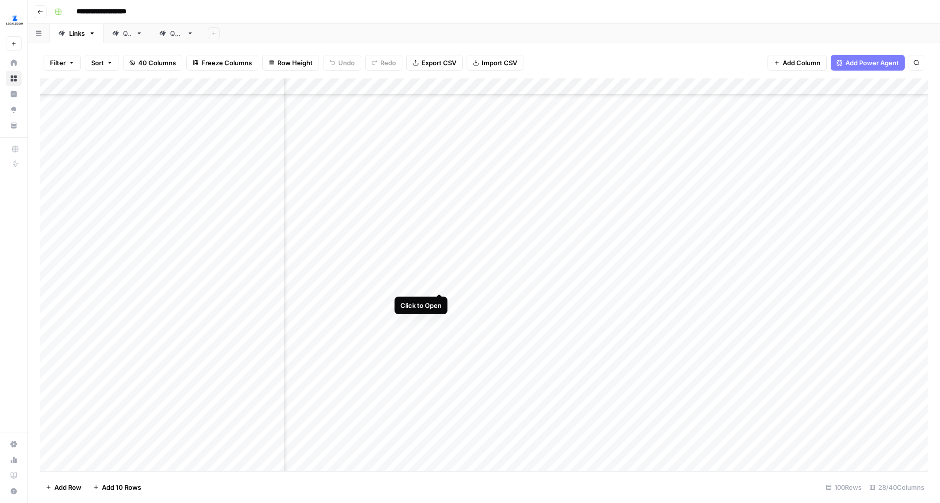
click at [441, 274] on div "Add Column" at bounding box center [484, 274] width 889 height 393
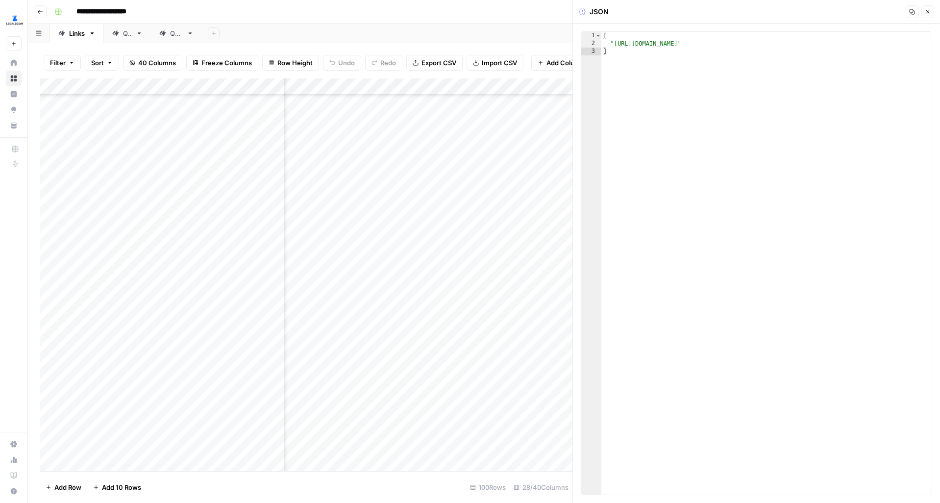
type textarea "**********"
drag, startPoint x: 614, startPoint y: 42, endPoint x: 852, endPoint y: 40, distance: 238.3
click at [852, 40] on div "[ "https://www.legalzoom.com/articles/how-to-start-an-llc-in-new-jersey" ]" at bounding box center [767, 271] width 330 height 479
click at [929, 9] on icon "button" at bounding box center [928, 12] width 6 height 6
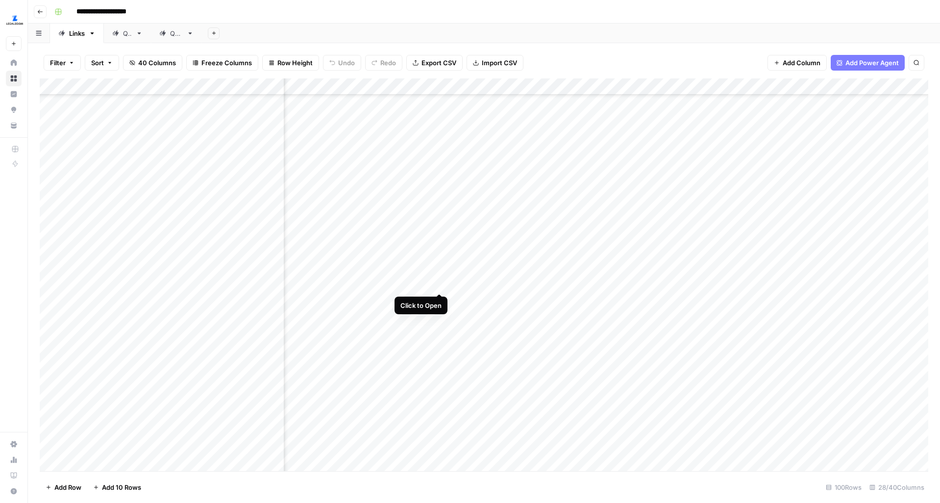
click at [441, 275] on div "Add Column" at bounding box center [484, 274] width 889 height 393
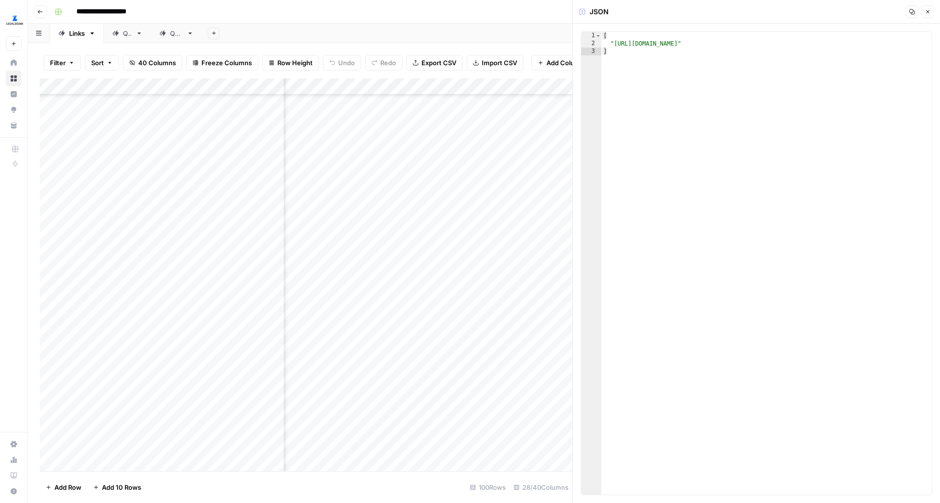
click at [927, 14] on icon "button" at bounding box center [928, 12] width 6 height 6
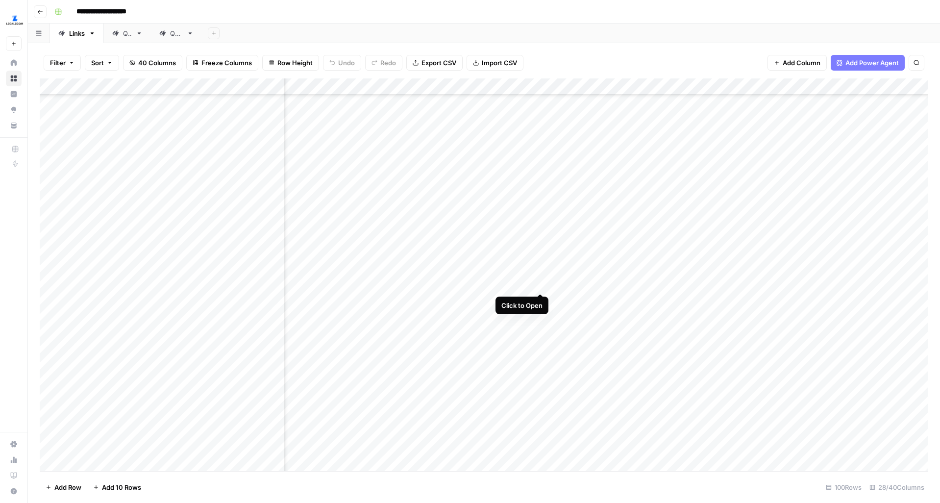
click at [540, 274] on div "Add Column" at bounding box center [484, 274] width 889 height 393
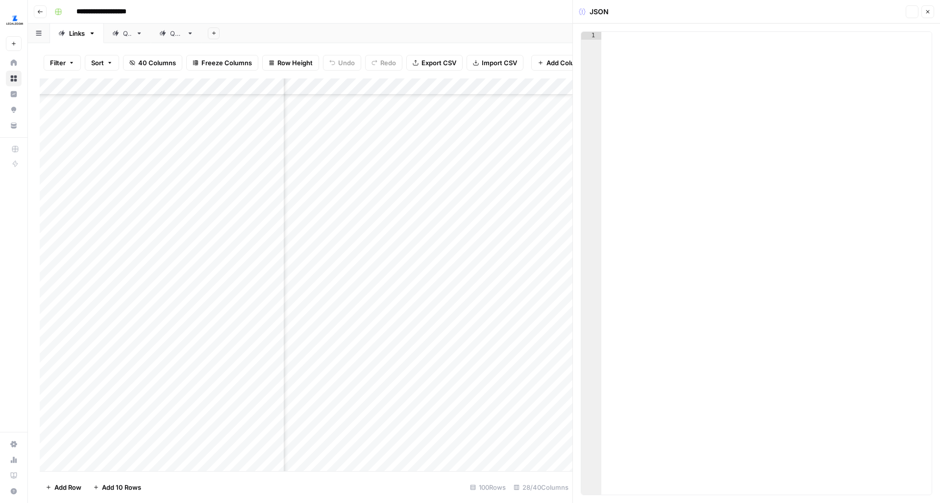
click at [627, 43] on div at bounding box center [767, 271] width 330 height 479
click at [440, 275] on div "Add Column" at bounding box center [306, 274] width 533 height 393
click at [699, 81] on div "[ "https://www.legalzoom.com/articles/how-to-start-an-llc-in-new-jersey" ]" at bounding box center [767, 271] width 330 height 479
drag, startPoint x: 643, startPoint y: 55, endPoint x: 604, endPoint y: 37, distance: 43.7
click at [604, 37] on div "[ "https://www.legalzoom.com/articles/how-to-start-an-llc-in-new-jersey" ]" at bounding box center [767, 271] width 330 height 479
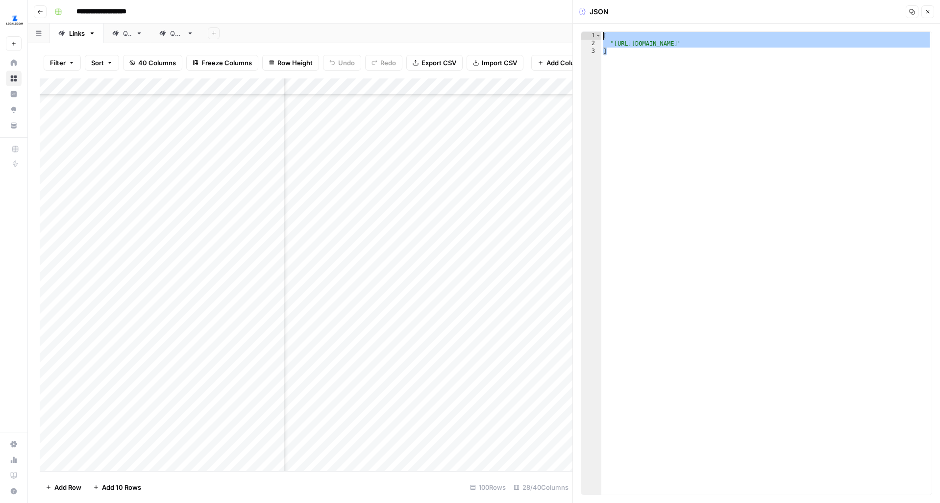
type textarea "**********"
click at [541, 276] on div "Add Column" at bounding box center [306, 274] width 533 height 393
click at [684, 49] on div at bounding box center [767, 271] width 330 height 479
paste textarea "*"
drag, startPoint x: 856, startPoint y: 44, endPoint x: 614, endPoint y: 42, distance: 241.7
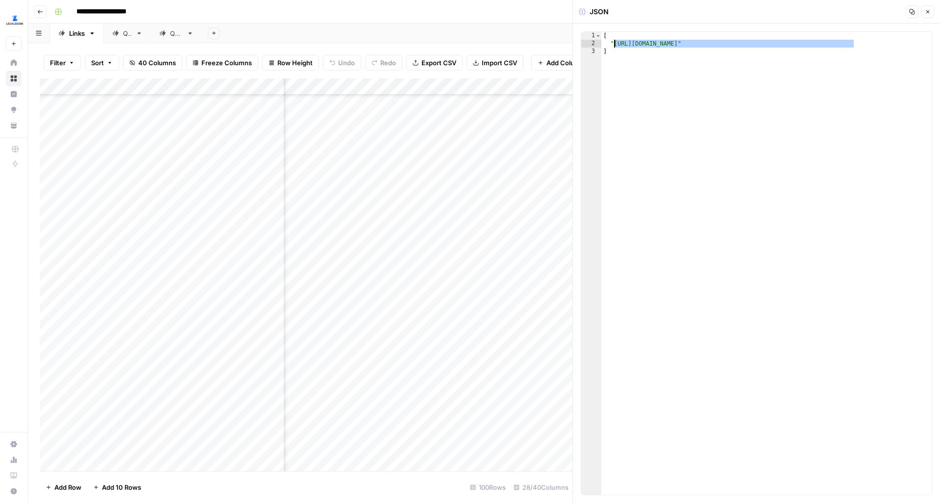
click at [614, 42] on div "[ "https://www.legalzoom.com/articles/how-to-start-an-llc-in-new-jersey" ]" at bounding box center [767, 271] width 330 height 479
type textarea "**********"
click at [924, 9] on button "Close" at bounding box center [928, 11] width 13 height 13
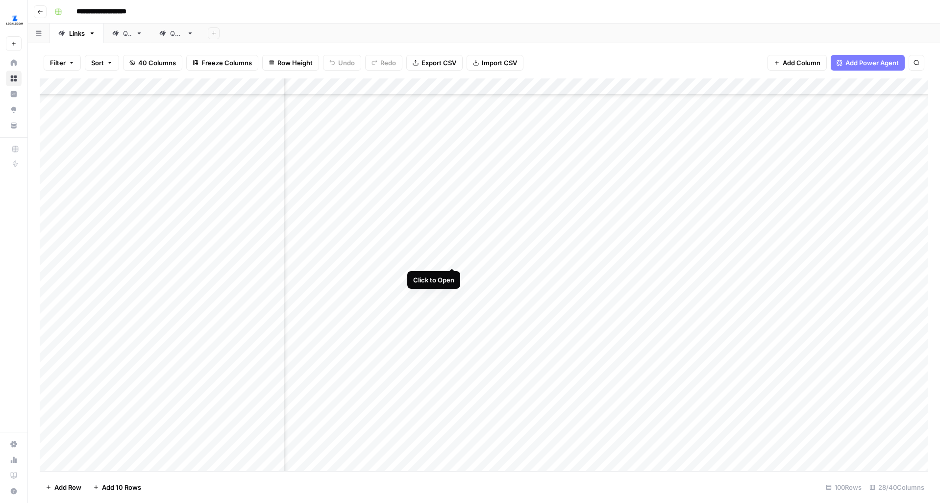
click at [452, 247] on div "Add Column" at bounding box center [484, 274] width 889 height 393
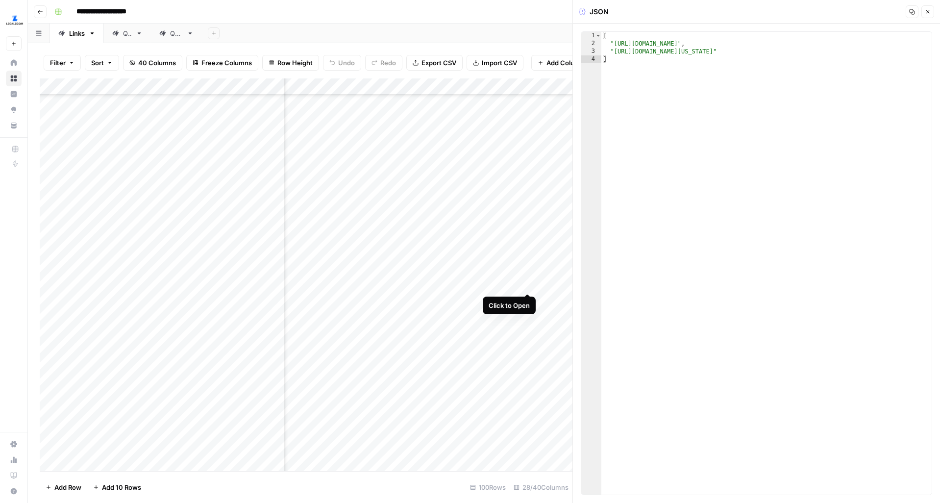
click at [528, 276] on div "Add Column" at bounding box center [306, 274] width 533 height 393
click at [631, 66] on div "[ "register the business" ]" at bounding box center [767, 271] width 330 height 479
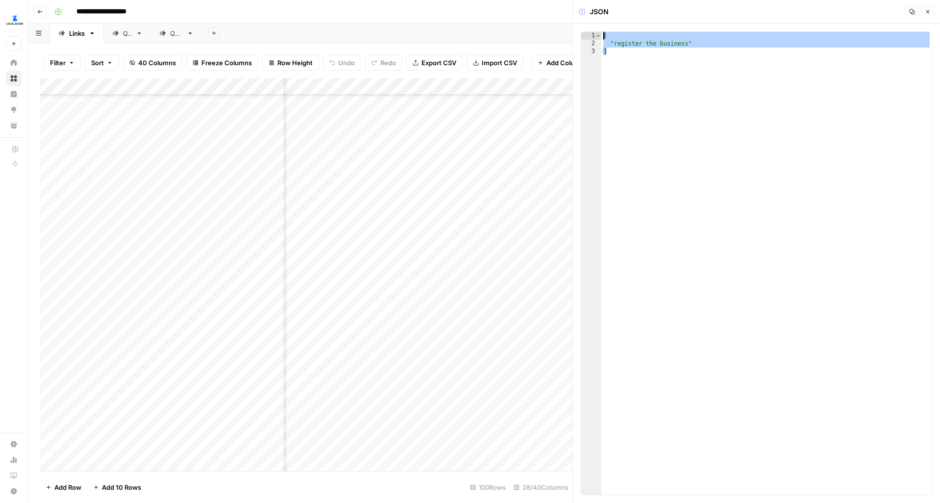
drag, startPoint x: 623, startPoint y: 53, endPoint x: 602, endPoint y: 38, distance: 26.3
click at [602, 38] on div "[ "register the business" ]" at bounding box center [767, 271] width 330 height 479
type textarea "**********"
click at [539, 247] on div "Add Column" at bounding box center [306, 274] width 533 height 393
click at [658, 34] on div at bounding box center [767, 271] width 330 height 479
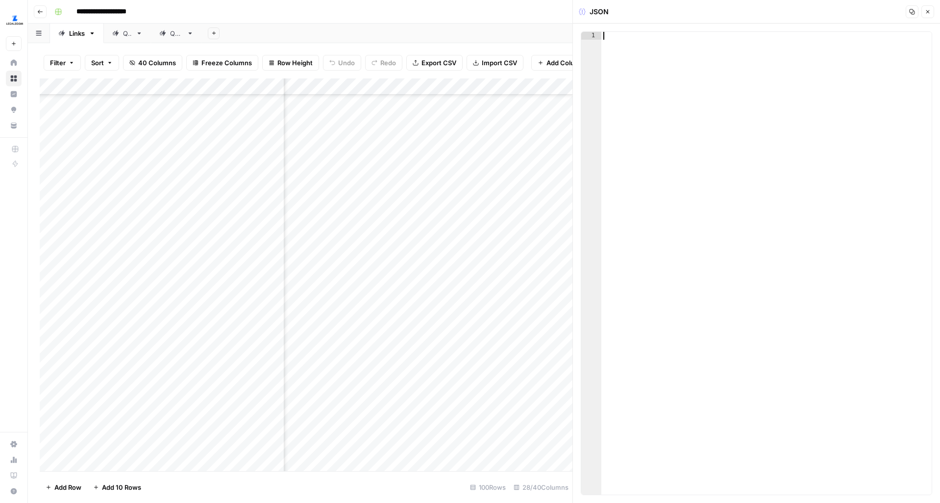
paste textarea "*"
drag, startPoint x: 689, startPoint y: 43, endPoint x: 615, endPoint y: 43, distance: 73.5
click at [615, 43] on div "[ "register the business" ]" at bounding box center [767, 271] width 330 height 479
paste textarea "**********"
click at [735, 44] on div "[ "business licensing requirements" ]" at bounding box center [767, 271] width 330 height 479
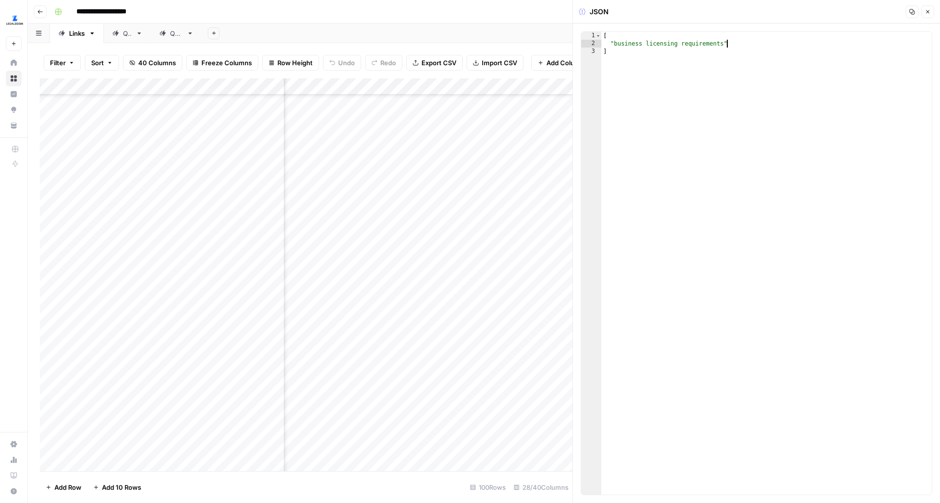
type textarea "**********"
paste textarea "**********"
type textarea "**********"
click at [928, 10] on icon "button" at bounding box center [928, 12] width 6 height 6
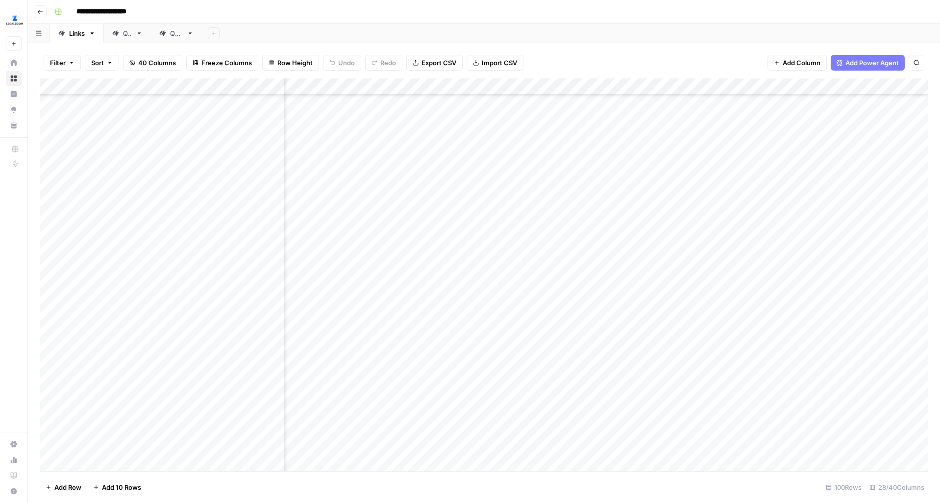
click at [508, 221] on div "Add Column" at bounding box center [484, 274] width 889 height 393
click at [525, 224] on div "Add Column" at bounding box center [484, 274] width 889 height 393
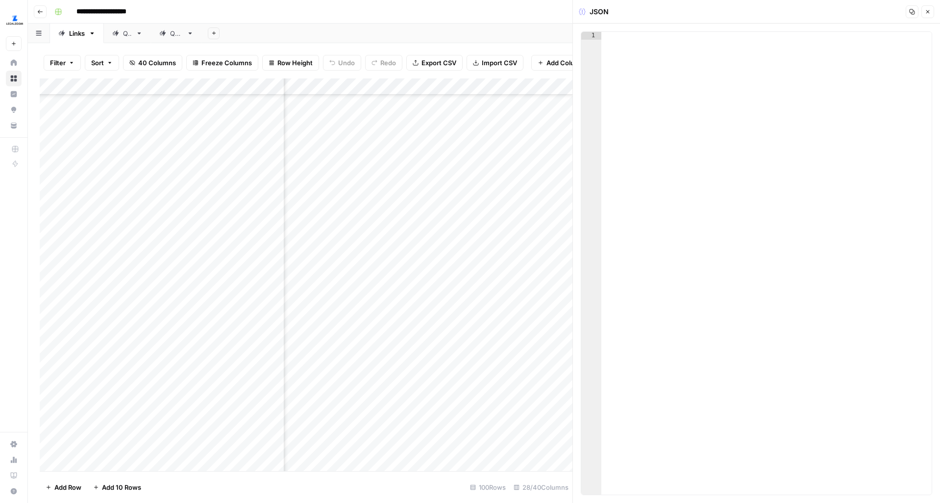
click at [525, 224] on div at bounding box center [506, 228] width 90 height 27
click at [637, 114] on div at bounding box center [767, 271] width 330 height 479
type textarea "**"
click at [504, 194] on div "Add Column" at bounding box center [306, 274] width 533 height 393
click at [514, 194] on div "Add Column" at bounding box center [306, 274] width 533 height 393
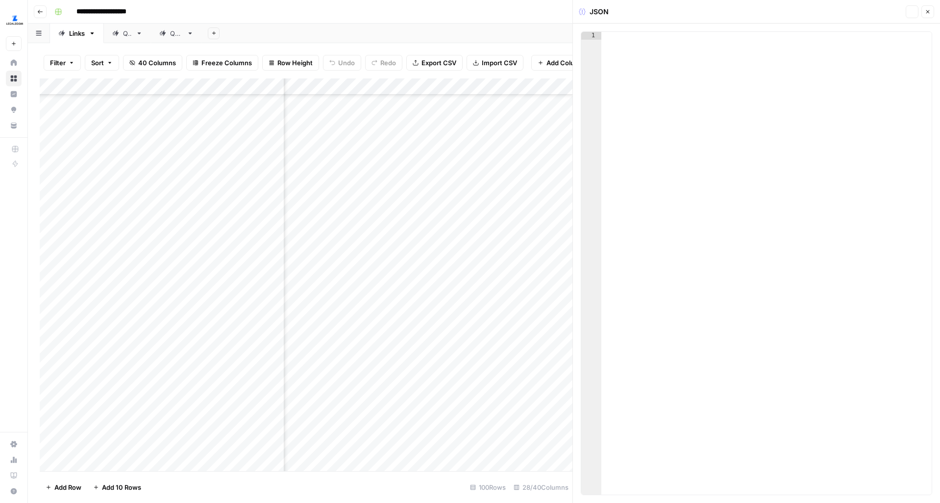
click at [654, 100] on div at bounding box center [767, 271] width 330 height 479
type textarea "**"
click at [520, 169] on div "Add Column" at bounding box center [306, 274] width 533 height 393
click at [541, 168] on div "Add Column" at bounding box center [306, 274] width 533 height 393
click at [450, 172] on div "Add Column" at bounding box center [306, 274] width 533 height 393
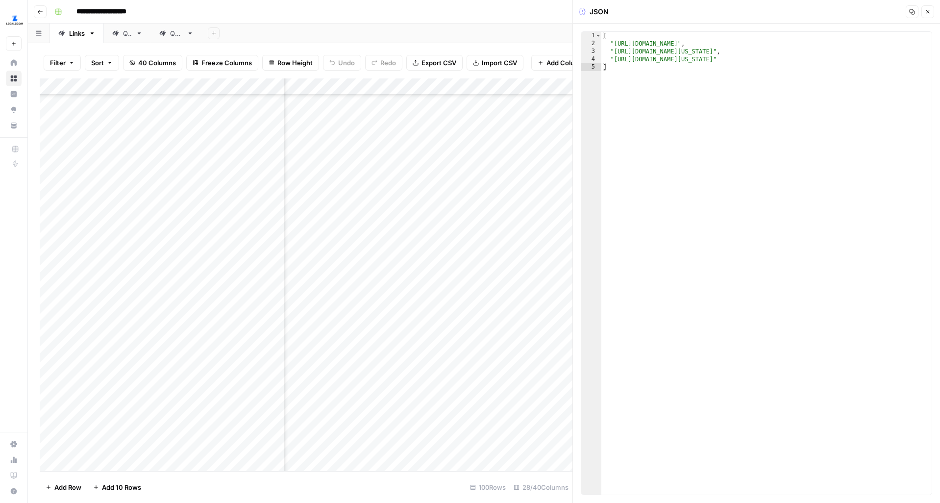
type textarea "**********"
drag, startPoint x: 807, startPoint y: 43, endPoint x: 614, endPoint y: 41, distance: 193.7
click at [614, 41] on div "[ "https://www.legalzoom.com/business/business-operations/" , "https://www.lega…" at bounding box center [767, 271] width 330 height 479
click at [927, 10] on icon "button" at bounding box center [928, 11] width 3 height 3
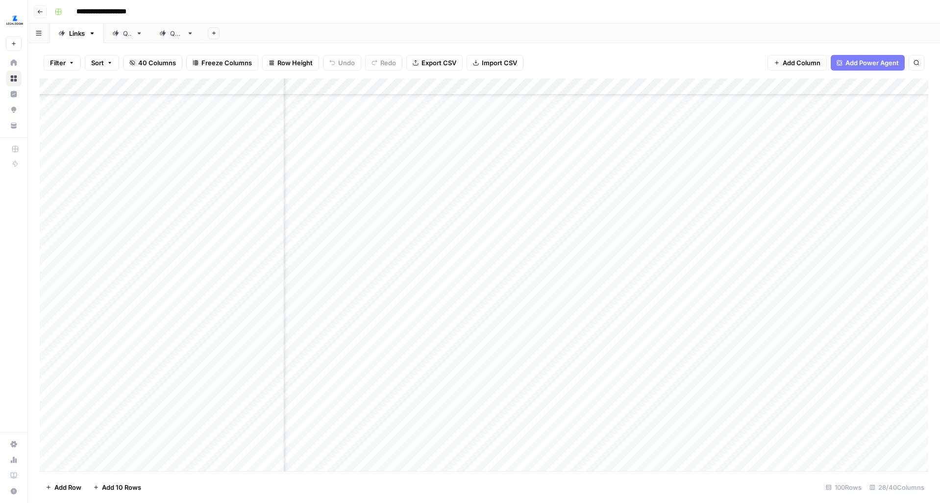
scroll to position [1205, 288]
click at [429, 172] on div "Add Column" at bounding box center [484, 274] width 889 height 393
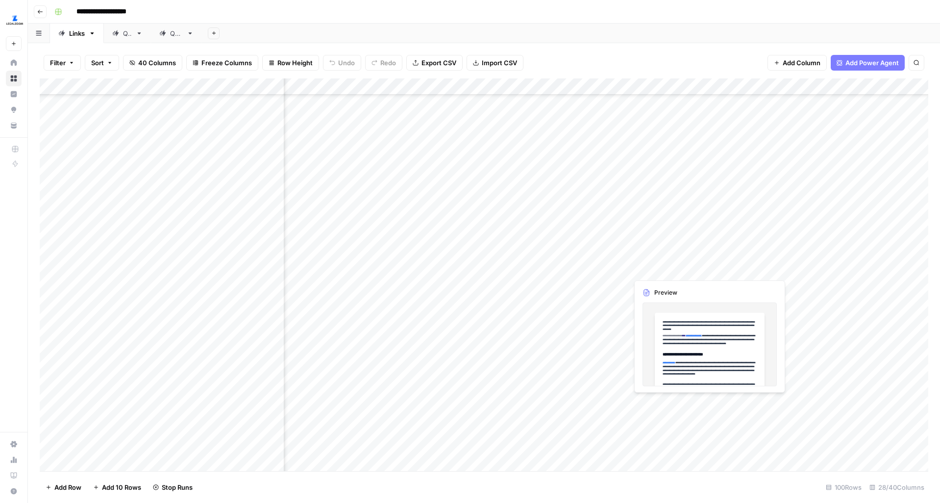
click at [708, 260] on div "Add Column" at bounding box center [484, 274] width 889 height 393
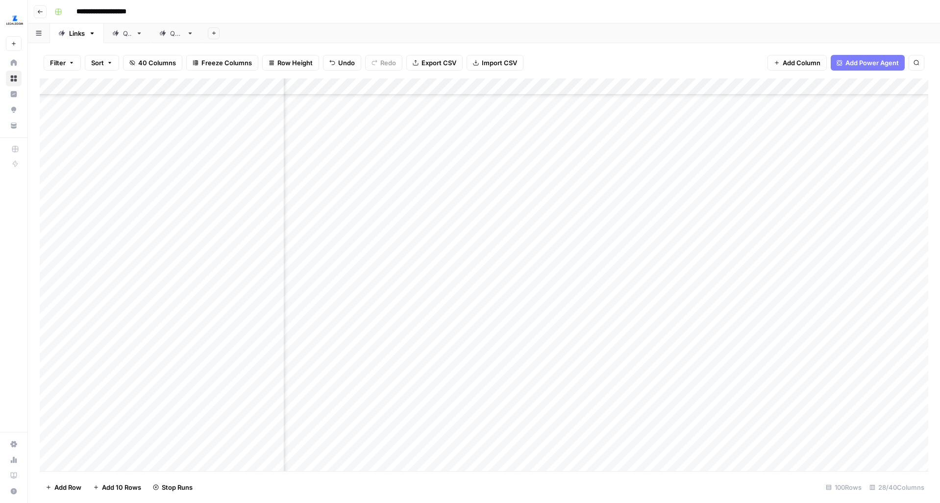
scroll to position [1478, 344]
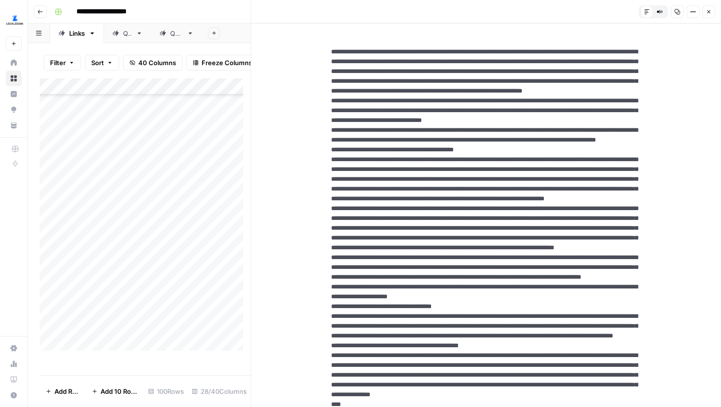
scroll to position [1426, 1713]
drag, startPoint x: 615, startPoint y: 318, endPoint x: 381, endPoint y: 326, distance: 234.5
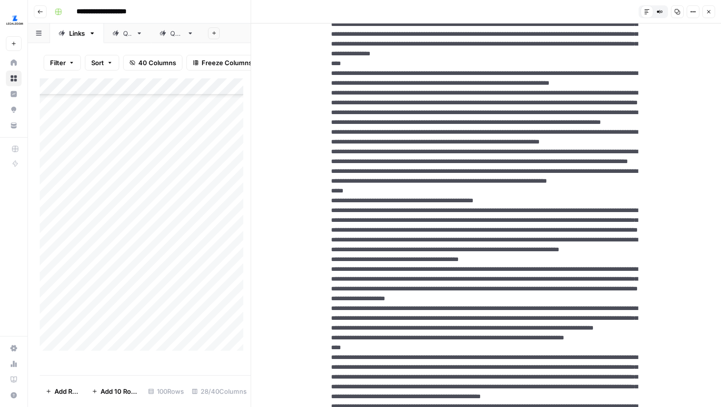
scroll to position [101, 0]
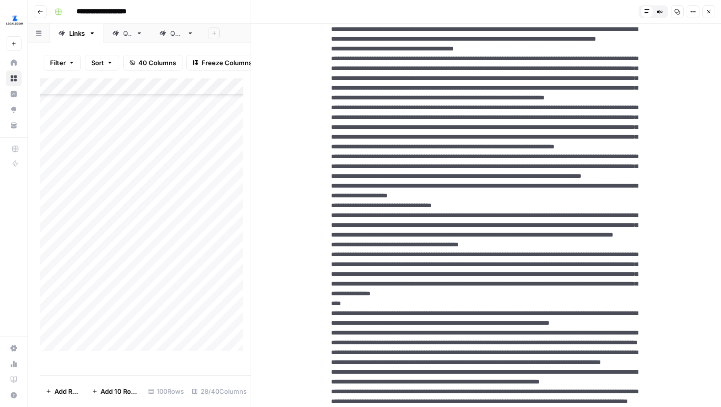
click at [709, 12] on icon "button" at bounding box center [709, 12] width 6 height 6
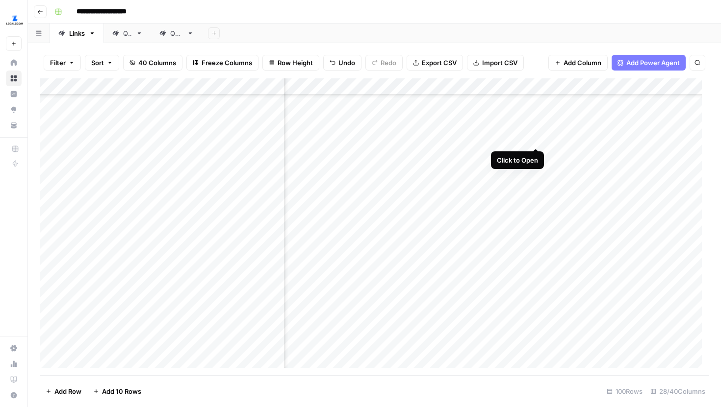
click at [535, 128] on div "Add Column" at bounding box center [374, 226] width 669 height 297
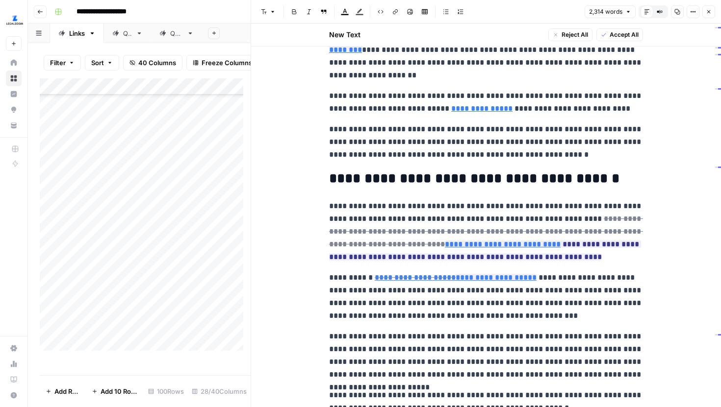
scroll to position [49, 0]
click at [547, 229] on icon at bounding box center [549, 229] width 5 height 5
click at [580, 261] on link "Open in a new tab" at bounding box center [585, 262] width 13 height 13
type input "https://foster.uw.edu/wp-content/uploads/2024/12/Interest-Rate-and-Collateral-D…"
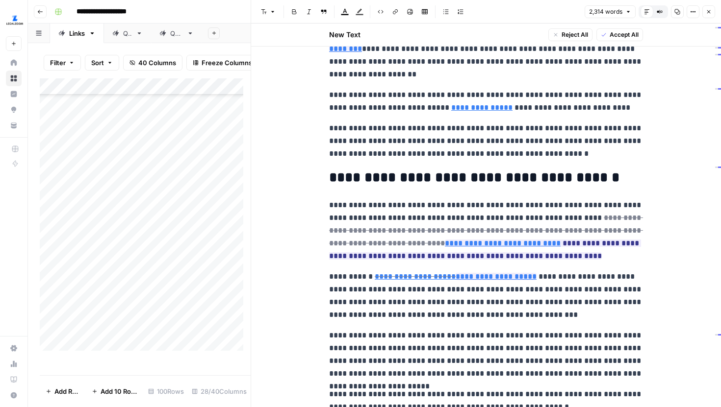
scroll to position [50, 0]
click at [464, 23] on link "Open in a new tab" at bounding box center [467, 21] width 13 height 13
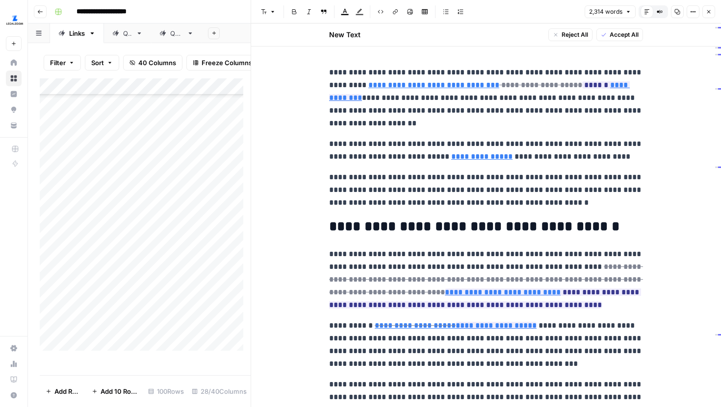
click at [515, 110] on p "**********" at bounding box center [486, 98] width 314 height 64
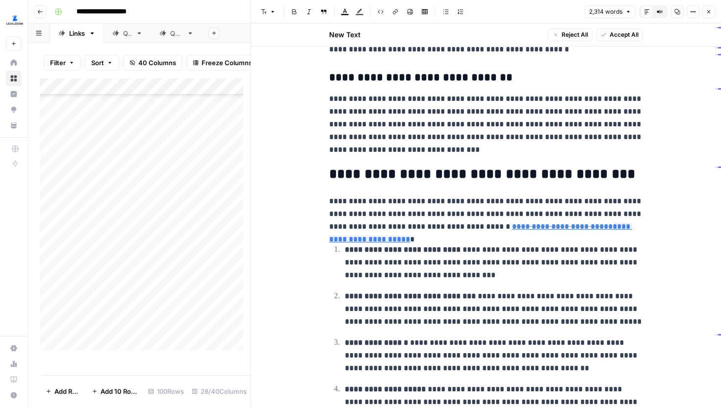
scroll to position [409, 0]
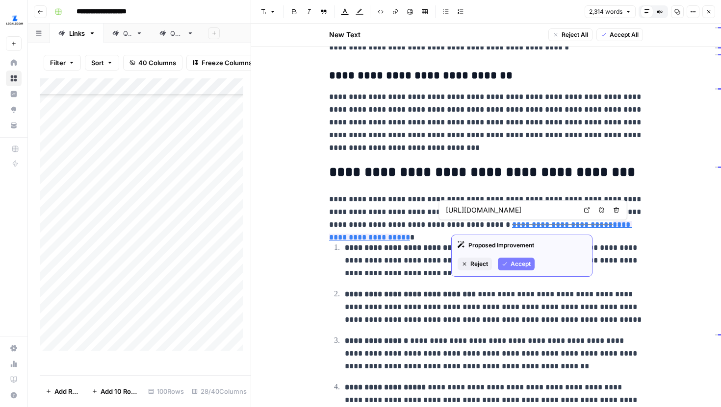
click at [582, 211] on link "Open in a new tab" at bounding box center [586, 210] width 13 height 13
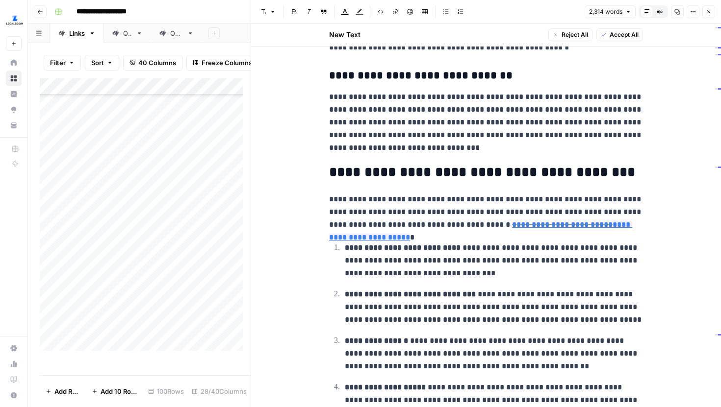
click at [715, 12] on header "Font style Bold Italic Block quote Text color Highlight color Code block Link I…" at bounding box center [486, 12] width 470 height 24
click at [709, 12] on icon "button" at bounding box center [708, 11] width 3 height 3
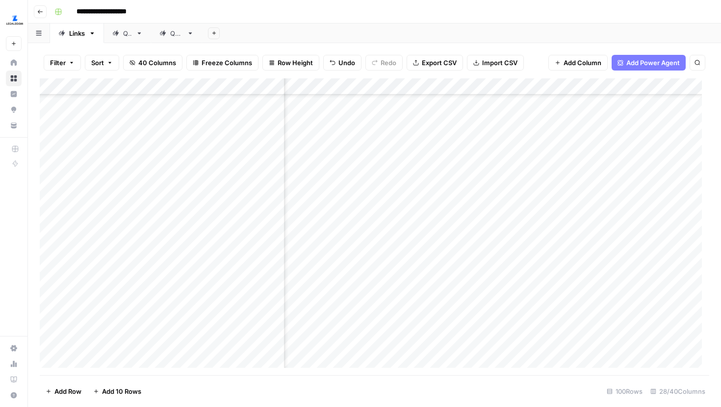
scroll to position [1426, 288]
click at [417, 128] on div "Add Column" at bounding box center [374, 226] width 669 height 297
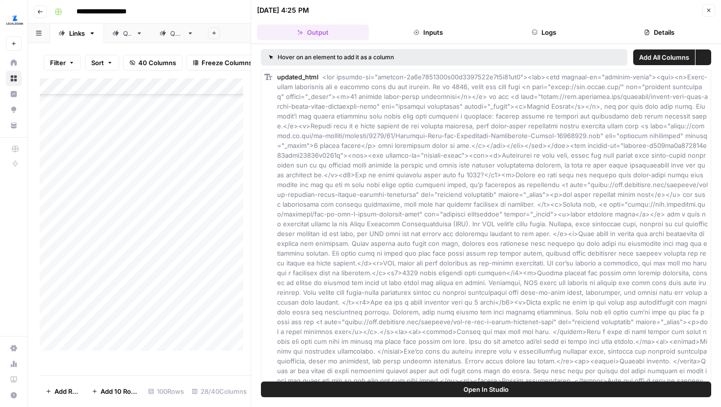
click at [554, 27] on button "Logs" at bounding box center [544, 33] width 112 height 16
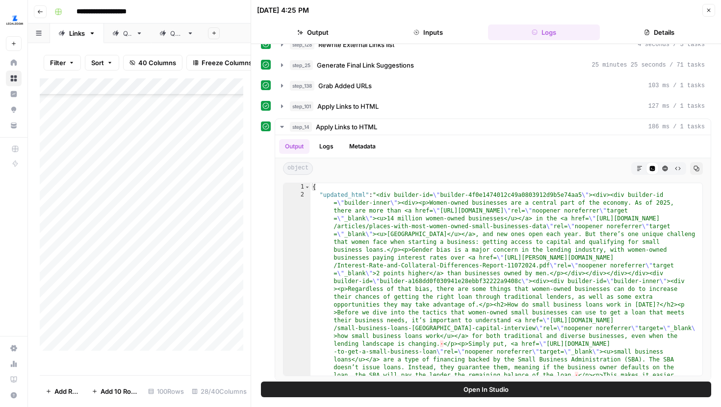
scroll to position [284, 0]
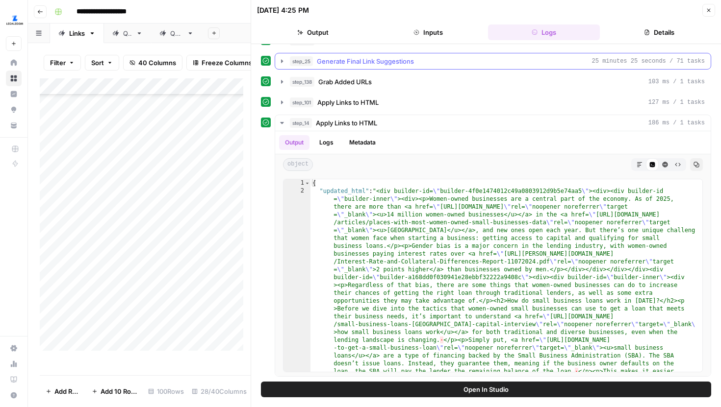
click at [284, 64] on icon "button" at bounding box center [282, 61] width 8 height 8
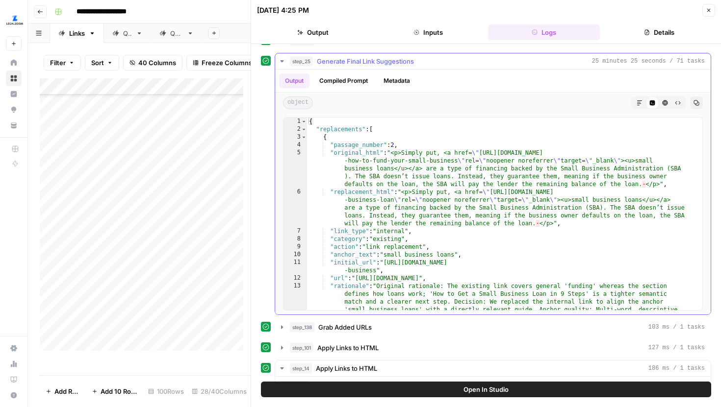
type textarea "**********"
click at [468, 217] on div "{ "replacements" : [ { "passage_number" : 2 , "original_html" : "<p>Simply put,…" at bounding box center [501, 257] width 388 height 279
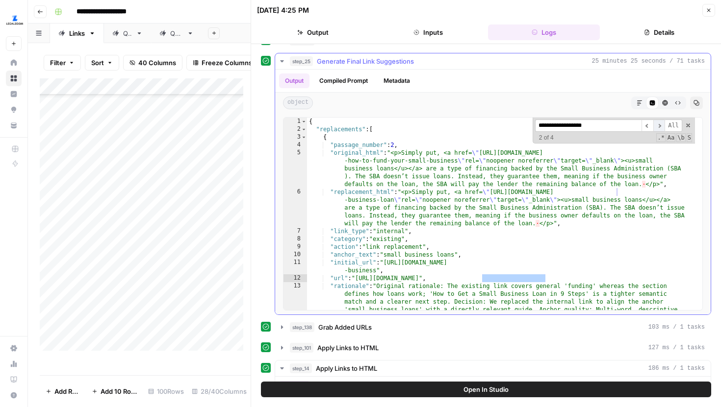
type input "**********"
click at [653, 127] on span "​" at bounding box center [659, 126] width 12 height 12
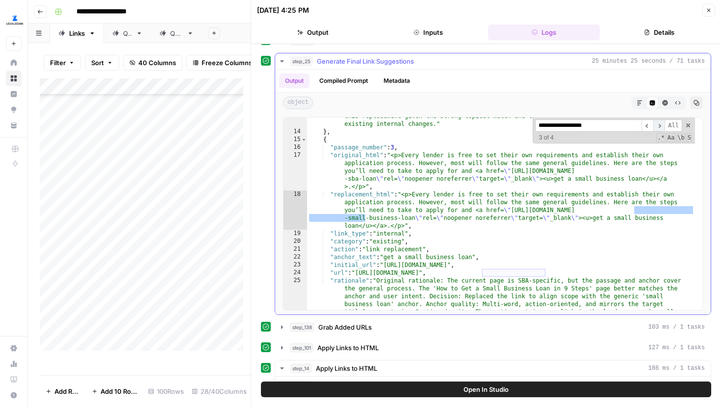
scroll to position [233, 0]
click at [641, 126] on span "​" at bounding box center [647, 126] width 12 height 12
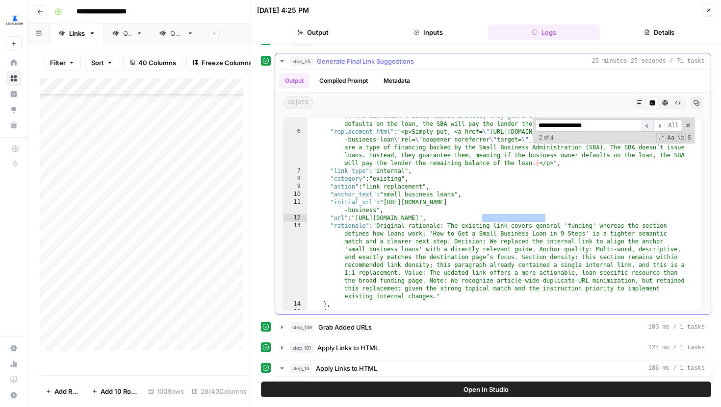
scroll to position [60, 0]
click at [641, 125] on span "​" at bounding box center [647, 126] width 12 height 12
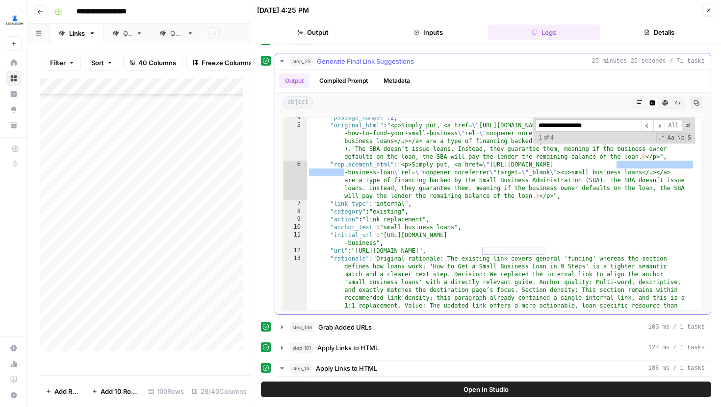
scroll to position [27, 0]
click at [653, 126] on span "​" at bounding box center [659, 126] width 12 height 12
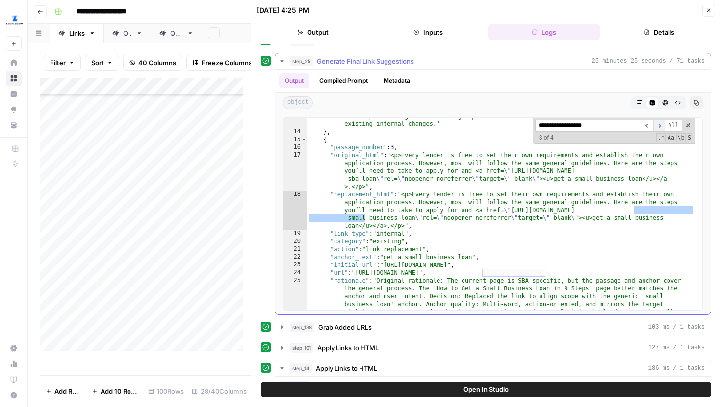
click at [653, 126] on span "​" at bounding box center [659, 126] width 12 height 12
click at [641, 125] on span "​" at bounding box center [647, 126] width 12 height 12
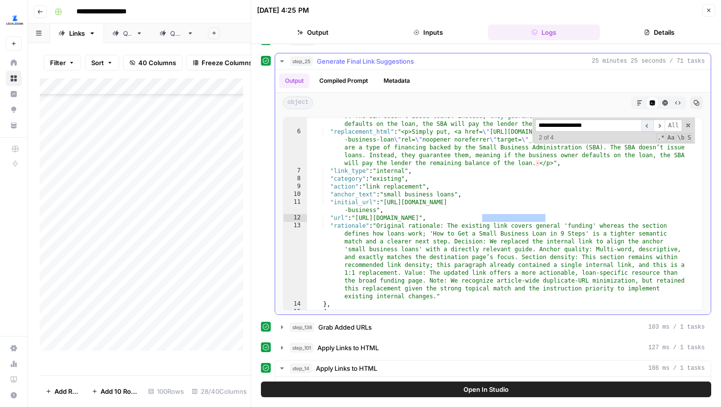
scroll to position [60, 0]
click at [684, 123] on span at bounding box center [687, 125] width 7 height 7
type textarea "**********"
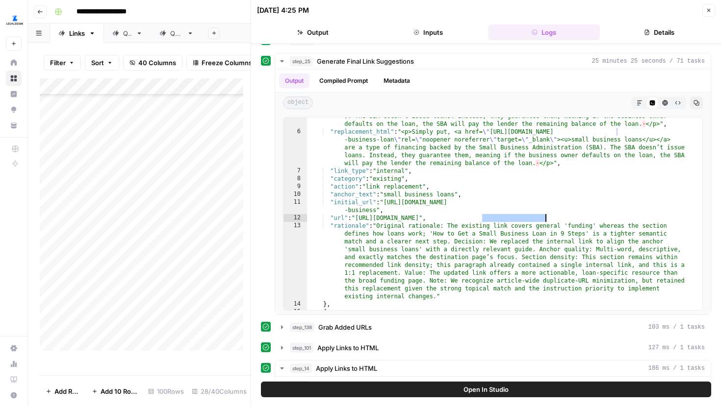
click at [708, 8] on icon "button" at bounding box center [709, 10] width 6 height 6
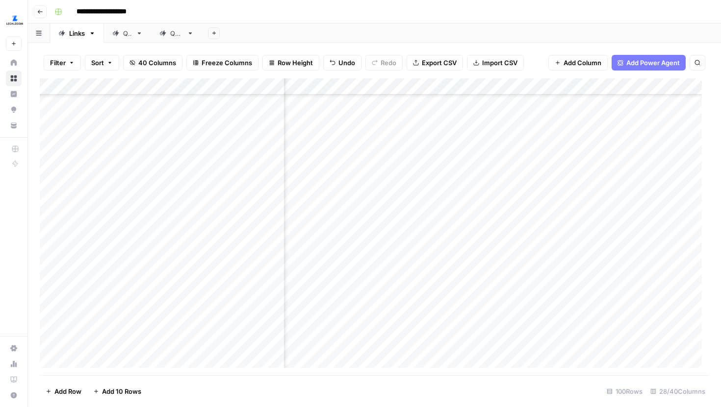
scroll to position [1382, 135]
click at [571, 173] on div "Add Column" at bounding box center [374, 226] width 669 height 297
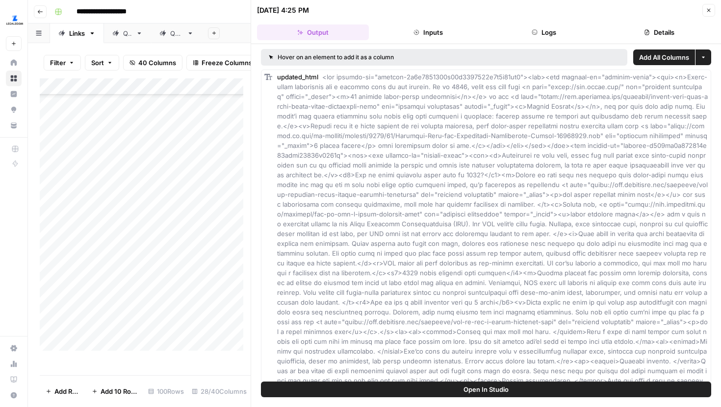
click at [559, 33] on button "Logs" at bounding box center [544, 33] width 112 height 16
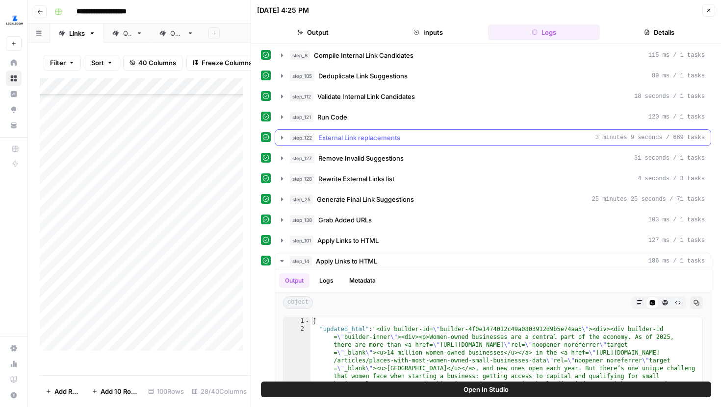
scroll to position [160, 0]
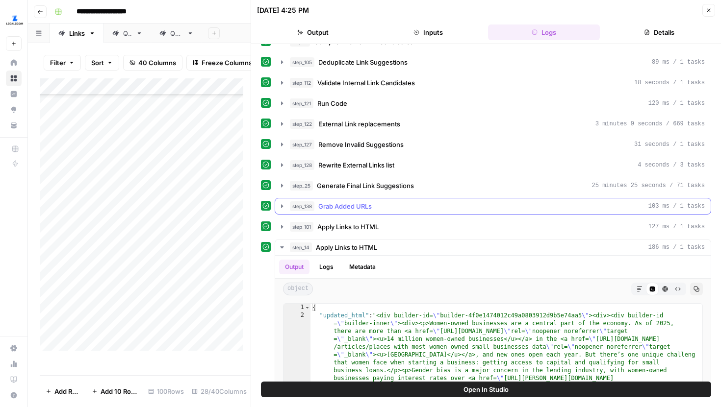
click at [280, 203] on icon "button" at bounding box center [282, 206] width 8 height 8
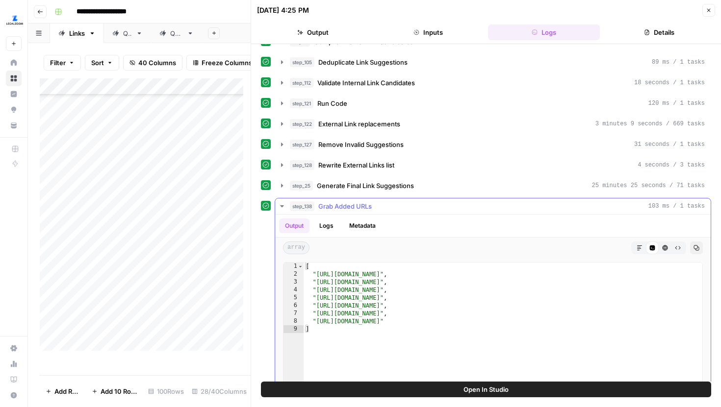
click at [280, 204] on icon "button" at bounding box center [282, 206] width 8 height 8
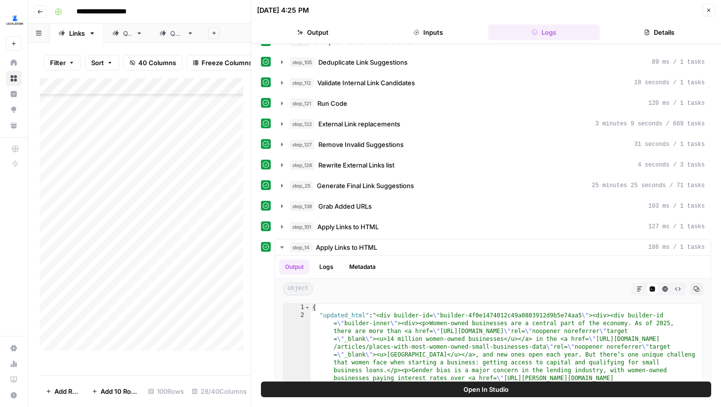
click at [703, 9] on button "Close" at bounding box center [708, 10] width 13 height 13
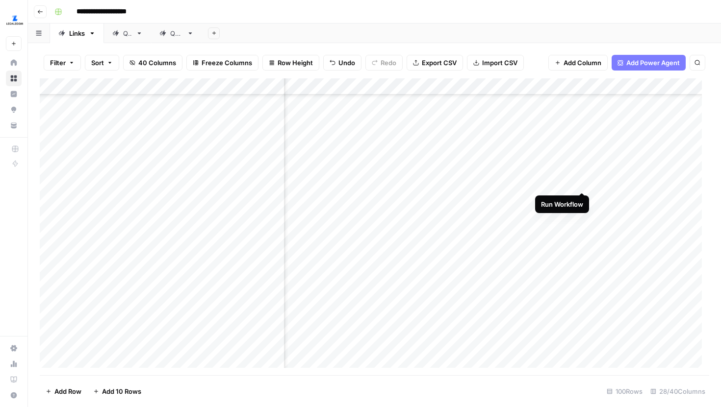
click at [583, 173] on div "Add Column" at bounding box center [374, 226] width 669 height 297
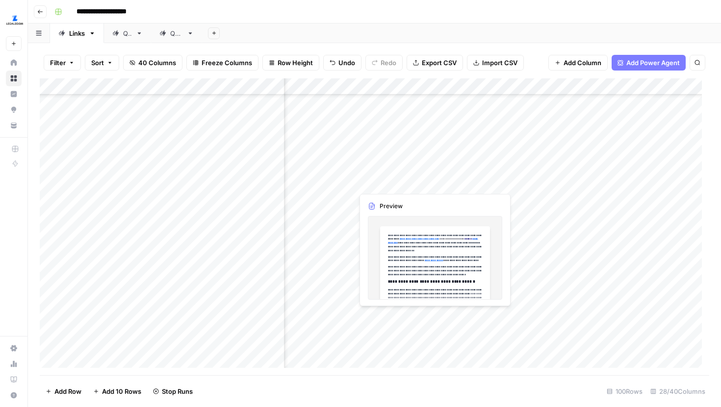
click at [440, 176] on div "Add Column" at bounding box center [374, 226] width 669 height 297
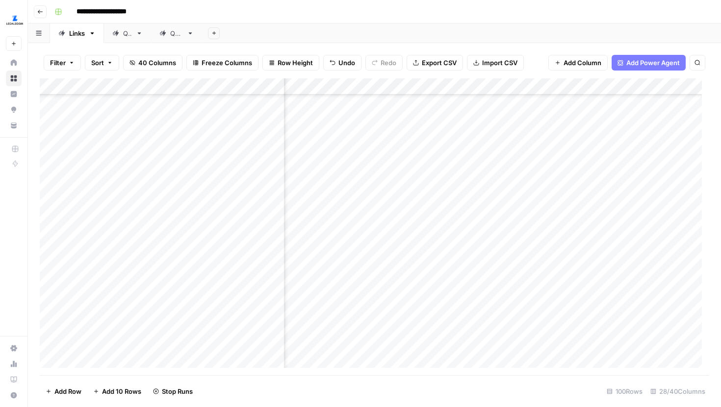
click at [559, 174] on div "Add Column" at bounding box center [374, 226] width 669 height 297
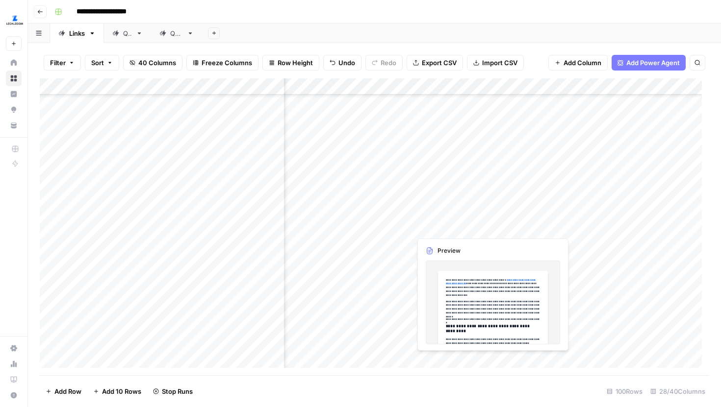
click at [556, 219] on div "Add Column" at bounding box center [374, 226] width 669 height 297
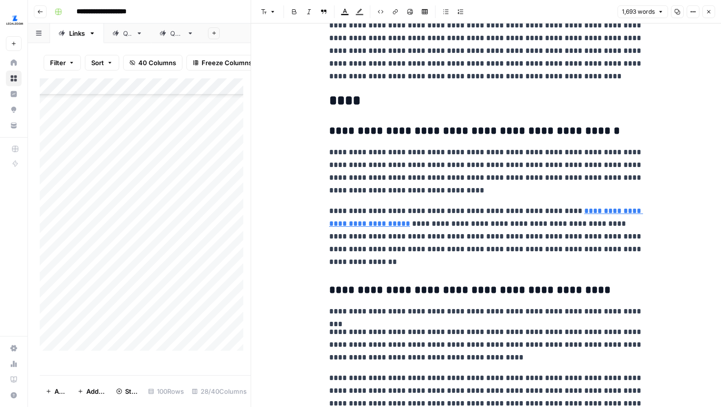
scroll to position [3119, 0]
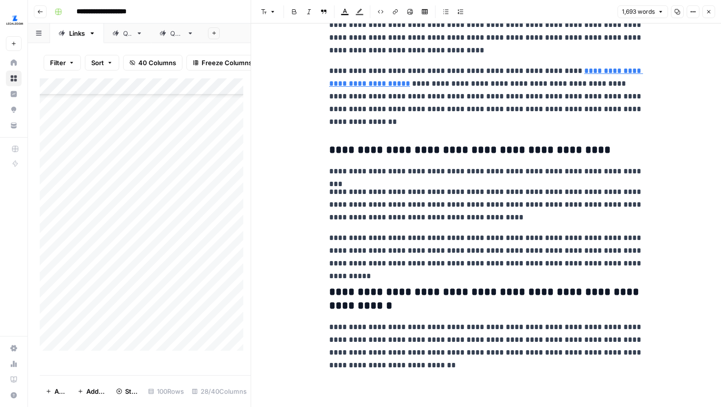
click at [709, 11] on icon "button" at bounding box center [709, 12] width 6 height 6
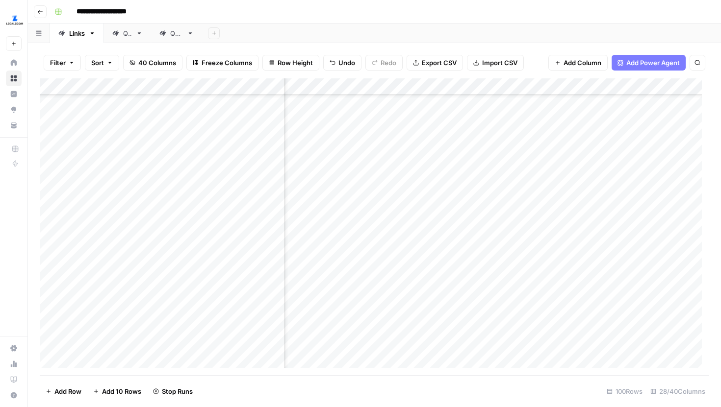
scroll to position [1312, 726]
click at [395, 216] on div "Add Column" at bounding box center [374, 226] width 669 height 297
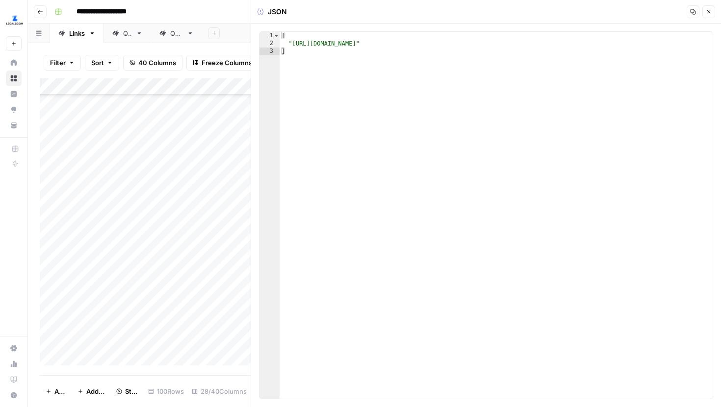
type textarea "**********"
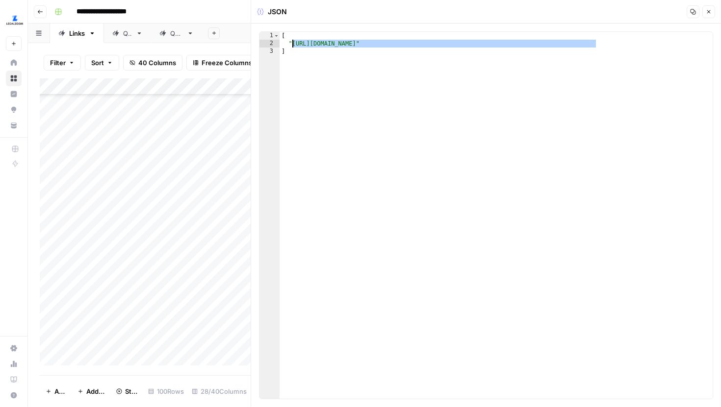
drag, startPoint x: 595, startPoint y: 43, endPoint x: 292, endPoint y: 43, distance: 303.0
click at [292, 43] on div "[ "[URL][DOMAIN_NAME]" ]" at bounding box center [495, 223] width 433 height 383
click at [707, 7] on button "Close" at bounding box center [708, 11] width 13 height 13
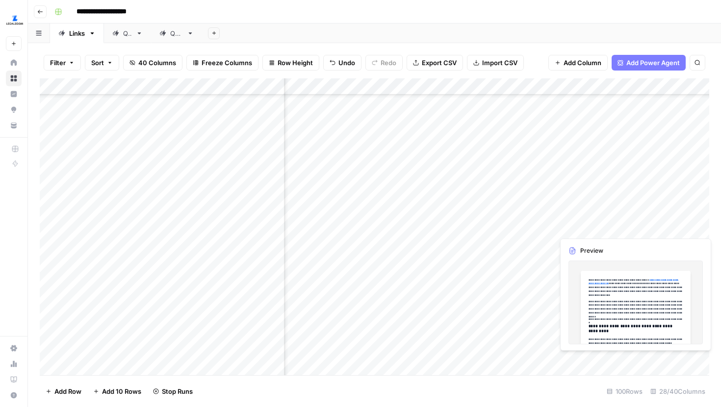
scroll to position [1312, 1607]
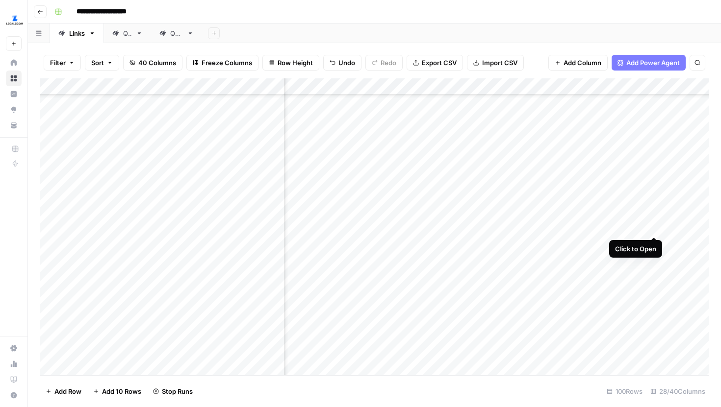
click at [652, 219] on div "Add Column" at bounding box center [374, 226] width 669 height 297
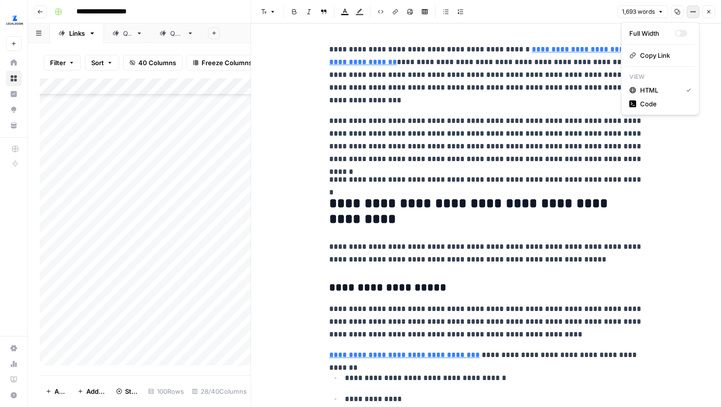
click at [694, 15] on button "Options" at bounding box center [692, 11] width 13 height 13
click at [667, 101] on span "Code" at bounding box center [663, 104] width 47 height 10
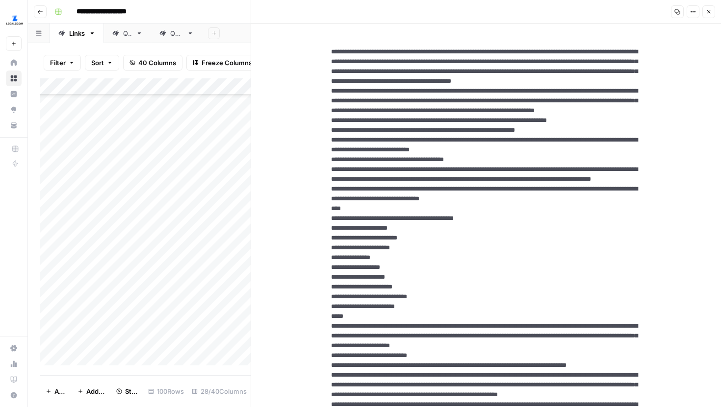
click at [709, 11] on icon "button" at bounding box center [708, 11] width 3 height 3
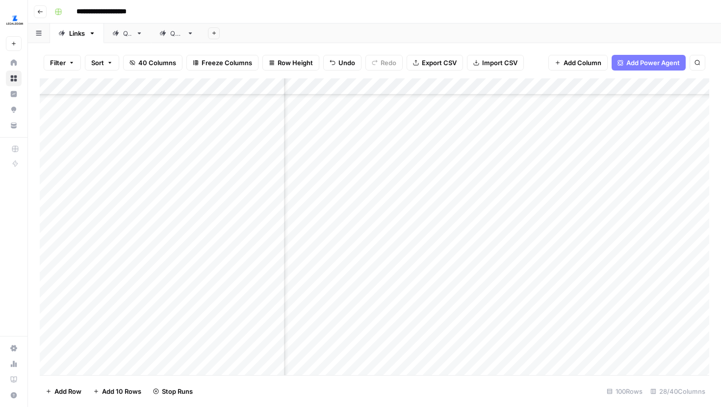
scroll to position [1312, 283]
click at [420, 218] on div "Add Column" at bounding box center [374, 226] width 669 height 297
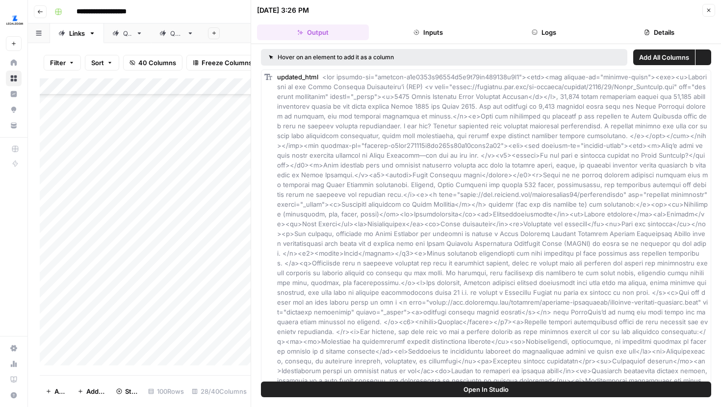
click at [561, 32] on button "Logs" at bounding box center [544, 33] width 112 height 16
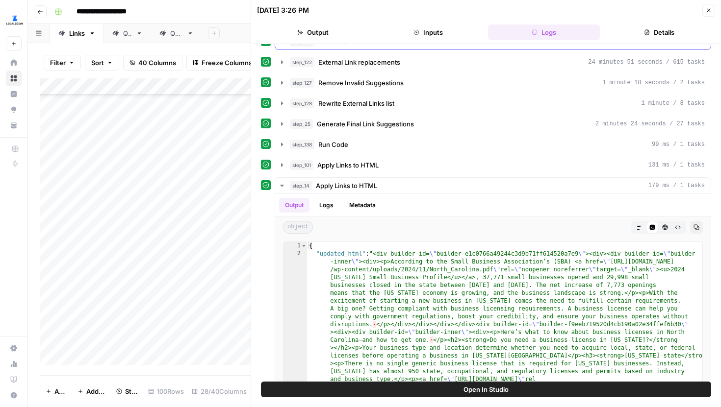
scroll to position [284, 0]
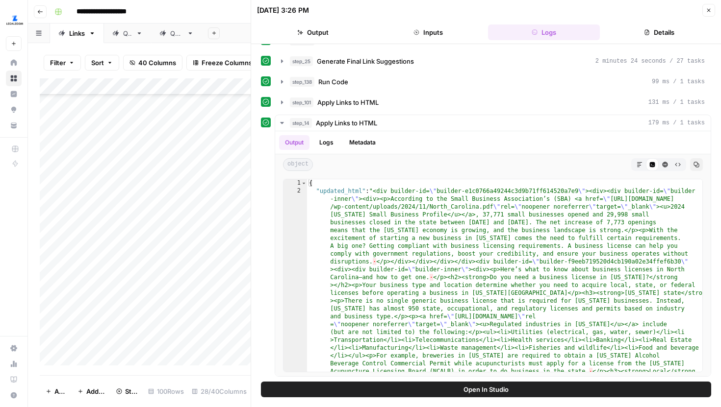
click at [710, 13] on icon "button" at bounding box center [709, 10] width 6 height 6
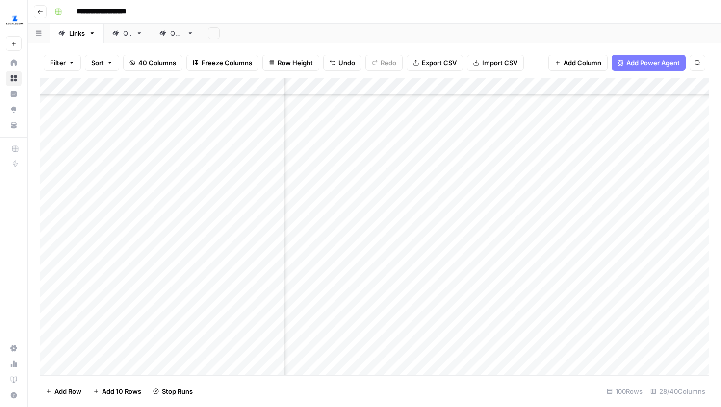
scroll to position [1312, 187]
click at [529, 215] on div "Add Column" at bounding box center [374, 226] width 669 height 297
click at [402, 193] on div "Add Column" at bounding box center [374, 226] width 669 height 297
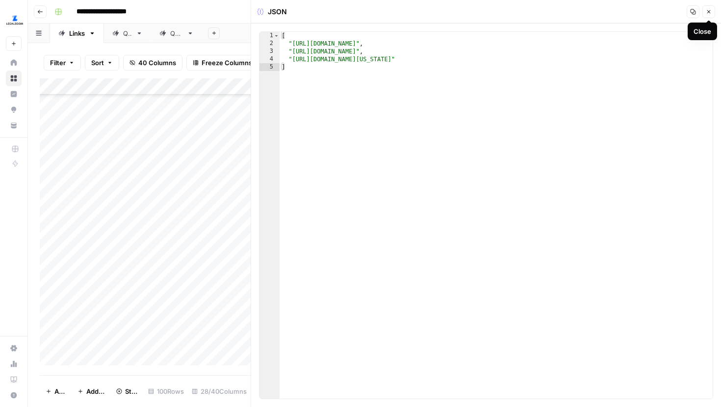
click at [707, 13] on icon "button" at bounding box center [709, 12] width 6 height 6
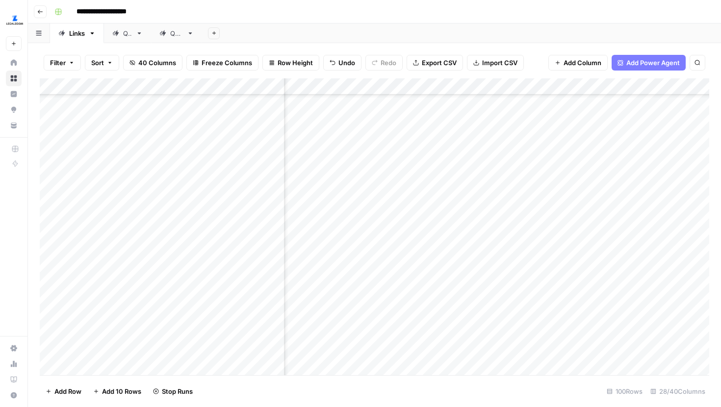
scroll to position [1312, 806]
click at [314, 193] on div "Add Column" at bounding box center [374, 226] width 669 height 297
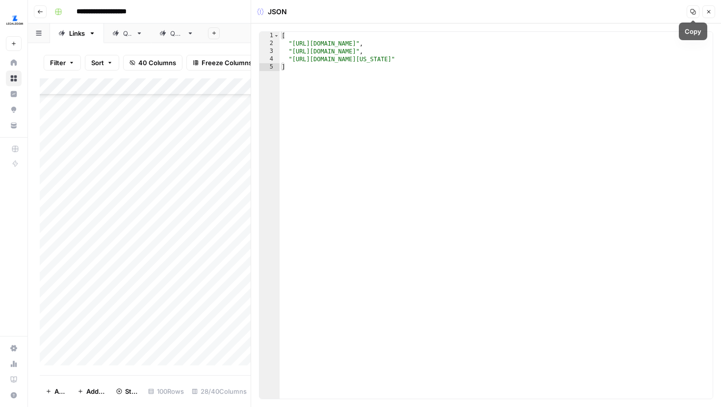
click at [706, 10] on icon "button" at bounding box center [709, 12] width 6 height 6
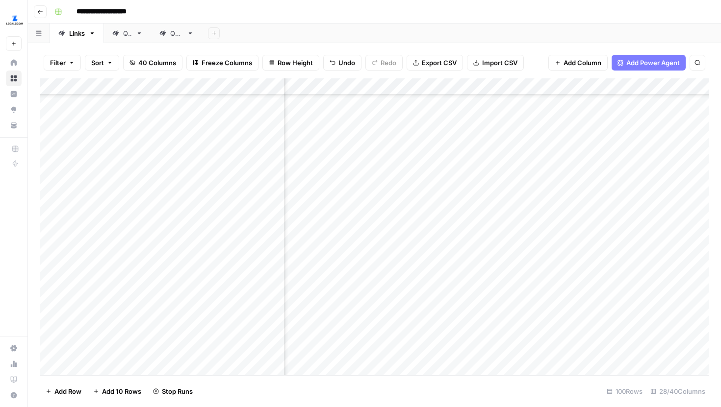
scroll to position [1312, 1616]
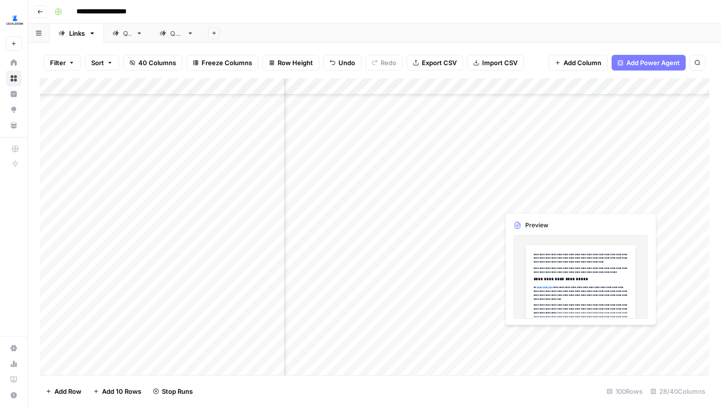
click at [634, 193] on div "Add Column" at bounding box center [374, 226] width 669 height 297
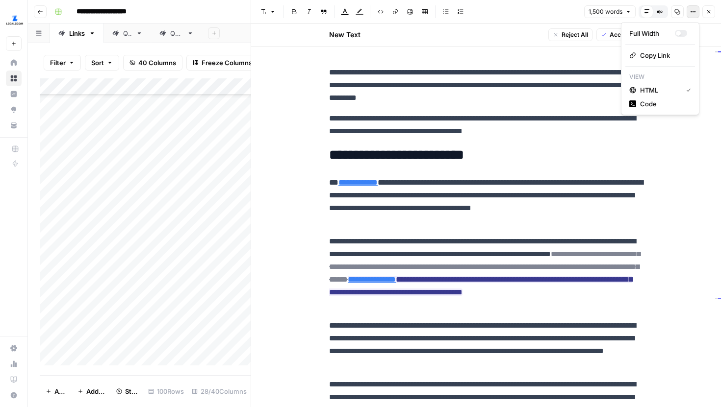
click at [692, 14] on icon "button" at bounding box center [693, 12] width 6 height 6
click at [658, 99] on button "Code" at bounding box center [660, 104] width 70 height 14
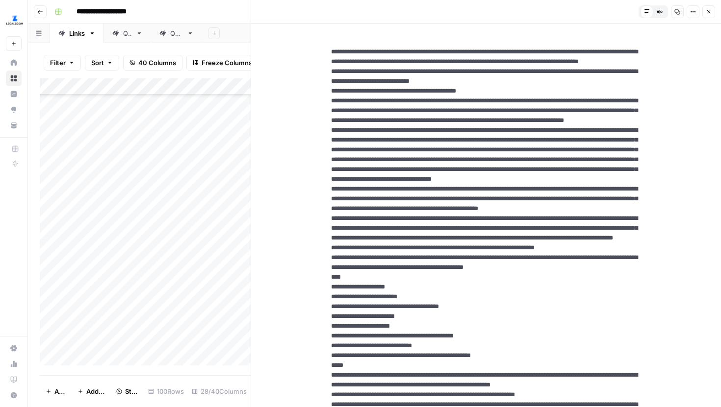
drag, startPoint x: 497, startPoint y: 221, endPoint x: 556, endPoint y: 221, distance: 59.8
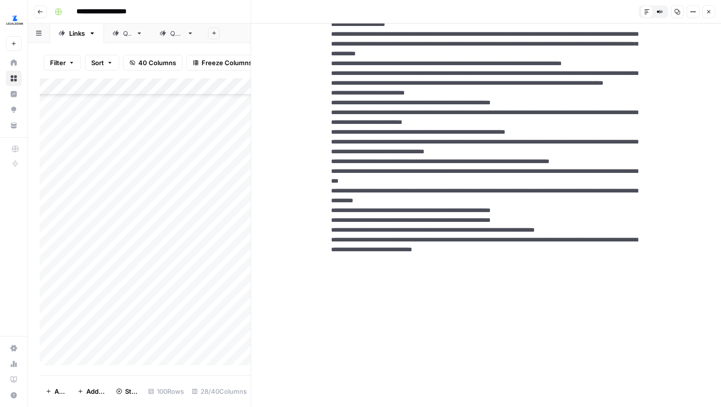
drag, startPoint x: 481, startPoint y: 220, endPoint x: 363, endPoint y: 228, distance: 118.9
click at [710, 13] on icon "button" at bounding box center [709, 12] width 6 height 6
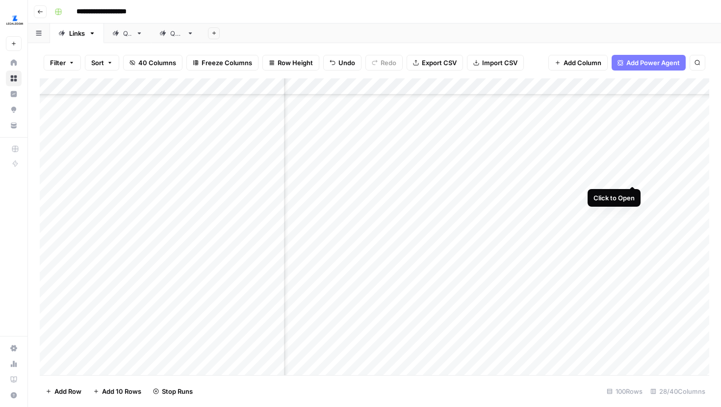
click at [633, 166] on div "Add Column" at bounding box center [374, 226] width 669 height 297
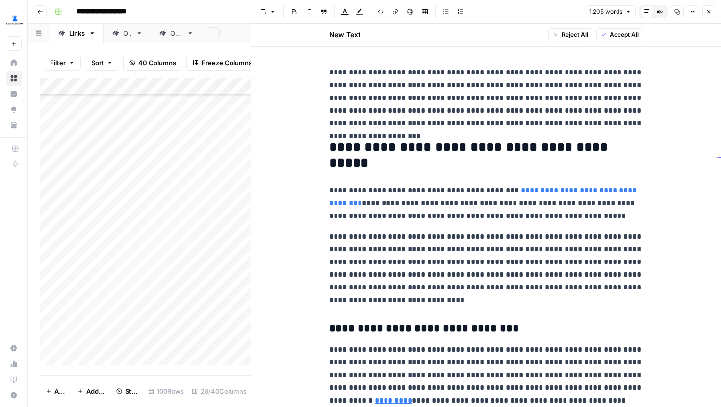
click at [689, 12] on span "Options" at bounding box center [689, 12] width 0 height 0
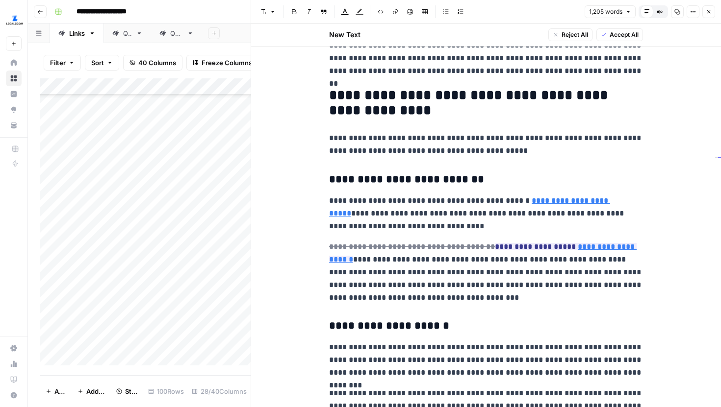
scroll to position [525, 0]
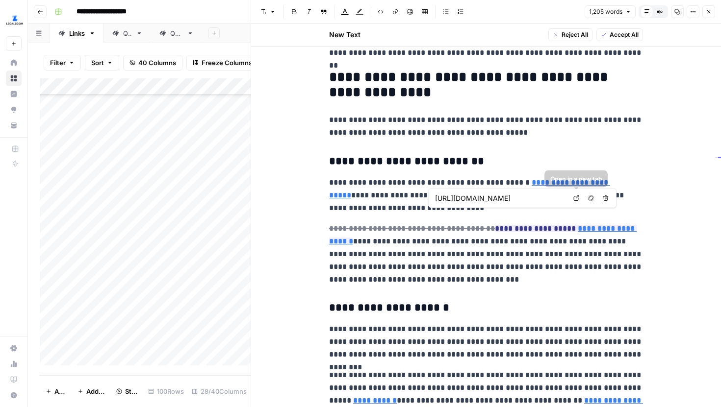
click at [572, 200] on link "Open in a new tab" at bounding box center [576, 198] width 13 height 13
click at [712, 6] on button "Close" at bounding box center [708, 11] width 13 height 13
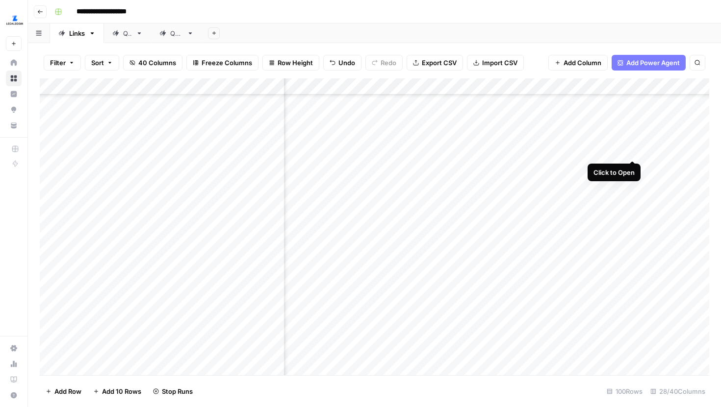
click at [635, 139] on div "Add Column" at bounding box center [374, 226] width 669 height 297
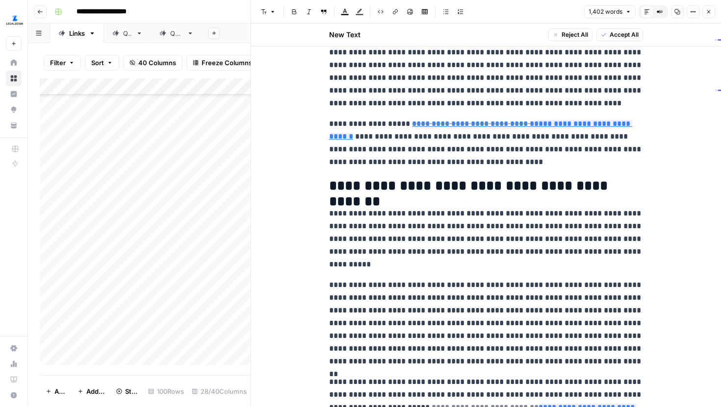
scroll to position [23, 0]
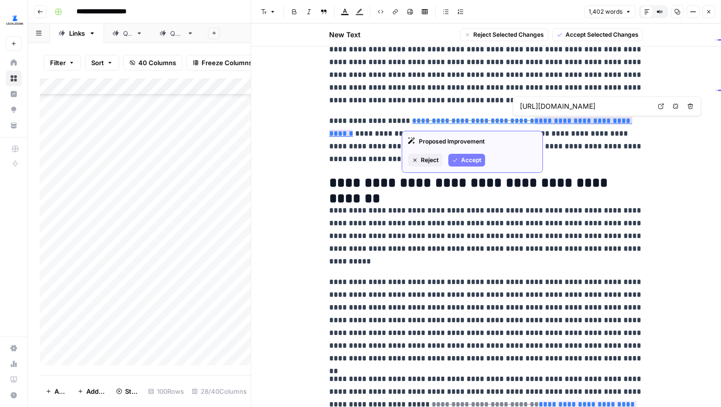
drag, startPoint x: 636, startPoint y: 121, endPoint x: 520, endPoint y: 120, distance: 116.2
click at [520, 120] on p "**********" at bounding box center [486, 140] width 314 height 51
copy link "**********"
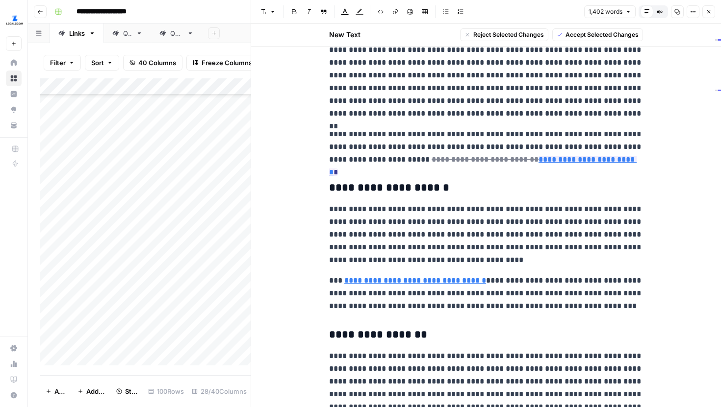
scroll to position [260, 0]
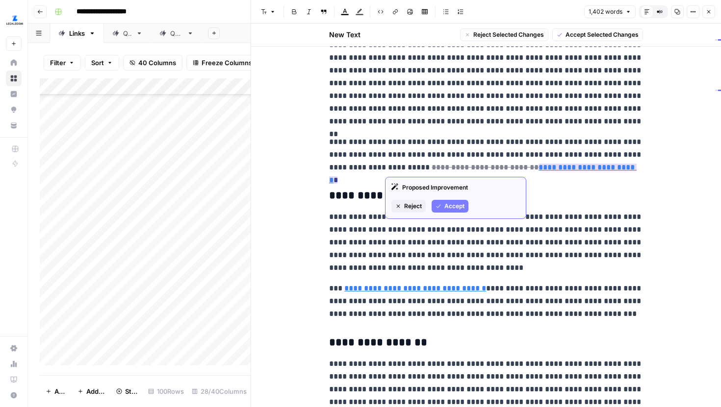
drag, startPoint x: 580, startPoint y: 169, endPoint x: 482, endPoint y: 165, distance: 97.2
click at [482, 165] on ins "**********" at bounding box center [482, 174] width 307 height 20
copy link "**********"
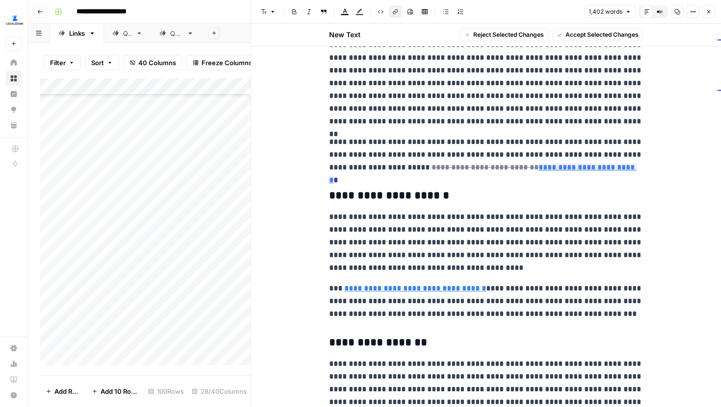
click at [707, 13] on icon "button" at bounding box center [709, 12] width 6 height 6
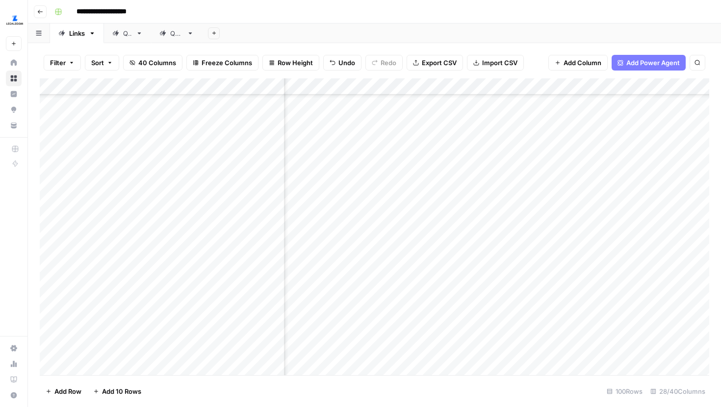
scroll to position [1225, 1616]
click at [631, 151] on div "Add Column" at bounding box center [374, 226] width 669 height 297
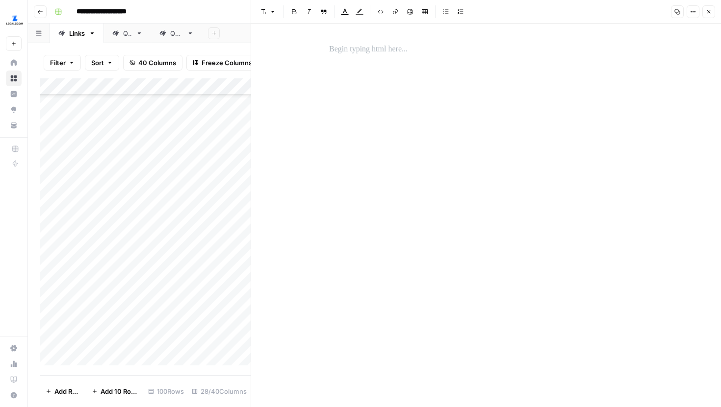
click at [703, 15] on button "Close" at bounding box center [708, 11] width 13 height 13
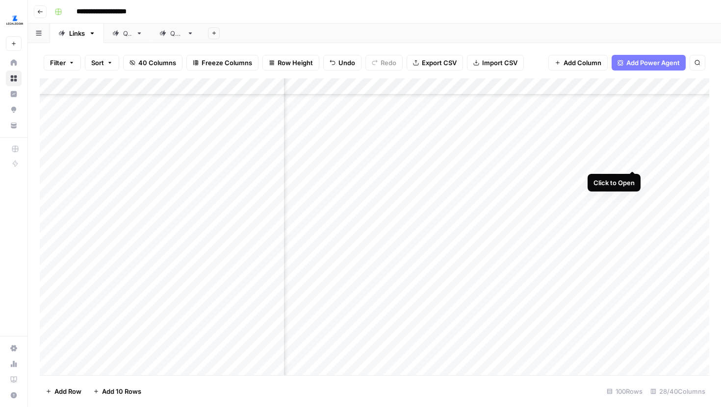
click at [632, 154] on div "Add Column" at bounding box center [374, 226] width 669 height 297
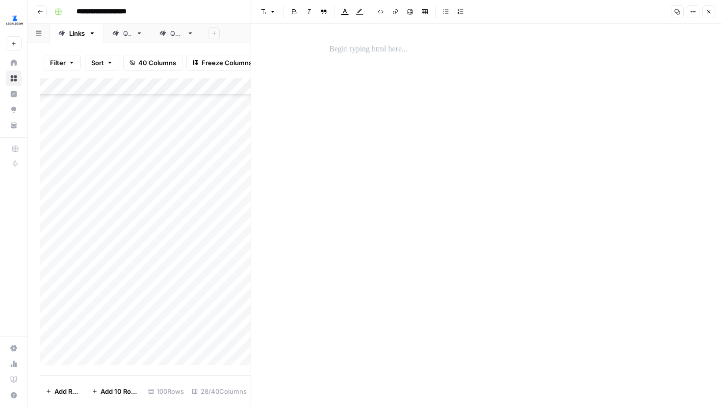
click at [706, 13] on icon "button" at bounding box center [709, 12] width 6 height 6
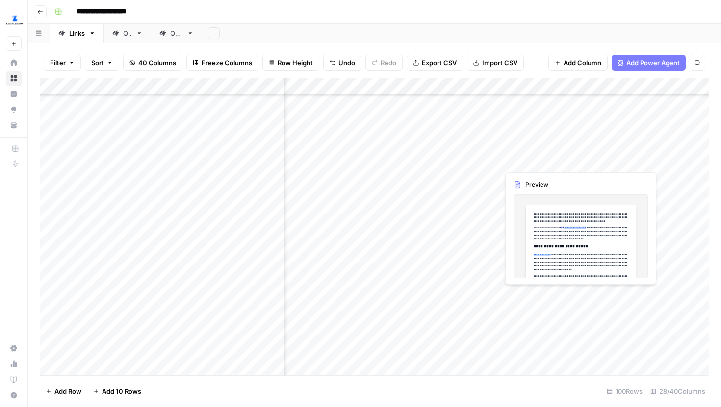
click at [572, 152] on div "Add Column" at bounding box center [374, 226] width 669 height 297
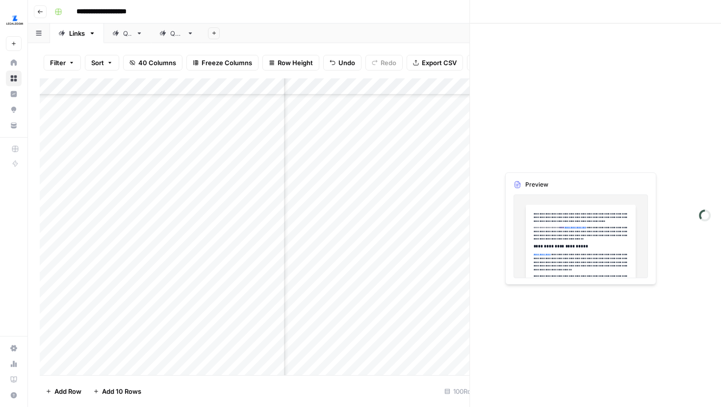
click at [572, 152] on div at bounding box center [577, 156] width 156 height 27
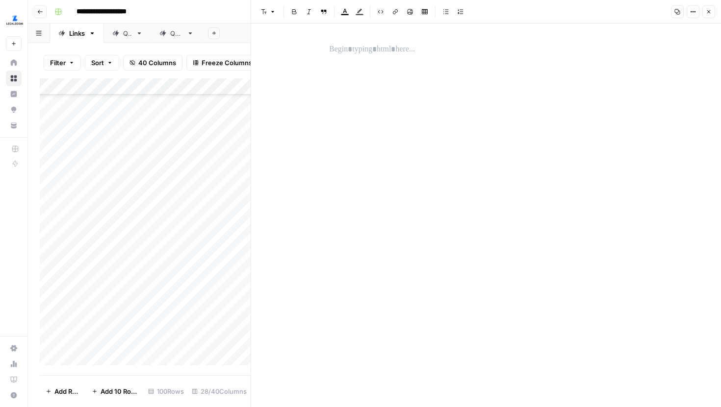
click at [708, 15] on button "Close" at bounding box center [708, 11] width 13 height 13
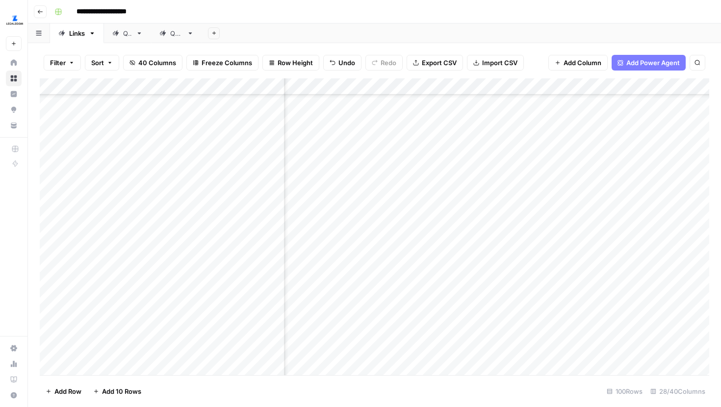
scroll to position [1225, 1562]
click at [356, 153] on div "Add Column" at bounding box center [374, 226] width 669 height 297
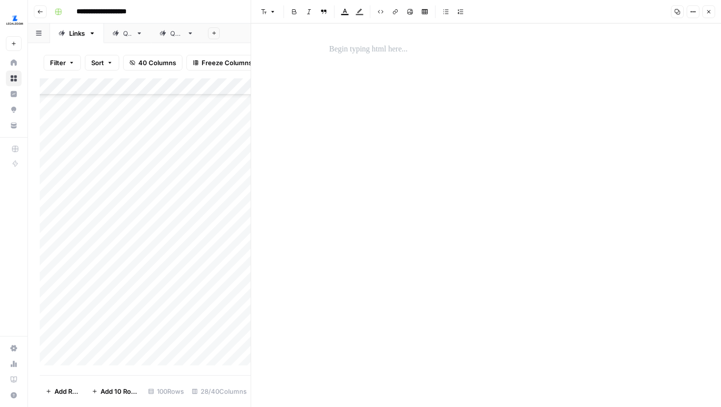
click at [713, 14] on button "Close" at bounding box center [708, 11] width 13 height 13
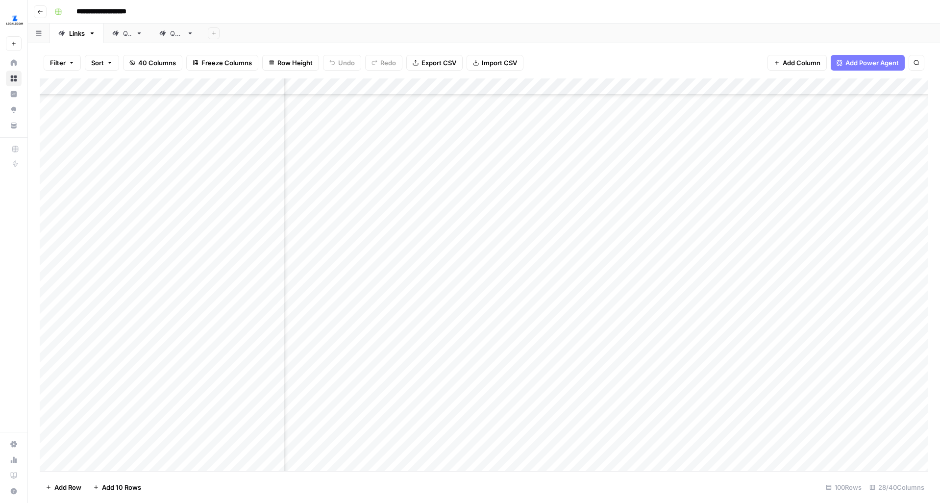
scroll to position [1180, 1504]
click at [661, 356] on div "Add Column" at bounding box center [484, 274] width 889 height 393
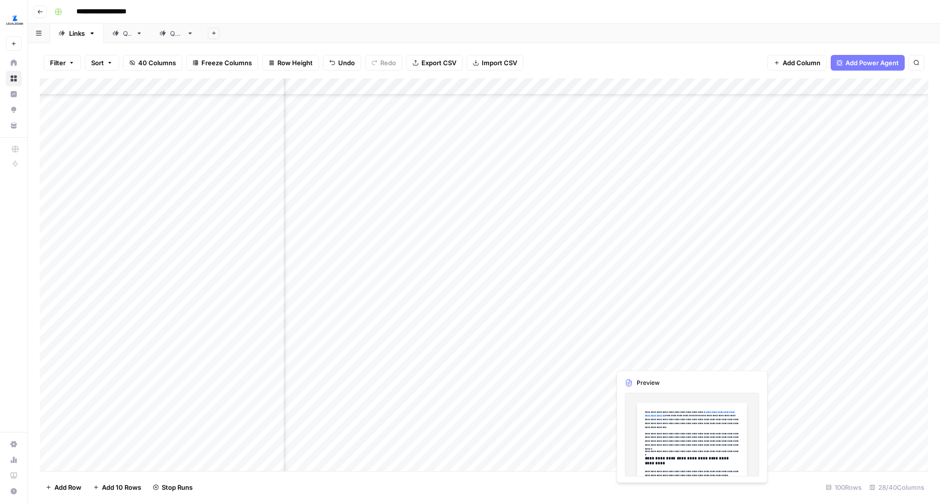
click at [836, 359] on div "Add Column" at bounding box center [484, 274] width 889 height 393
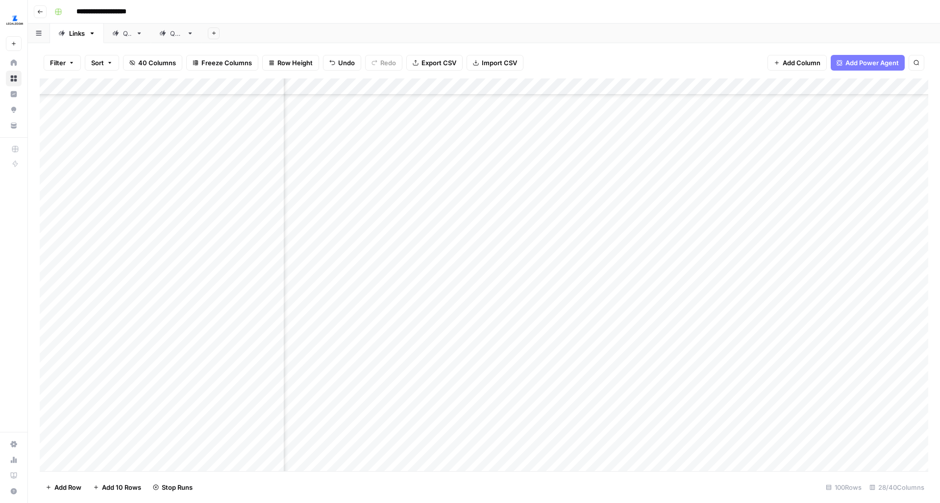
scroll to position [1101, 504]
click at [620, 250] on div "Add Column" at bounding box center [484, 274] width 889 height 393
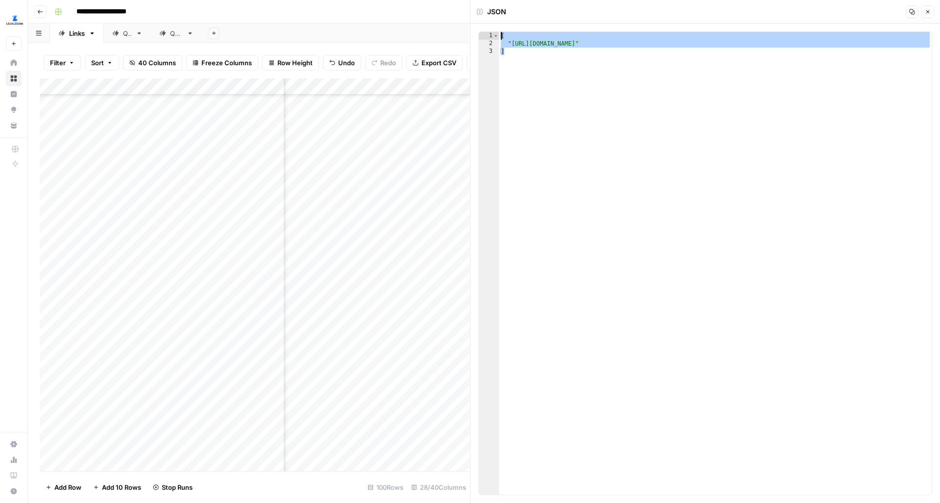
drag, startPoint x: 665, startPoint y: 52, endPoint x: 464, endPoint y: 31, distance: 202.6
click at [464, 31] on body "**********" at bounding box center [470, 251] width 940 height 503
type textarea "**********"
click at [927, 11] on icon "button" at bounding box center [928, 11] width 3 height 3
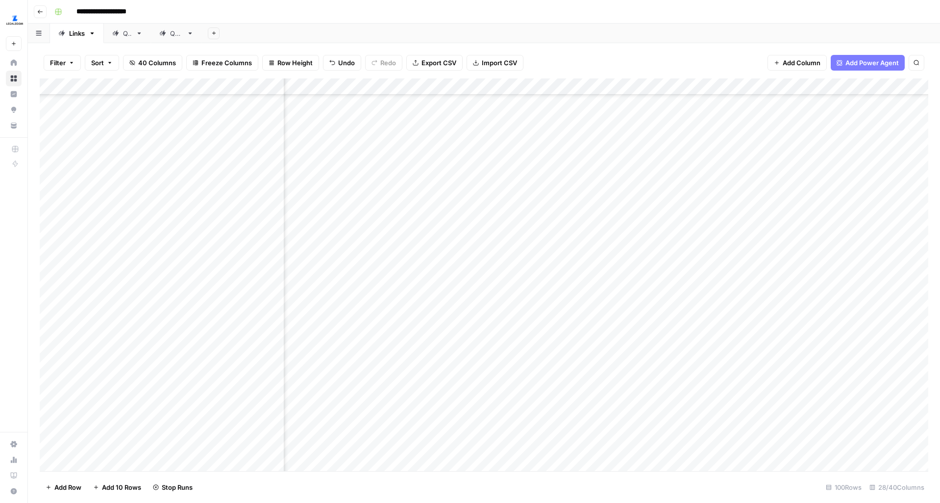
click at [703, 249] on div "Add Column" at bounding box center [484, 274] width 889 height 393
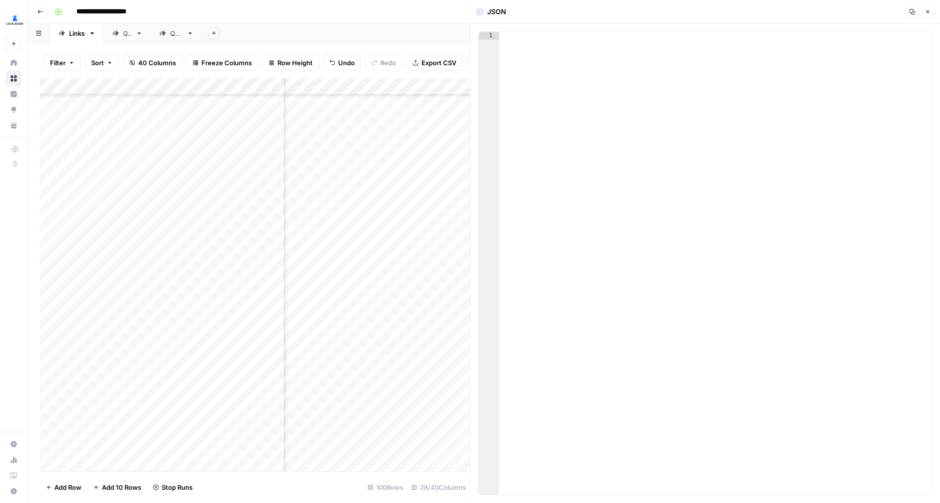
click at [700, 103] on div at bounding box center [715, 271] width 433 height 479
paste textarea "*"
drag, startPoint x: 762, startPoint y: 44, endPoint x: 512, endPoint y: 44, distance: 249.5
click at [512, 44] on div "[ "[URL][DOMAIN_NAME]" ]" at bounding box center [715, 271] width 433 height 479
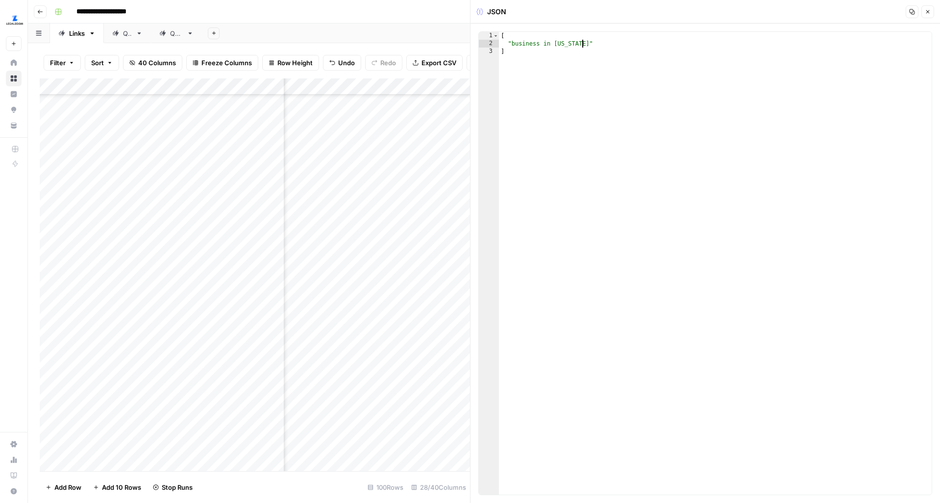
click at [510, 44] on div "[ "business in [US_STATE]" ]" at bounding box center [715, 271] width 433 height 479
type textarea "**********"
click at [929, 9] on icon "button" at bounding box center [928, 12] width 6 height 6
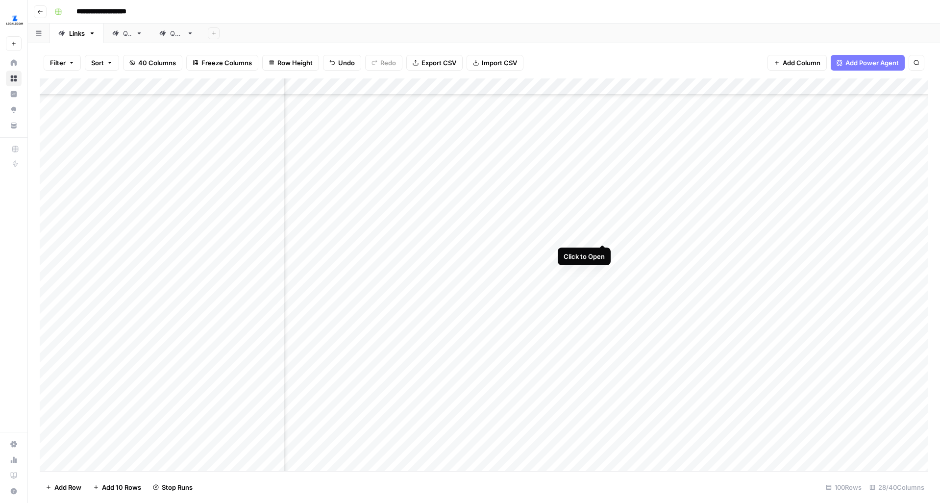
click at [605, 227] on div "Add Column" at bounding box center [484, 274] width 889 height 393
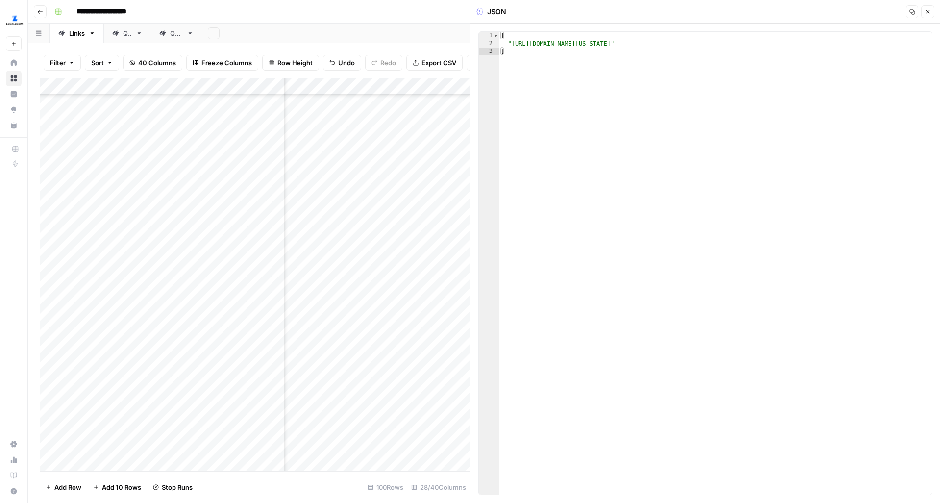
click at [928, 9] on icon "button" at bounding box center [928, 12] width 6 height 6
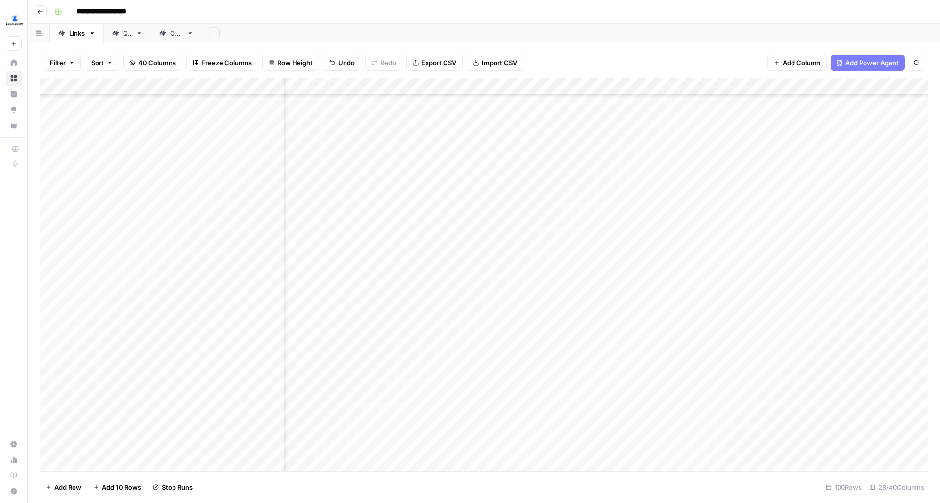
click at [703, 225] on div "Add Column" at bounding box center [484, 274] width 889 height 393
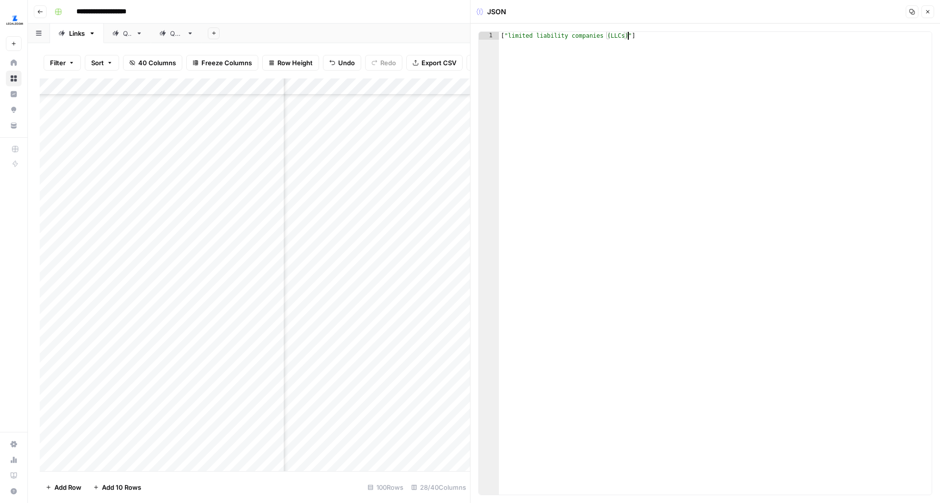
click at [504, 37] on div "[ "limited liability companies (LLCs)" ]" at bounding box center [715, 271] width 433 height 479
click at [642, 44] on div "[ "limited liability companies (LLCs)" ]" at bounding box center [715, 271] width 433 height 479
click at [516, 46] on div "[ "limited liability companies (LLCs)" ]" at bounding box center [715, 271] width 433 height 479
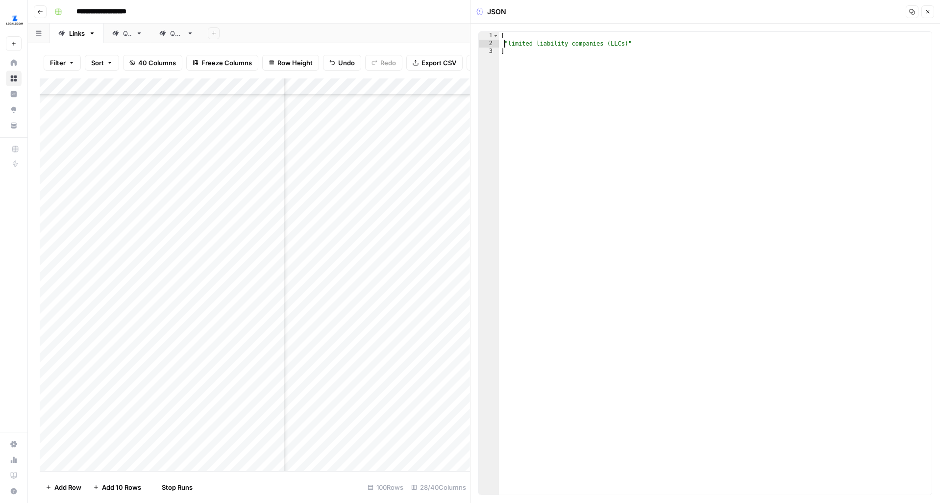
scroll to position [0, 0]
type textarea "**********"
click at [927, 9] on icon "button" at bounding box center [928, 12] width 6 height 6
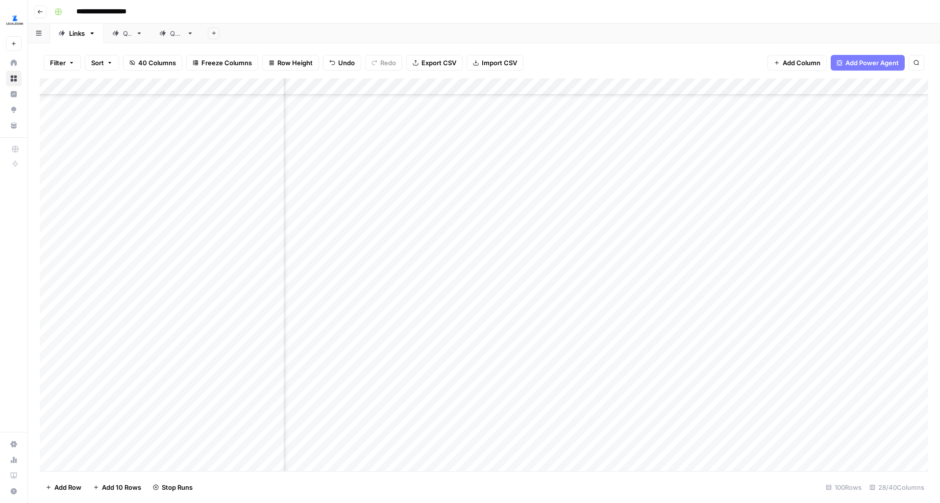
click at [675, 202] on div "Add Column" at bounding box center [484, 274] width 889 height 393
click at [704, 202] on div "Add Column" at bounding box center [484, 274] width 889 height 393
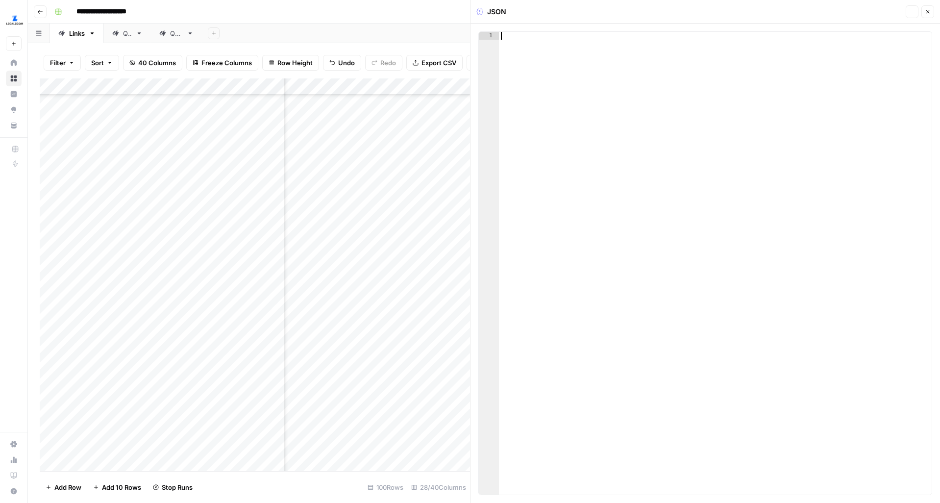
click at [774, 100] on div at bounding box center [715, 271] width 433 height 479
type textarea "**"
click at [927, 13] on icon "button" at bounding box center [928, 12] width 6 height 6
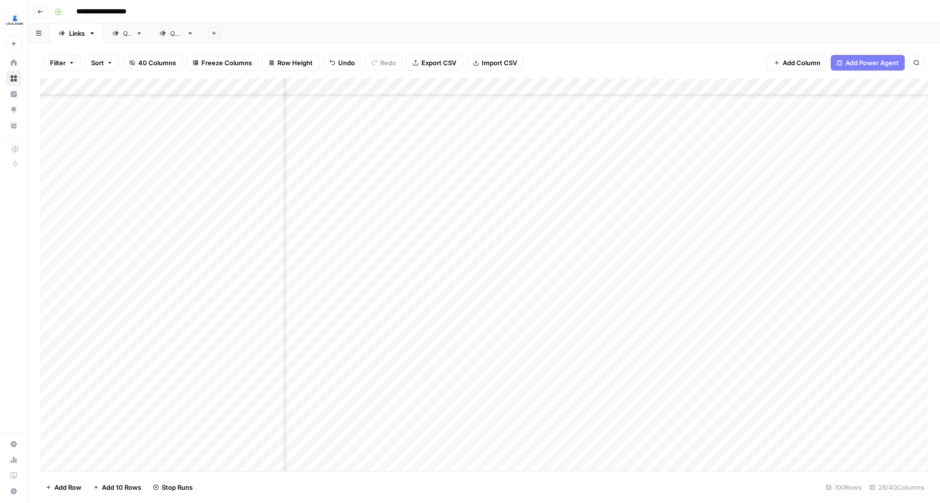
click at [702, 172] on div "Add Column" at bounding box center [484, 274] width 889 height 393
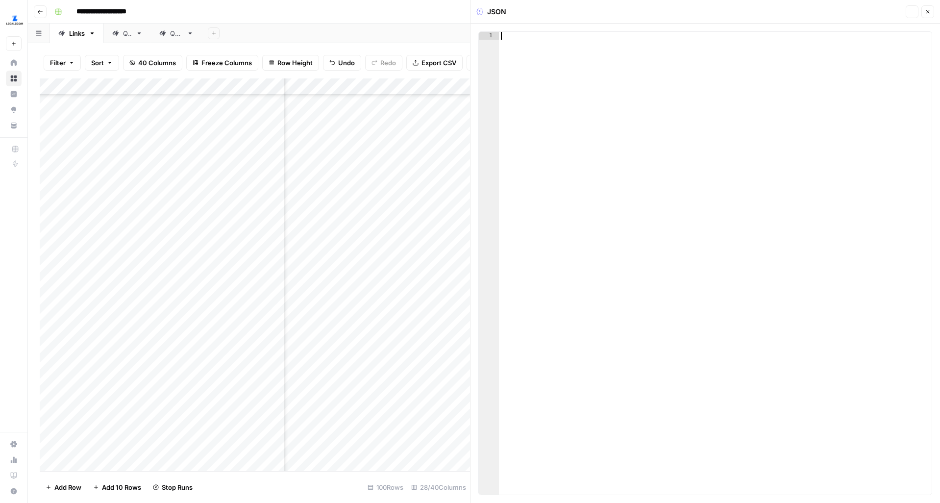
click at [734, 108] on div at bounding box center [715, 271] width 433 height 479
type textarea "**"
click at [930, 16] on button "Close" at bounding box center [928, 11] width 13 height 13
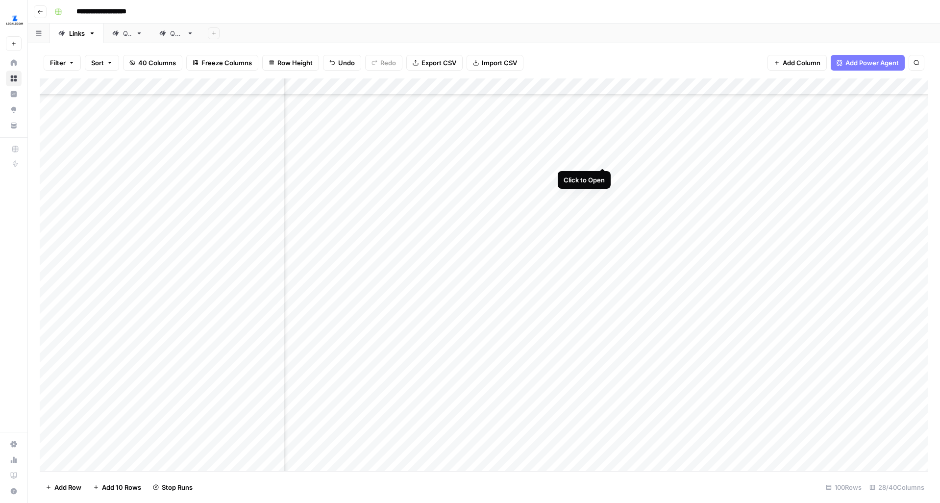
click at [605, 149] on div "Add Column" at bounding box center [484, 274] width 889 height 393
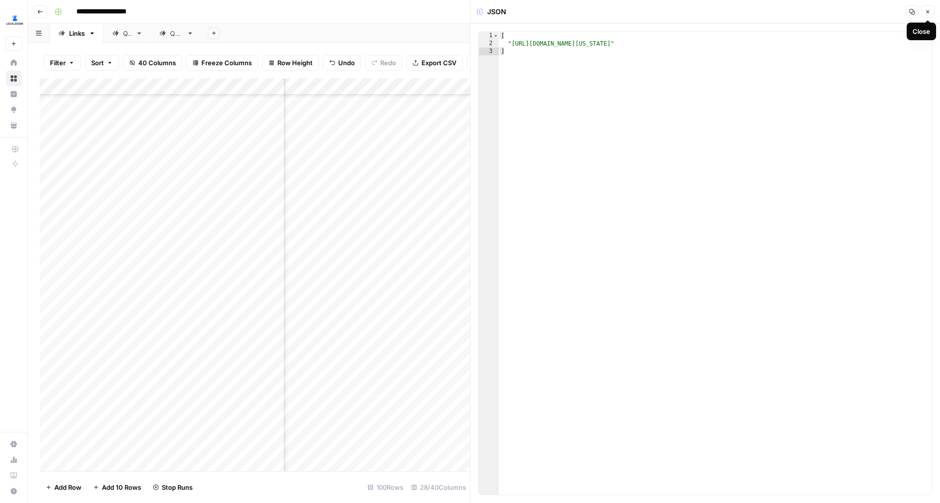
click at [926, 13] on icon "button" at bounding box center [928, 12] width 6 height 6
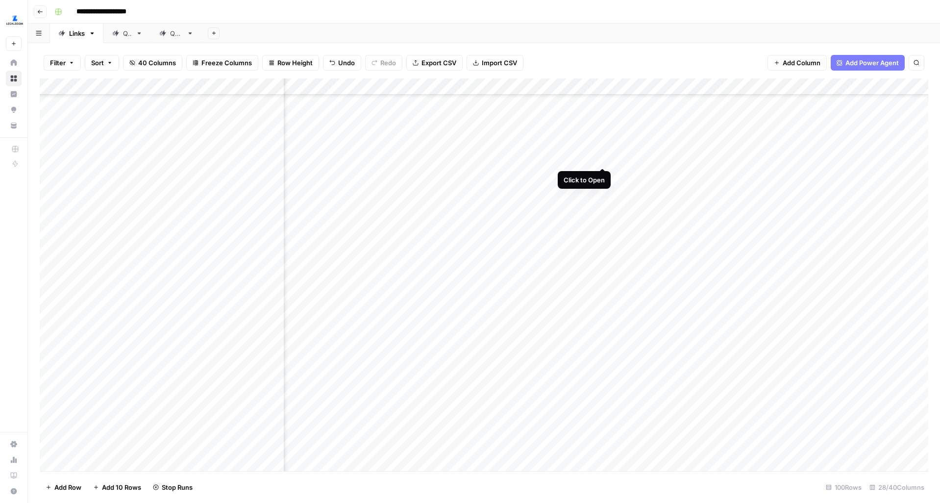
click at [602, 148] on div "Add Column" at bounding box center [484, 274] width 889 height 393
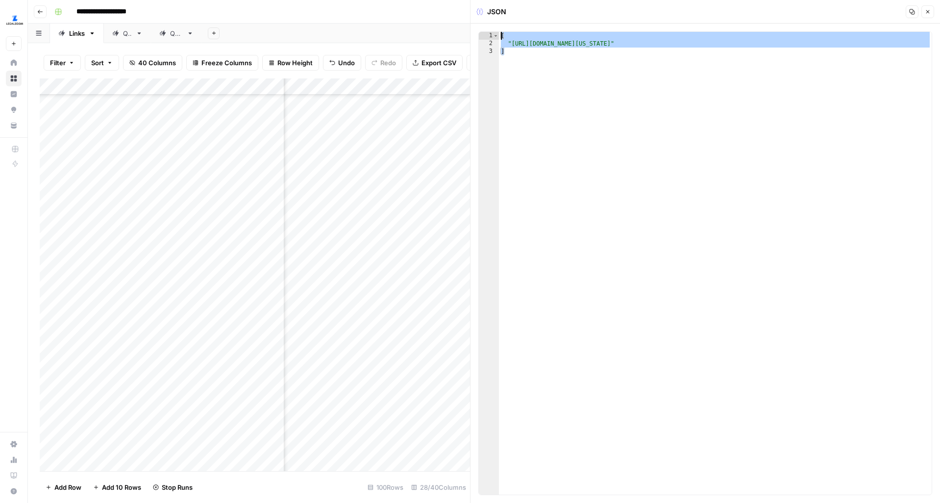
drag, startPoint x: 522, startPoint y: 54, endPoint x: 494, endPoint y: 27, distance: 39.5
click at [494, 27] on div "* 1 2 3 [ "[URL][DOMAIN_NAME][US_STATE]" ] XXXXXXXXXXXXXXXXXXXXXXXXXXXXXXXXXXXX…" at bounding box center [706, 263] width 470 height 479
type textarea "**********"
click at [926, 10] on icon "button" at bounding box center [928, 12] width 6 height 6
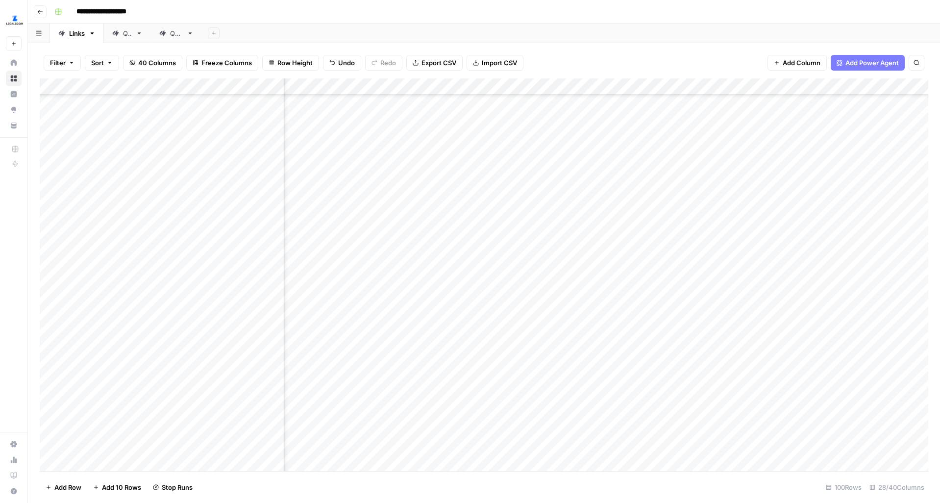
click at [703, 151] on div "Add Column" at bounding box center [484, 274] width 889 height 393
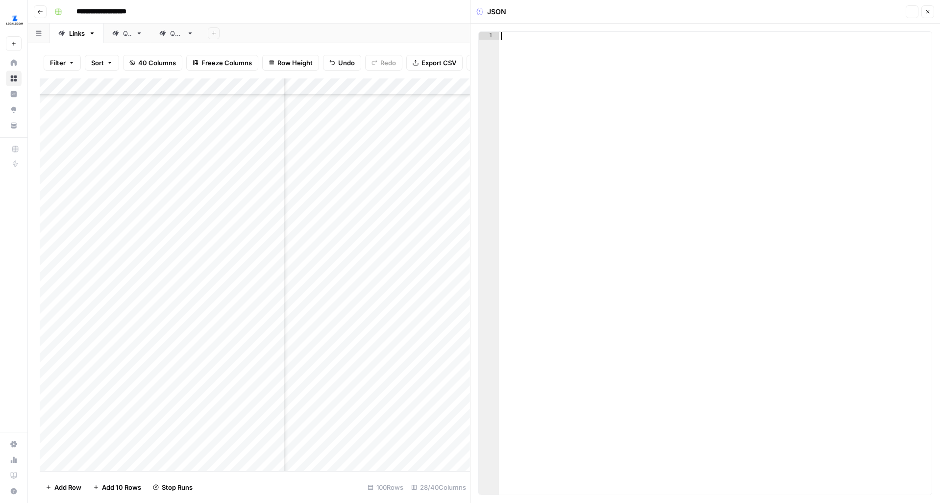
click at [706, 94] on div at bounding box center [715, 271] width 433 height 479
drag, startPoint x: 756, startPoint y: 43, endPoint x: 512, endPoint y: 45, distance: 243.7
click at [512, 45] on div "[ "[URL][DOMAIN_NAME][US_STATE]" ]" at bounding box center [715, 271] width 433 height 479
paste textarea
type textarea "**********"
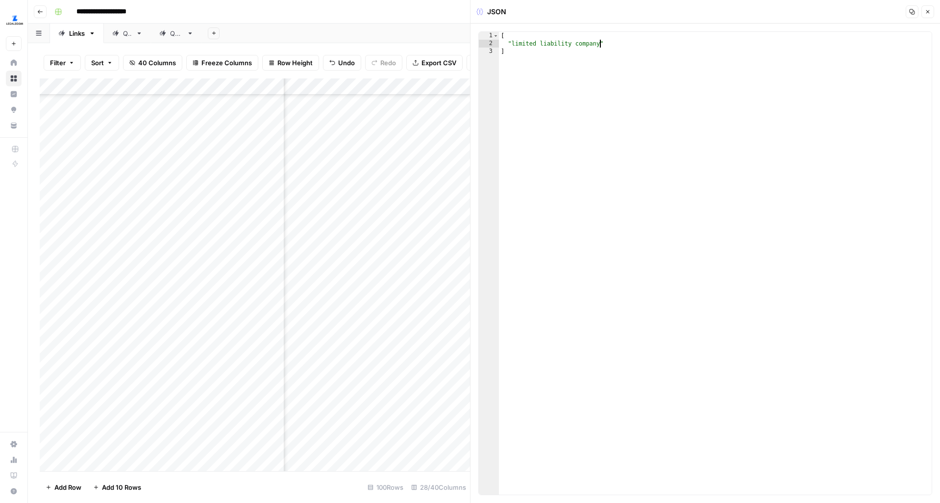
click at [929, 6] on button "Close" at bounding box center [928, 11] width 13 height 13
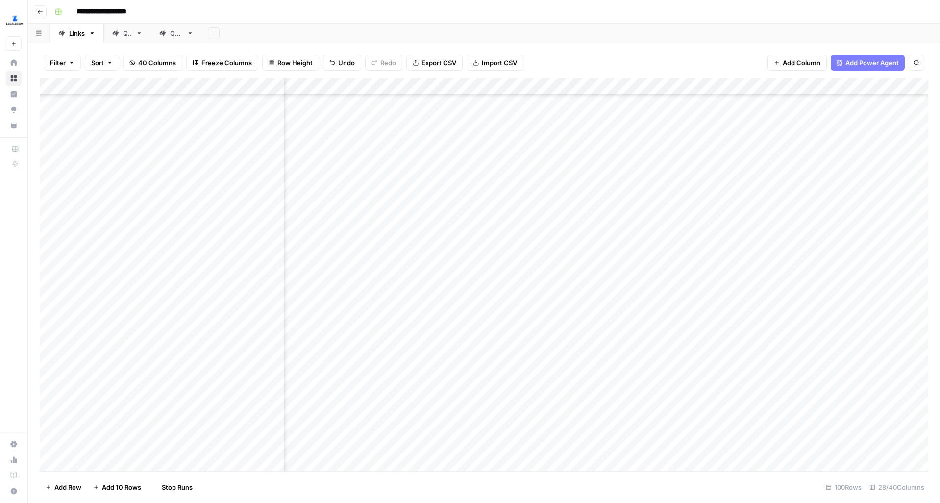
scroll to position [1583, 1193]
click at [871, 233] on div "Add Column" at bounding box center [484, 274] width 889 height 393
click at [861, 281] on div "Add Column" at bounding box center [484, 274] width 889 height 393
click at [863, 307] on div "Add Column" at bounding box center [484, 274] width 889 height 393
click at [862, 333] on div "Add Column" at bounding box center [484, 274] width 889 height 393
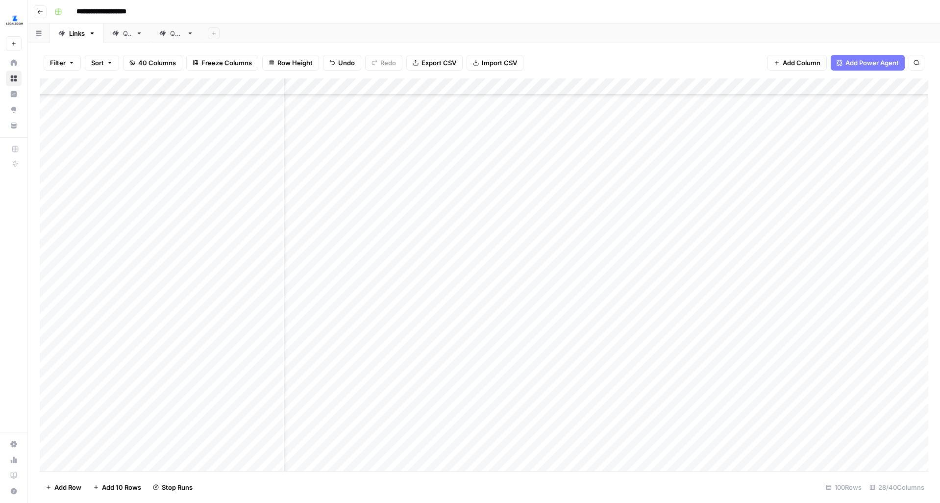
scroll to position [2044, 36]
click at [682, 251] on div "Add Column" at bounding box center [484, 274] width 889 height 393
click at [678, 278] on div "Add Column" at bounding box center [484, 274] width 889 height 393
click at [645, 303] on div "Add Column" at bounding box center [484, 274] width 889 height 393
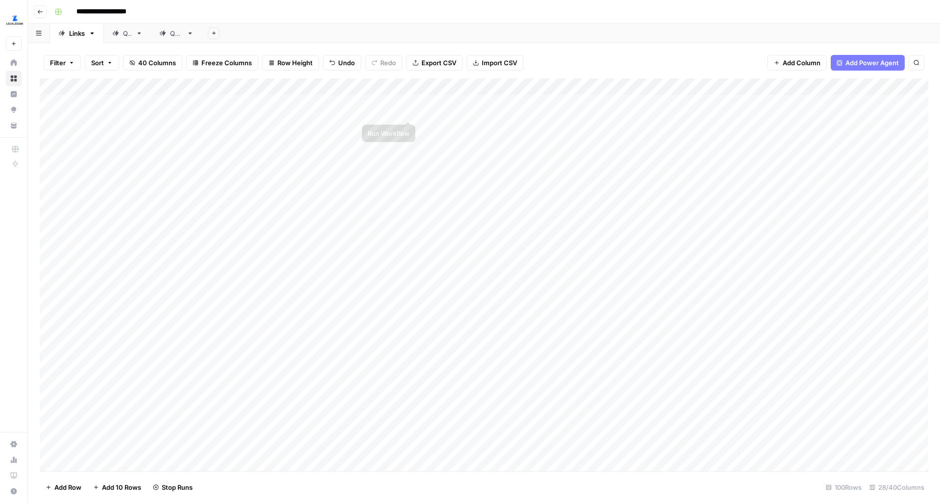
click at [409, 102] on div "Add Column" at bounding box center [484, 274] width 889 height 393
click at [411, 125] on div "Add Column" at bounding box center [484, 274] width 889 height 393
click at [409, 147] on div "Add Column" at bounding box center [484, 274] width 889 height 393
click at [410, 153] on div "Add Column" at bounding box center [484, 274] width 889 height 393
click at [410, 176] on div "Add Column" at bounding box center [484, 274] width 889 height 393
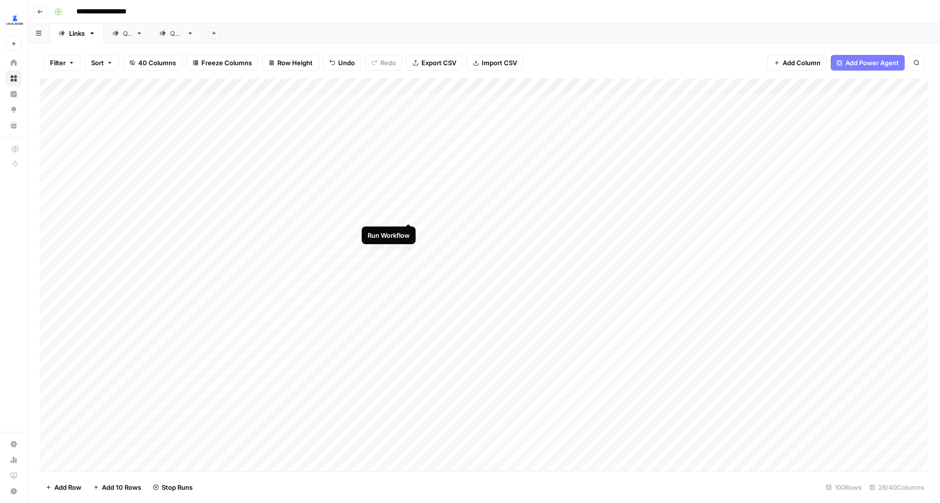
click at [407, 203] on div "Add Column" at bounding box center [484, 274] width 889 height 393
click at [408, 227] on div "Add Column" at bounding box center [484, 274] width 889 height 393
click at [410, 253] on div "Add Column" at bounding box center [484, 274] width 889 height 393
click at [410, 282] on div "Add Column" at bounding box center [484, 274] width 889 height 393
click at [408, 305] on div "Add Column" at bounding box center [484, 274] width 889 height 393
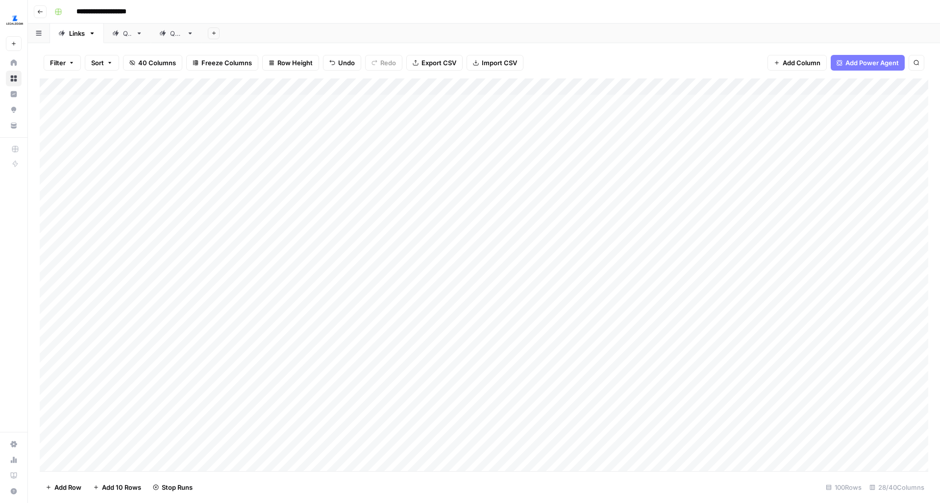
click at [408, 331] on div "Add Column" at bounding box center [484, 274] width 889 height 393
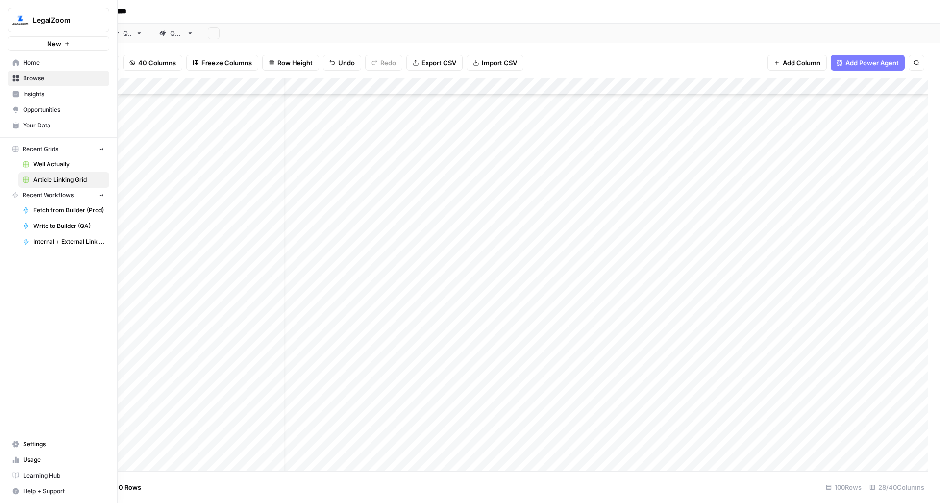
click at [17, 18] on img "Workspace: LegalZoom" at bounding box center [20, 20] width 18 height 18
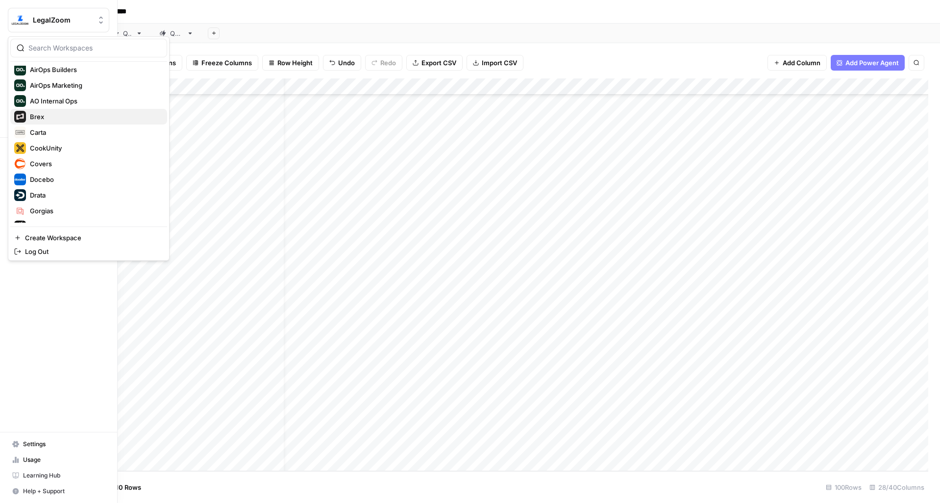
scroll to position [54, 0]
click at [45, 191] on span "Drata" at bounding box center [94, 192] width 129 height 10
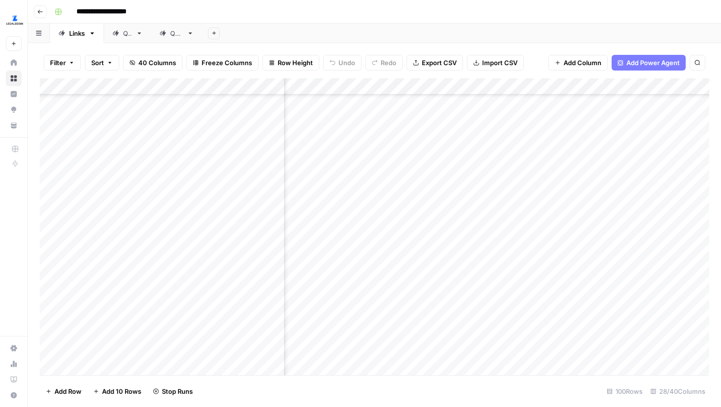
scroll to position [1165, 1580]
click at [672, 184] on div "Add Column" at bounding box center [374, 226] width 669 height 297
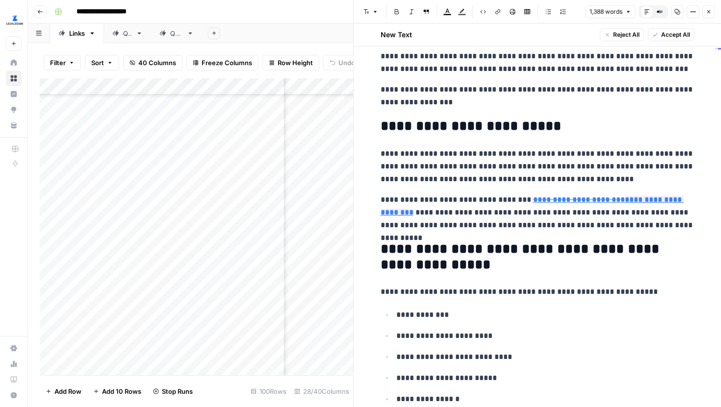
scroll to position [50, 0]
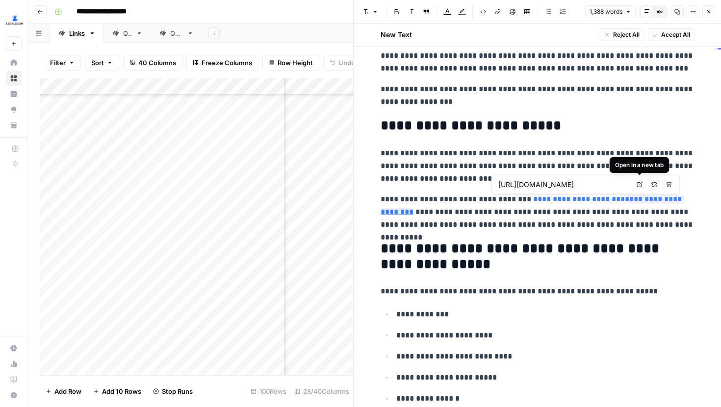
click at [639, 186] on icon at bounding box center [639, 185] width 6 height 6
click at [709, 17] on button "Close" at bounding box center [708, 11] width 13 height 13
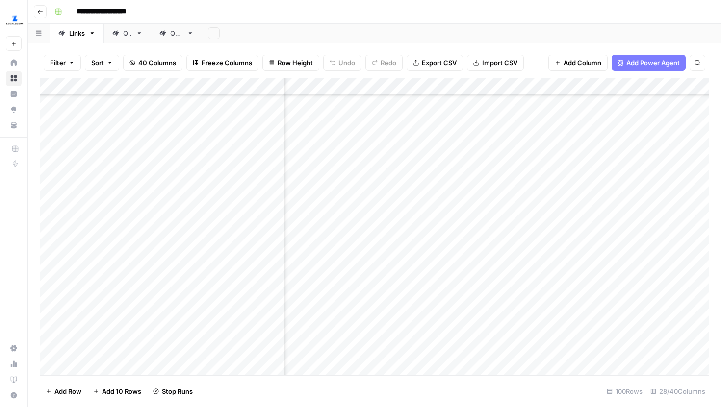
click at [669, 161] on div "Add Column" at bounding box center [374, 226] width 669 height 297
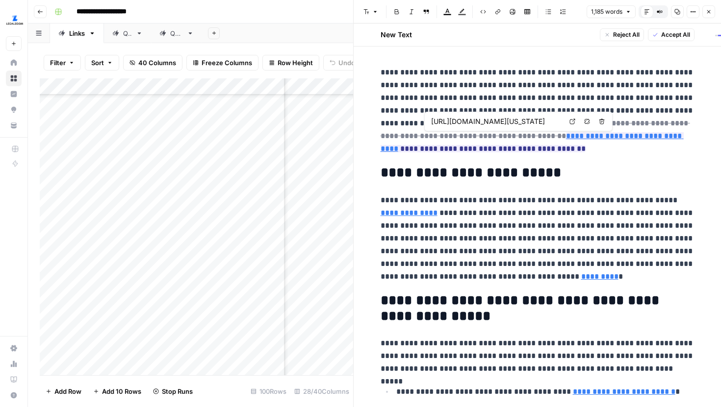
click at [570, 121] on icon at bounding box center [572, 122] width 6 height 6
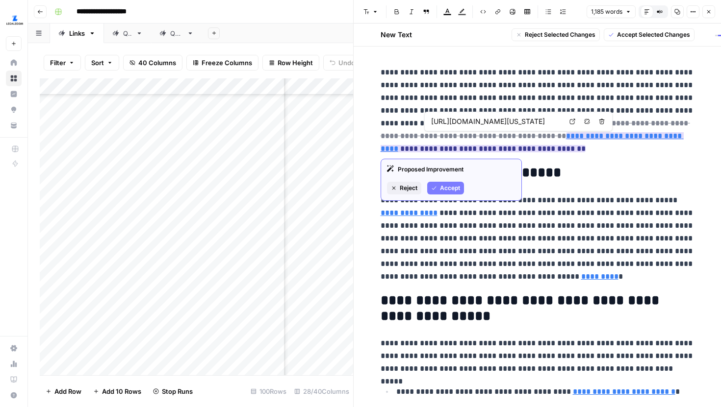
drag, startPoint x: 548, startPoint y: 137, endPoint x: 430, endPoint y: 138, distance: 117.7
click at [430, 138] on link "**********" at bounding box center [531, 142] width 303 height 20
copy link "**********"
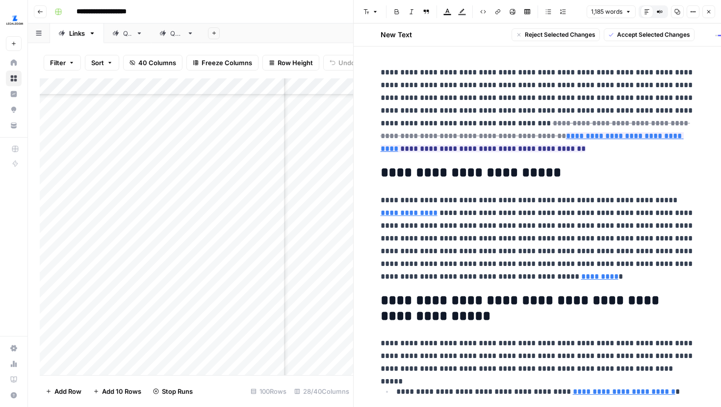
click at [710, 12] on icon "button" at bounding box center [709, 12] width 6 height 6
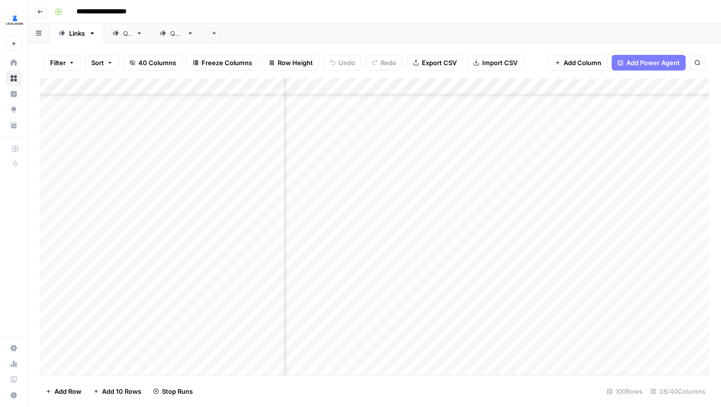
scroll to position [1112, 1676]
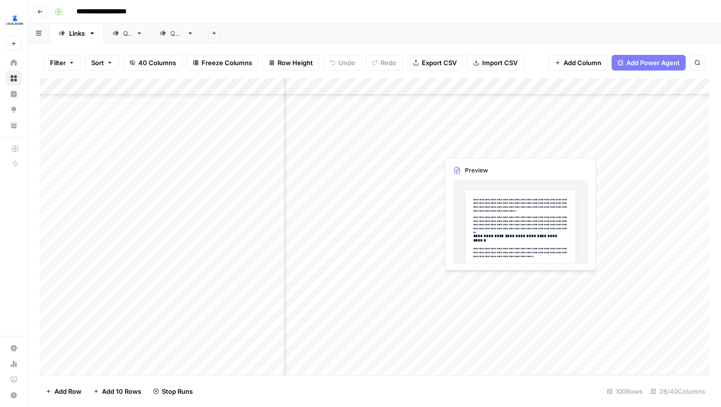
click at [573, 138] on div "Add Column" at bounding box center [374, 226] width 669 height 297
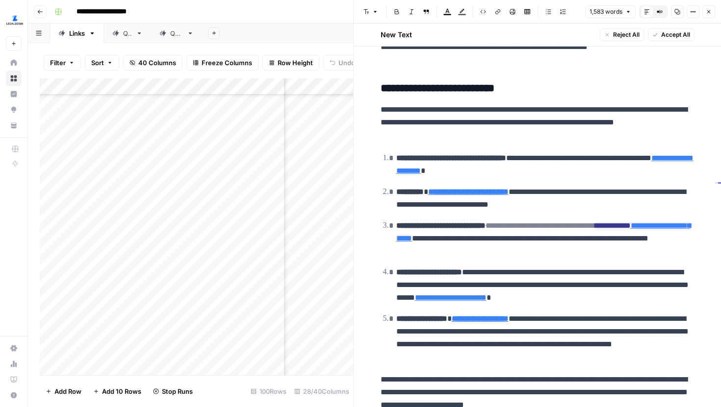
scroll to position [910, 0]
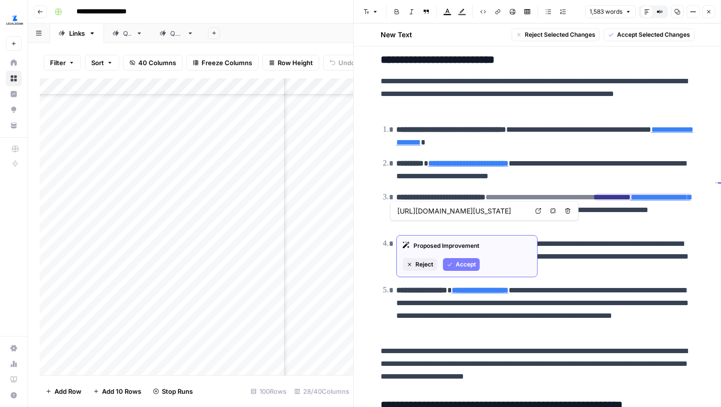
drag, startPoint x: 483, startPoint y: 226, endPoint x: 396, endPoint y: 225, distance: 87.3
click at [396, 225] on p "**********" at bounding box center [545, 210] width 298 height 38
copy link "**********"
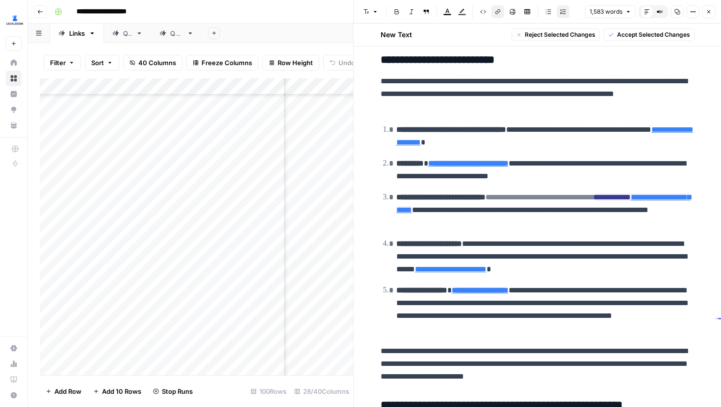
click at [710, 15] on button "Close" at bounding box center [708, 11] width 13 height 13
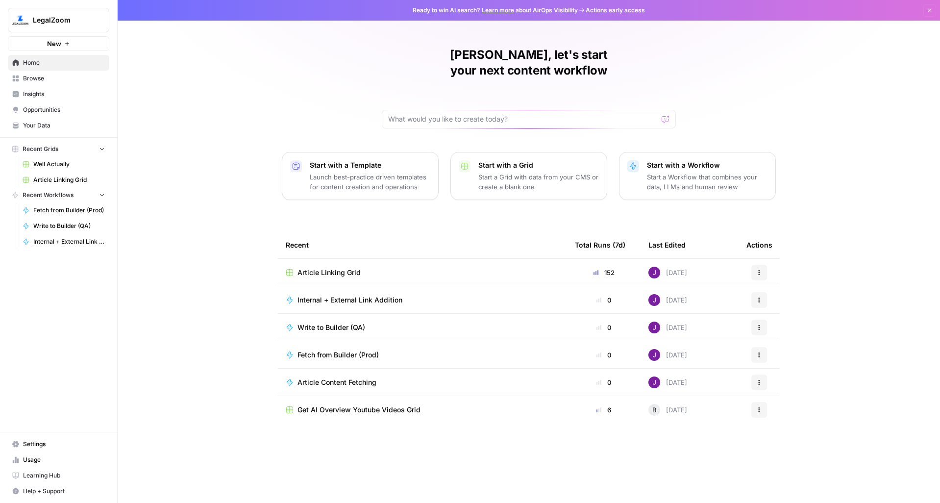
click at [62, 18] on span "LegalZoom" at bounding box center [62, 20] width 59 height 10
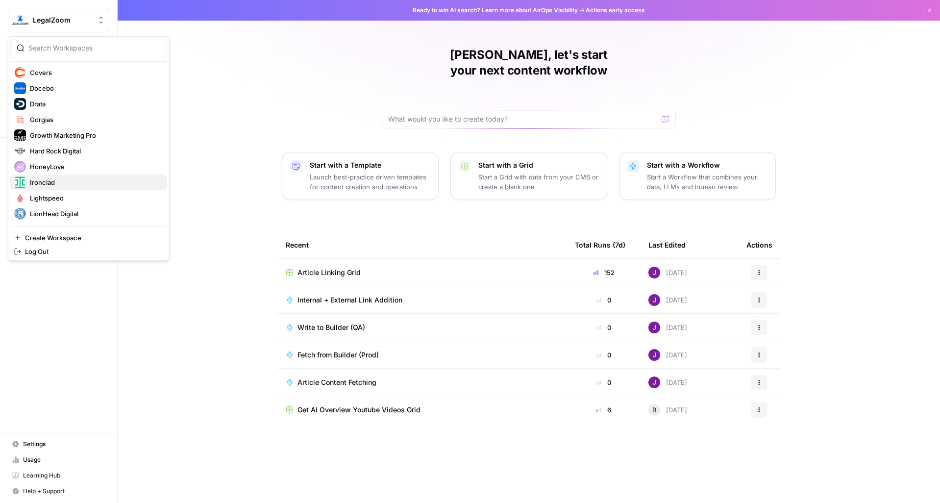
scroll to position [137, 0]
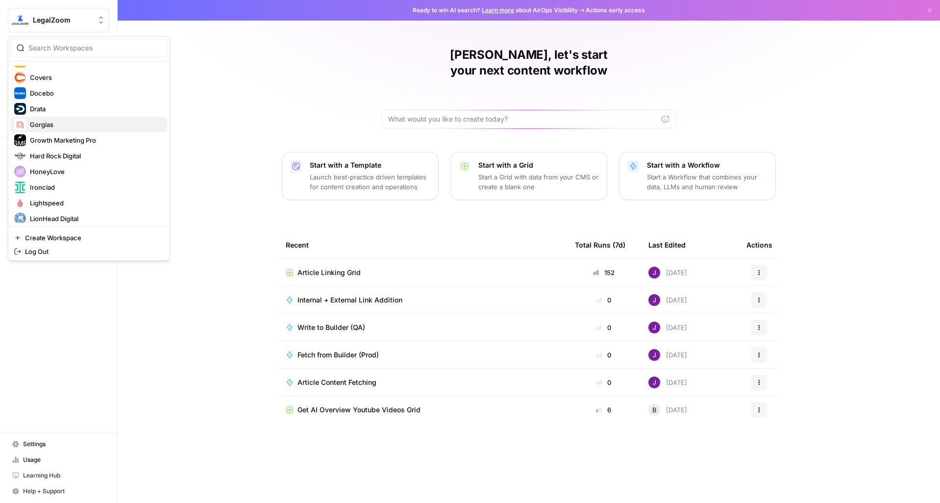
click at [50, 128] on span "Gorgias" at bounding box center [94, 125] width 129 height 10
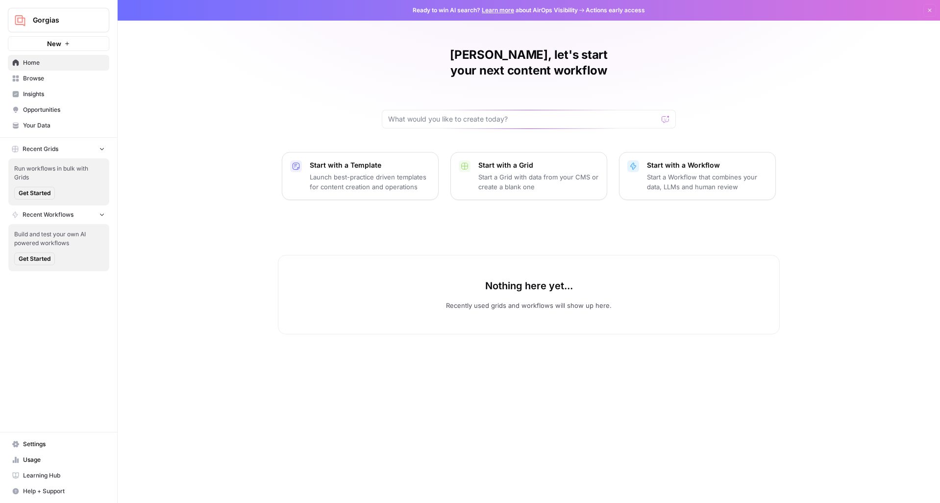
click at [45, 122] on span "Your Data" at bounding box center [64, 125] width 82 height 9
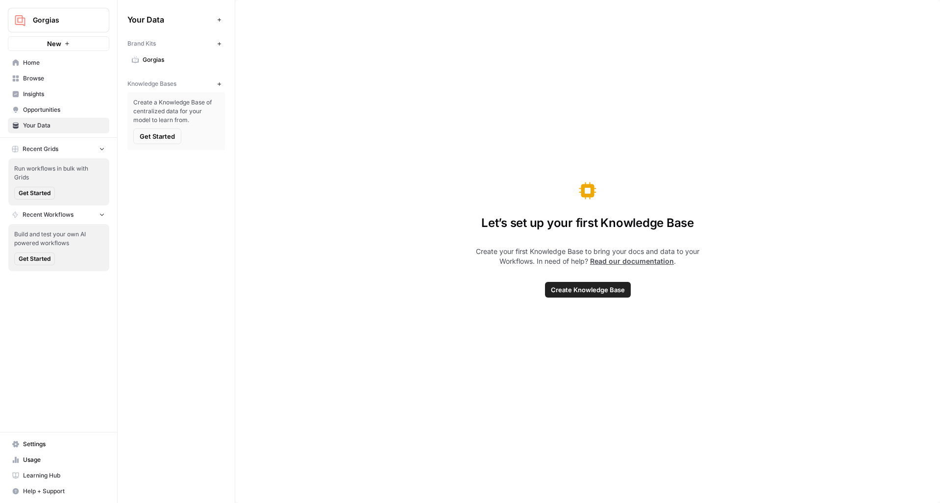
click at [38, 439] on link "Settings" at bounding box center [58, 444] width 101 height 16
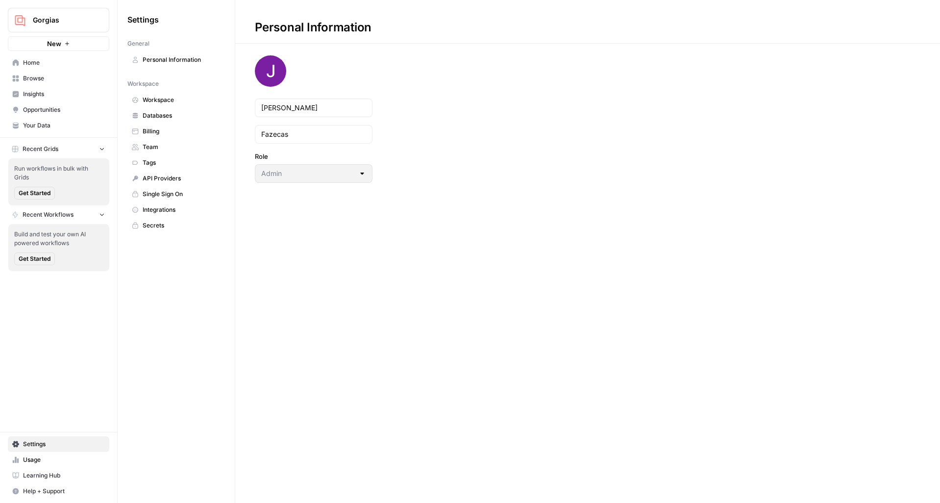
click at [163, 99] on span "Workspace" at bounding box center [182, 100] width 78 height 9
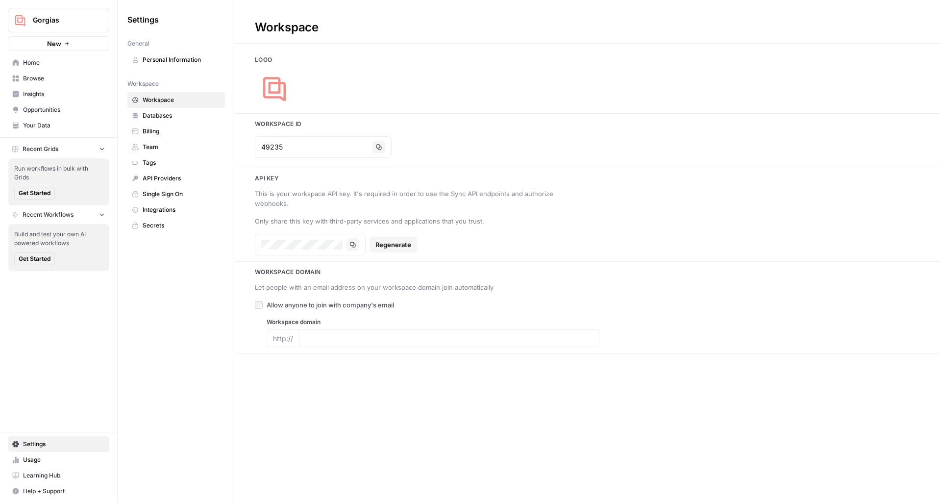
click at [161, 149] on span "Team" at bounding box center [182, 147] width 78 height 9
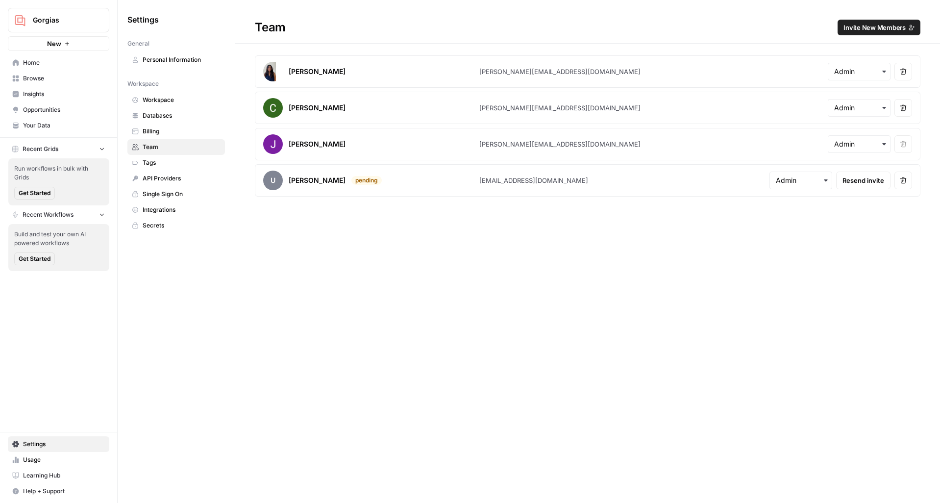
click at [33, 59] on span "Home" at bounding box center [64, 62] width 82 height 9
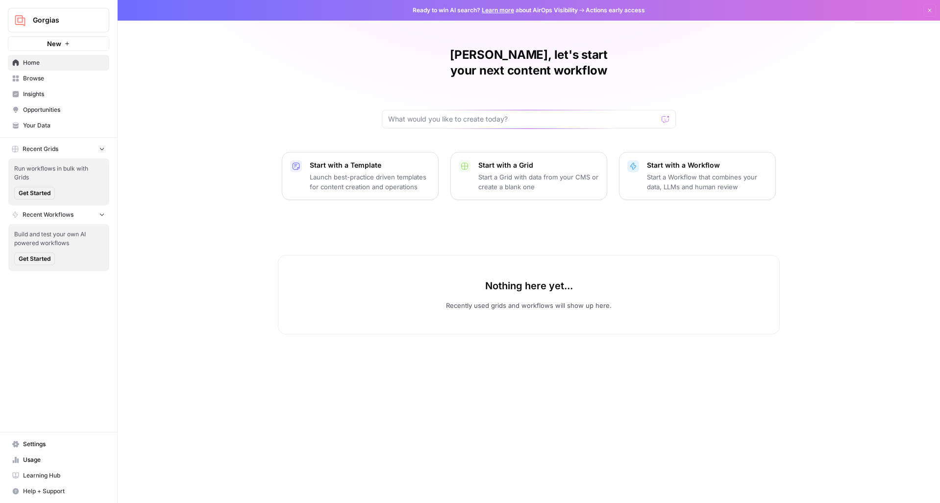
click at [66, 24] on span "Gorgias" at bounding box center [62, 20] width 59 height 10
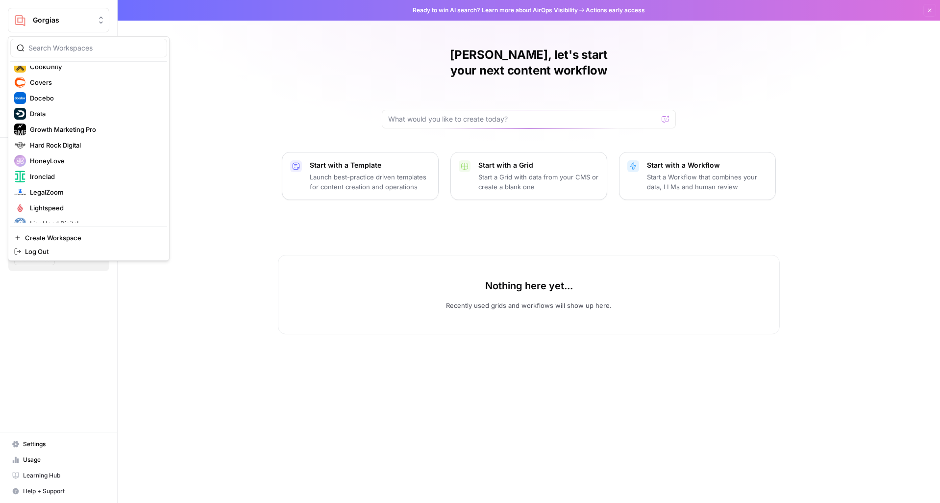
scroll to position [123, 0]
click at [51, 122] on span "Drata" at bounding box center [94, 124] width 129 height 10
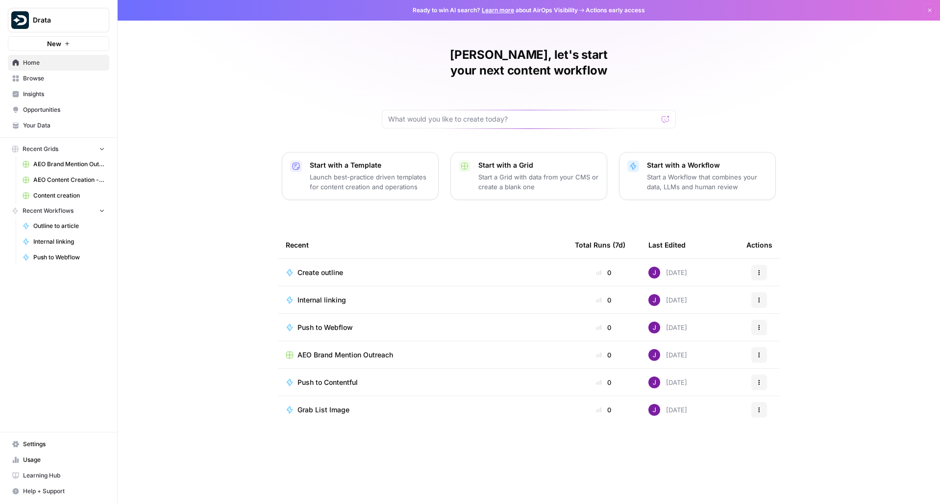
click at [60, 198] on span "Content creation" at bounding box center [69, 195] width 72 height 9
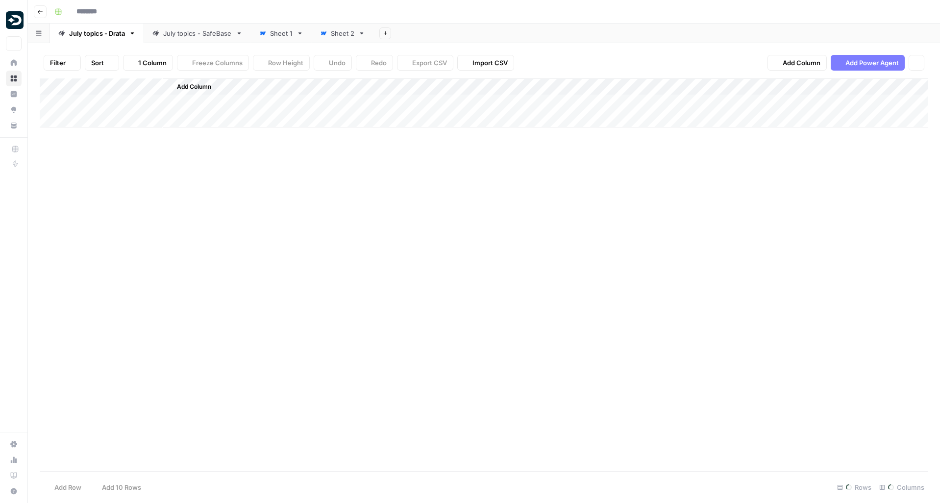
type input "**********"
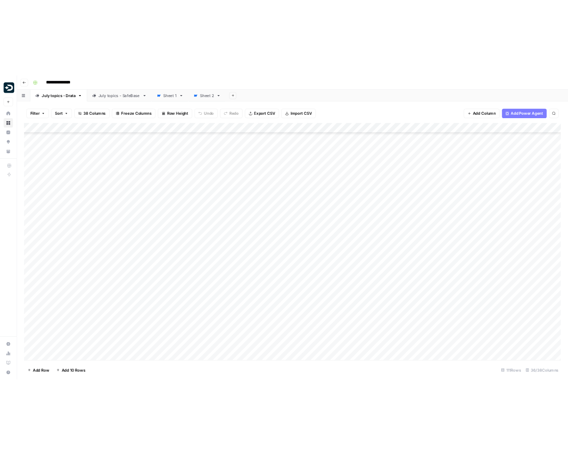
scroll to position [766, 0]
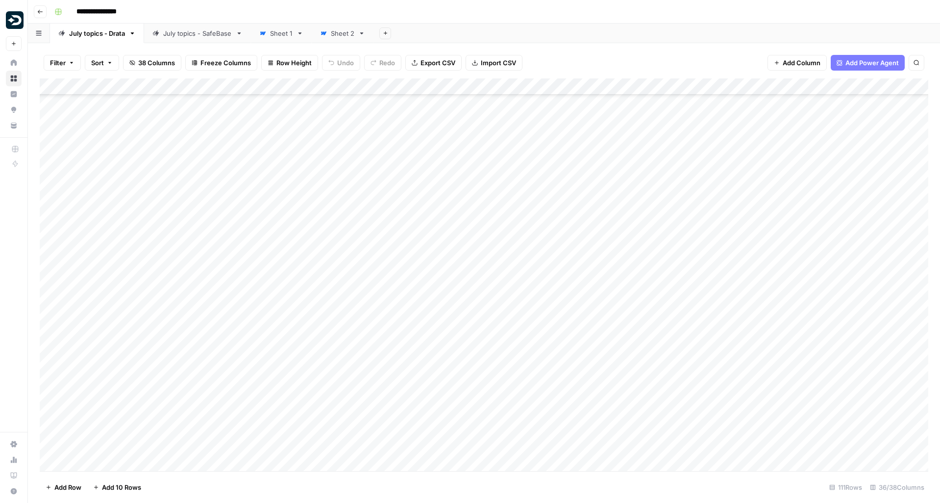
click at [93, 180] on div "Add Column" at bounding box center [484, 274] width 889 height 393
click at [412, 229] on div "Add Column" at bounding box center [484, 274] width 889 height 393
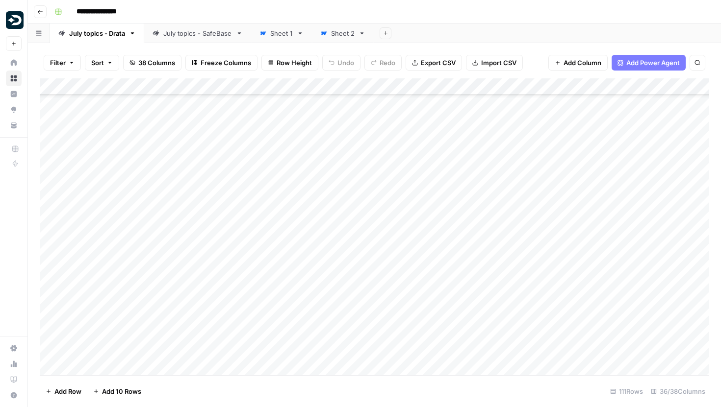
click at [107, 203] on div "Add Column" at bounding box center [374, 226] width 669 height 297
click at [125, 176] on div "Add Column" at bounding box center [374, 226] width 669 height 297
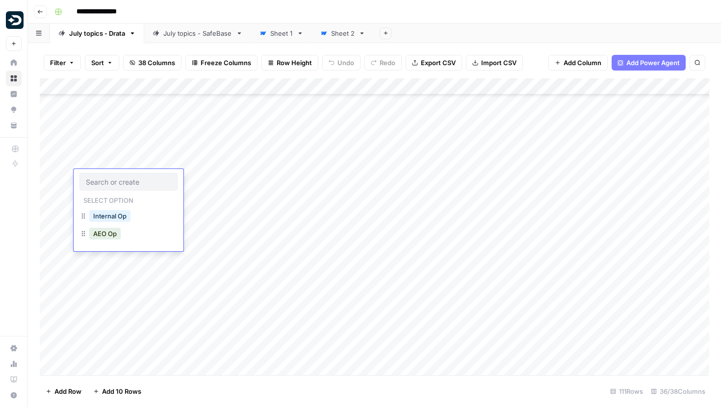
click at [108, 268] on div "Add Column" at bounding box center [374, 226] width 669 height 297
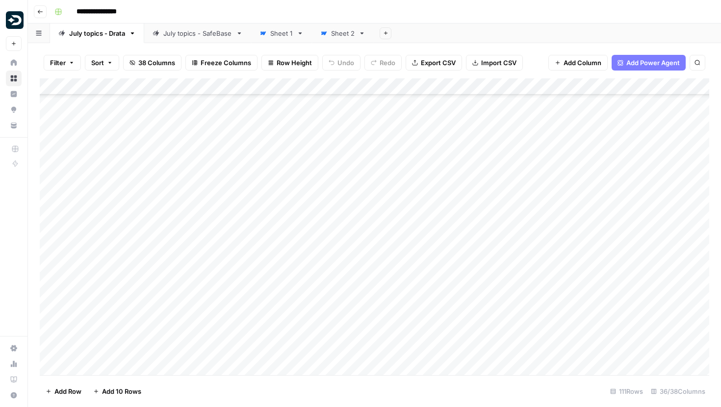
scroll to position [784, 0]
click at [108, 190] on div "Add Column" at bounding box center [374, 226] width 669 height 297
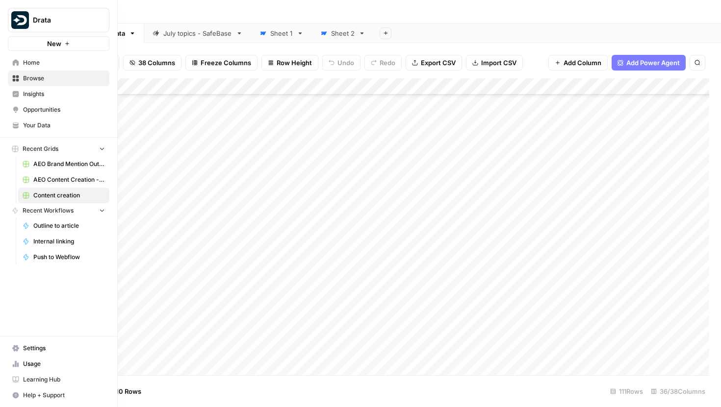
click at [36, 108] on span "Opportunities" at bounding box center [64, 109] width 82 height 9
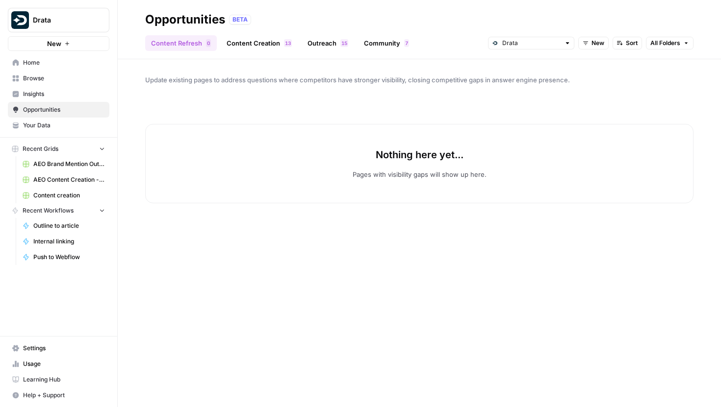
click at [266, 43] on link "Content Creation 3 1" at bounding box center [259, 43] width 77 height 16
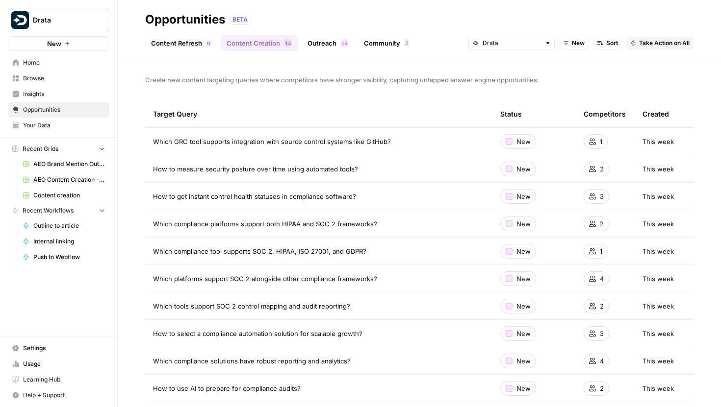
click at [336, 24] on div "Opportunities BETA" at bounding box center [419, 20] width 548 height 16
click at [603, 78] on span "Create new content targeting queries where competitors have stronger visibility…" at bounding box center [419, 80] width 548 height 10
click at [50, 94] on span "Insights" at bounding box center [64, 94] width 82 height 9
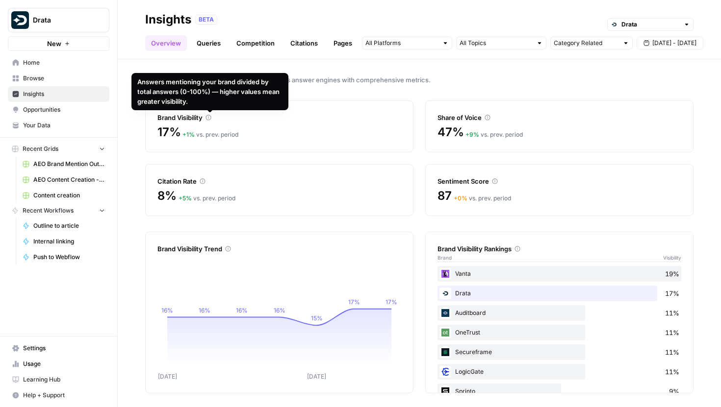
scroll to position [2, 0]
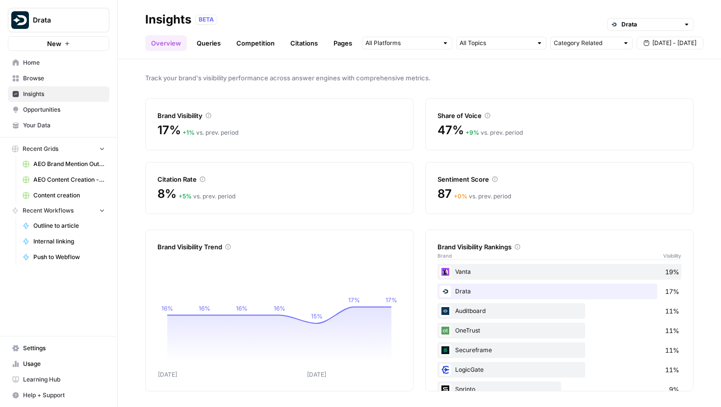
click at [227, 39] on ul "Overview Queries Competition Citations Pages" at bounding box center [251, 43] width 213 height 16
click at [218, 40] on link "Queries" at bounding box center [209, 43] width 36 height 16
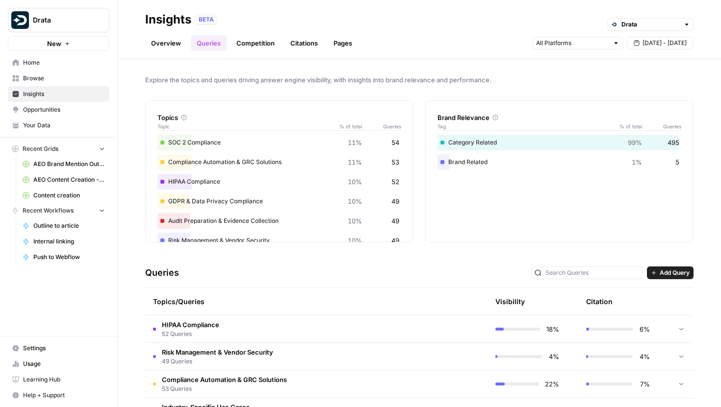
click at [247, 48] on link "Competition" at bounding box center [255, 43] width 50 height 16
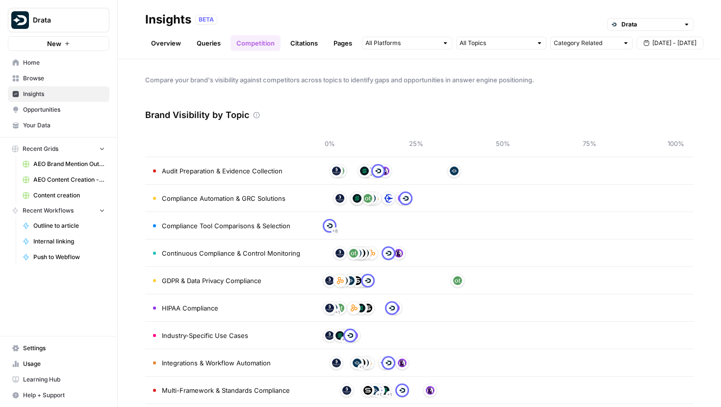
click at [167, 47] on link "Overview" at bounding box center [166, 43] width 42 height 16
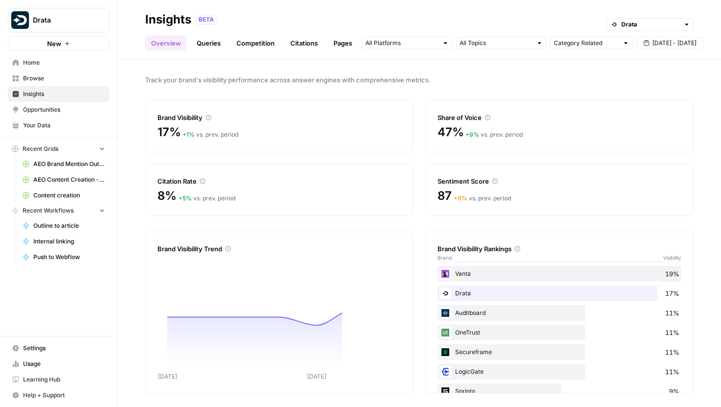
click at [267, 42] on link "Competition" at bounding box center [255, 43] width 50 height 16
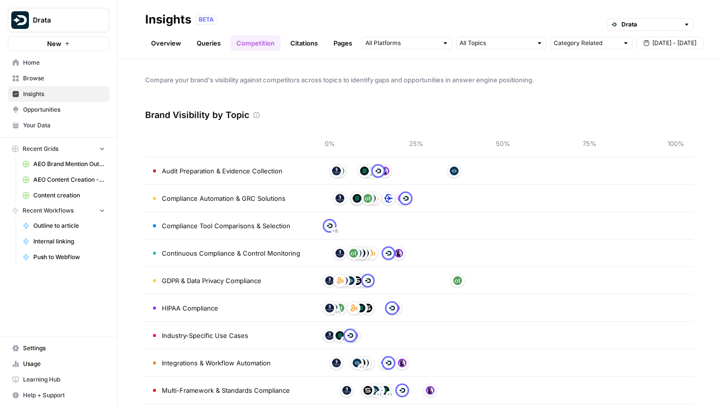
click at [319, 104] on div "Brand Visibility by Topic" at bounding box center [419, 115] width 548 height 29
click at [301, 46] on link "Citations" at bounding box center [303, 43] width 39 height 16
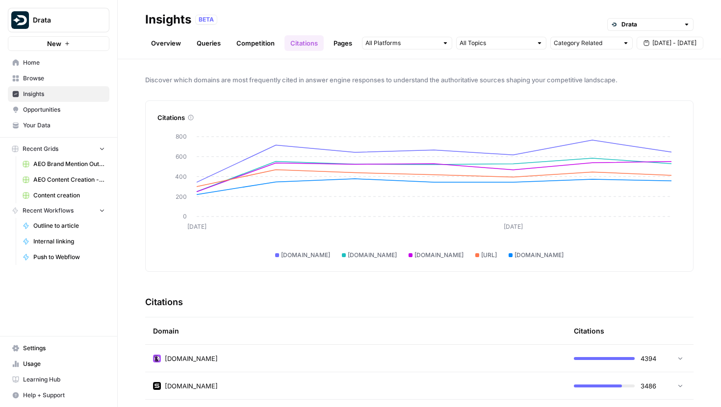
click at [177, 42] on link "Overview" at bounding box center [166, 43] width 42 height 16
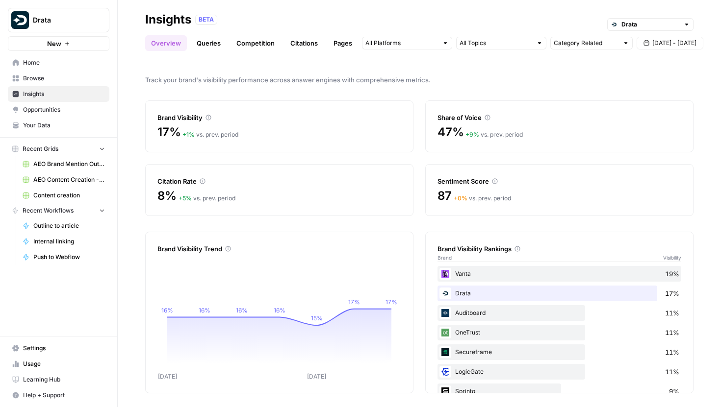
click at [83, 18] on span "Drata" at bounding box center [62, 20] width 59 height 10
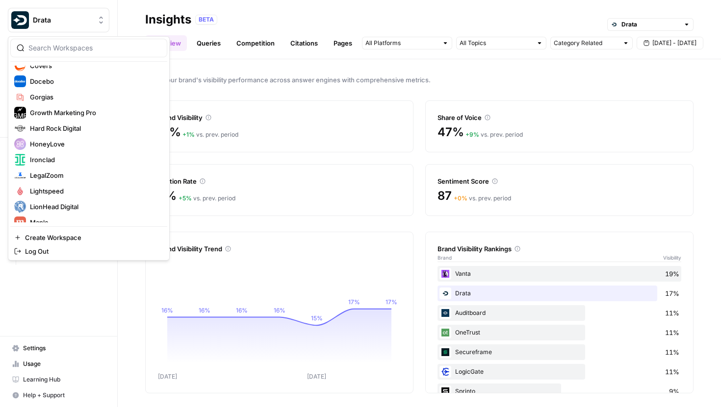
scroll to position [151, 0]
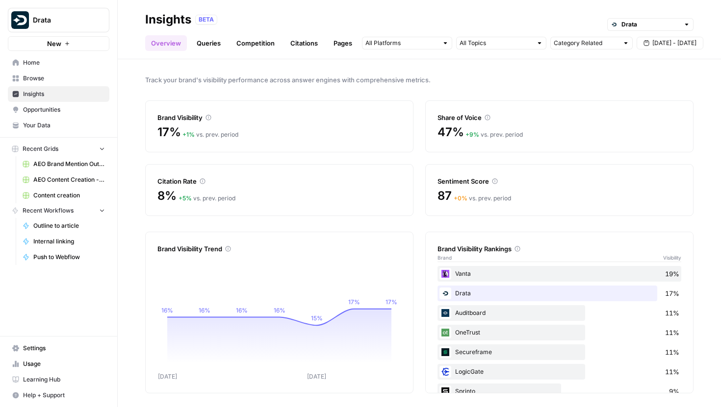
click at [268, 96] on div "Track your brand's visibility performance across answer engines with comprehens…" at bounding box center [419, 233] width 603 height 348
click at [68, 107] on span "Opportunities" at bounding box center [64, 109] width 82 height 9
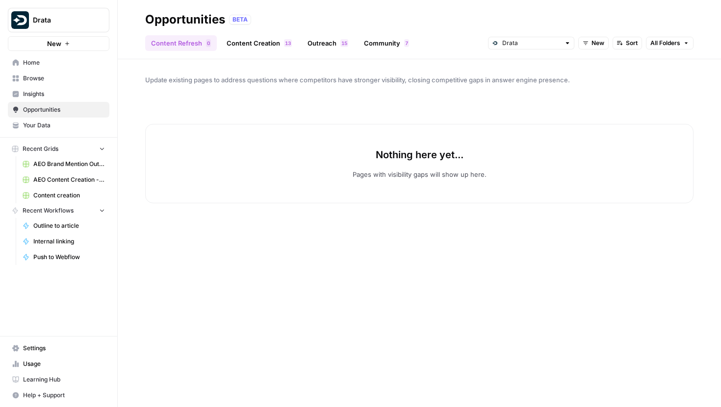
click at [236, 43] on link "Content Creation 3 1" at bounding box center [259, 43] width 77 height 16
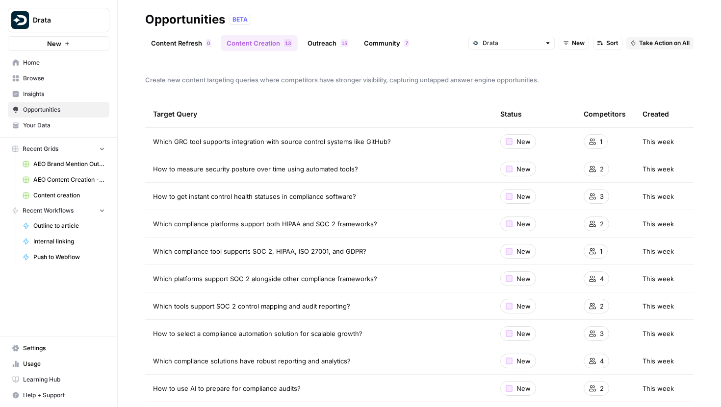
click at [334, 42] on link "Outreach 5 1" at bounding box center [328, 43] width 52 height 16
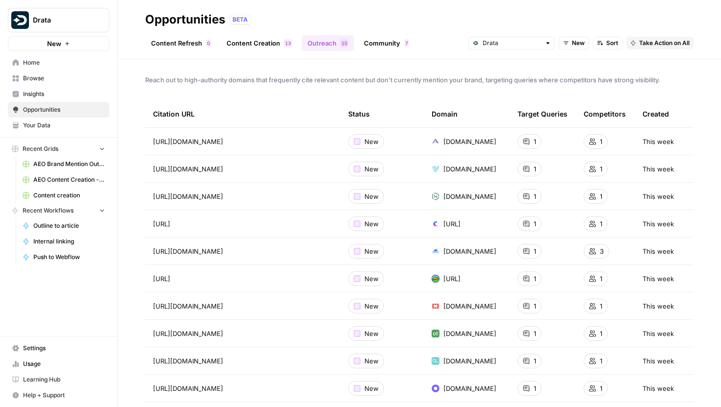
click at [271, 41] on link "Content Creation 3 1" at bounding box center [259, 43] width 77 height 16
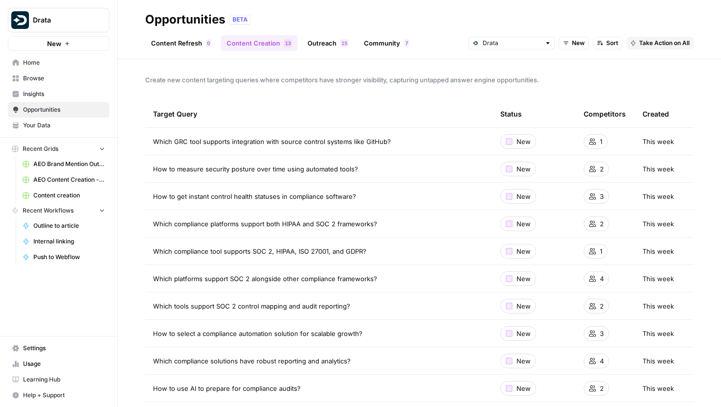
click at [50, 68] on link "Home" at bounding box center [58, 63] width 101 height 16
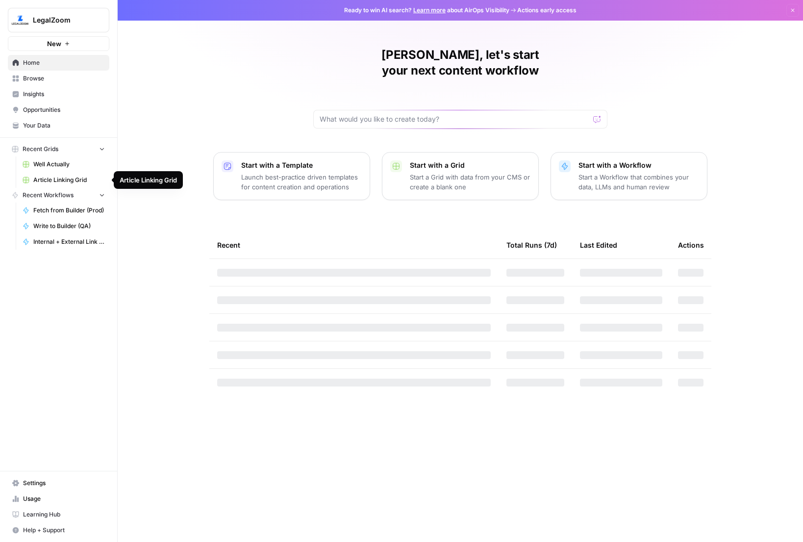
click at [70, 176] on span "Article Linking Grid" at bounding box center [69, 180] width 72 height 9
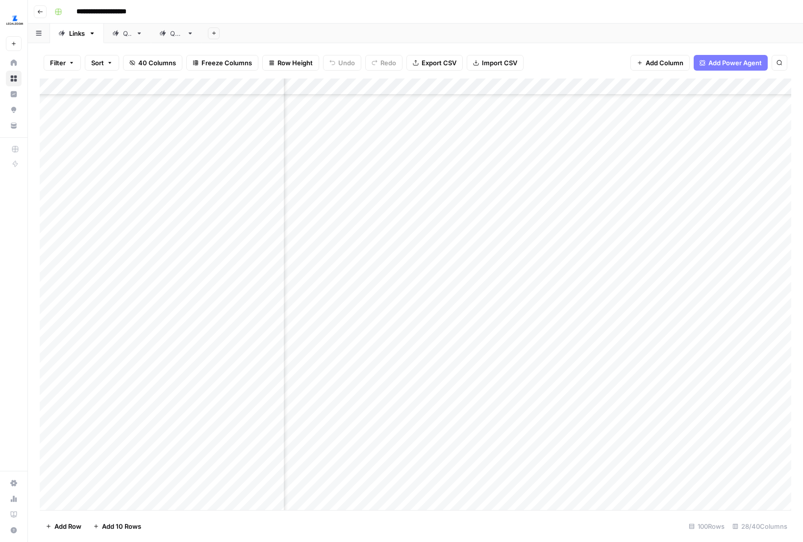
scroll to position [1214, 73]
click at [409, 167] on div "Add Column" at bounding box center [416, 293] width 752 height 431
click at [409, 194] on div "Add Column" at bounding box center [416, 293] width 752 height 431
click at [410, 216] on div "Add Column" at bounding box center [416, 293] width 752 height 431
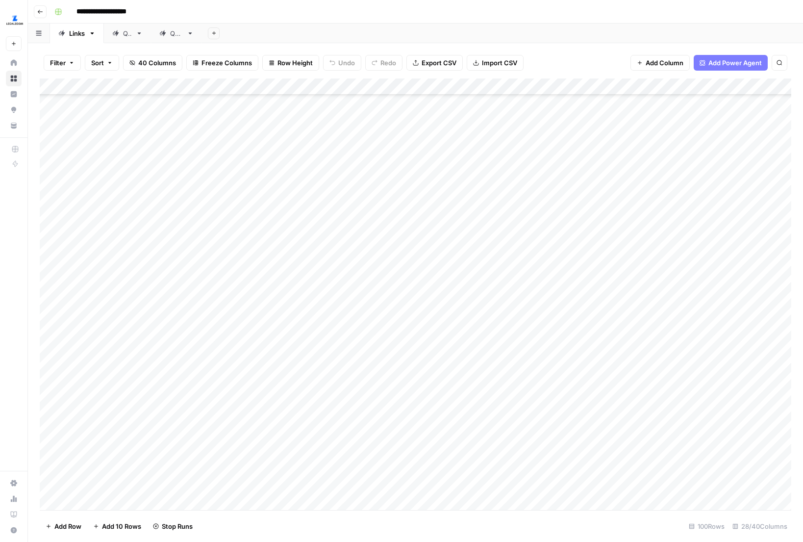
click at [409, 244] on div "Add Column" at bounding box center [416, 293] width 752 height 431
click at [409, 265] on div "Add Column" at bounding box center [416, 293] width 752 height 431
click at [409, 272] on div "Add Column" at bounding box center [416, 293] width 752 height 431
click at [407, 294] on div "Add Column" at bounding box center [416, 293] width 752 height 431
click at [409, 321] on div "Add Column" at bounding box center [416, 293] width 752 height 431
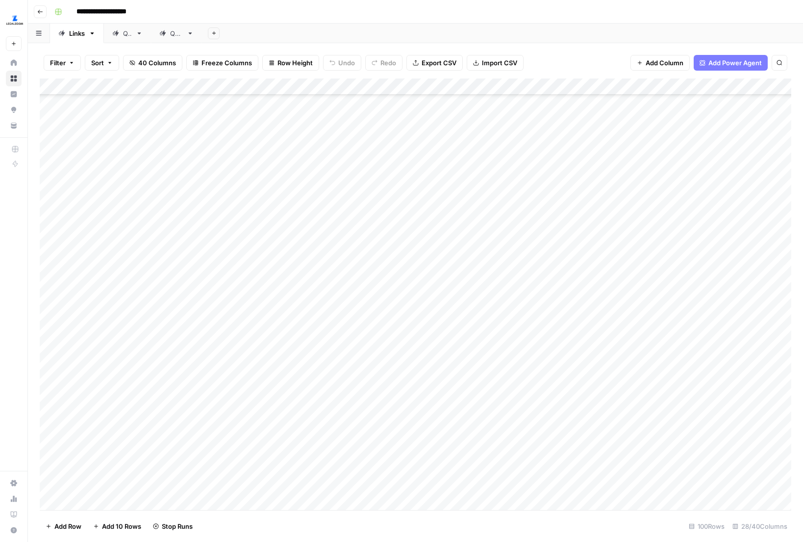
click at [408, 347] on div "Add Column" at bounding box center [416, 293] width 752 height 431
click at [409, 371] on div "Add Column" at bounding box center [416, 293] width 752 height 431
click at [410, 326] on div "Add Column" at bounding box center [416, 293] width 752 height 431
click at [411, 394] on div "Add Column" at bounding box center [416, 293] width 752 height 431
click at [407, 369] on div "Add Column" at bounding box center [416, 293] width 752 height 431
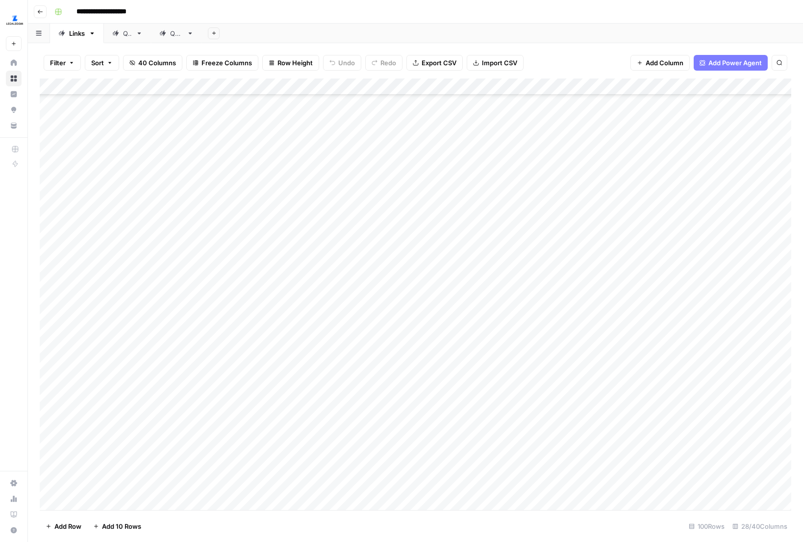
scroll to position [285, 0]
click at [409, 327] on div "Add Column" at bounding box center [416, 293] width 752 height 431
click at [409, 349] on div "Add Column" at bounding box center [416, 293] width 752 height 431
click at [382, 385] on div "Add Column" at bounding box center [416, 293] width 752 height 431
click at [361, 404] on div "Add Column" at bounding box center [416, 293] width 752 height 431
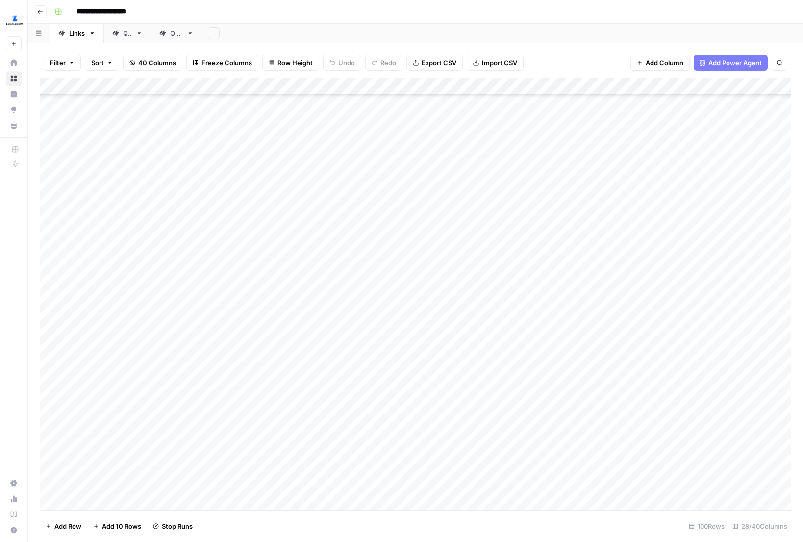
click at [354, 429] on div "Add Column" at bounding box center [416, 293] width 752 height 431
click at [351, 458] on div "Add Column" at bounding box center [416, 293] width 752 height 431
click at [355, 487] on div "Add Column" at bounding box center [416, 293] width 752 height 431
click at [354, 339] on div "Add Column" at bounding box center [416, 293] width 752 height 431
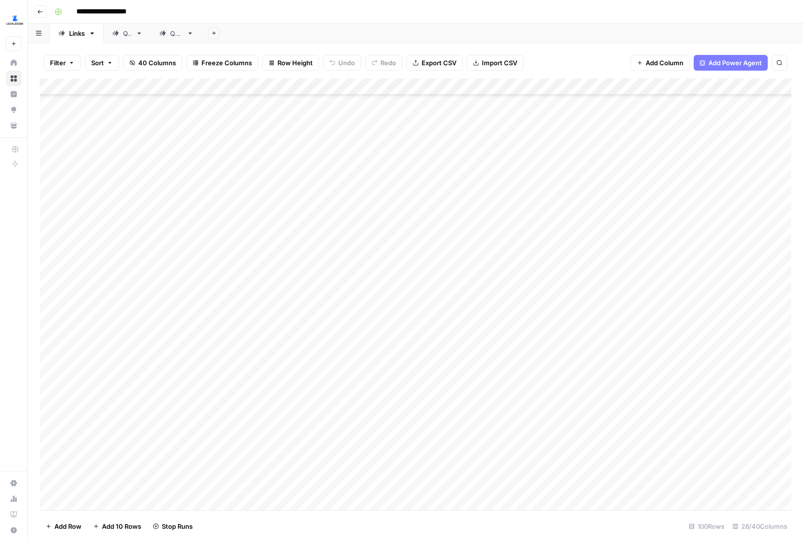
click at [352, 365] on div "Add Column" at bounding box center [416, 293] width 752 height 431
click at [349, 395] on div "Add Column" at bounding box center [416, 293] width 752 height 431
click at [350, 414] on div "Add Column" at bounding box center [416, 293] width 752 height 431
click at [361, 412] on div "Add Column" at bounding box center [416, 293] width 752 height 431
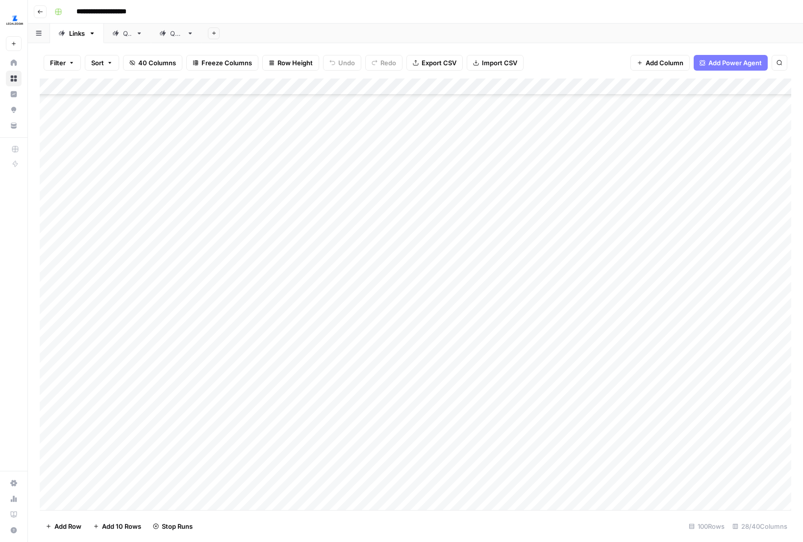
click at [353, 439] on div "Add Column" at bounding box center [416, 293] width 752 height 431
click at [352, 414] on div "Add Column" at bounding box center [416, 293] width 752 height 431
click at [350, 437] on div "Add Column" at bounding box center [416, 293] width 752 height 431
click at [350, 485] on div "Add Column" at bounding box center [416, 293] width 752 height 431
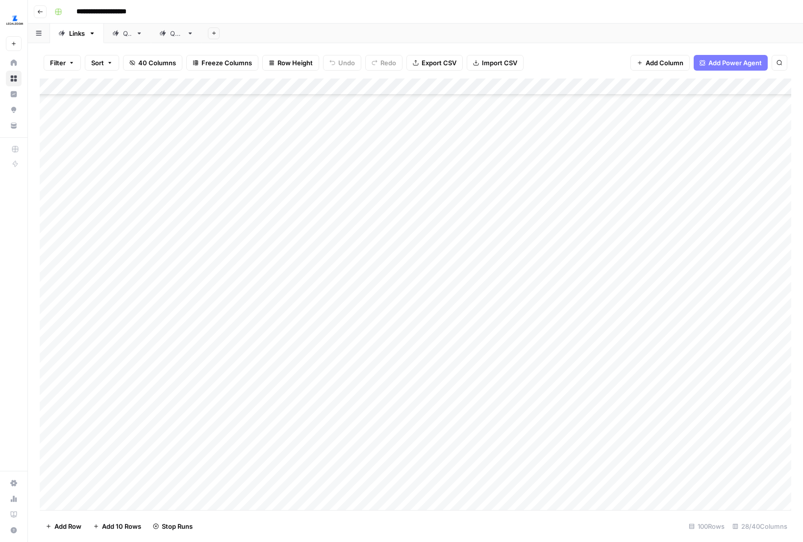
click at [353, 406] on div "Add Column" at bounding box center [416, 293] width 752 height 431
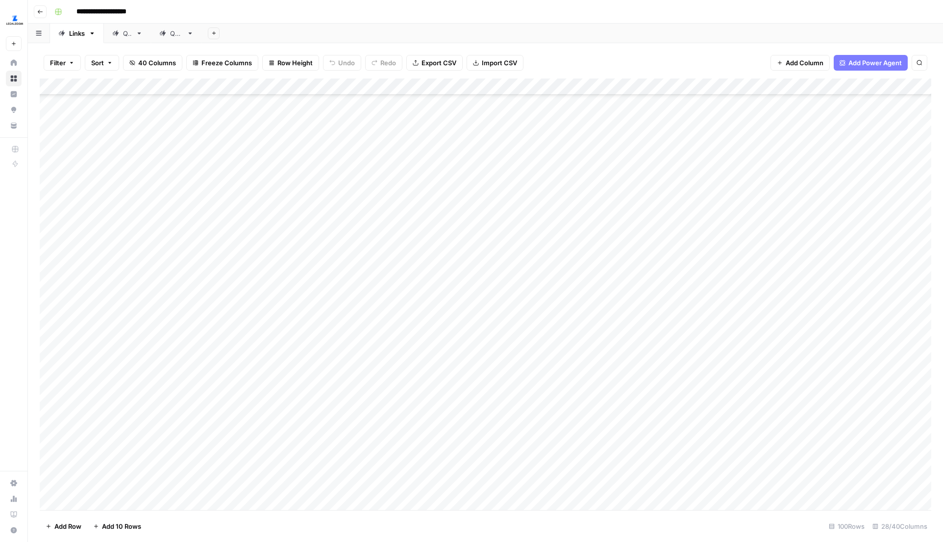
scroll to position [2150, 0]
click at [710, 222] on div "Add Column" at bounding box center [486, 293] width 892 height 431
click at [652, 245] on div "Add Column" at bounding box center [486, 293] width 892 height 431
click at [662, 278] on div "Add Column" at bounding box center [486, 293] width 892 height 431
click at [660, 302] on div "Add Column" at bounding box center [486, 293] width 892 height 431
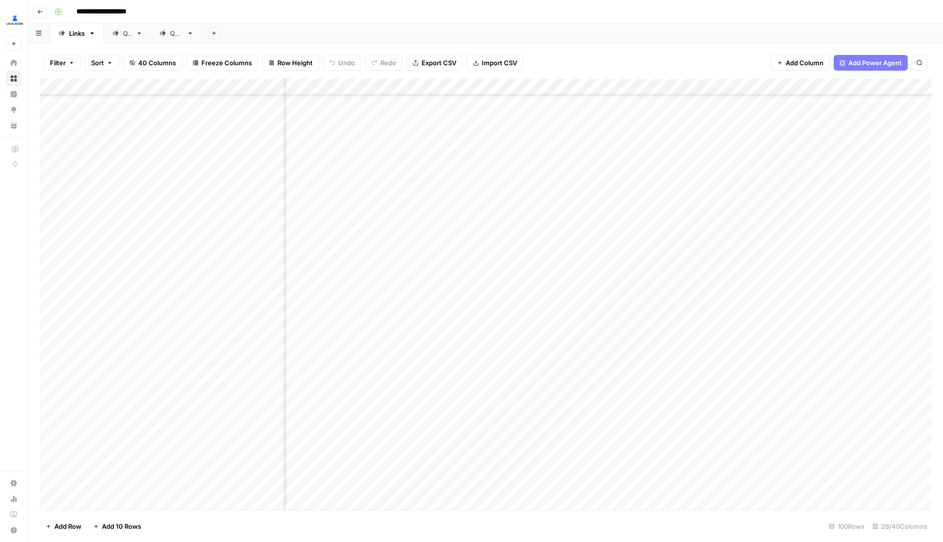
scroll to position [1196, 641]
click at [567, 336] on div "Add Column" at bounding box center [486, 293] width 892 height 431
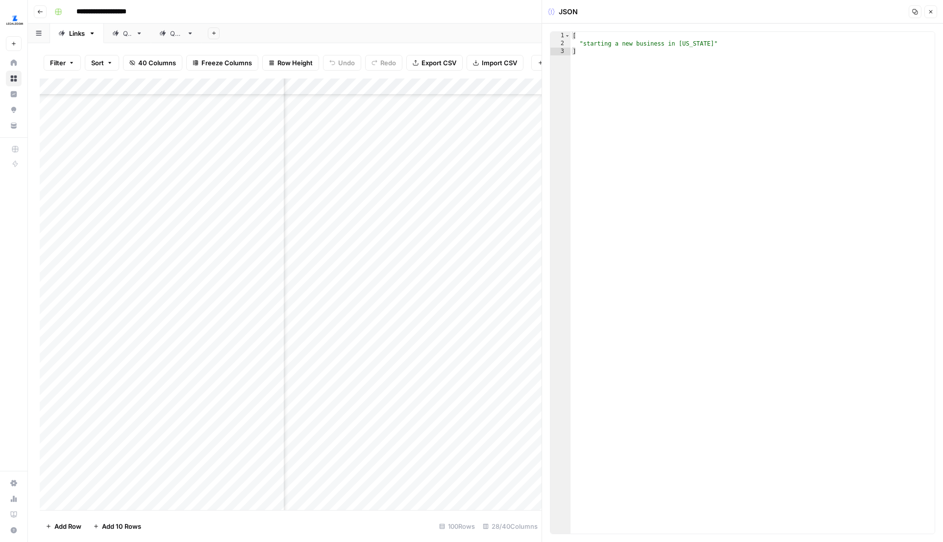
click at [803, 17] on button "Close" at bounding box center [931, 11] width 13 height 13
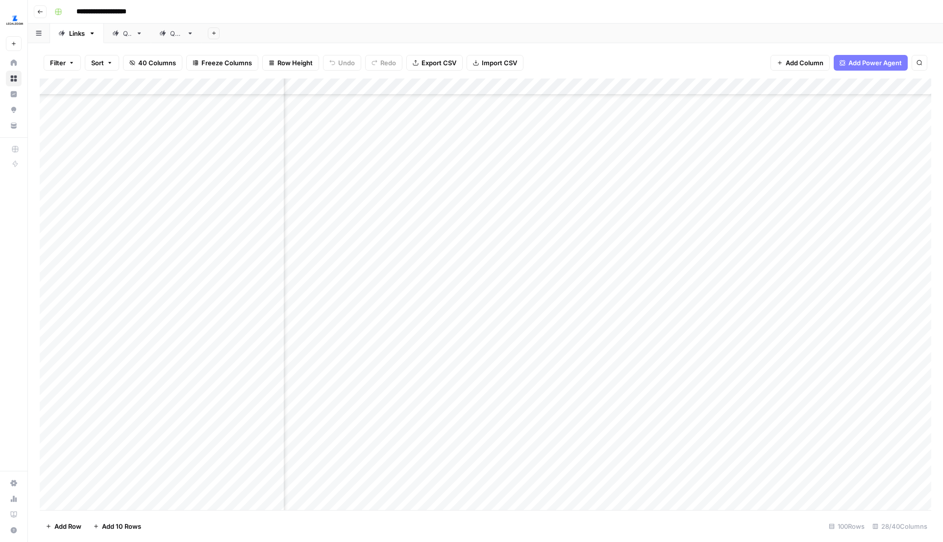
scroll to position [1196, 1251]
click at [803, 336] on div "Add Column" at bounding box center [486, 293] width 892 height 431
click at [407, 339] on div "Add Column" at bounding box center [486, 293] width 892 height 431
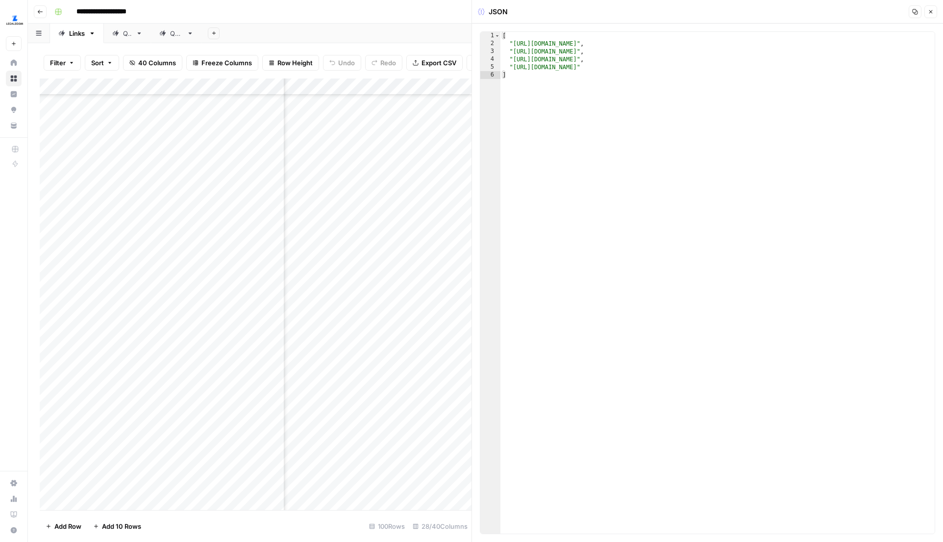
click at [929, 13] on icon "button" at bounding box center [931, 12] width 6 height 6
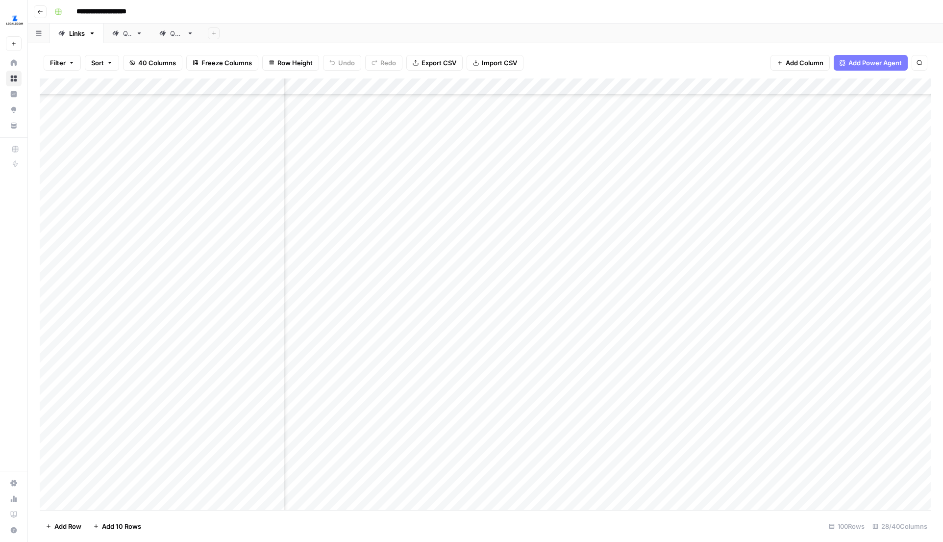
scroll to position [1495, 1575]
click at [529, 343] on div "Add Column" at bounding box center [486, 293] width 892 height 431
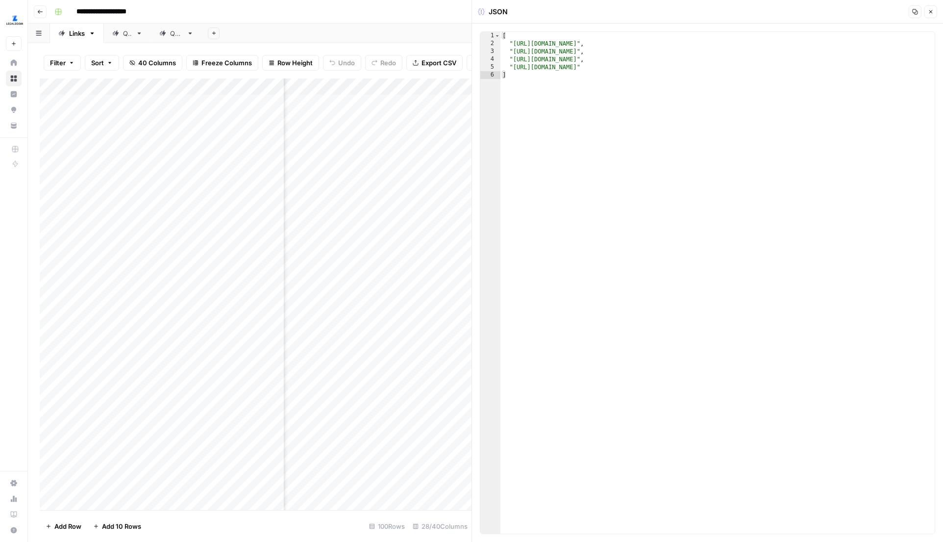
scroll to position [0, 1282]
click at [930, 15] on button "Close" at bounding box center [931, 11] width 13 height 13
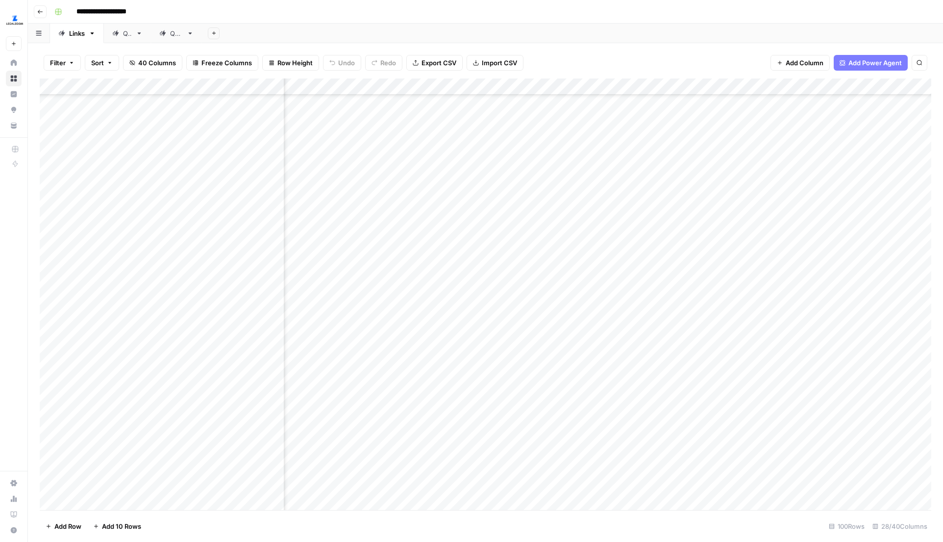
scroll to position [1356, 219]
click at [485, 201] on div "Add Column" at bounding box center [486, 293] width 892 height 431
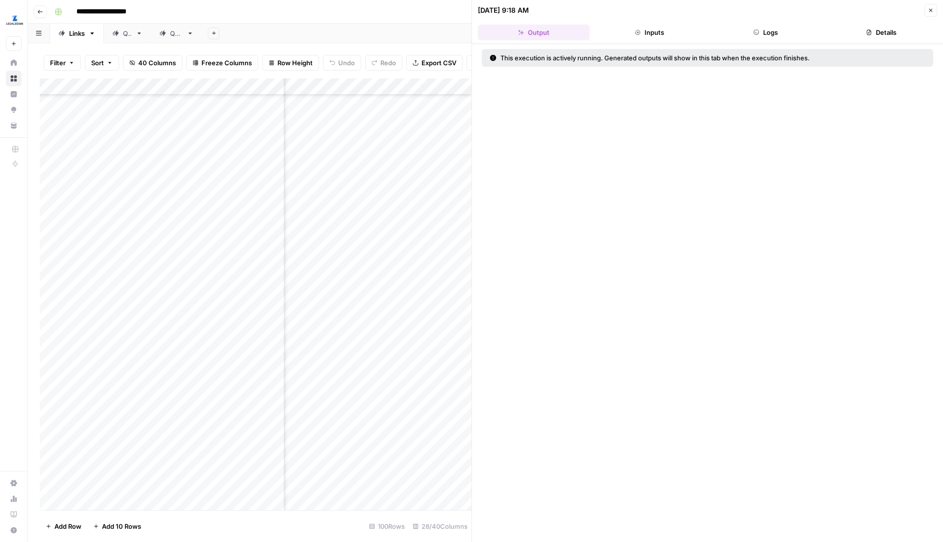
click at [781, 31] on button "Logs" at bounding box center [766, 33] width 112 height 16
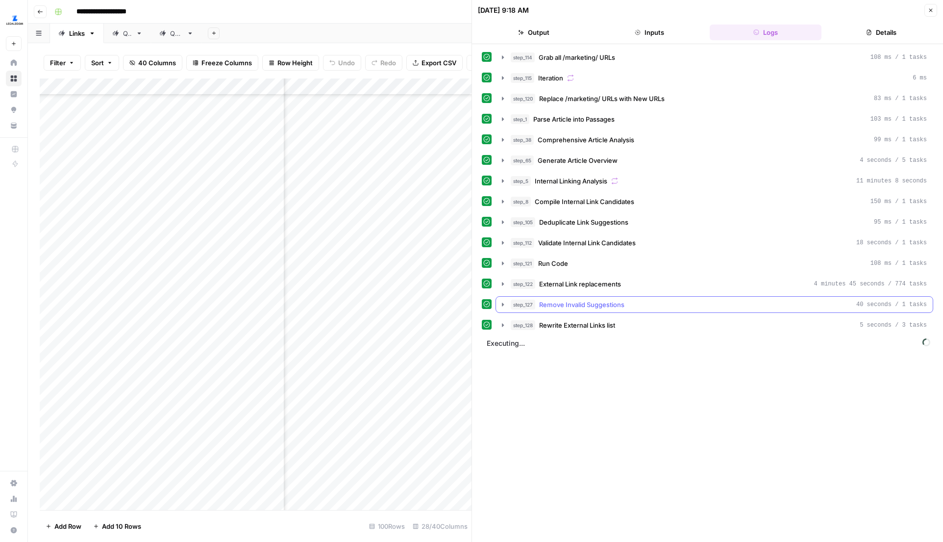
click at [500, 308] on icon "button" at bounding box center [503, 305] width 8 height 8
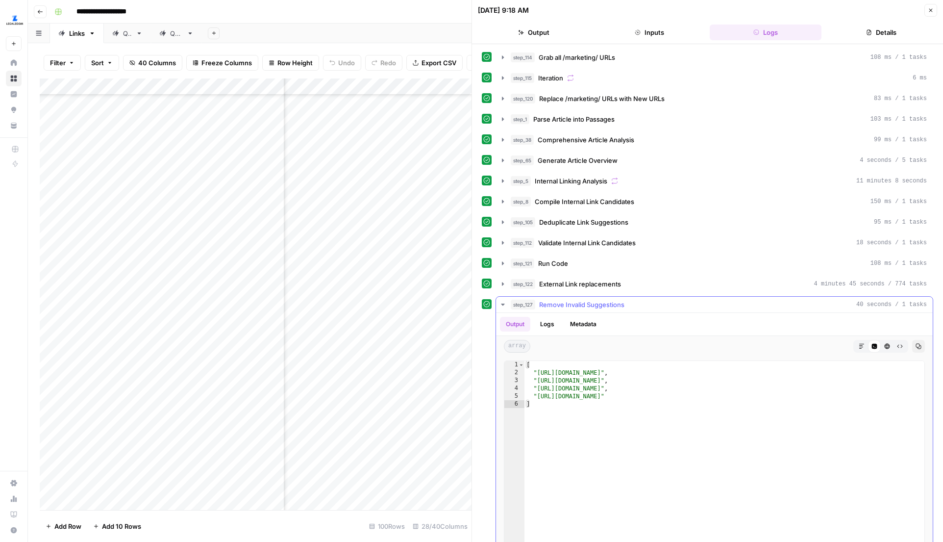
click at [503, 299] on button "step_127 Remove Invalid Suggestions 40 seconds / 1 tasks" at bounding box center [714, 305] width 437 height 16
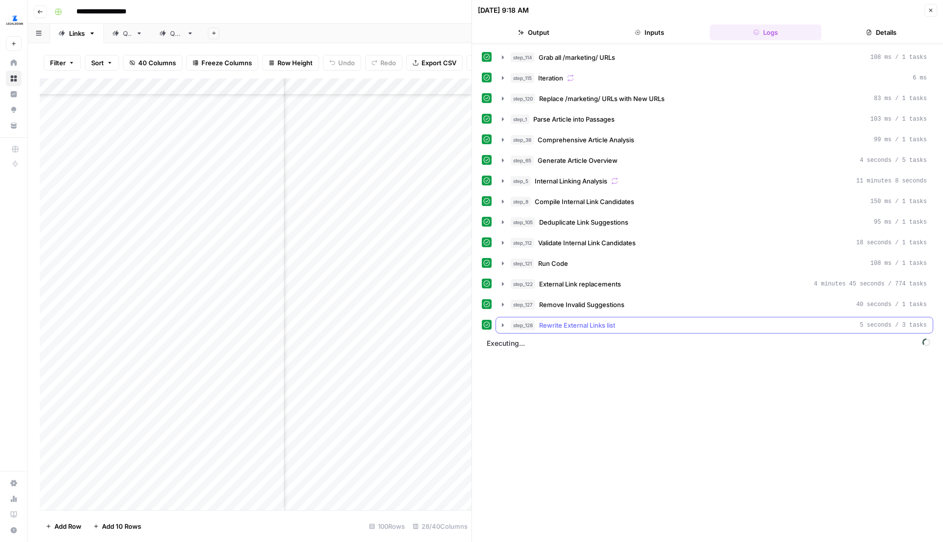
click at [502, 321] on icon "button" at bounding box center [503, 325] width 8 height 8
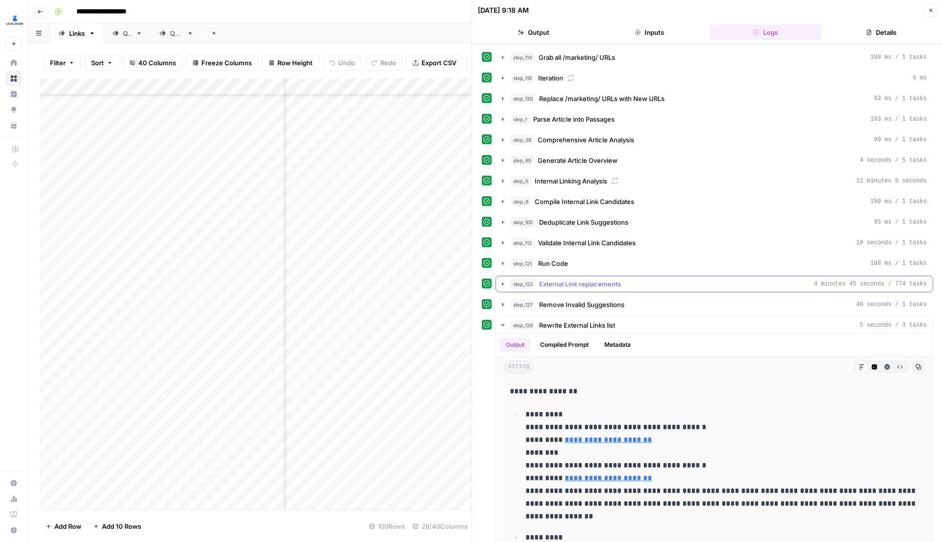
click at [503, 287] on icon "button" at bounding box center [503, 284] width 8 height 8
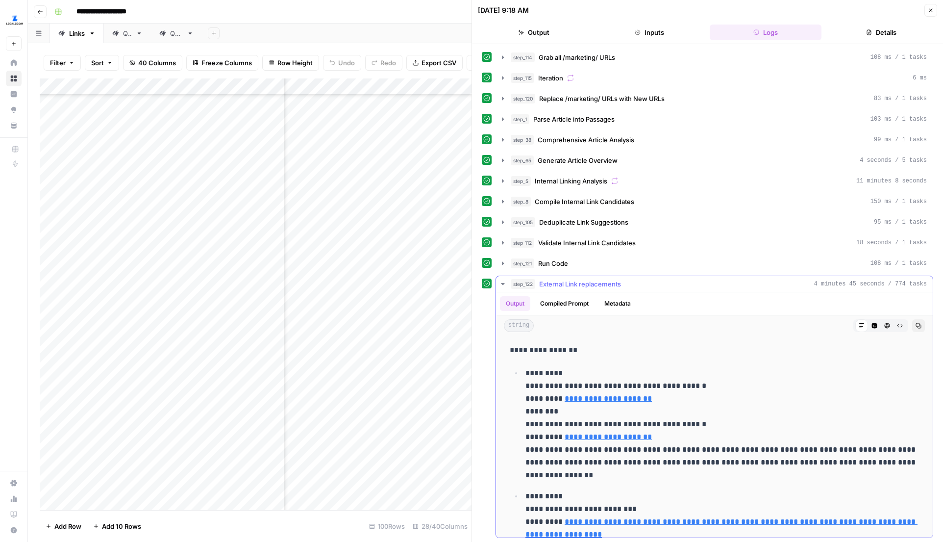
click at [503, 287] on icon "button" at bounding box center [503, 284] width 8 height 8
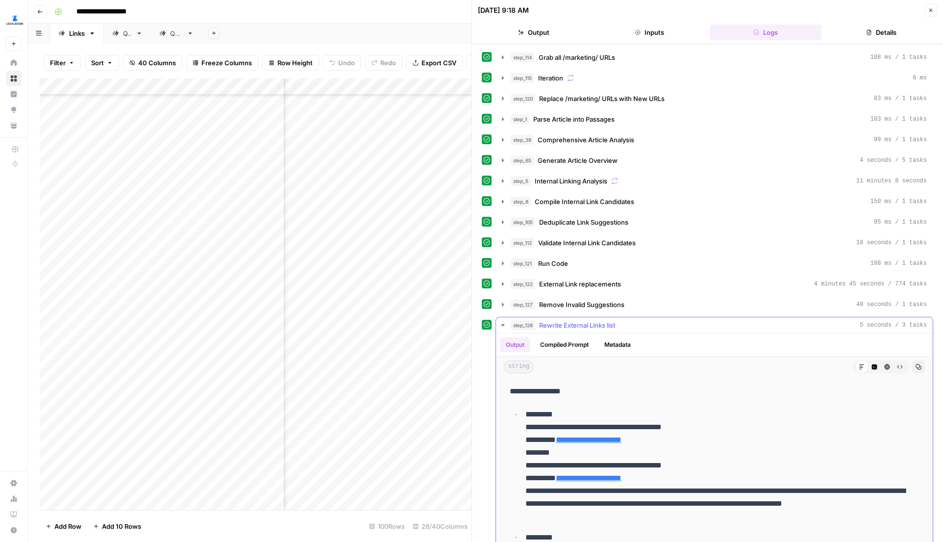
click at [501, 323] on icon "button" at bounding box center [503, 325] width 8 height 8
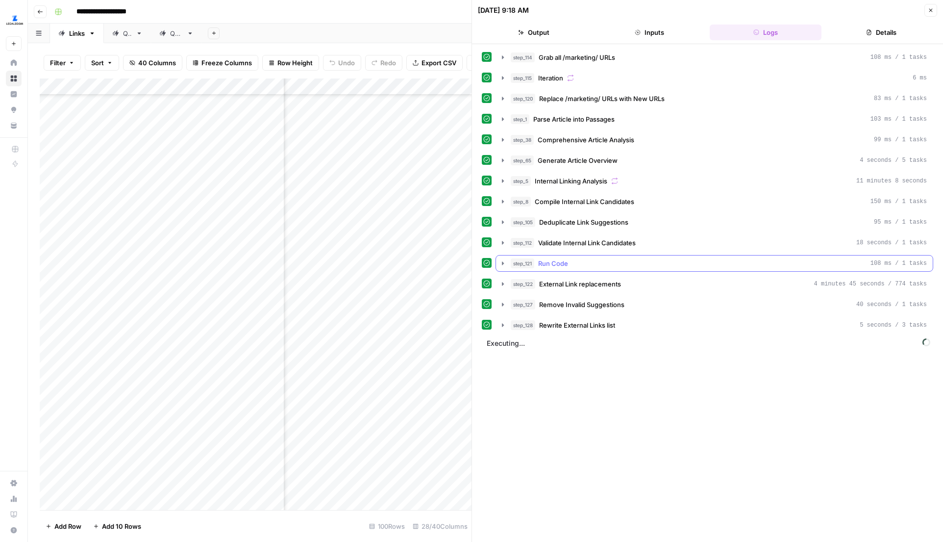
click at [500, 264] on icon "button" at bounding box center [503, 263] width 8 height 8
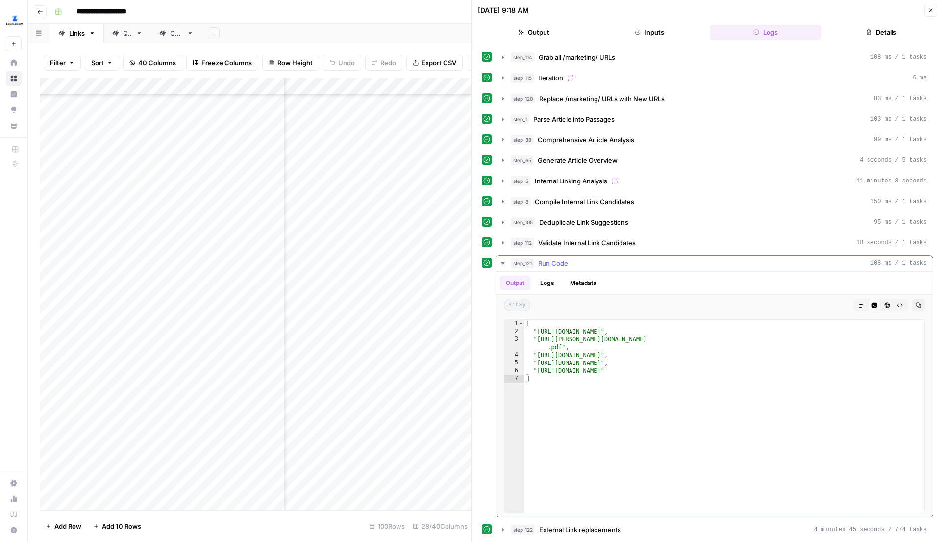
click at [500, 264] on icon "button" at bounding box center [503, 263] width 8 height 8
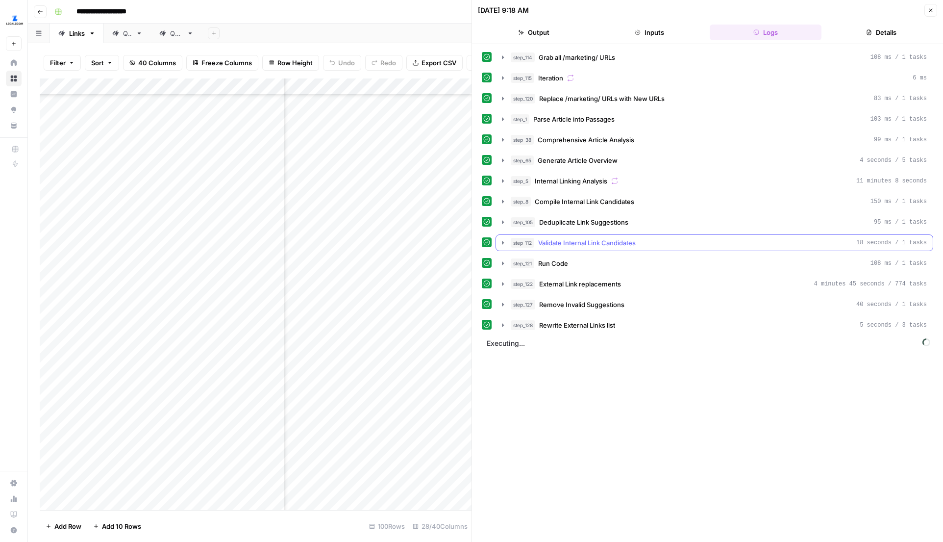
click at [502, 247] on button "step_112 Validate Internal Link Candidates 18 seconds / 1 tasks" at bounding box center [714, 243] width 437 height 16
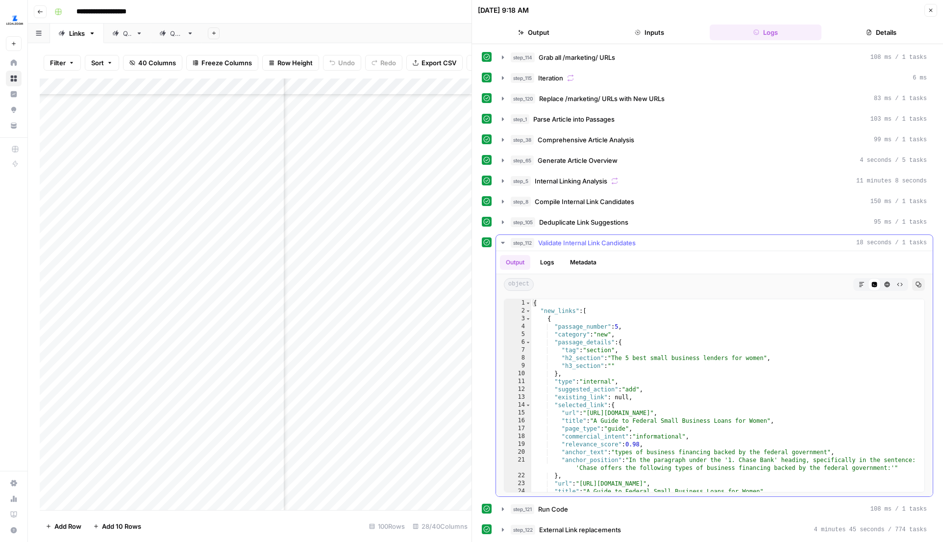
click at [502, 247] on button "step_112 Validate Internal Link Candidates 18 seconds / 1 tasks" at bounding box center [714, 243] width 437 height 16
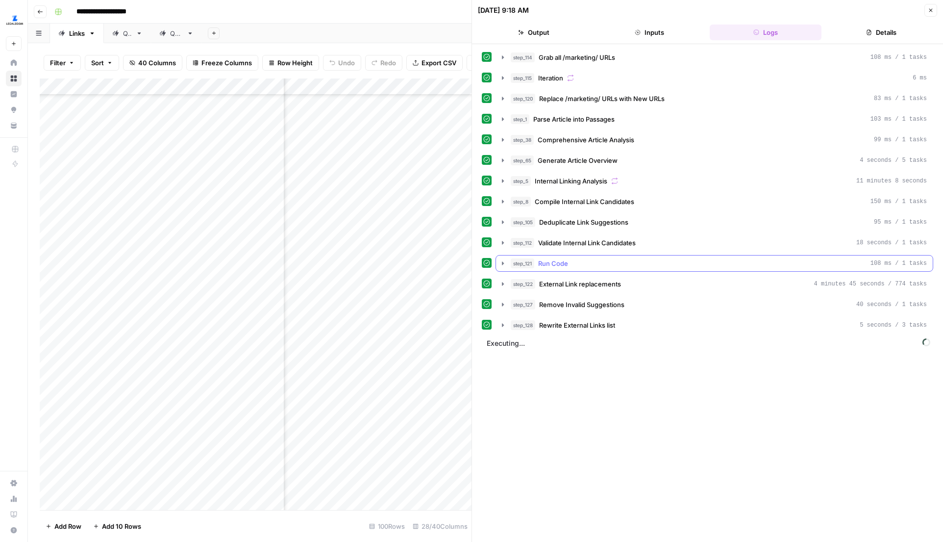
click at [502, 266] on icon "button" at bounding box center [503, 263] width 8 height 8
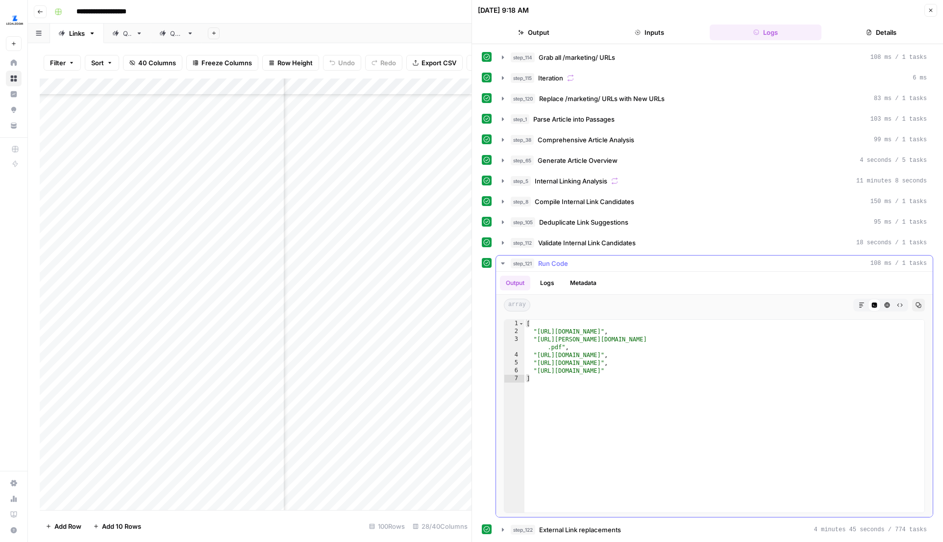
click at [502, 265] on icon "button" at bounding box center [503, 263] width 8 height 8
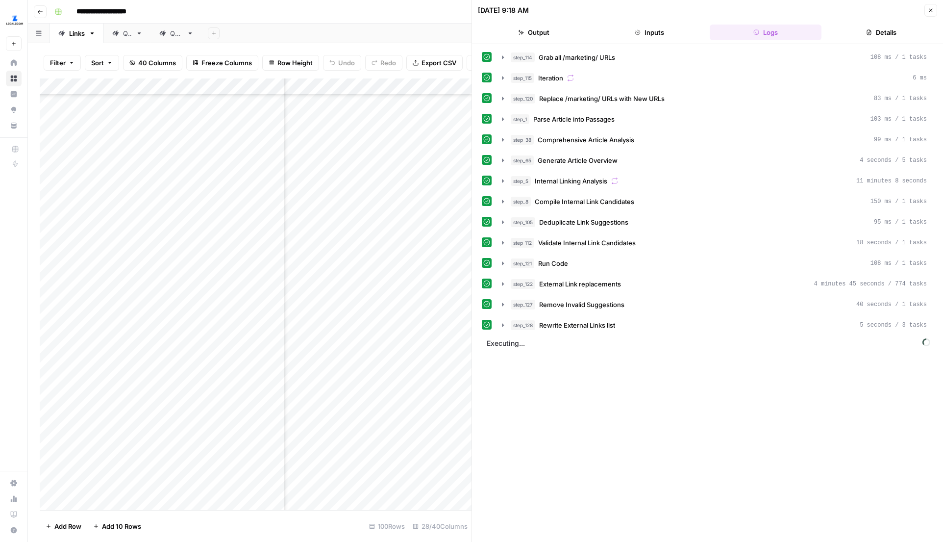
click at [934, 7] on button "Close" at bounding box center [931, 10] width 13 height 13
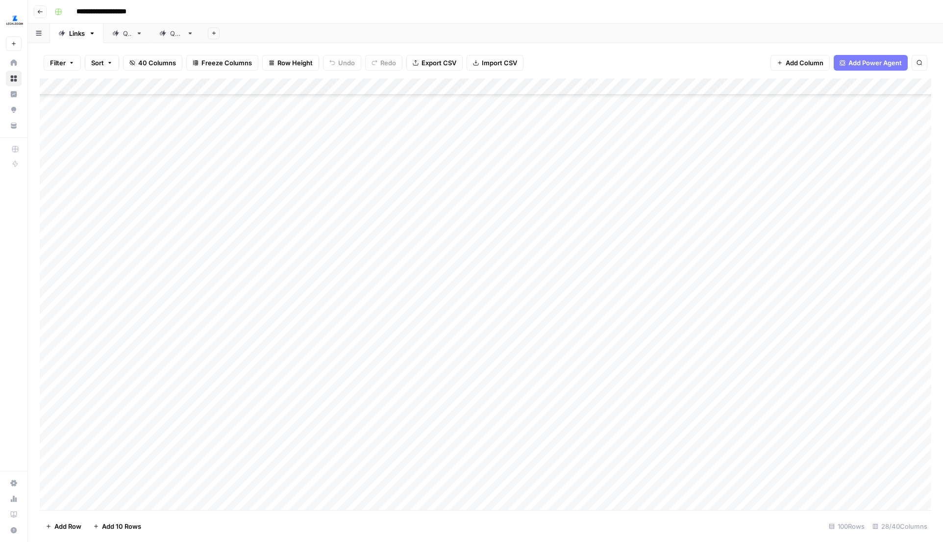
scroll to position [2150, 0]
click at [669, 322] on div "Add Column" at bounding box center [486, 293] width 892 height 431
click at [657, 351] on div "Add Column" at bounding box center [486, 293] width 892 height 431
click at [656, 388] on div "Add Column" at bounding box center [486, 293] width 892 height 431
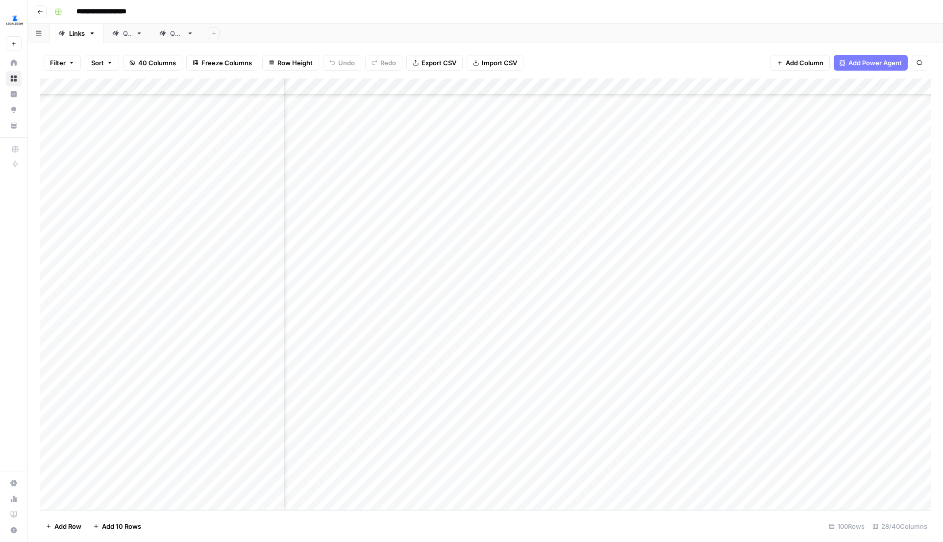
click at [478, 401] on div "Add Column" at bounding box center [486, 293] width 892 height 431
click at [478, 423] on div "Add Column" at bounding box center [486, 293] width 892 height 431
click at [474, 450] on div "Add Column" at bounding box center [486, 293] width 892 height 431
click at [471, 476] on div "Add Column" at bounding box center [486, 293] width 892 height 431
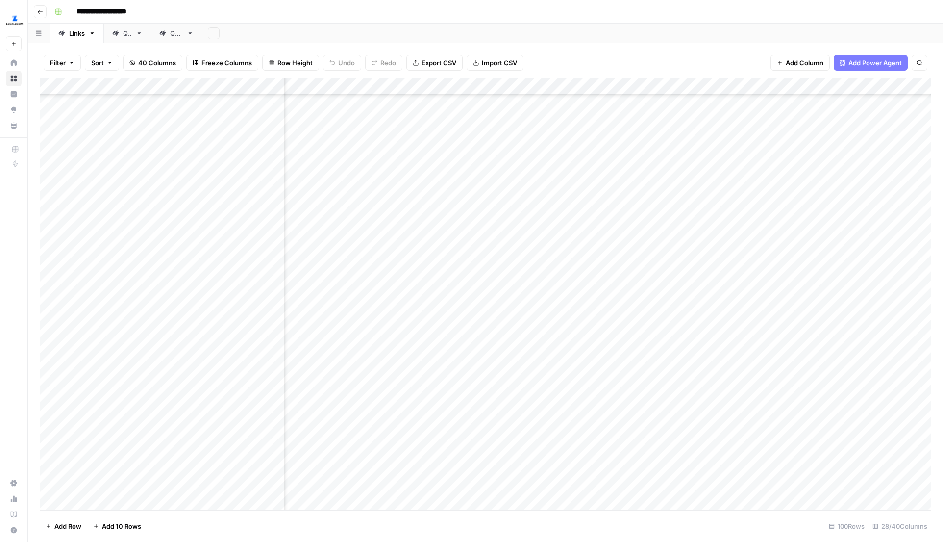
click at [518, 292] on div "Add Column" at bounding box center [486, 293] width 892 height 431
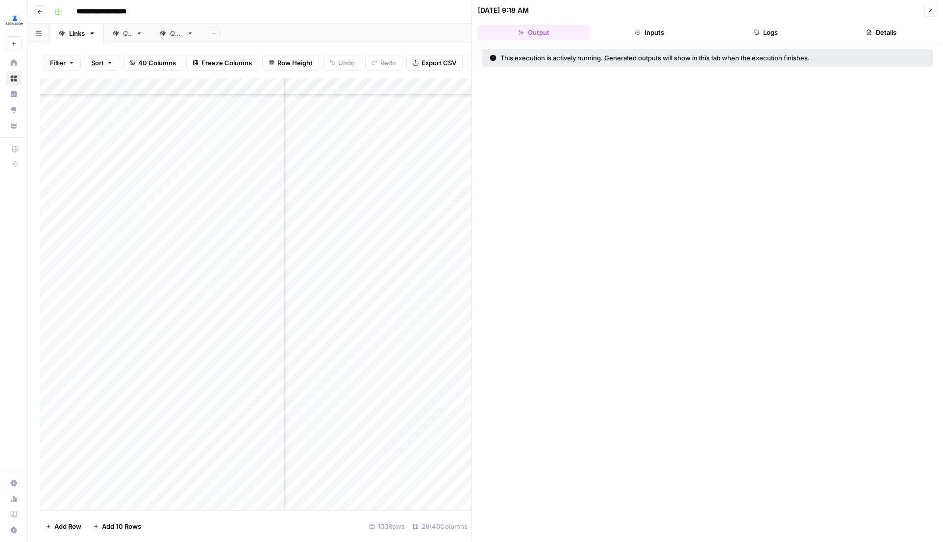
click at [799, 30] on button "Logs" at bounding box center [766, 33] width 112 height 16
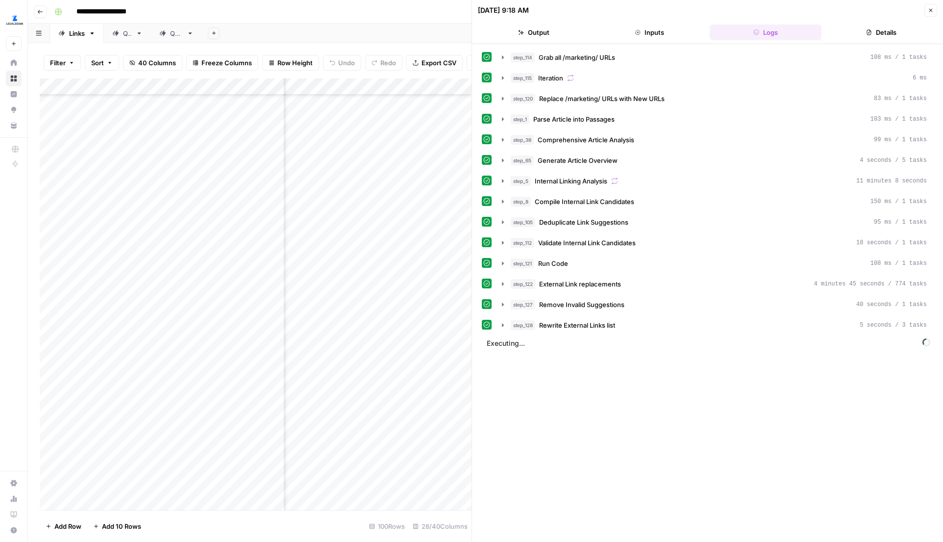
click at [933, 12] on icon "button" at bounding box center [931, 10] width 6 height 6
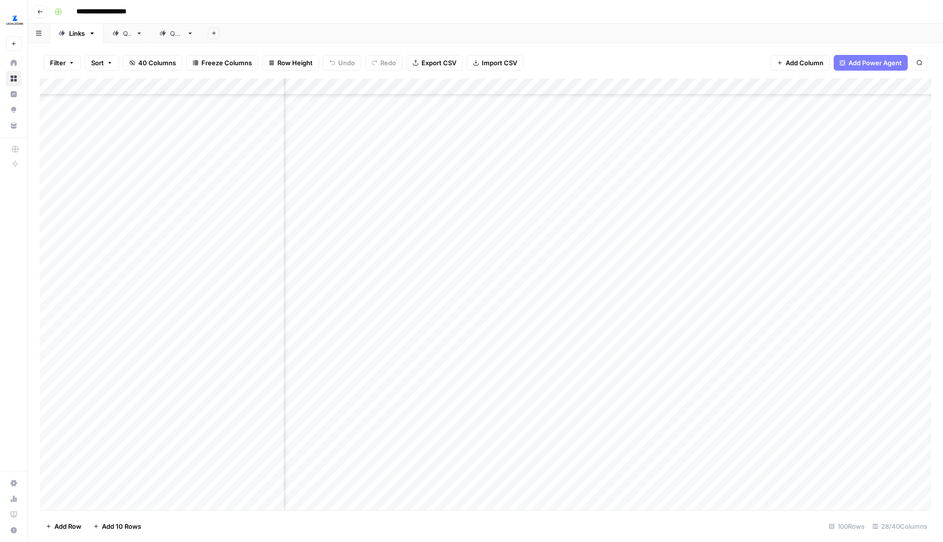
scroll to position [2150, 183]
type input "**********"
click at [755, 212] on div "Add Column" at bounding box center [486, 293] width 892 height 431
click at [753, 240] on div "Add Column" at bounding box center [486, 293] width 892 height 431
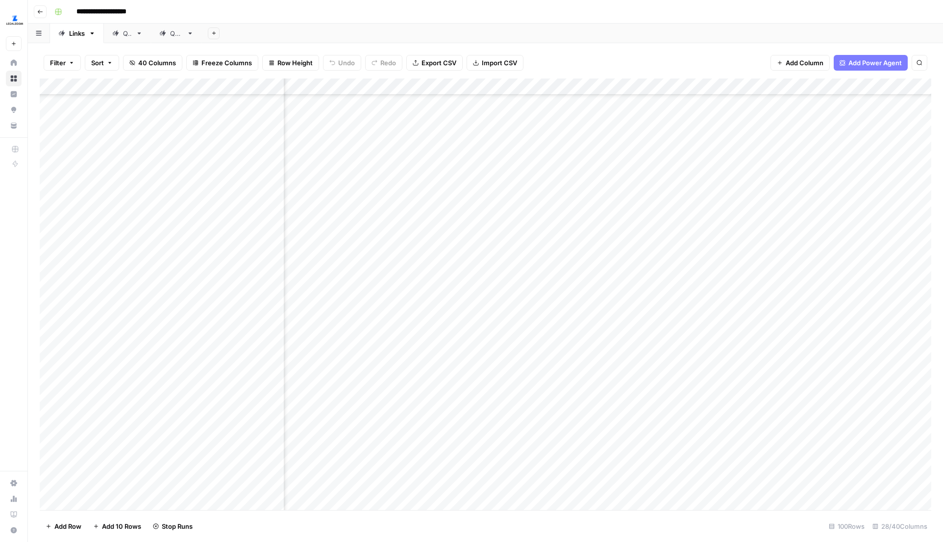
click at [751, 271] on div "Add Column" at bounding box center [486, 293] width 892 height 431
click at [751, 296] on div "Add Column" at bounding box center [486, 293] width 892 height 431
click at [751, 321] on div "Add Column" at bounding box center [486, 293] width 892 height 431
click at [664, 212] on div "Add Column" at bounding box center [486, 293] width 892 height 431
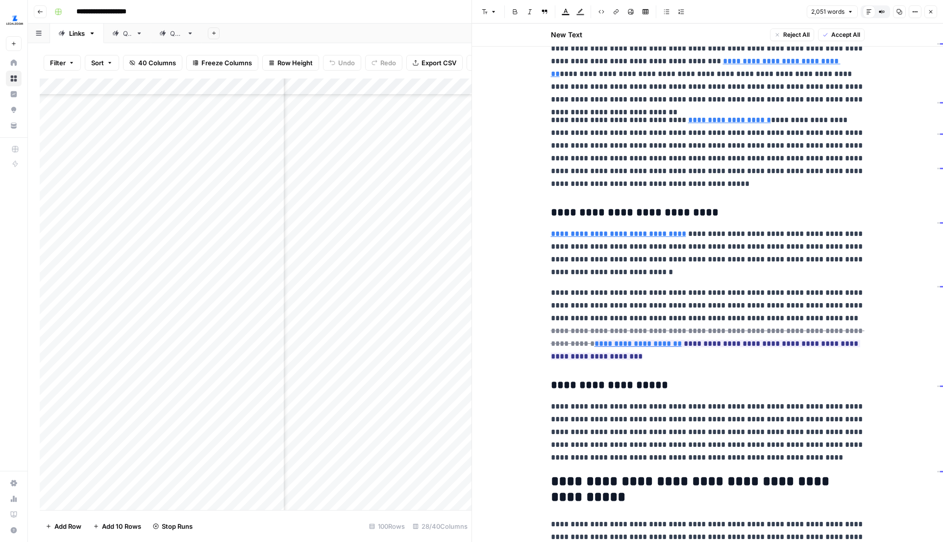
scroll to position [1953, 0]
click at [929, 9] on icon "button" at bounding box center [931, 12] width 6 height 6
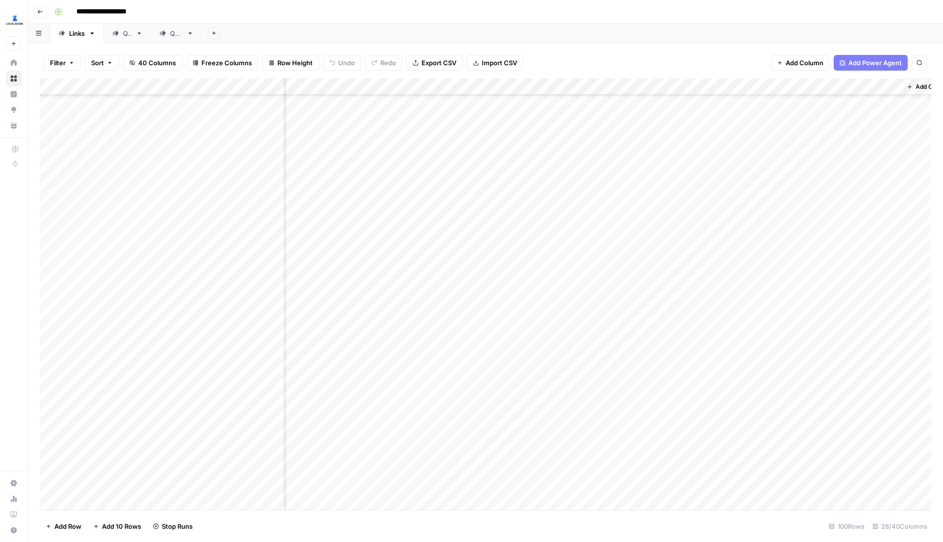
scroll to position [373, 1940]
click at [778, 214] on div "Add Column" at bounding box center [486, 293] width 892 height 431
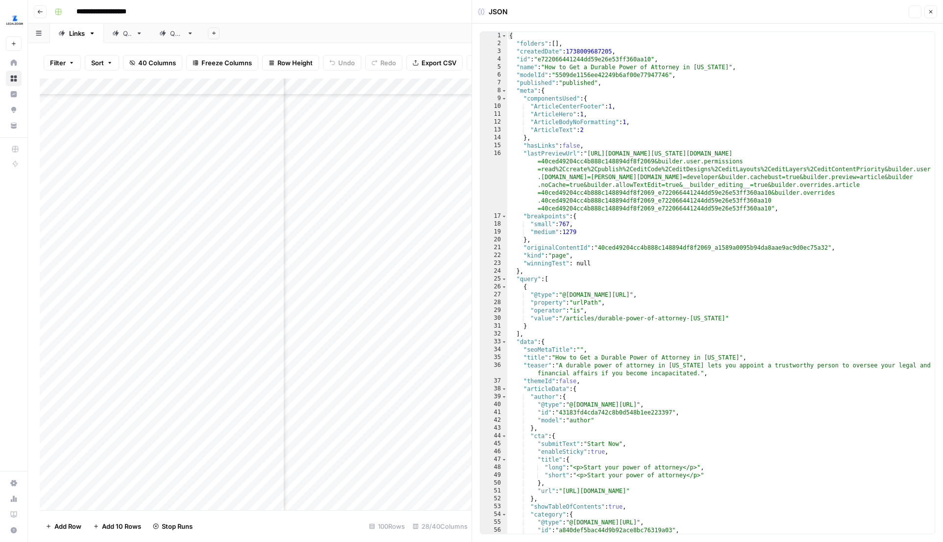
type textarea "**********"
click at [775, 221] on div "{ "folders" : [ ] , "createdDate" : 1738009687205 , "id" : "e722066441244dd59e2…" at bounding box center [721, 290] width 428 height 517
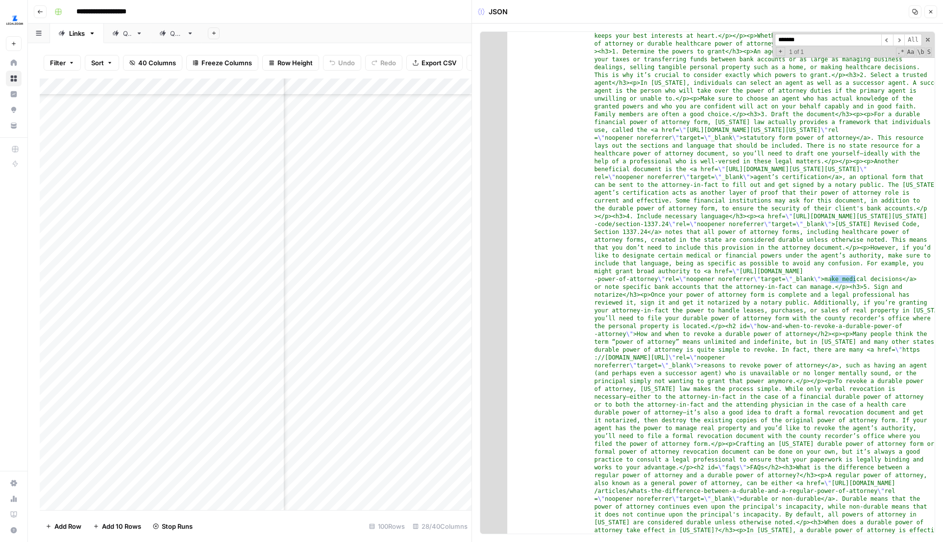
scroll to position [2260, 0]
type input "**********"
click at [929, 37] on span at bounding box center [928, 39] width 7 height 7
click at [929, 5] on button "Close" at bounding box center [931, 11] width 13 height 13
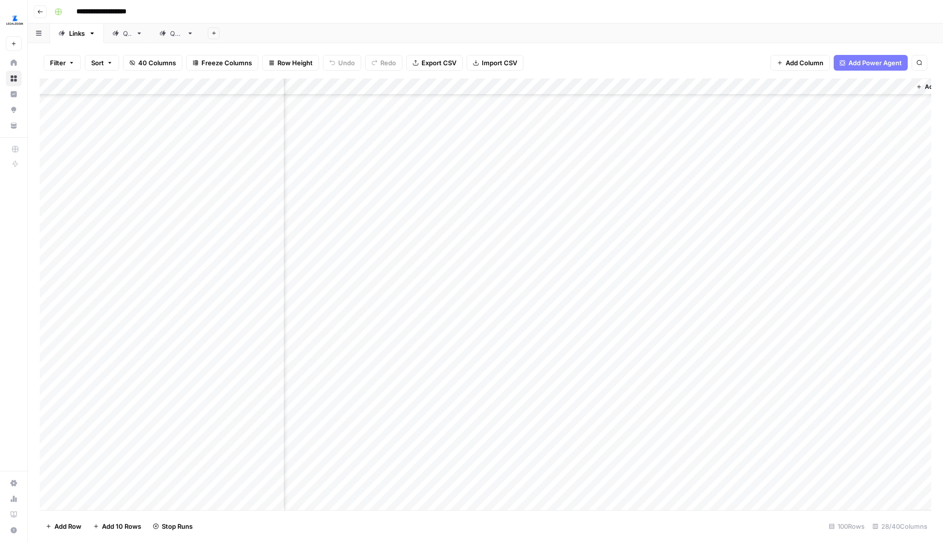
scroll to position [373, 1902]
click at [674, 340] on div "Add Column" at bounding box center [486, 293] width 892 height 431
click at [679, 366] on div "Add Column" at bounding box center [486, 293] width 892 height 431
click at [680, 395] on div "Add Column" at bounding box center [486, 293] width 892 height 431
click at [680, 416] on div "Add Column" at bounding box center [486, 293] width 892 height 431
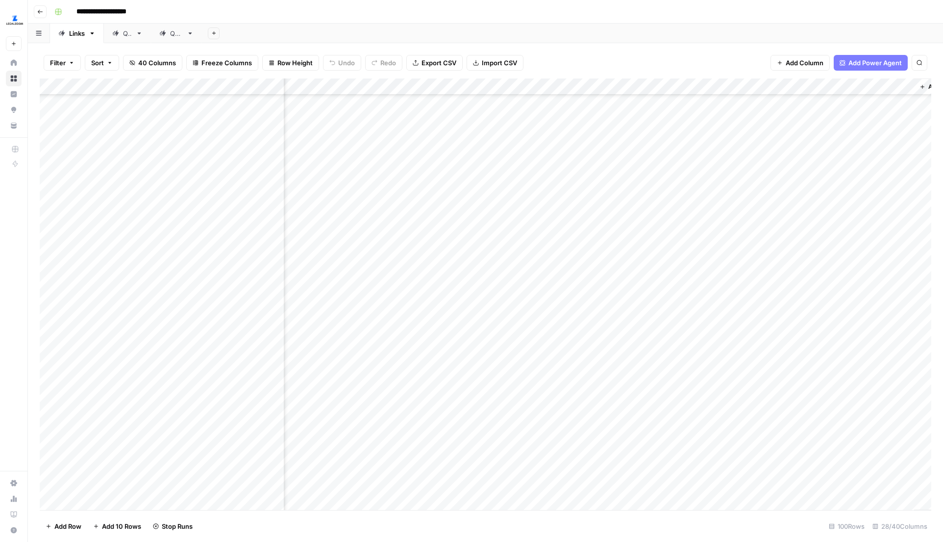
click at [679, 441] on div "Add Column" at bounding box center [486, 293] width 892 height 431
click at [683, 395] on div "Add Column" at bounding box center [486, 293] width 892 height 431
click at [680, 465] on div "Add Column" at bounding box center [486, 293] width 892 height 431
click at [679, 500] on div "Add Column" at bounding box center [486, 293] width 892 height 431
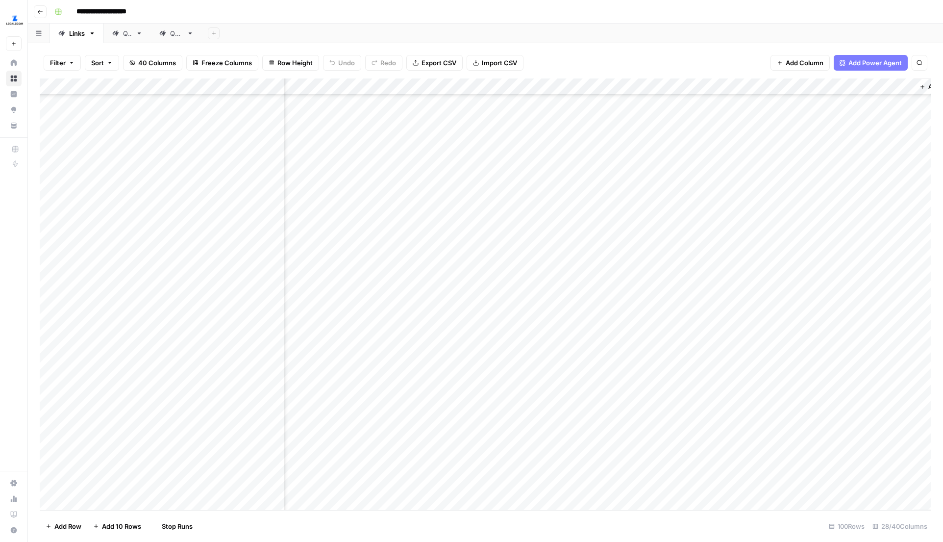
click at [680, 126] on div "Add Column" at bounding box center [486, 293] width 892 height 431
click at [680, 155] on div "Add Column" at bounding box center [486, 293] width 892 height 431
click at [681, 134] on div "Add Column" at bounding box center [486, 293] width 892 height 431
click at [683, 178] on div "Add Column" at bounding box center [486, 293] width 892 height 431
click at [683, 222] on div "Add Column" at bounding box center [486, 293] width 892 height 431
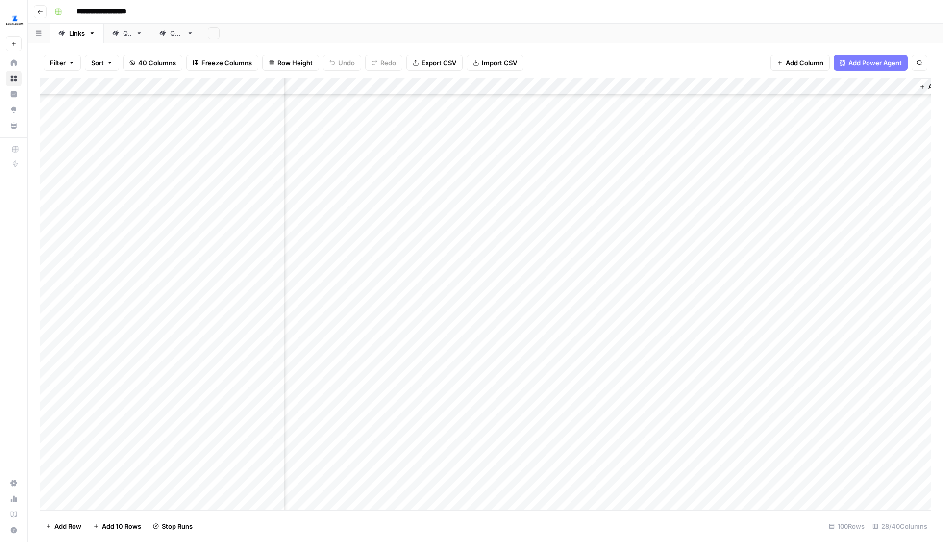
click at [682, 242] on div "Add Column" at bounding box center [486, 293] width 892 height 431
click at [682, 263] on div "Add Column" at bounding box center [486, 293] width 892 height 431
click at [680, 292] on div "Add Column" at bounding box center [486, 293] width 892 height 431
click at [648, 208] on div "Add Column" at bounding box center [486, 293] width 892 height 431
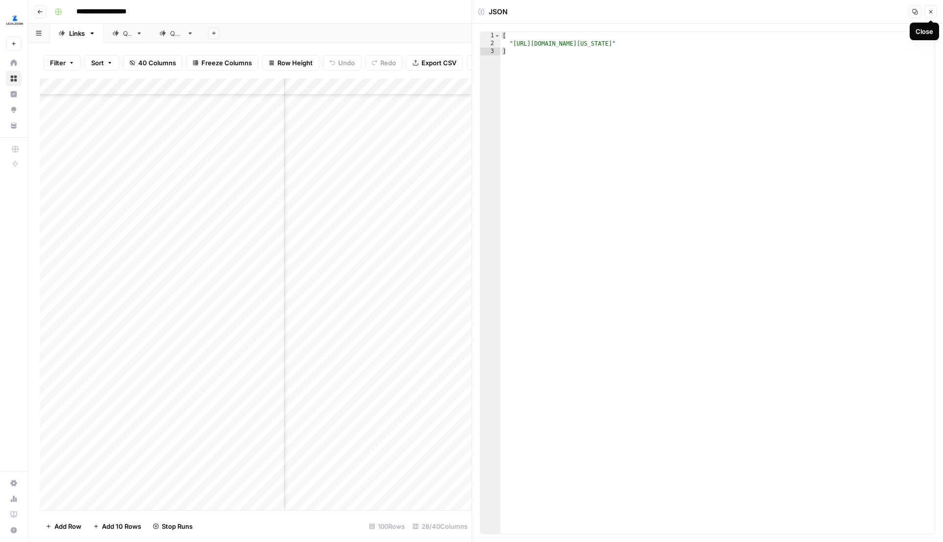
click at [935, 9] on button "Close" at bounding box center [931, 11] width 13 height 13
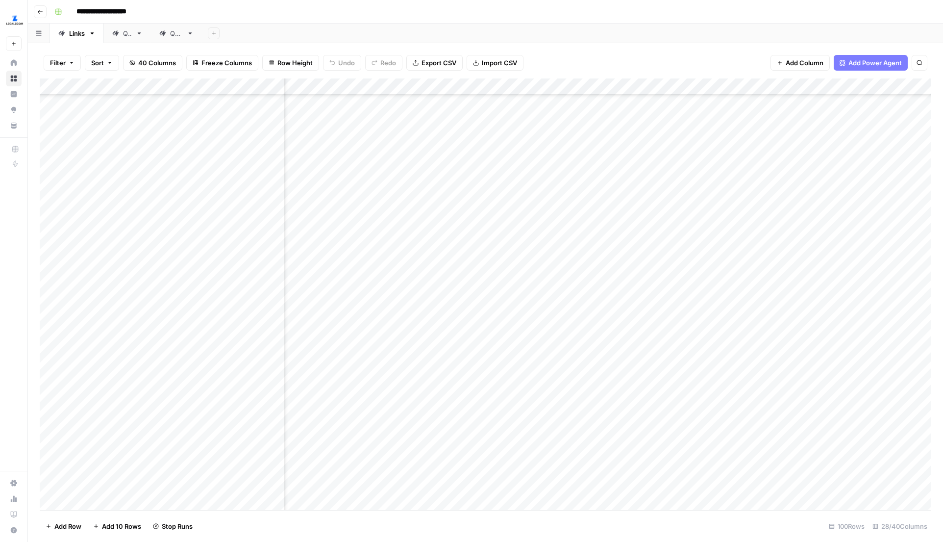
scroll to position [1168, 1541]
click at [566, 210] on div "Add Column" at bounding box center [486, 293] width 892 height 431
click at [641, 182] on div "Add Column" at bounding box center [486, 293] width 892 height 431
click at [638, 202] on div "Add Column" at bounding box center [486, 293] width 892 height 431
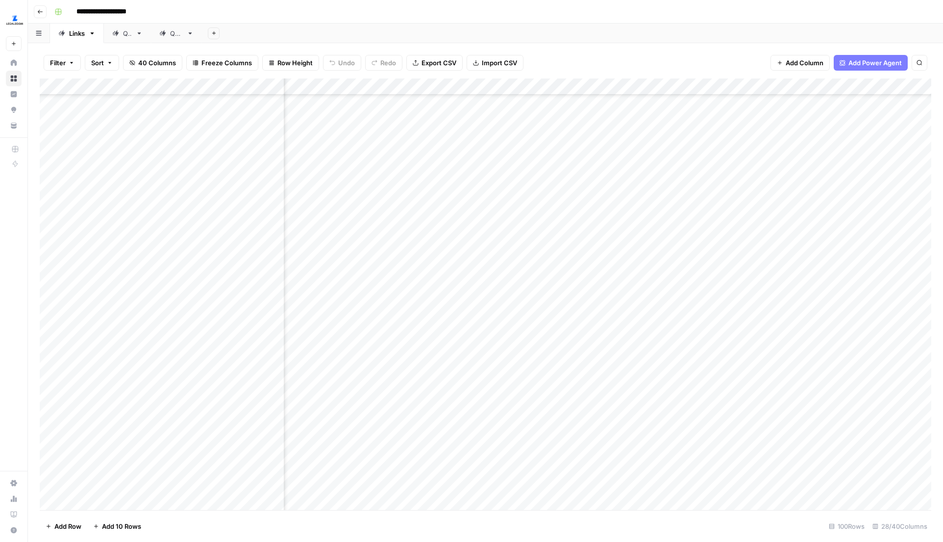
click at [639, 224] on div "Add Column" at bounding box center [486, 293] width 892 height 431
click at [638, 249] on div "Add Column" at bounding box center [486, 293] width 892 height 431
click at [641, 277] on div "Add Column" at bounding box center [486, 293] width 892 height 431
click at [638, 177] on div "Add Column" at bounding box center [486, 293] width 892 height 431
click at [637, 296] on div "Add Column" at bounding box center [486, 293] width 892 height 431
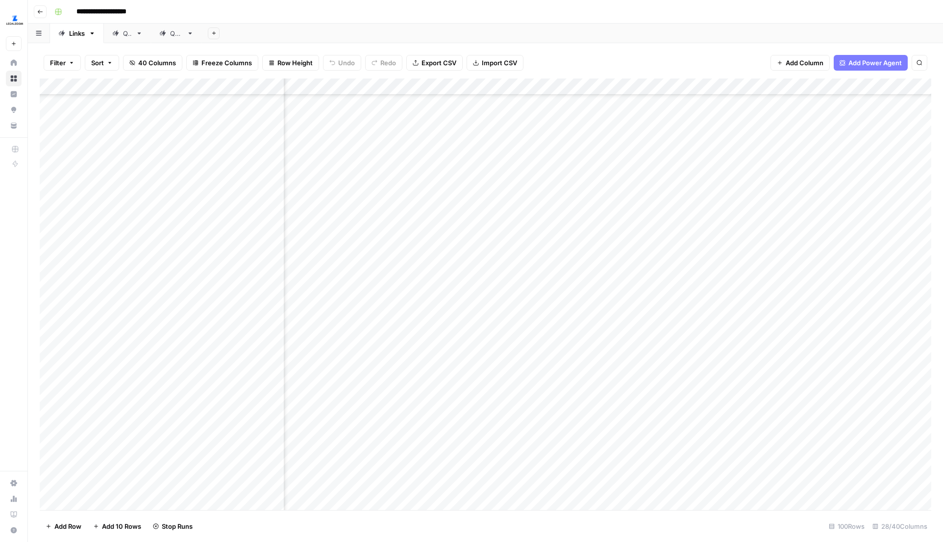
click at [645, 336] on div "Add Column" at bounding box center [486, 293] width 892 height 431
click at [638, 353] on div "Add Column" at bounding box center [486, 293] width 892 height 431
click at [640, 327] on div "Add Column" at bounding box center [486, 293] width 892 height 431
click at [647, 215] on div "Add Column" at bounding box center [486, 293] width 892 height 431
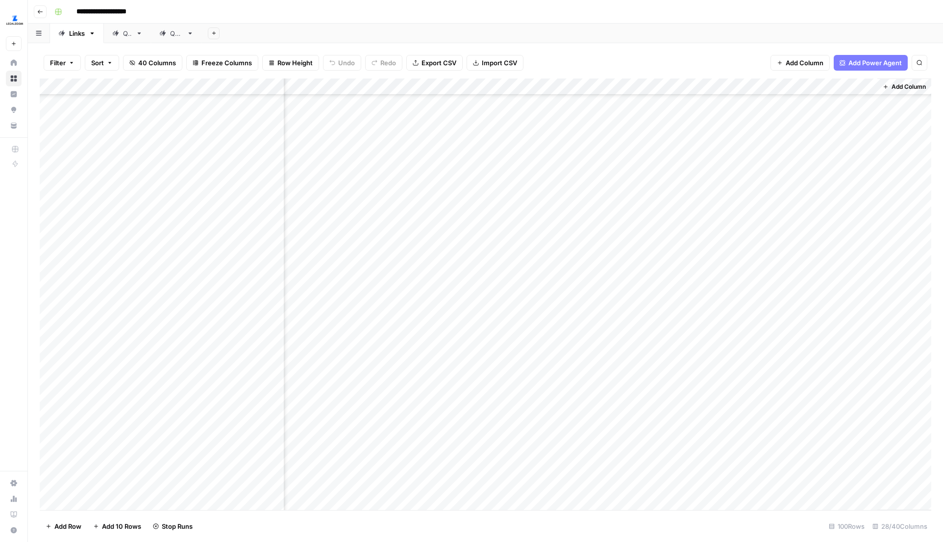
click at [642, 241] on div "Add Column" at bounding box center [486, 293] width 892 height 431
click at [643, 268] on div "Add Column" at bounding box center [486, 293] width 892 height 431
click at [645, 297] on div "Add Column" at bounding box center [486, 293] width 892 height 431
click at [647, 319] on div "Add Column" at bounding box center [486, 293] width 892 height 431
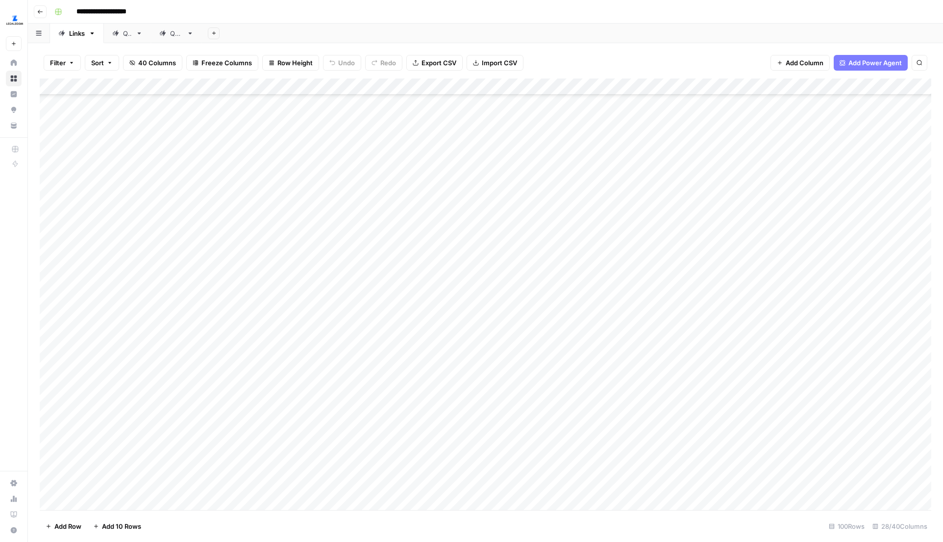
click at [718, 243] on div "Add Column" at bounding box center [486, 293] width 892 height 431
click at [719, 239] on div "Add Column" at bounding box center [486, 293] width 892 height 431
click at [715, 244] on div "Add Column" at bounding box center [486, 293] width 892 height 431
click at [718, 246] on div "Add Column" at bounding box center [486, 293] width 892 height 431
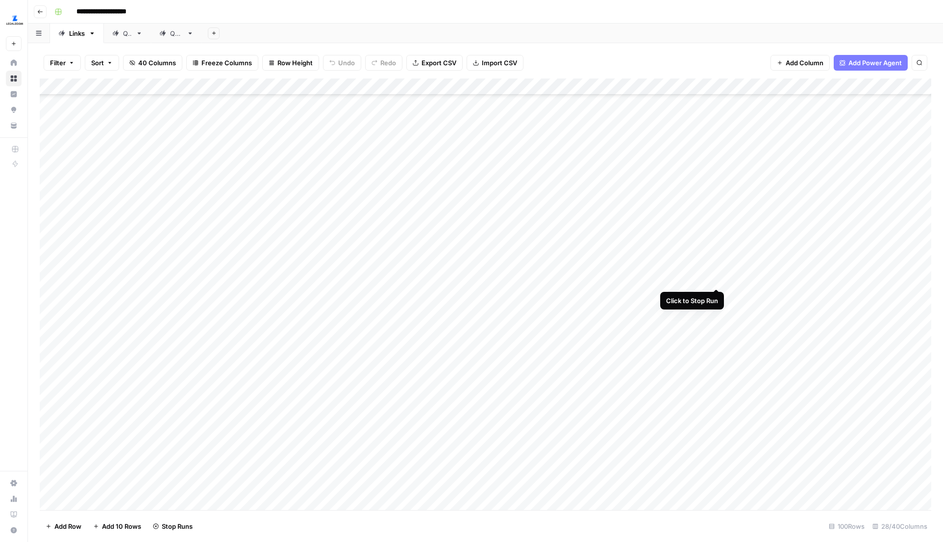
click at [719, 273] on div "Add Column" at bounding box center [486, 293] width 892 height 431
click at [716, 271] on div "Add Column" at bounding box center [486, 293] width 892 height 431
click at [680, 340] on div "Add Column" at bounding box center [486, 293] width 892 height 431
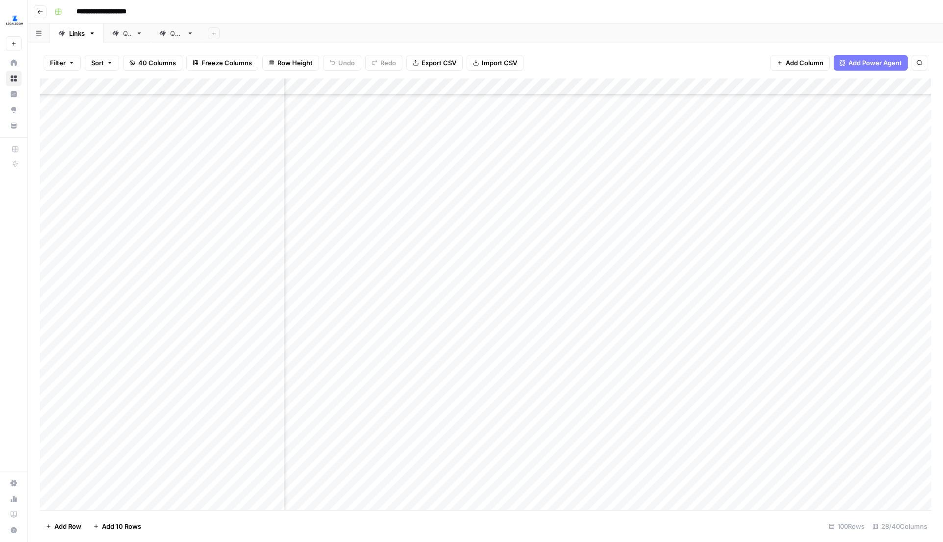
click at [615, 230] on div "Add Column" at bounding box center [486, 293] width 892 height 431
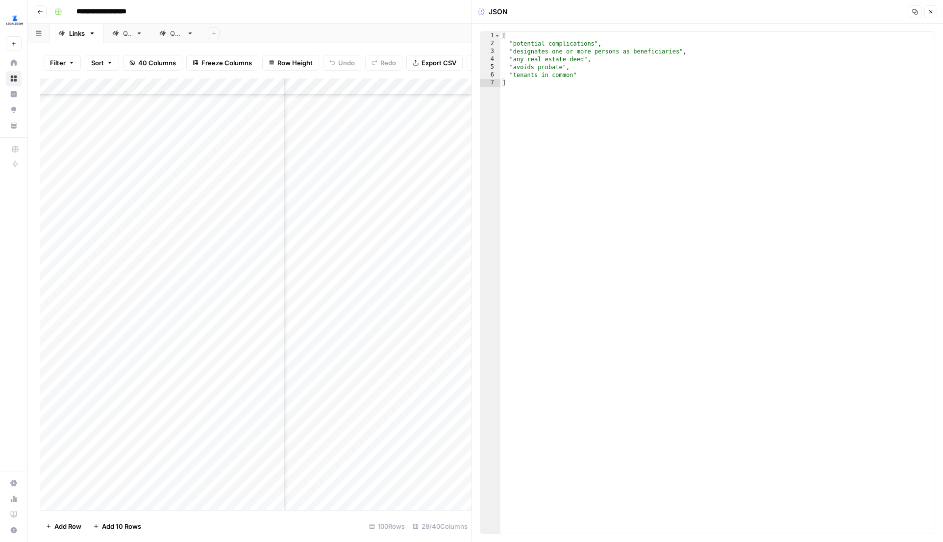
click at [928, 12] on icon "button" at bounding box center [931, 12] width 6 height 6
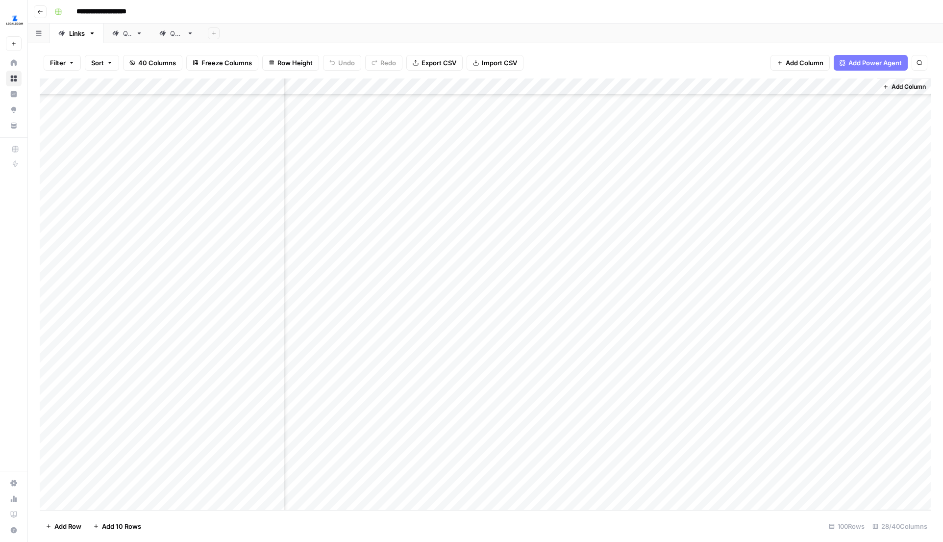
scroll to position [1169, 1940]
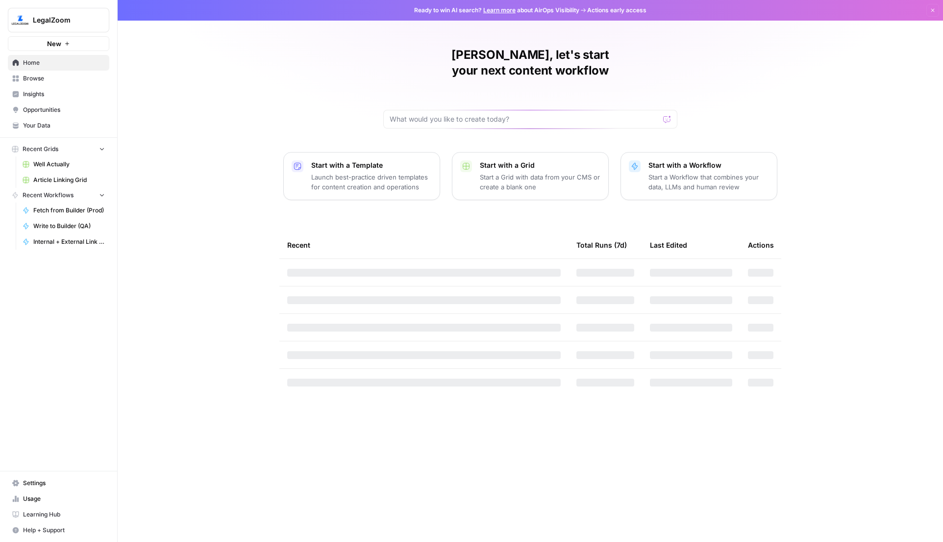
click at [74, 20] on span "LegalZoom" at bounding box center [62, 20] width 59 height 10
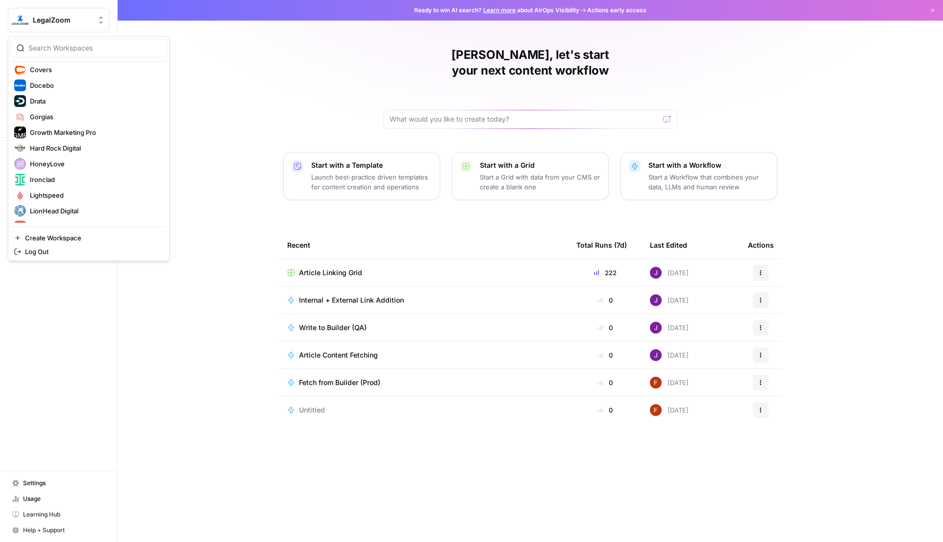
scroll to position [160, 0]
click at [74, 134] on span "Hard Rock Digital" at bounding box center [94, 133] width 129 height 10
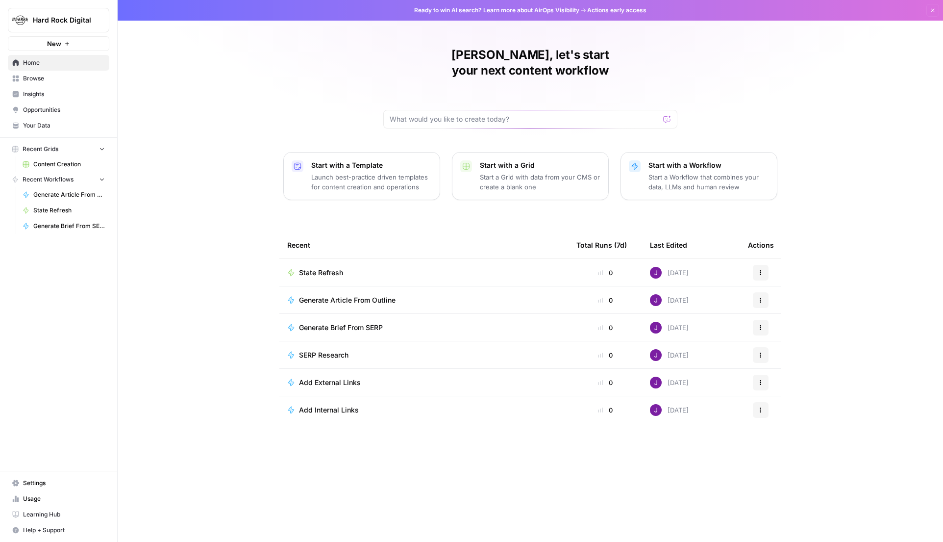
click at [47, 82] on span "Browse" at bounding box center [64, 78] width 82 height 9
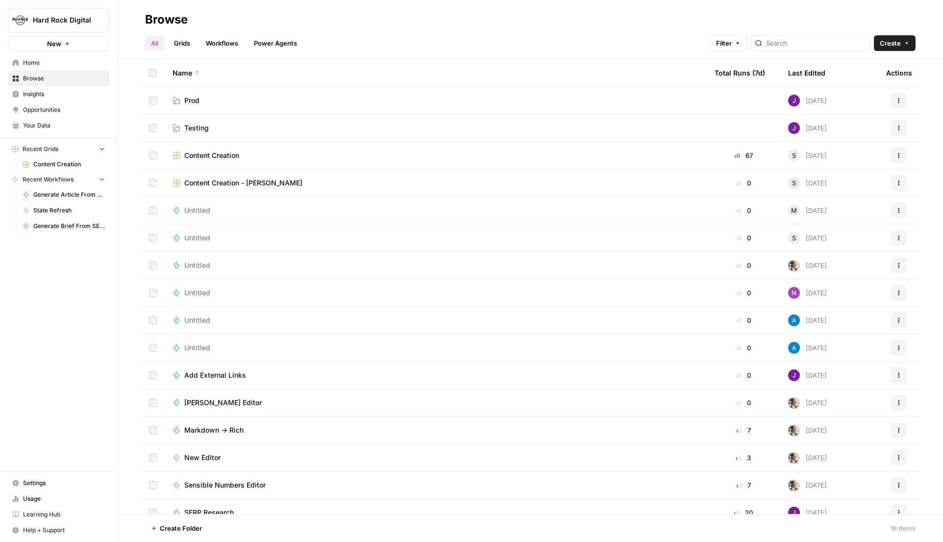
click at [199, 122] on td "Testing" at bounding box center [436, 127] width 542 height 27
click at [202, 128] on span "Testing" at bounding box center [196, 128] width 25 height 10
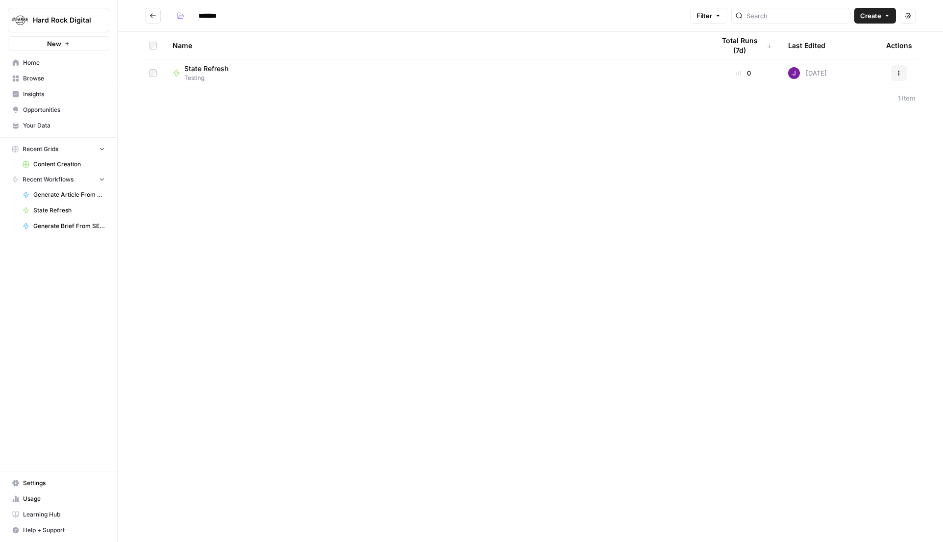
click at [867, 12] on span "Create" at bounding box center [870, 16] width 21 height 10
click at [832, 35] on span "Grid" at bounding box center [856, 39] width 55 height 10
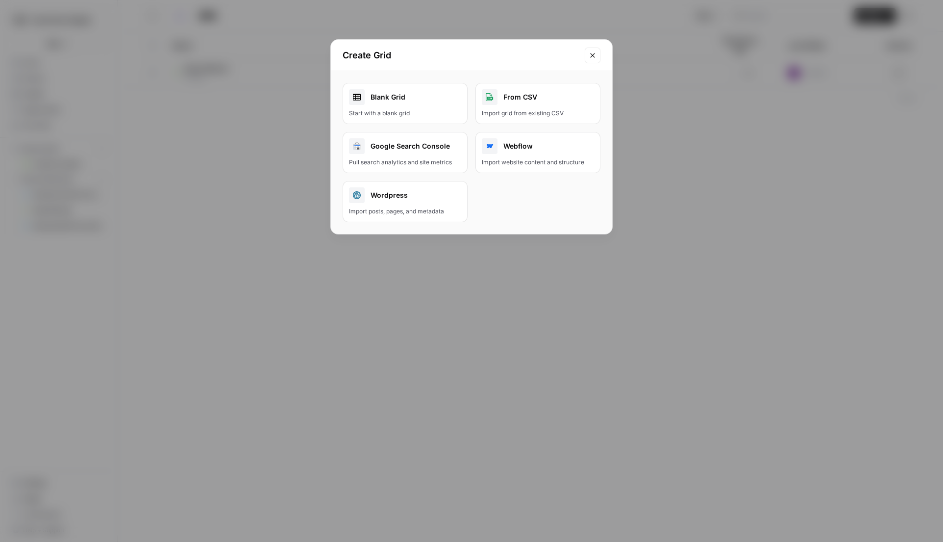
click at [435, 99] on div "Blank Grid" at bounding box center [405, 97] width 112 height 16
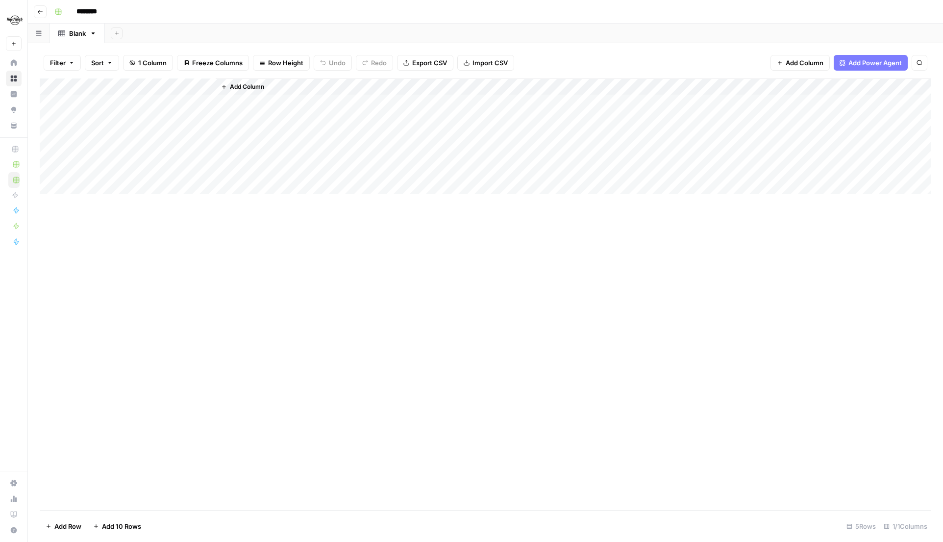
click at [98, 16] on input "********" at bounding box center [99, 12] width 55 height 16
drag, startPoint x: 100, startPoint y: 16, endPoint x: 73, endPoint y: 12, distance: 27.2
click at [73, 12] on input "********" at bounding box center [99, 12] width 55 height 16
type input "**********"
click at [209, 90] on div "Add Column" at bounding box center [486, 136] width 892 height 116
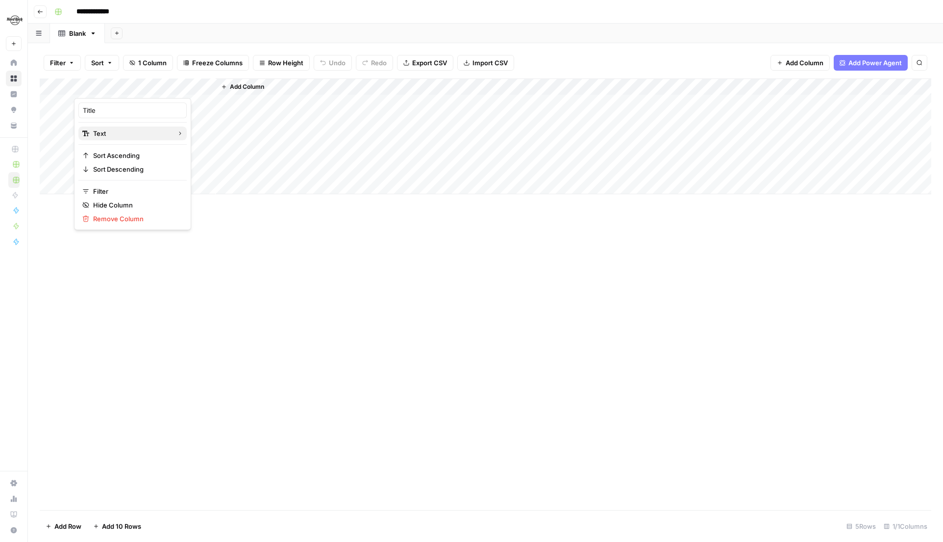
click at [124, 129] on span "Text" at bounding box center [131, 133] width 76 height 10
click at [198, 187] on span "URL" at bounding box center [202, 191] width 47 height 10
click at [130, 102] on div "Add Column" at bounding box center [486, 136] width 892 height 116
click at [157, 88] on div "Add Column" at bounding box center [486, 136] width 892 height 116
drag, startPoint x: 111, startPoint y: 106, endPoint x: 72, endPoint y: 106, distance: 39.2
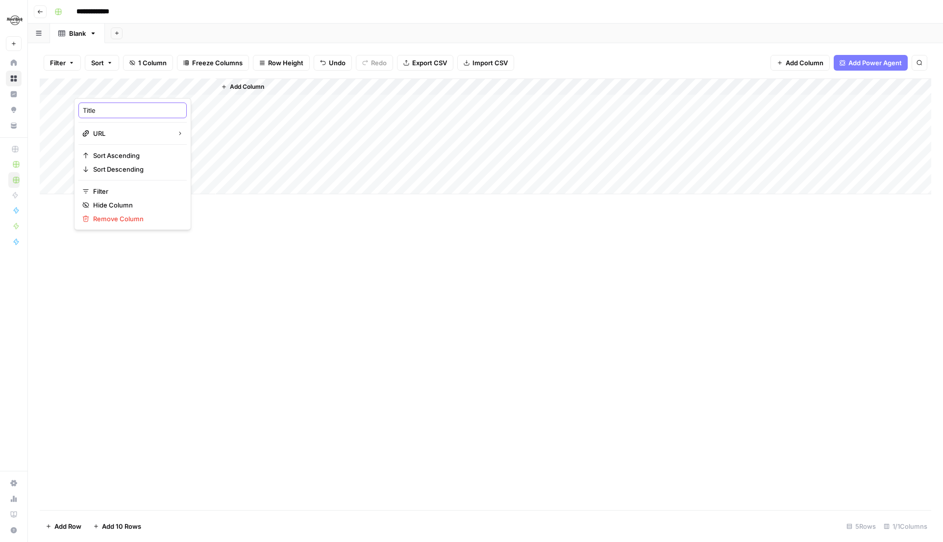
click at [72, 106] on body "**********" at bounding box center [471, 271] width 943 height 542
type input "T"
type input "URL"
click at [245, 93] on button "Add Column" at bounding box center [242, 86] width 51 height 13
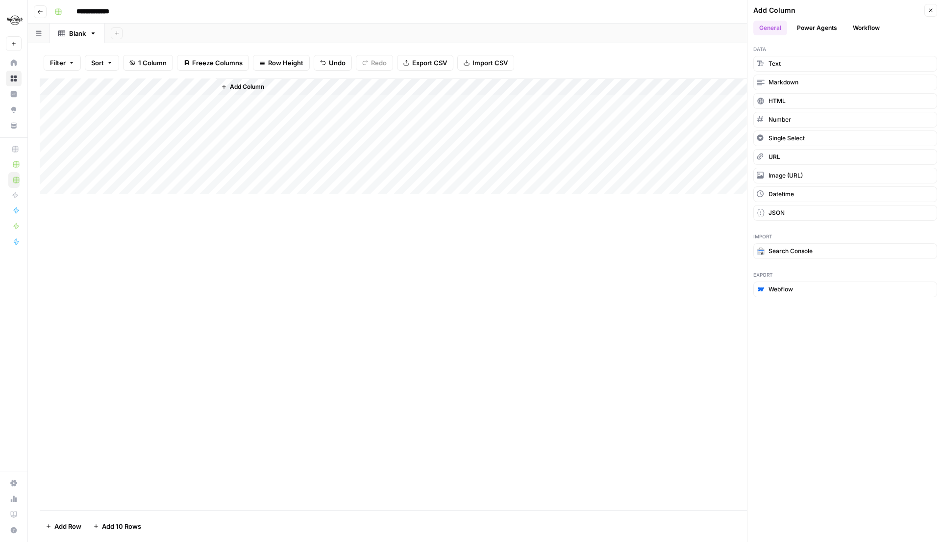
click at [864, 30] on button "Workflow" at bounding box center [866, 28] width 39 height 15
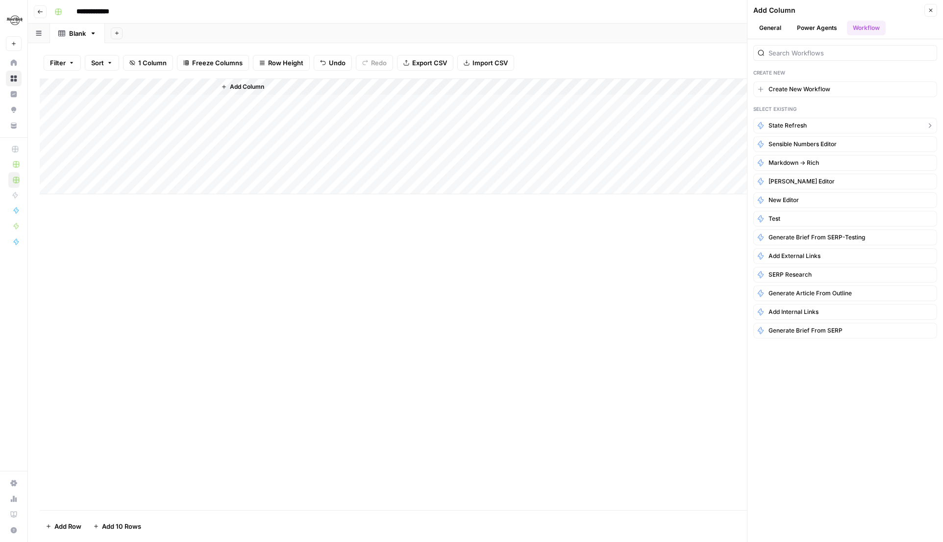
click at [789, 121] on span "State Refresh" at bounding box center [788, 125] width 38 height 9
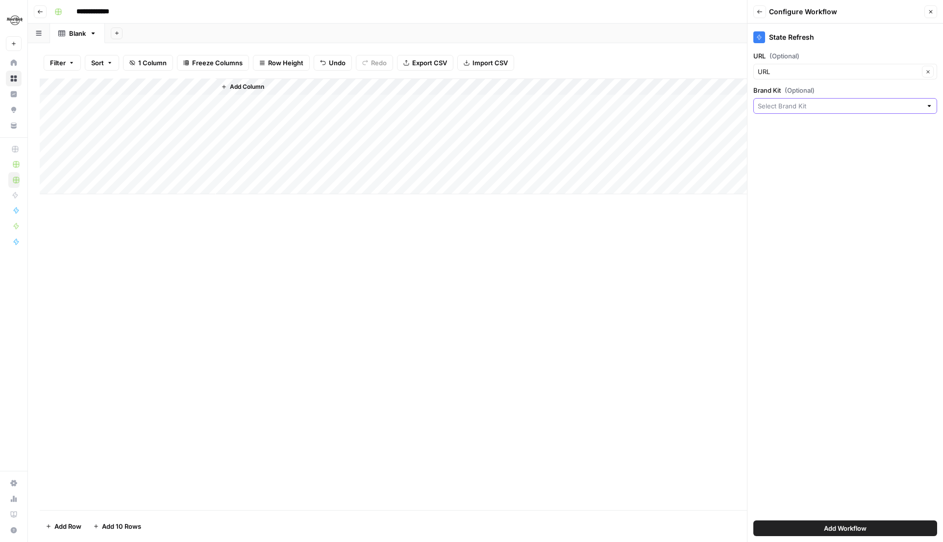
click at [799, 107] on input "Brand Kit (Optional)" at bounding box center [840, 106] width 164 height 10
click at [797, 141] on span "Hard Rock Digital" at bounding box center [843, 143] width 163 height 10
type input "Hard Rock Digital"
click at [817, 527] on button "Add Workflow" at bounding box center [846, 528] width 184 height 16
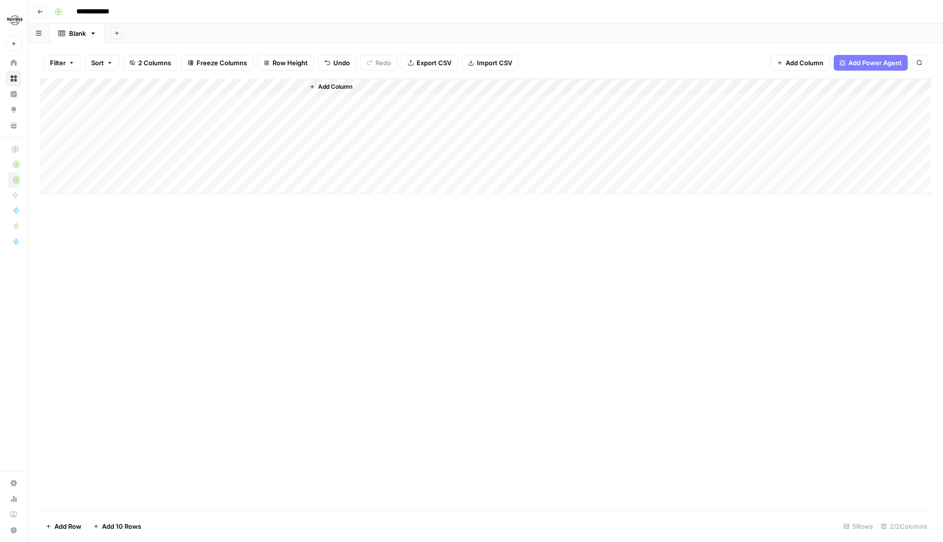
click at [266, 101] on div "Add Column" at bounding box center [486, 136] width 892 height 116
click at [251, 85] on div "Add Column" at bounding box center [486, 136] width 892 height 116
click at [257, 186] on span "Edit Workflow" at bounding box center [277, 183] width 86 height 10
click at [150, 119] on div "Add Column" at bounding box center [486, 136] width 892 height 116
click at [161, 144] on div "Add Column" at bounding box center [486, 136] width 892 height 116
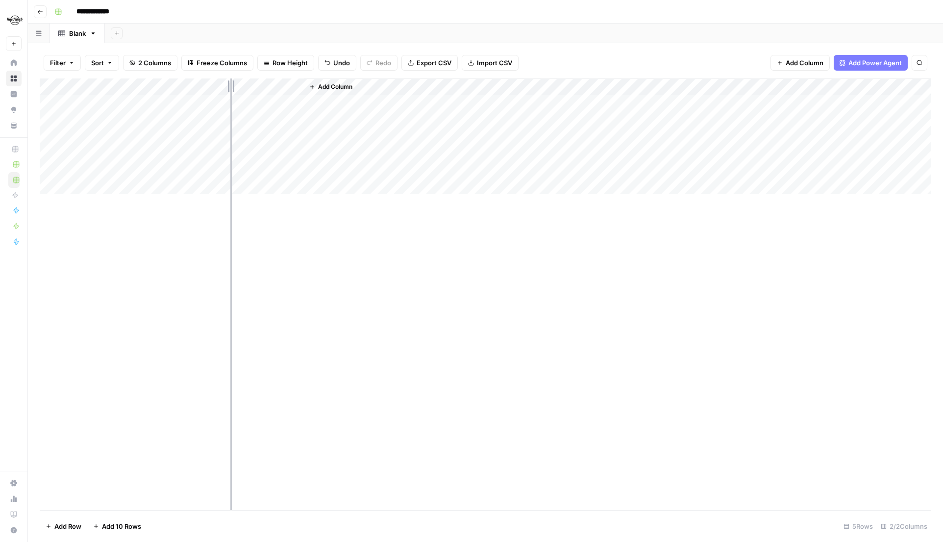
drag, startPoint x: 216, startPoint y: 84, endPoint x: 275, endPoint y: 84, distance: 58.8
click at [275, 84] on div "Add Column" at bounding box center [486, 136] width 892 height 116
click at [325, 121] on div "Add Column" at bounding box center [486, 136] width 892 height 116
click at [445, 118] on div "Add Column" at bounding box center [486, 136] width 892 height 116
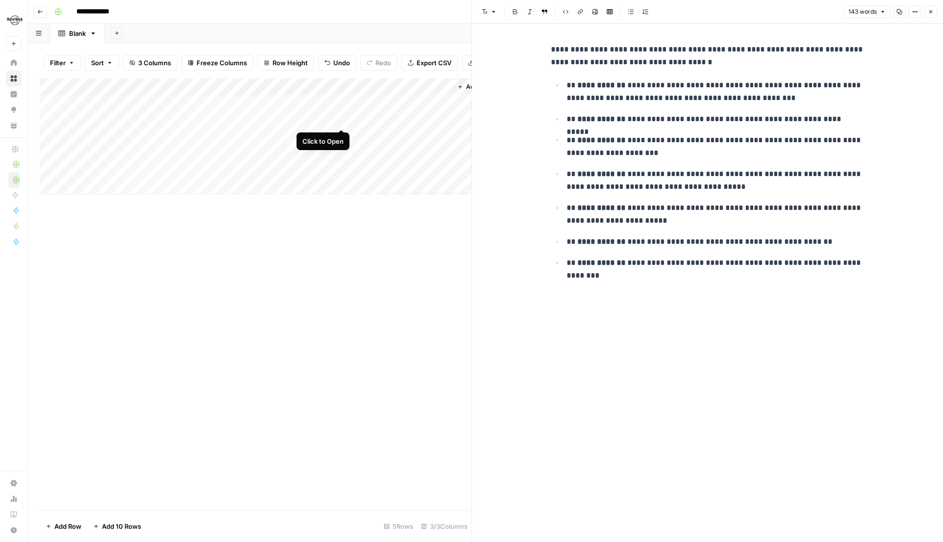
click at [344, 119] on div "Add Column" at bounding box center [256, 136] width 432 height 116
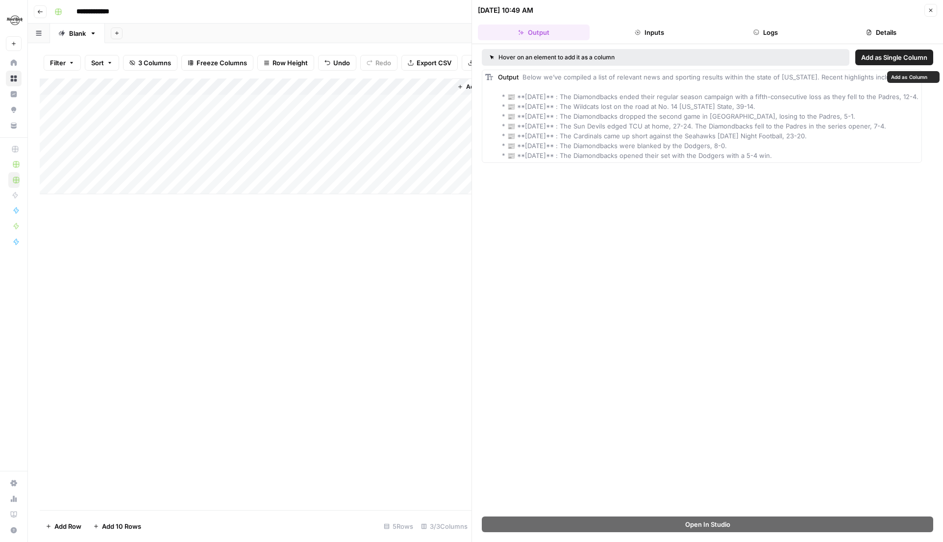
click at [763, 30] on button "Logs" at bounding box center [766, 33] width 112 height 16
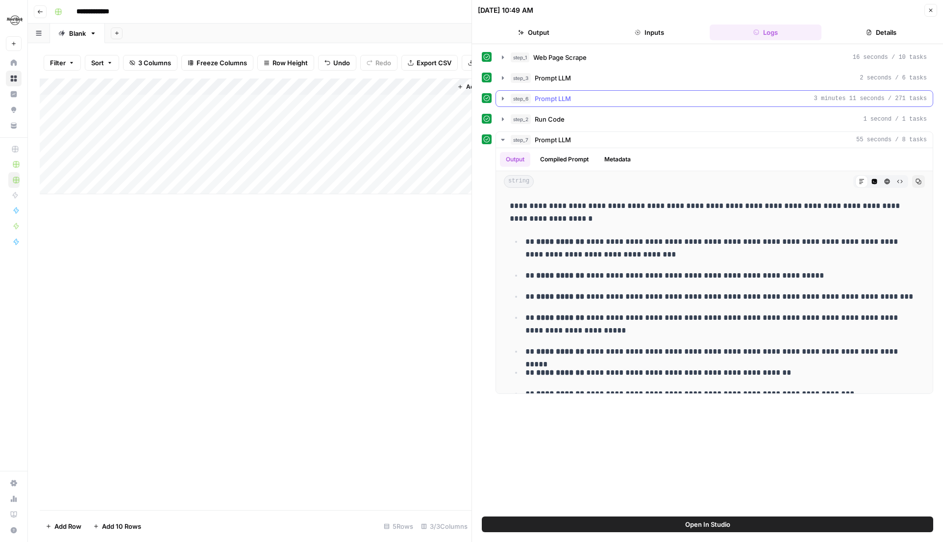
click at [502, 102] on button "step_6 Prompt LLM 3 minutes 11 seconds / 271 tasks" at bounding box center [714, 99] width 437 height 16
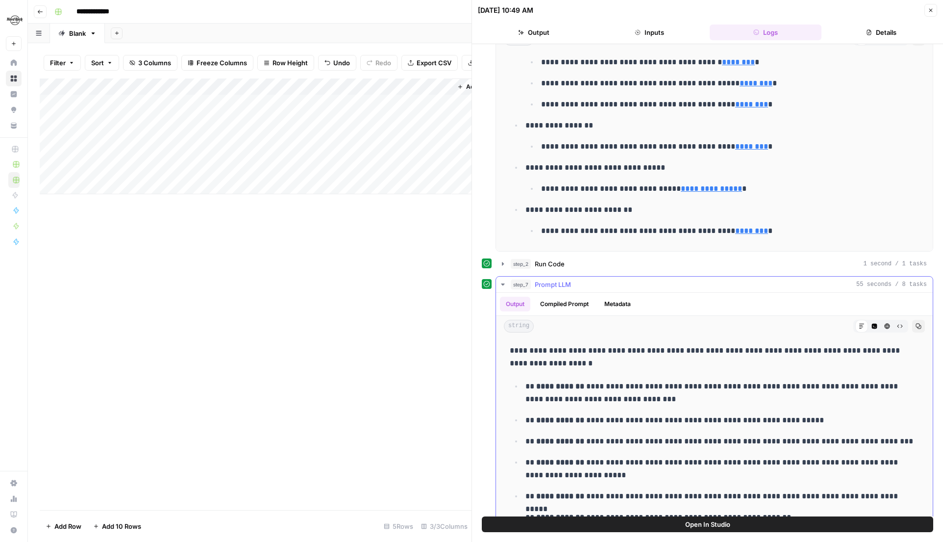
scroll to position [102, 0]
click at [508, 262] on button "step_2 Run Code 1 second / 1 tasks" at bounding box center [714, 263] width 437 height 16
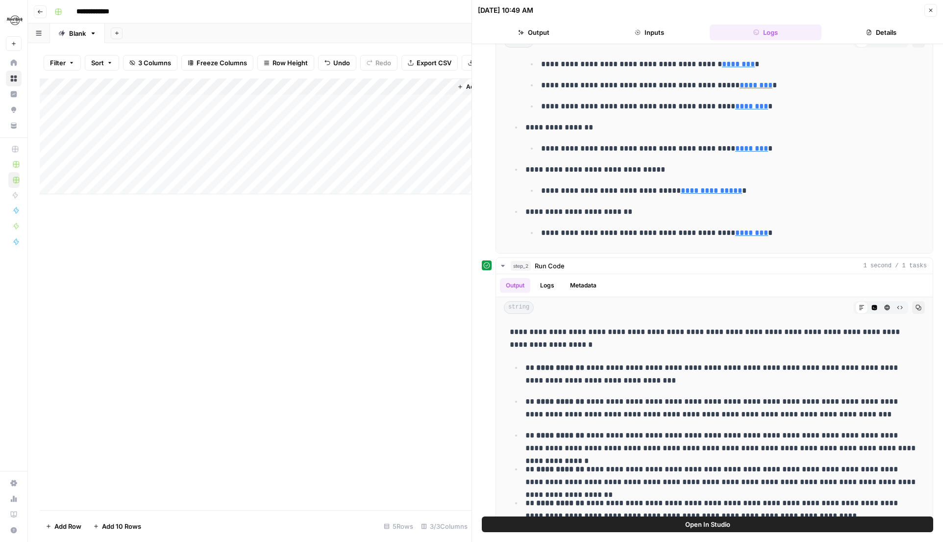
scroll to position [0, 0]
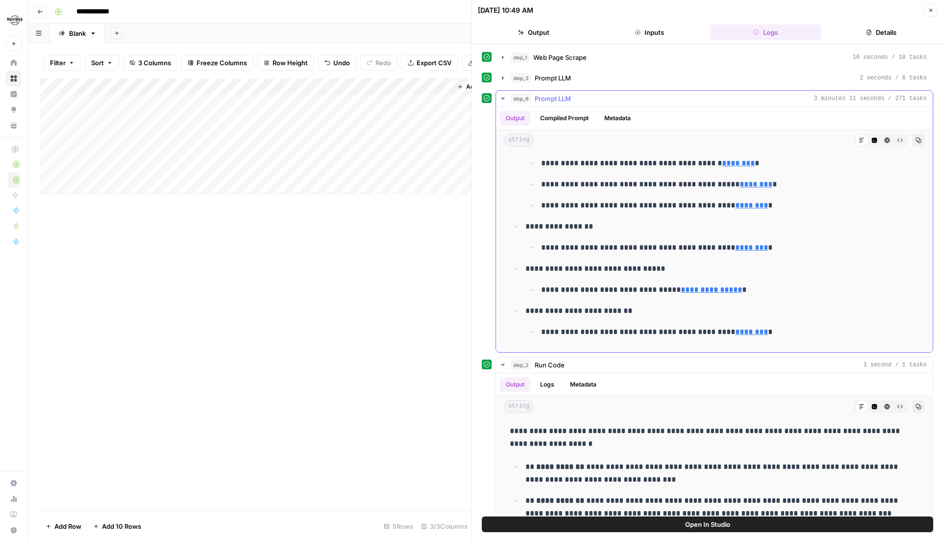
click at [506, 100] on icon "button" at bounding box center [503, 99] width 8 height 8
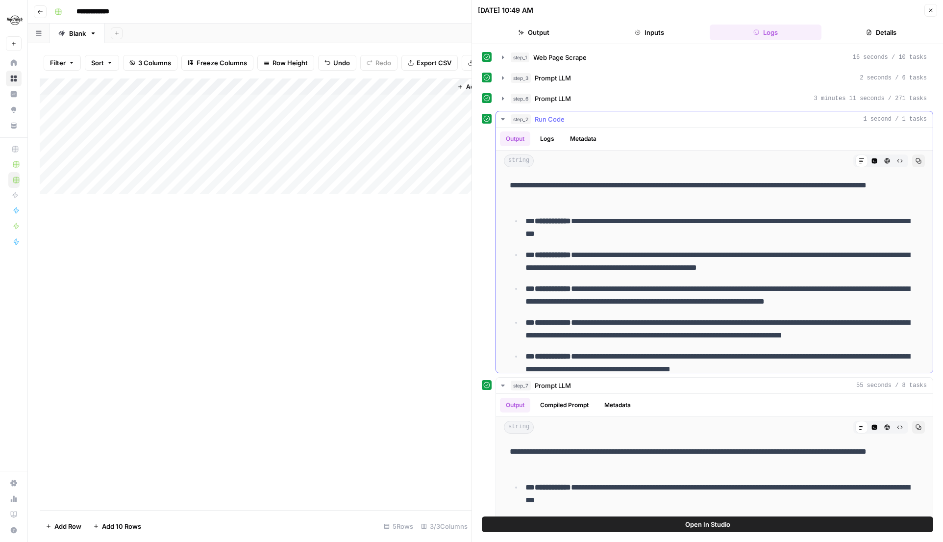
click at [504, 124] on button "step_2 Run Code 1 second / 1 tasks" at bounding box center [714, 119] width 437 height 16
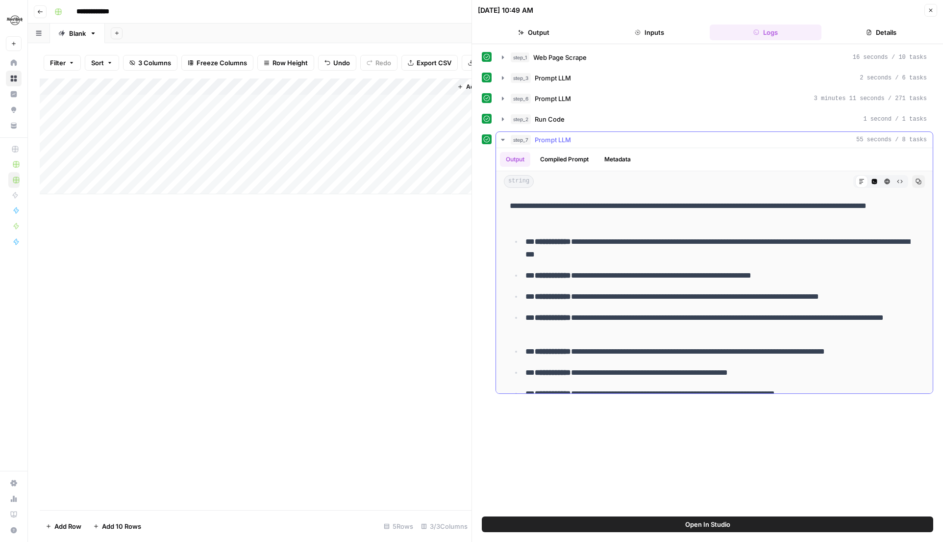
click at [503, 143] on icon "button" at bounding box center [503, 140] width 8 height 8
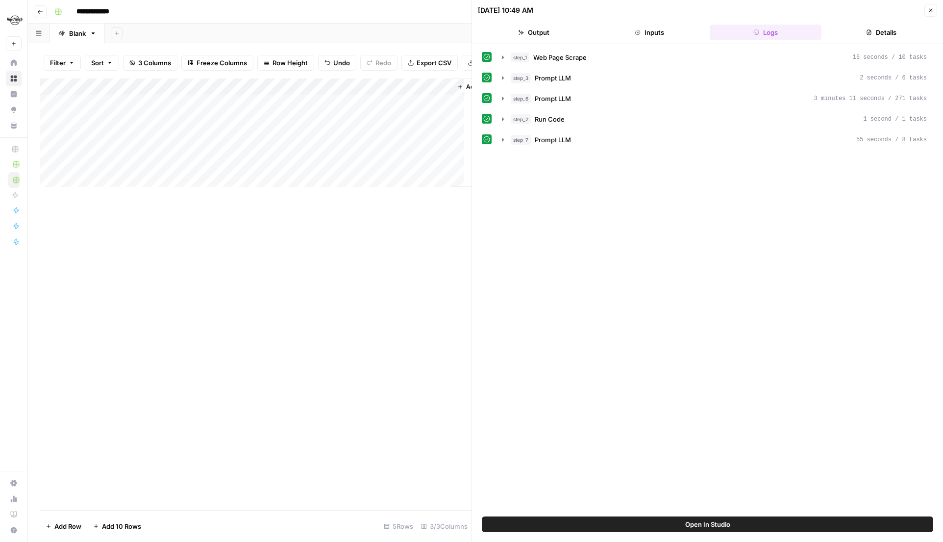
click at [322, 92] on div "Add Column" at bounding box center [256, 136] width 432 height 116
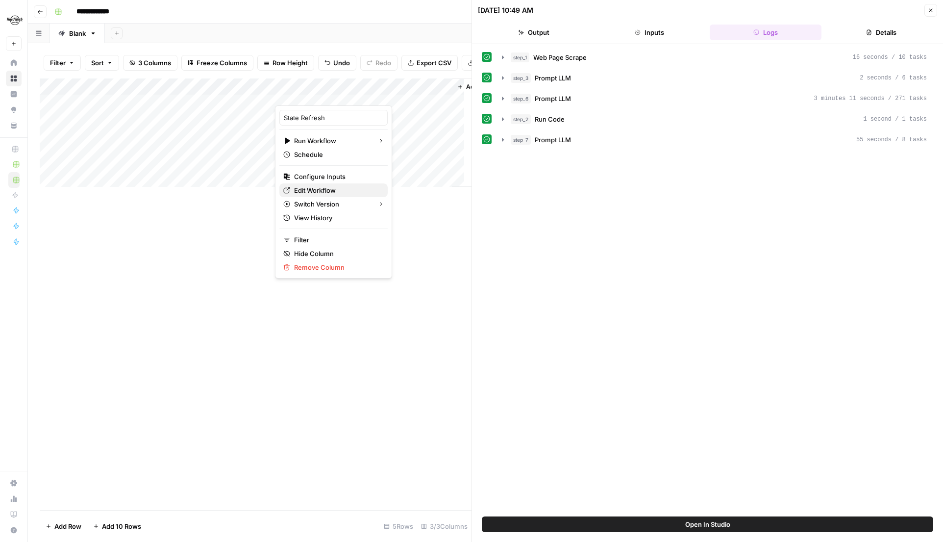
click at [316, 190] on span "Edit Workflow" at bounding box center [337, 190] width 86 height 10
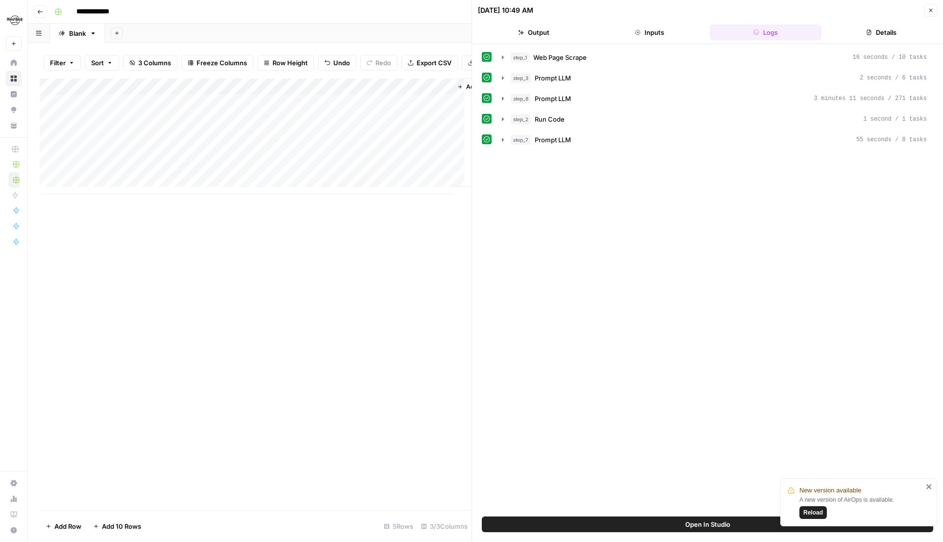
click at [926, 14] on button "Close" at bounding box center [931, 10] width 13 height 13
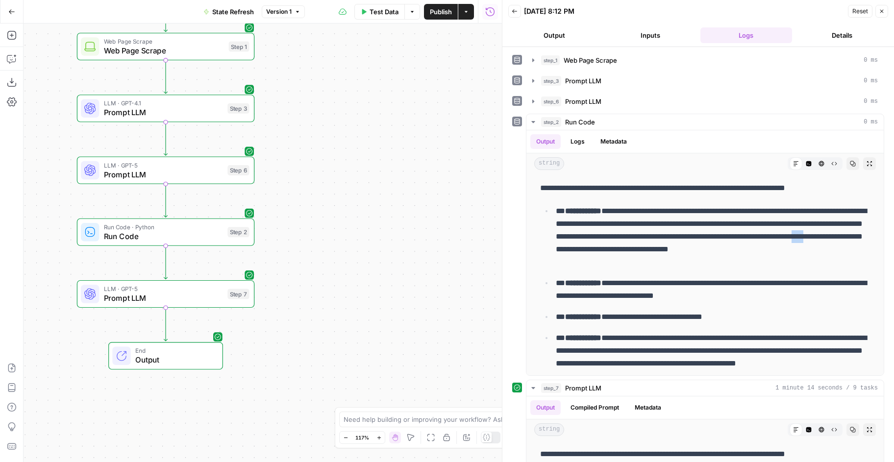
scroll to position [185, 0]
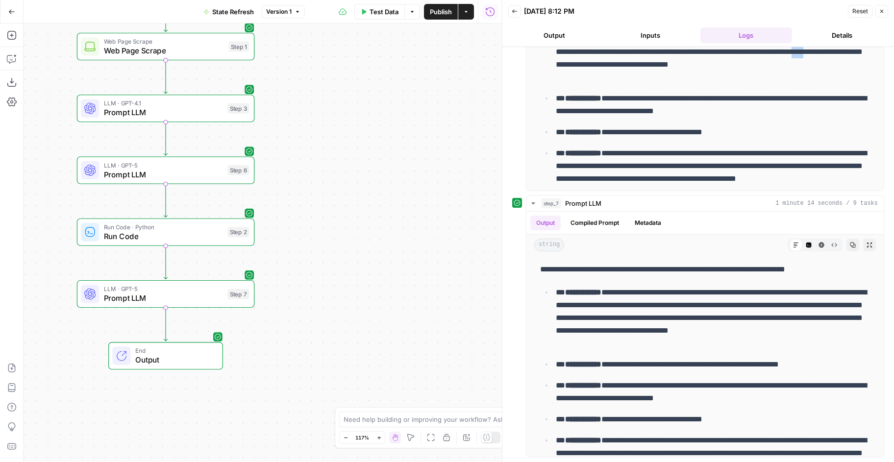
click at [667, 36] on button "Inputs" at bounding box center [651, 35] width 92 height 16
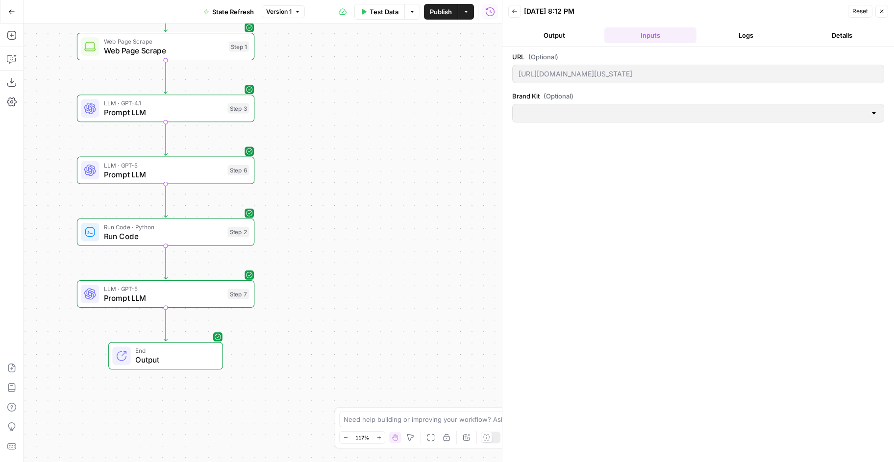
type input "Hard Rock Digital"
click at [502, 72] on div "Back [DATE] 8:12 PM Reset Close Output Inputs Logs Details URL (Optional) [URL]…" at bounding box center [698, 231] width 392 height 462
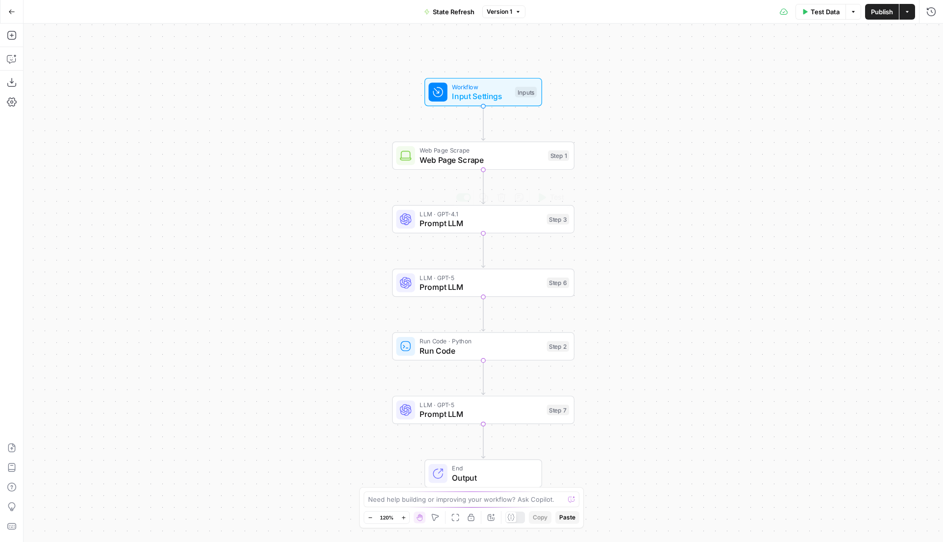
click at [504, 215] on span "LLM · GPT-4.1" at bounding box center [481, 213] width 123 height 9
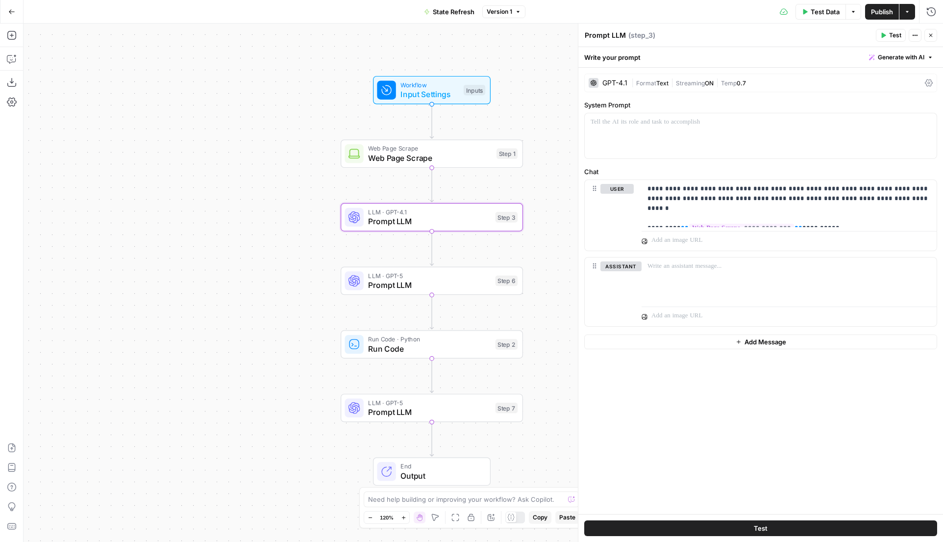
drag, startPoint x: 304, startPoint y: 279, endPoint x: 132, endPoint y: 256, distance: 174.0
click at [132, 256] on div "Workflow Input Settings Inputs Web Page Scrape Web Page Scrape Step 1 LLM · GPT…" at bounding box center [484, 283] width 920 height 518
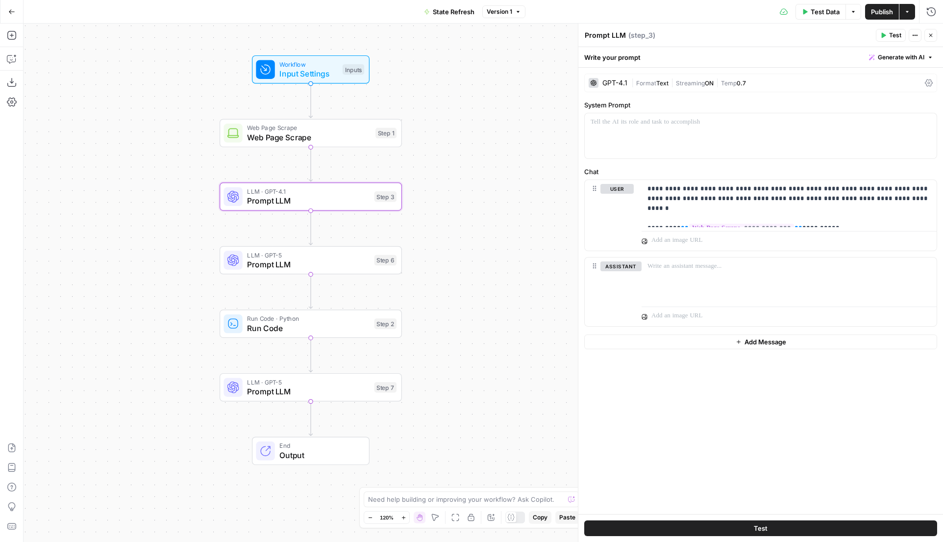
click at [279, 269] on span "Prompt LLM" at bounding box center [308, 264] width 123 height 12
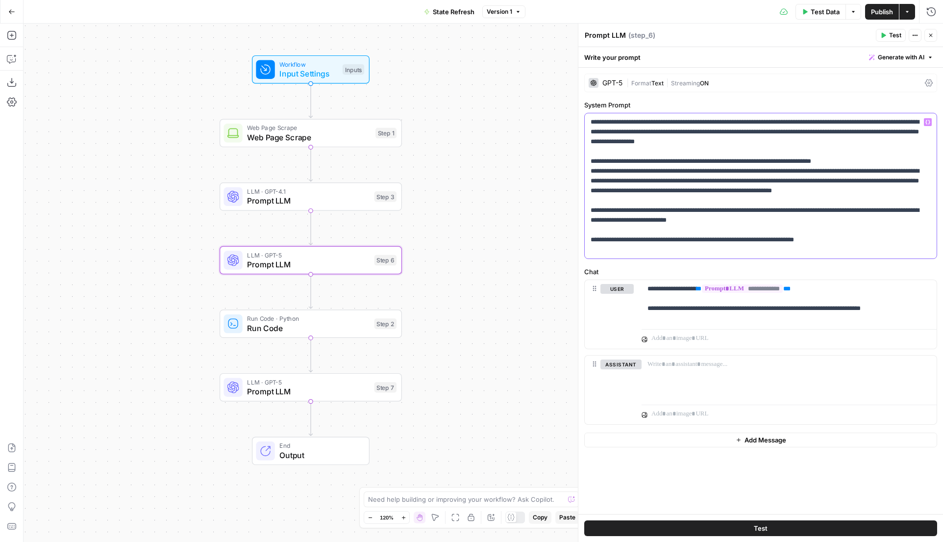
click at [739, 199] on p "**********" at bounding box center [761, 185] width 340 height 137
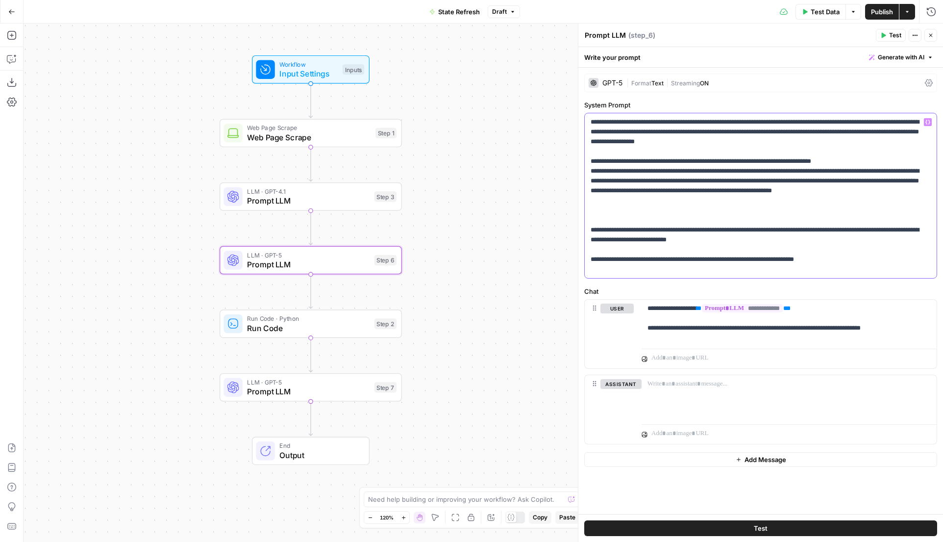
drag, startPoint x: 589, startPoint y: 162, endPoint x: 889, endPoint y: 161, distance: 299.6
click at [889, 161] on div "**********" at bounding box center [761, 195] width 352 height 165
copy p "**********"
click at [685, 226] on p "**********" at bounding box center [761, 195] width 340 height 157
click at [674, 217] on p "**********" at bounding box center [761, 195] width 340 height 157
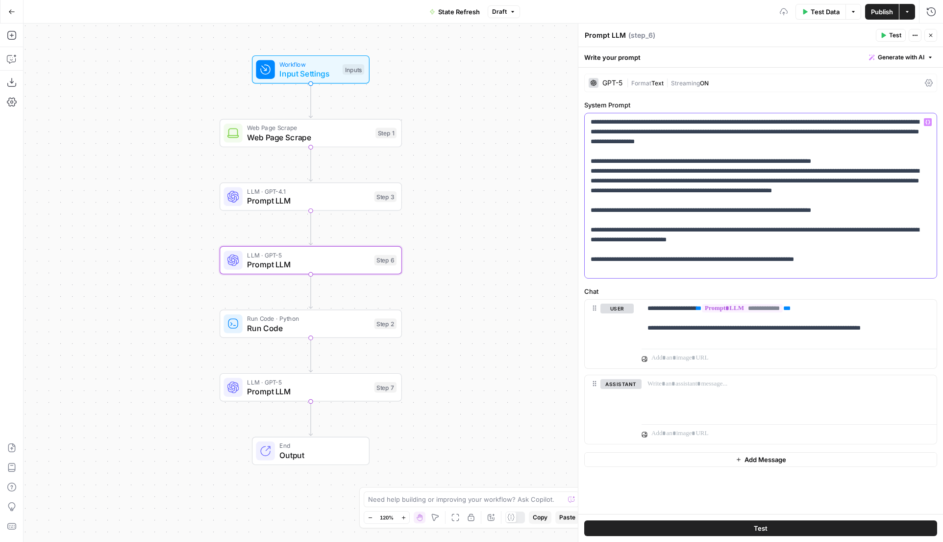
click at [659, 221] on p "**********" at bounding box center [761, 195] width 340 height 157
click at [859, 216] on p "**********" at bounding box center [761, 195] width 340 height 157
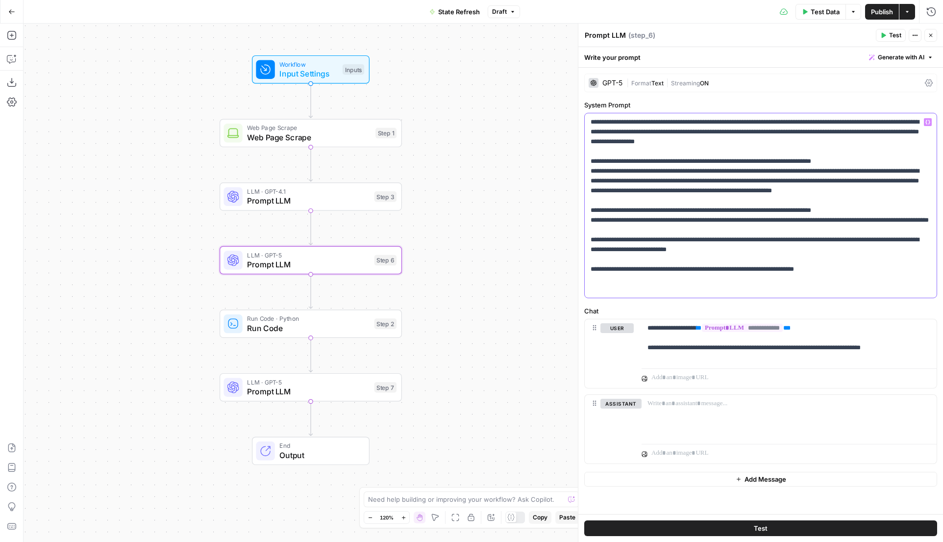
click at [635, 238] on p "**********" at bounding box center [761, 205] width 340 height 176
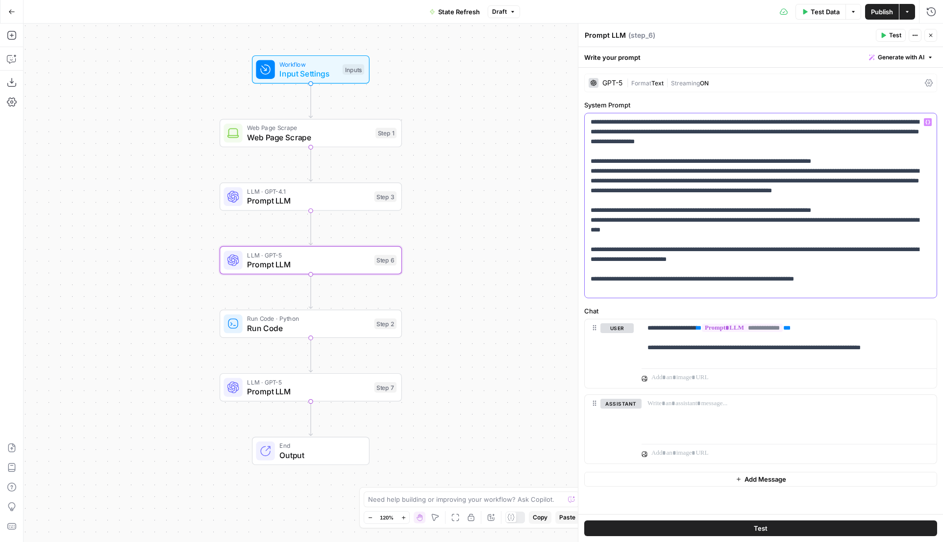
click at [670, 239] on p "**********" at bounding box center [761, 205] width 340 height 176
click at [678, 254] on p "**********" at bounding box center [761, 205] width 340 height 176
click at [682, 246] on p "**********" at bounding box center [761, 205] width 340 height 176
click at [885, 15] on span "Publish" at bounding box center [882, 12] width 22 height 10
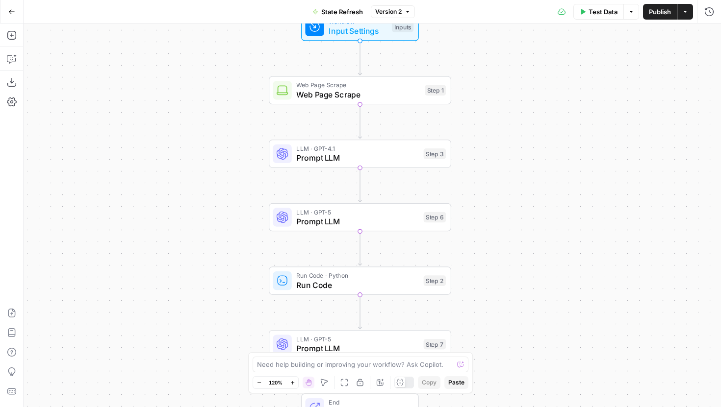
drag, startPoint x: 238, startPoint y: 189, endPoint x: 166, endPoint y: 153, distance: 80.3
click at [166, 153] on div "Workflow Input Settings Inputs Web Page Scrape Web Page Scrape Step 1 LLM · GPT…" at bounding box center [372, 216] width 697 height 384
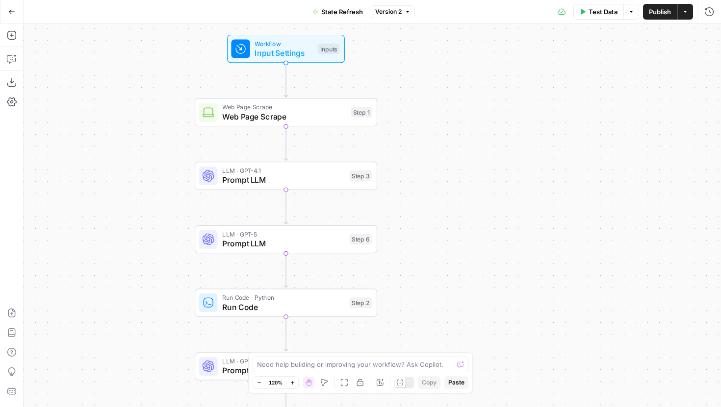
drag, startPoint x: 459, startPoint y: 134, endPoint x: 418, endPoint y: 180, distance: 61.5
click at [418, 180] on div "Workflow Input Settings Inputs Web Page Scrape Web Page Scrape Step 1 LLM · GPT…" at bounding box center [372, 216] width 697 height 384
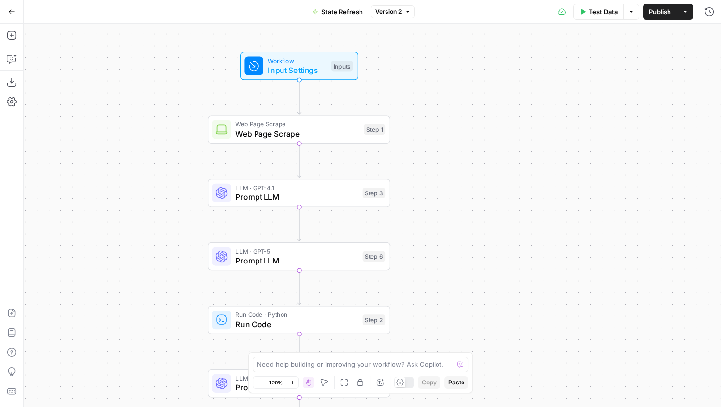
click at [260, 385] on icon "button" at bounding box center [258, 382] width 5 height 5
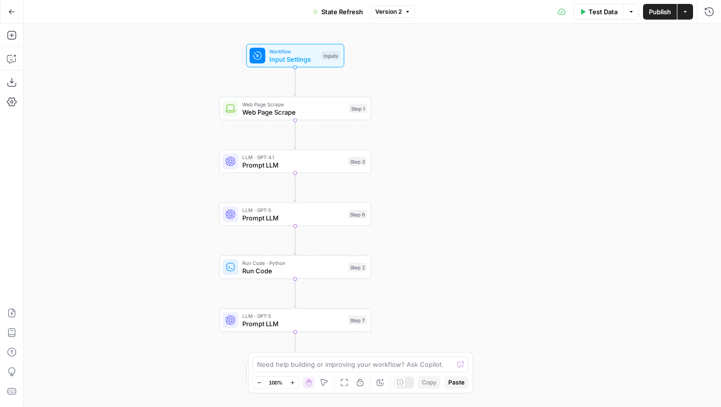
drag, startPoint x: 210, startPoint y: 327, endPoint x: 169, endPoint y: 263, distance: 75.9
click at [169, 263] on div "Workflow Input Settings Inputs Web Page Scrape Web Page Scrape Step 1 LLM · GPT…" at bounding box center [372, 216] width 697 height 384
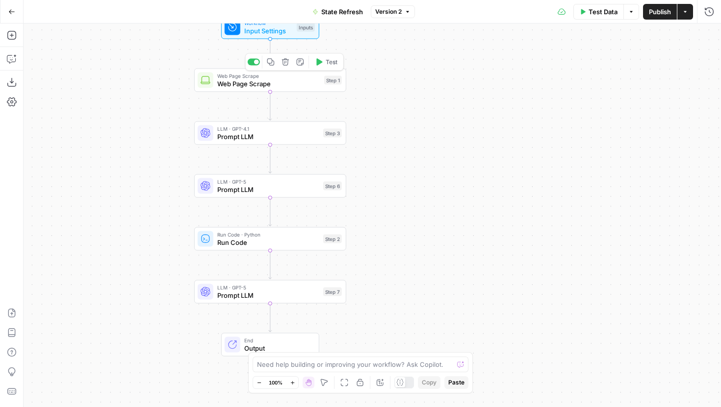
click at [243, 81] on span "Web Page Scrape" at bounding box center [268, 84] width 103 height 10
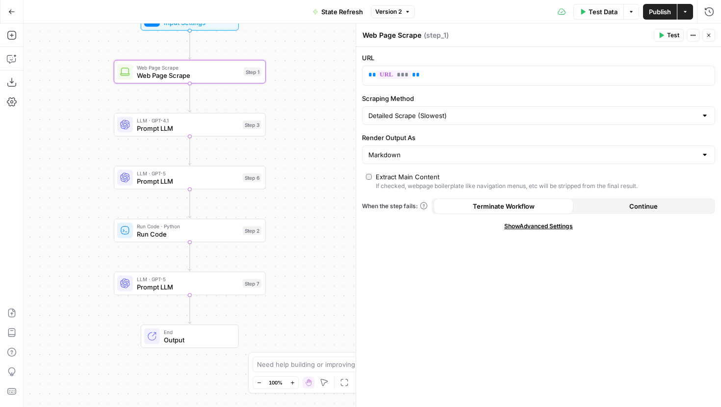
drag, startPoint x: 168, startPoint y: 126, endPoint x: 87, endPoint y: 117, distance: 80.8
click at [87, 117] on div "Workflow Input Settings Inputs Web Page Scrape Web Page Scrape Step 1 LLM · GPT…" at bounding box center [372, 216] width 697 height 384
click at [195, 131] on span "Prompt LLM" at bounding box center [188, 129] width 102 height 10
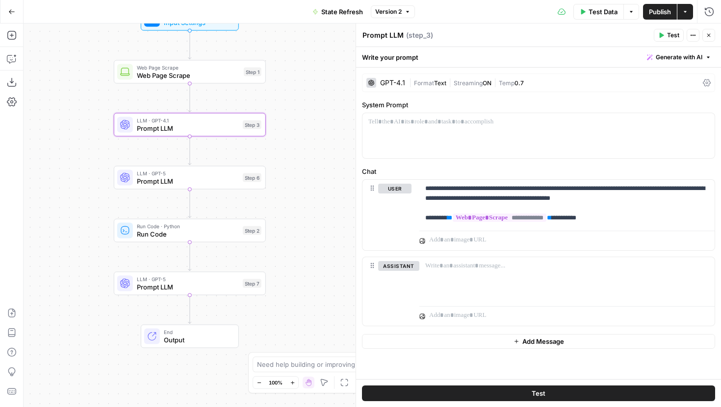
click at [210, 178] on span "Prompt LLM" at bounding box center [188, 181] width 102 height 10
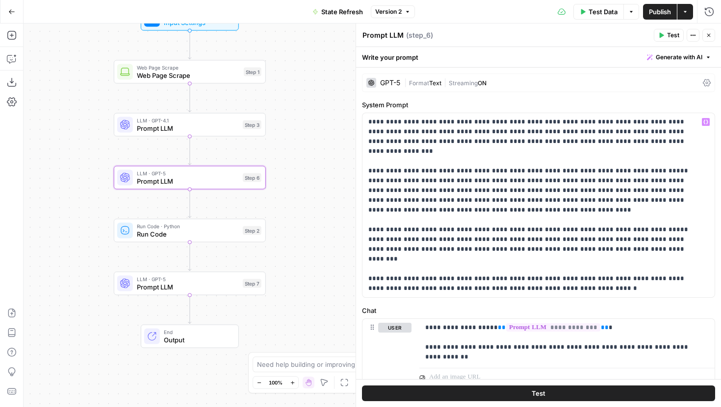
scroll to position [42, 0]
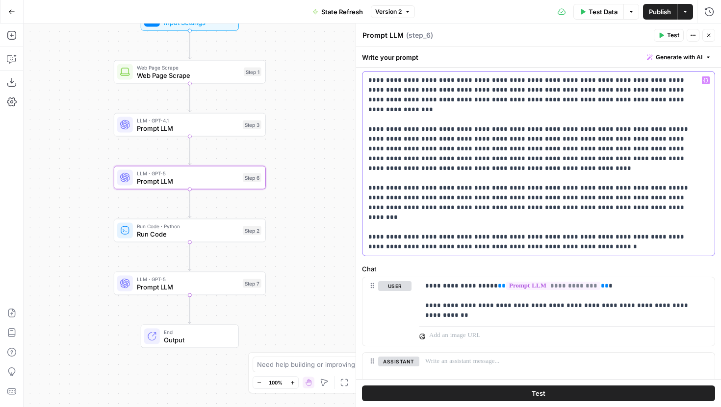
click at [370, 119] on p "**********" at bounding box center [534, 164] width 333 height 176
drag, startPoint x: 366, startPoint y: 118, endPoint x: 597, endPoint y: 119, distance: 230.9
click at [597, 119] on div "**********" at bounding box center [538, 164] width 352 height 184
click at [597, 119] on p "**********" at bounding box center [534, 164] width 333 height 176
drag, startPoint x: 369, startPoint y: 128, endPoint x: 501, endPoint y: 160, distance: 136.0
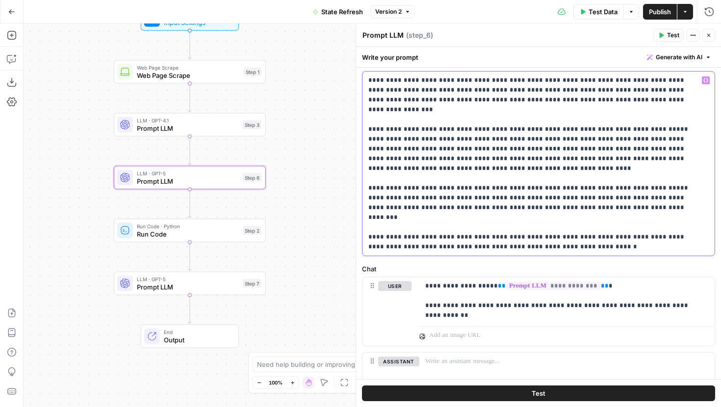
click at [501, 160] on p "**********" at bounding box center [534, 164] width 333 height 176
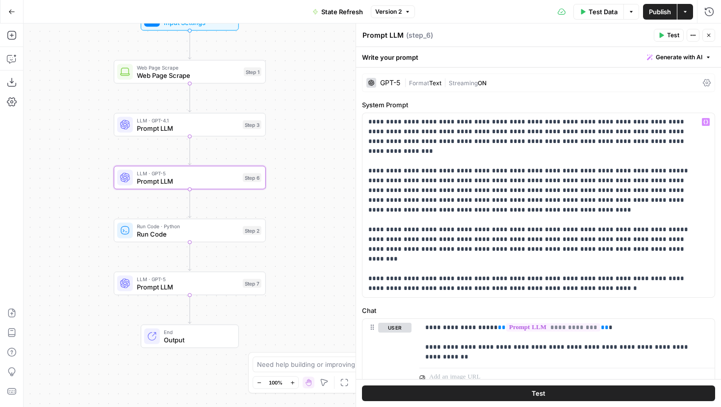
click at [402, 81] on div "GPT-5 | Format Text | Streaming ON" at bounding box center [538, 83] width 353 height 19
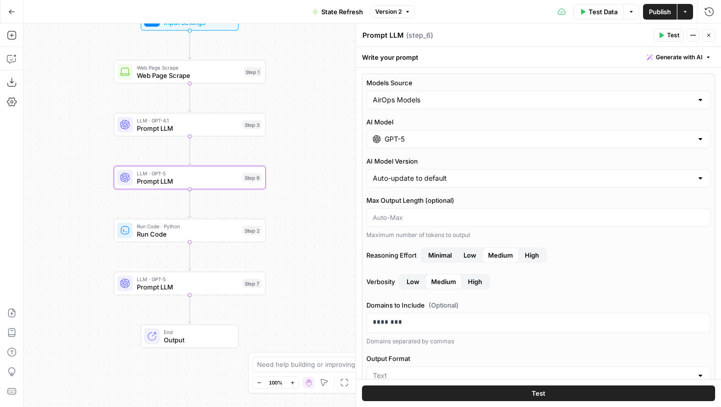
scroll to position [34, 0]
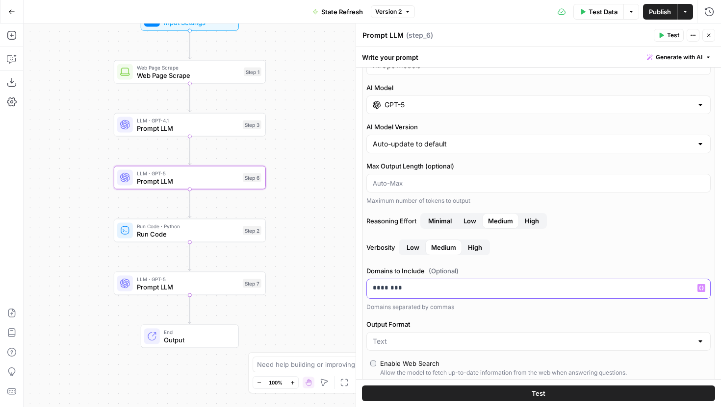
drag, startPoint x: 406, startPoint y: 292, endPoint x: 365, endPoint y: 291, distance: 41.2
click at [365, 291] on div "Models Source AirOps Models AI Model GPT-5 AI Model Version Auto-update to defa…" at bounding box center [538, 265] width 353 height 452
click at [562, 253] on label "Verbosity Low Medium High" at bounding box center [538, 248] width 344 height 16
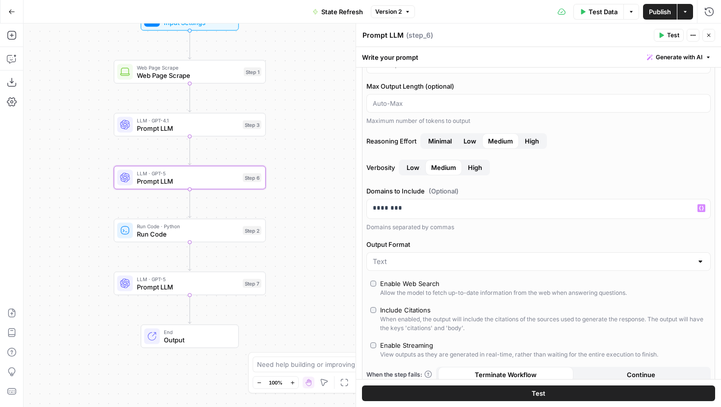
scroll to position [134, 0]
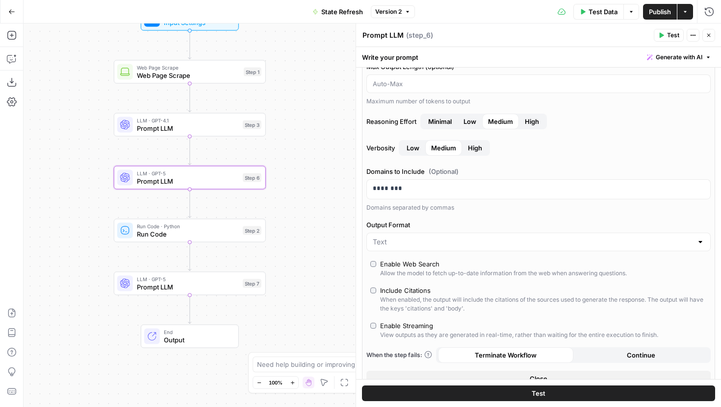
click at [708, 33] on icon "button" at bounding box center [709, 35] width 6 height 6
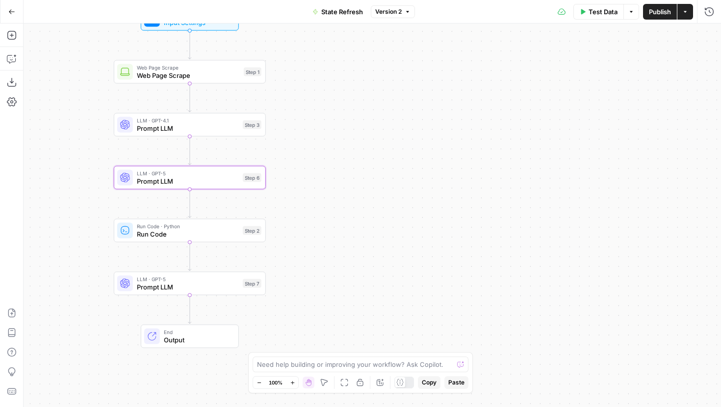
click at [708, 22] on div "Test Data Options Publish Actions Run History" at bounding box center [568, 11] width 306 height 23
click at [708, 16] on button "Run History" at bounding box center [709, 12] width 16 height 16
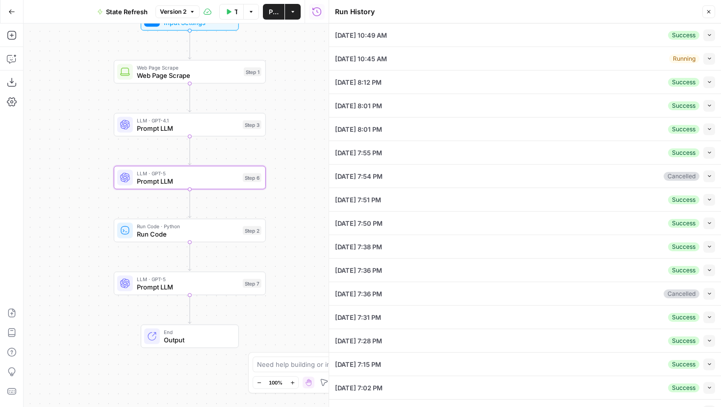
click at [707, 34] on icon "button" at bounding box center [708, 35] width 3 height 2
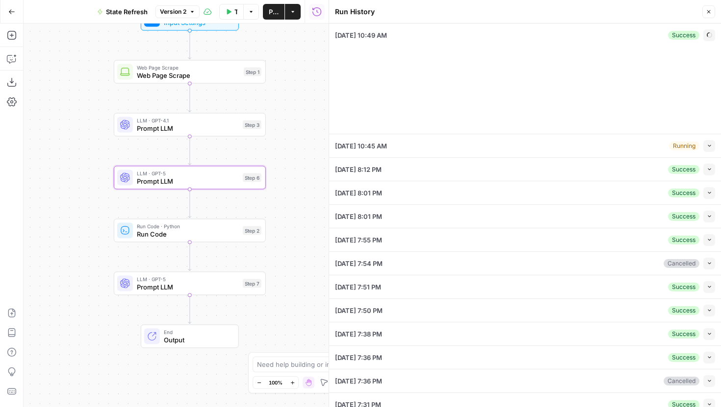
type input "Hard Rock Digital"
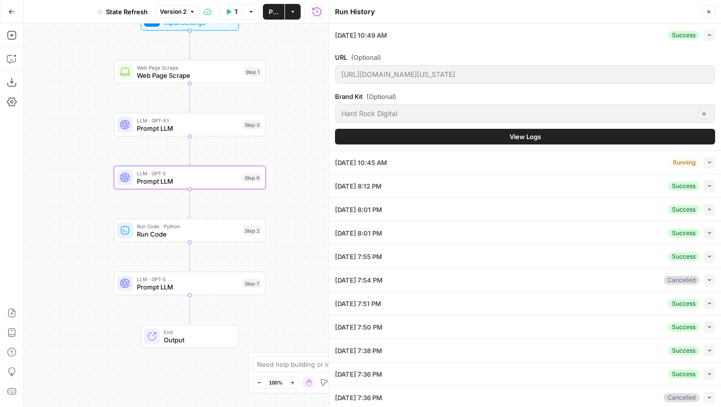
click at [543, 132] on button "View Logs" at bounding box center [525, 137] width 380 height 16
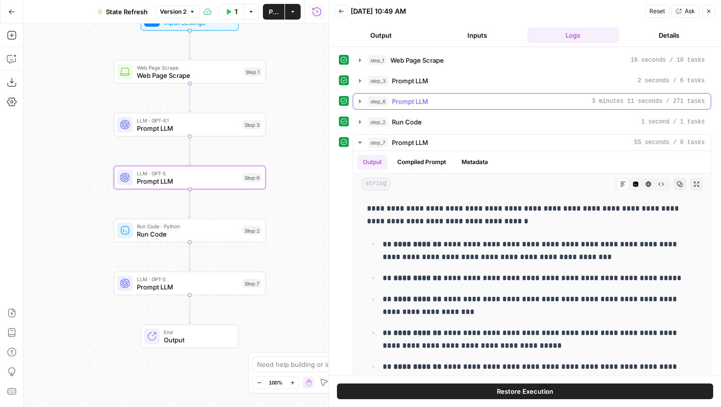
click at [360, 99] on icon "button" at bounding box center [360, 102] width 8 height 8
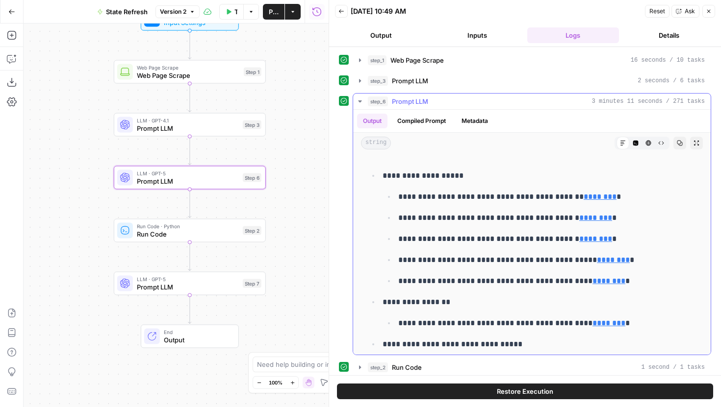
scroll to position [19, 0]
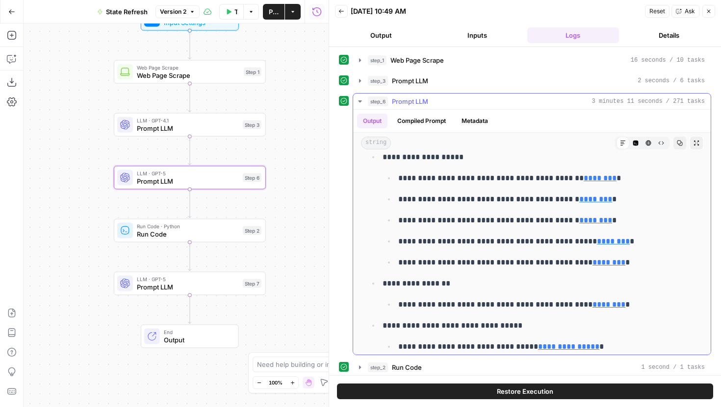
drag, startPoint x: 382, startPoint y: 160, endPoint x: 490, endPoint y: 160, distance: 107.4
click at [490, 160] on p "**********" at bounding box center [532, 157] width 300 height 13
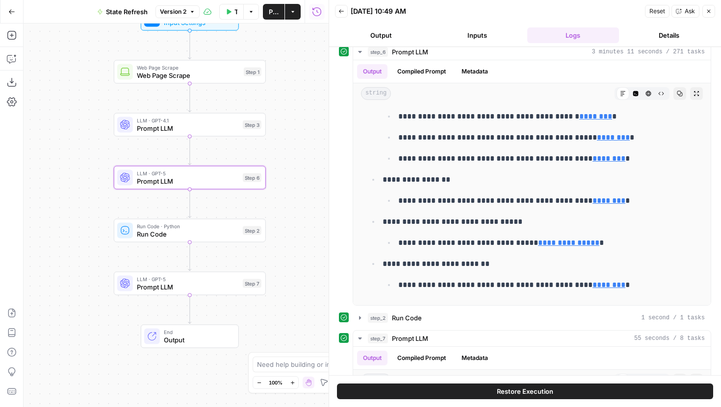
scroll to position [71, 0]
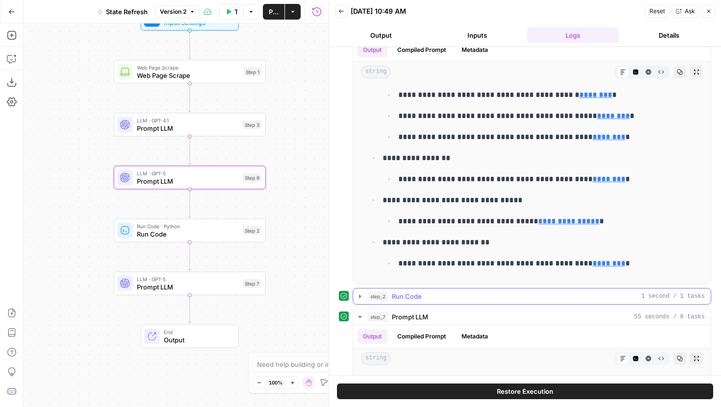
click at [359, 297] on icon "button" at bounding box center [360, 296] width 2 height 3
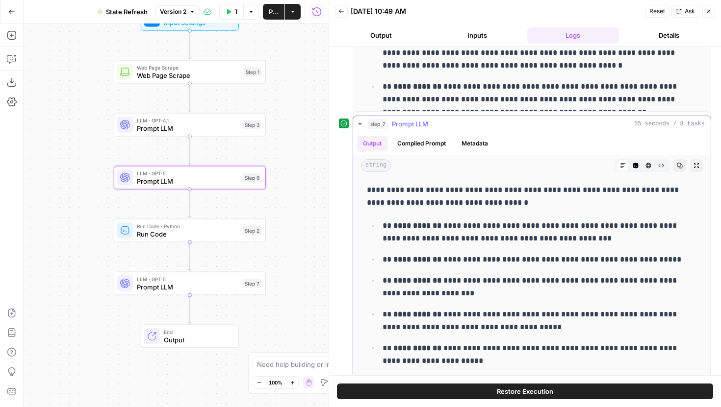
scroll to position [517, 0]
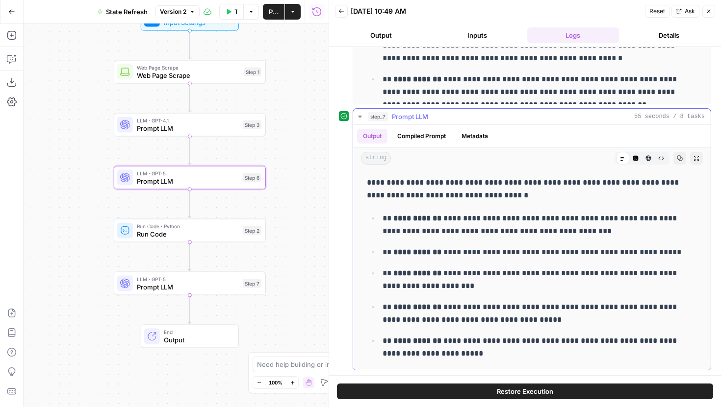
drag, startPoint x: 368, startPoint y: 182, endPoint x: 513, endPoint y: 188, distance: 144.8
click at [513, 188] on p "**********" at bounding box center [524, 188] width 315 height 25
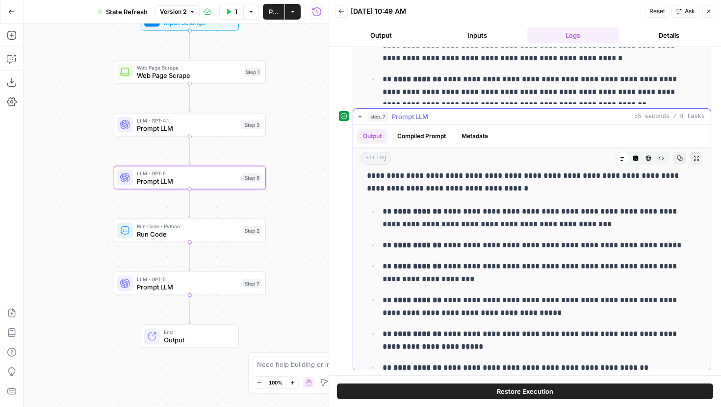
scroll to position [1, 0]
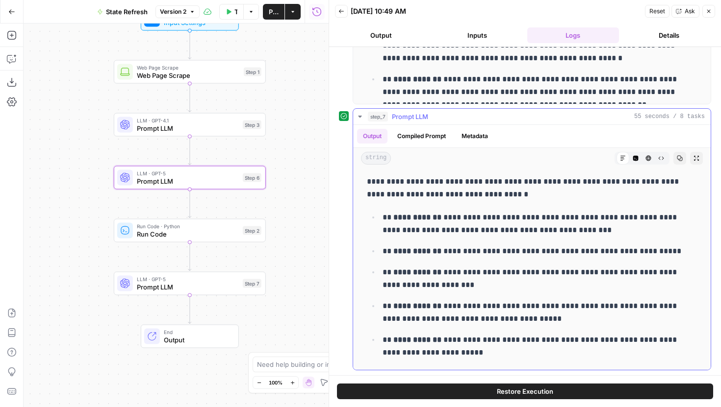
drag, startPoint x: 392, startPoint y: 252, endPoint x: 445, endPoint y: 274, distance: 57.6
click at [445, 274] on ul "**********" at bounding box center [532, 312] width 330 height 203
click at [444, 252] on p "**********" at bounding box center [532, 251] width 300 height 13
drag, startPoint x: 393, startPoint y: 252, endPoint x: 442, endPoint y: 252, distance: 48.5
click at [441, 252] on strong "**********" at bounding box center [417, 251] width 48 height 7
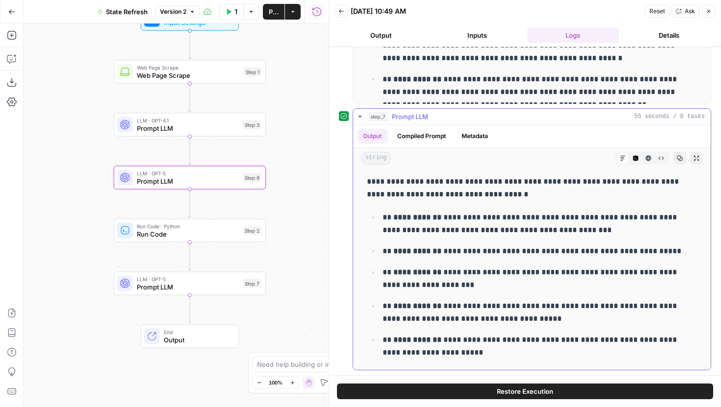
click at [441, 279] on p "**********" at bounding box center [532, 278] width 300 height 25
drag, startPoint x: 474, startPoint y: 289, endPoint x: 453, endPoint y: 252, distance: 42.6
click at [453, 252] on ul "**********" at bounding box center [532, 312] width 330 height 203
click at [453, 252] on p "**********" at bounding box center [532, 251] width 300 height 13
drag, startPoint x: 392, startPoint y: 274, endPoint x: 445, endPoint y: 274, distance: 52.5
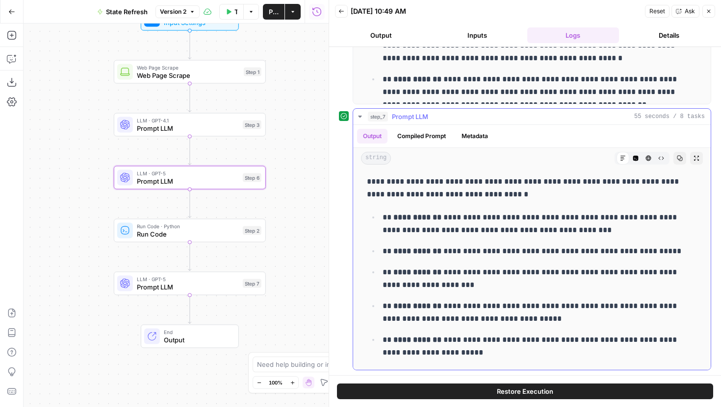
click at [445, 274] on p "**********" at bounding box center [532, 278] width 300 height 25
click at [491, 290] on p "**********" at bounding box center [532, 278] width 300 height 25
drag, startPoint x: 489, startPoint y: 284, endPoint x: 454, endPoint y: 220, distance: 72.9
click at [454, 220] on ul "**********" at bounding box center [532, 312] width 330 height 203
click at [454, 220] on p "**********" at bounding box center [532, 223] width 300 height 25
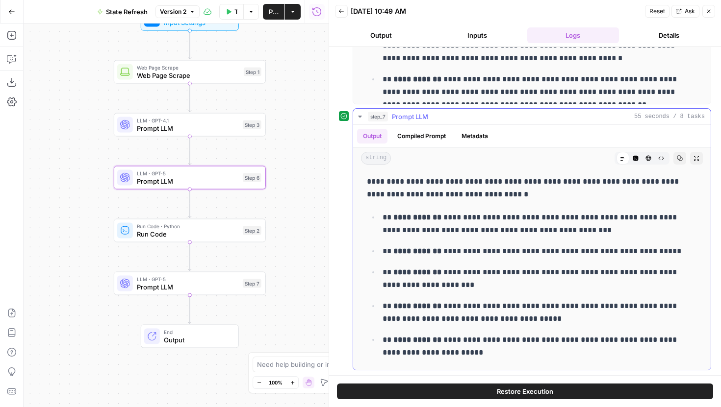
click at [362, 115] on icon "button" at bounding box center [360, 117] width 8 height 8
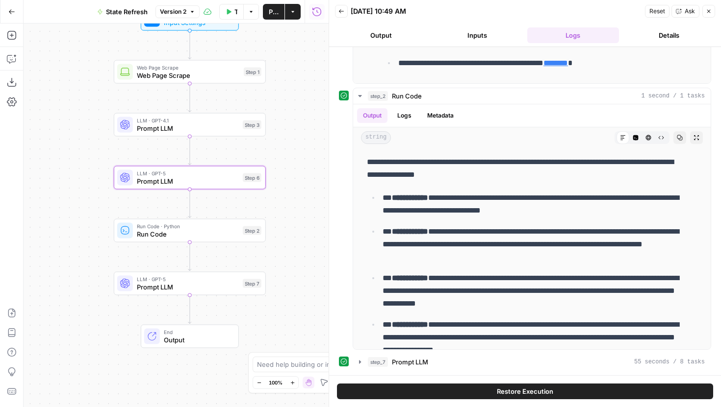
click at [11, 12] on icon "button" at bounding box center [11, 11] width 7 height 7
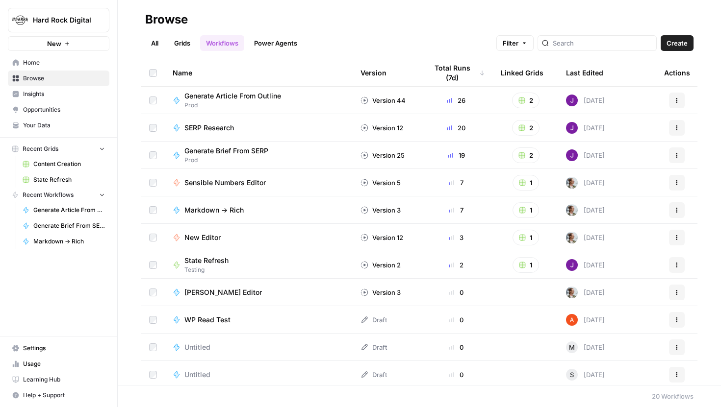
click at [57, 176] on span "State Refresh" at bounding box center [69, 180] width 72 height 9
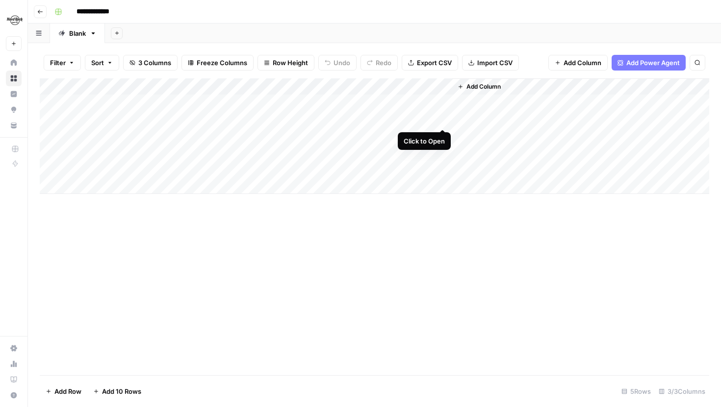
click at [442, 119] on div "Add Column" at bounding box center [374, 136] width 669 height 116
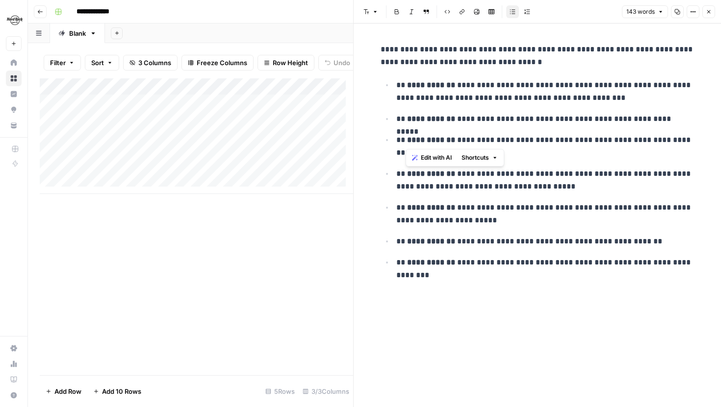
drag, startPoint x: 406, startPoint y: 117, endPoint x: 457, endPoint y: 137, distance: 54.8
click at [457, 137] on ul "**********" at bounding box center [537, 179] width 314 height 203
click at [457, 137] on p "**********" at bounding box center [545, 146] width 298 height 25
drag, startPoint x: 454, startPoint y: 141, endPoint x: 447, endPoint y: 116, distance: 26.1
click at [447, 116] on ul "**********" at bounding box center [537, 179] width 314 height 203
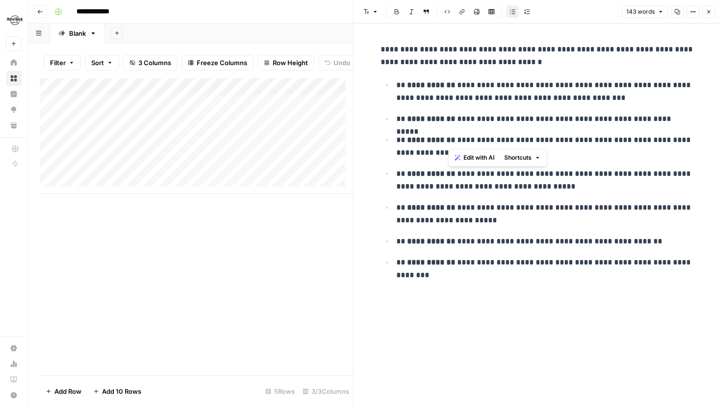
click at [447, 116] on strong "**********" at bounding box center [431, 118] width 48 height 7
drag, startPoint x: 423, startPoint y: 270, endPoint x: 404, endPoint y: 80, distance: 190.2
click at [403, 80] on ul "**********" at bounding box center [537, 179] width 314 height 203
click at [404, 86] on p "**********" at bounding box center [545, 91] width 298 height 25
drag, startPoint x: 393, startPoint y: 85, endPoint x: 630, endPoint y: 89, distance: 236.8
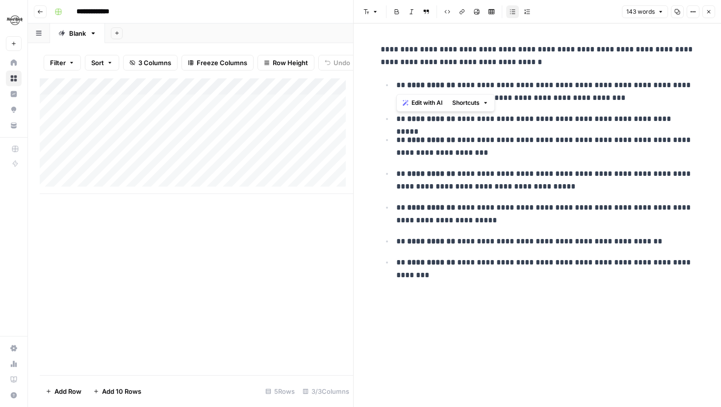
click at [630, 89] on li "**********" at bounding box center [543, 91] width 301 height 26
drag, startPoint x: 461, startPoint y: 293, endPoint x: 388, endPoint y: 230, distance: 96.0
click at [388, 230] on div "**********" at bounding box center [538, 216] width 326 height 384
click at [712, 14] on button "Close" at bounding box center [708, 11] width 13 height 13
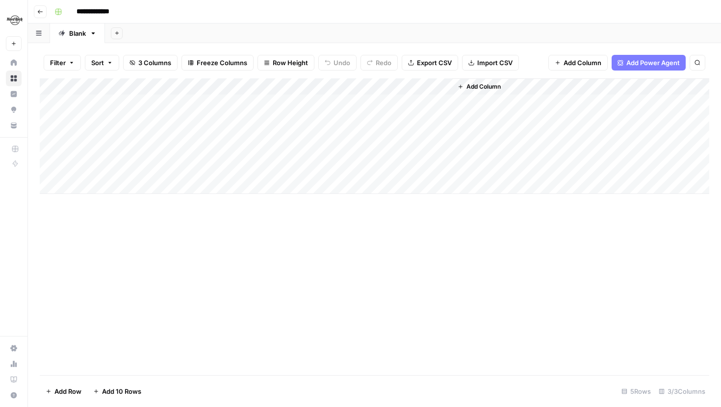
click at [312, 87] on div "Add Column" at bounding box center [374, 136] width 669 height 116
click at [207, 237] on div "Add Column" at bounding box center [374, 226] width 669 height 297
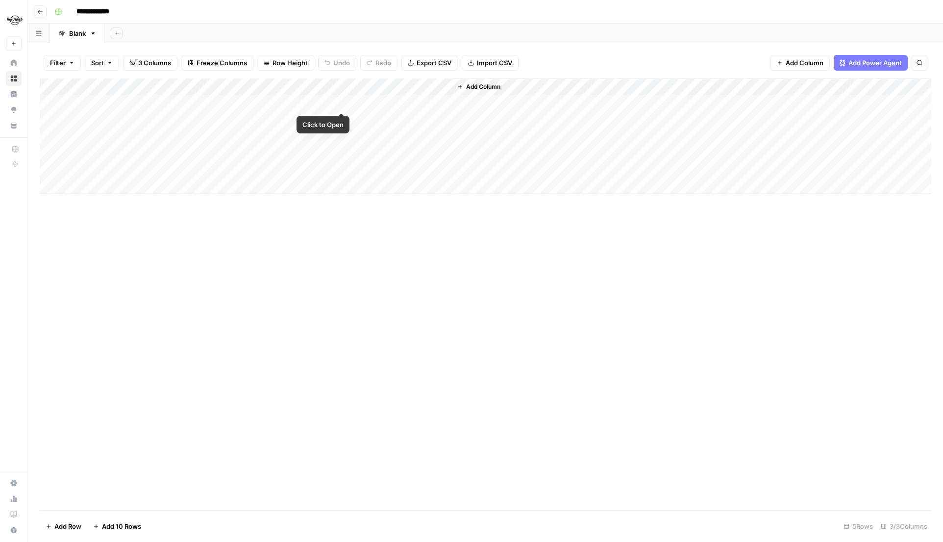
click at [341, 102] on div "Add Column" at bounding box center [486, 136] width 892 height 116
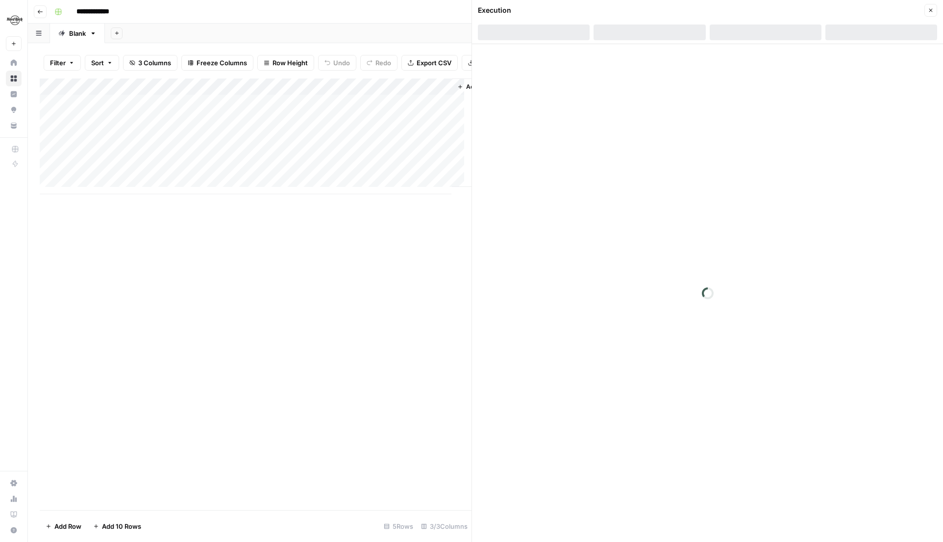
click at [765, 24] on header "Execution Close" at bounding box center [707, 22] width 471 height 44
click at [759, 34] on div at bounding box center [766, 33] width 112 height 16
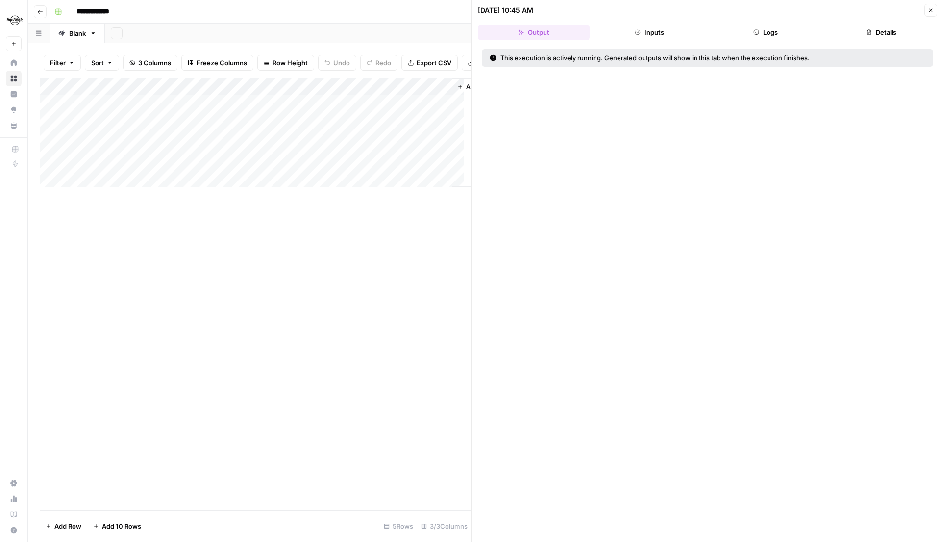
click at [768, 26] on button "Logs" at bounding box center [766, 33] width 112 height 16
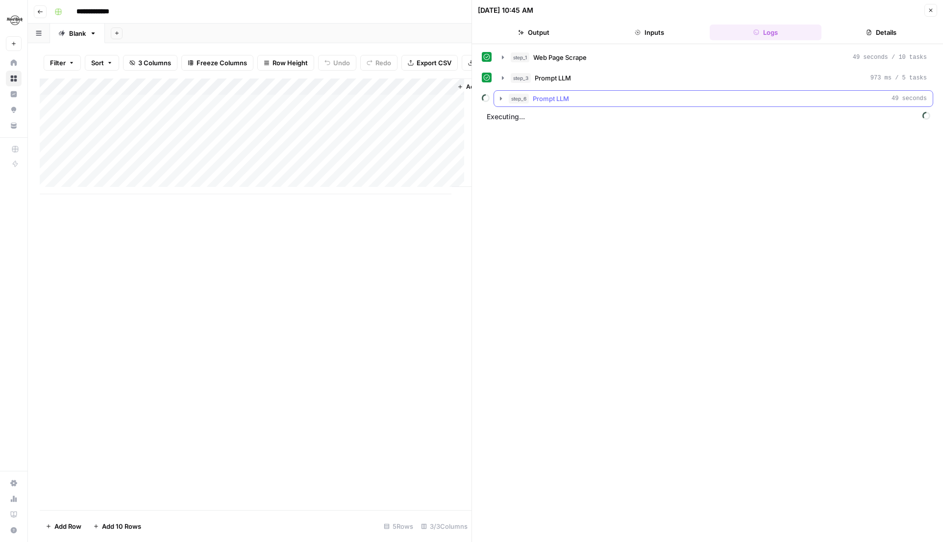
click at [501, 95] on icon "button" at bounding box center [501, 99] width 8 height 8
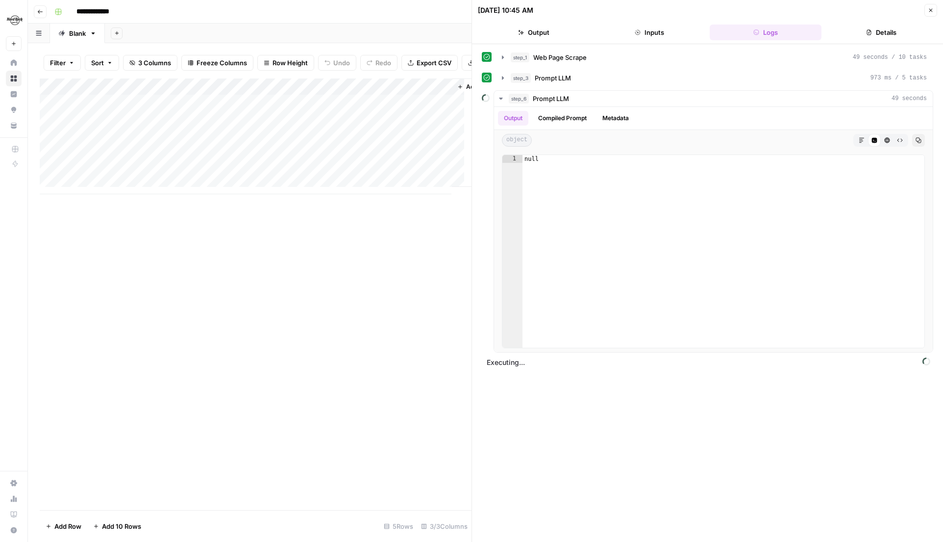
click at [932, 13] on icon "button" at bounding box center [931, 10] width 6 height 6
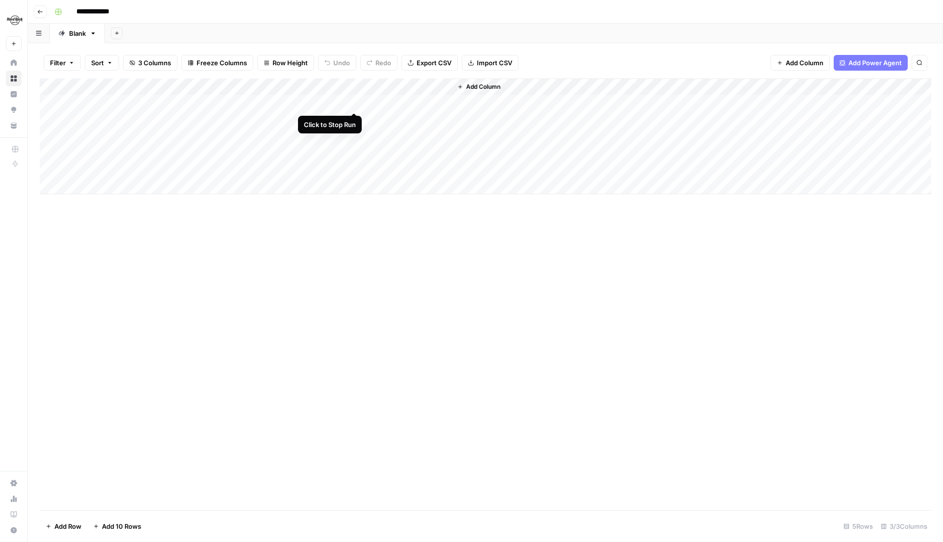
click at [351, 103] on div "Add Column" at bounding box center [486, 136] width 892 height 116
click at [355, 105] on div "Add Column" at bounding box center [486, 136] width 892 height 116
